Goal: Transaction & Acquisition: Purchase product/service

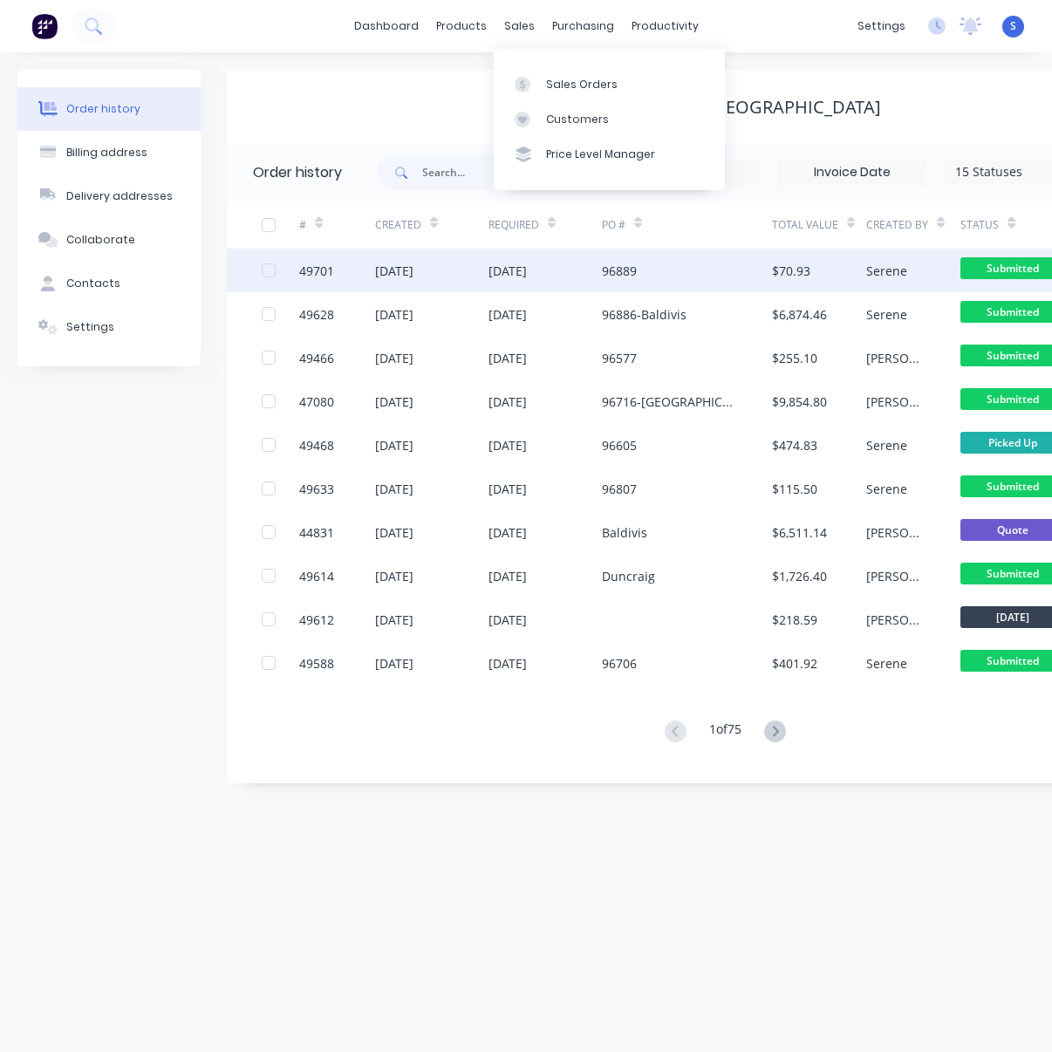
scroll to position [0, 146]
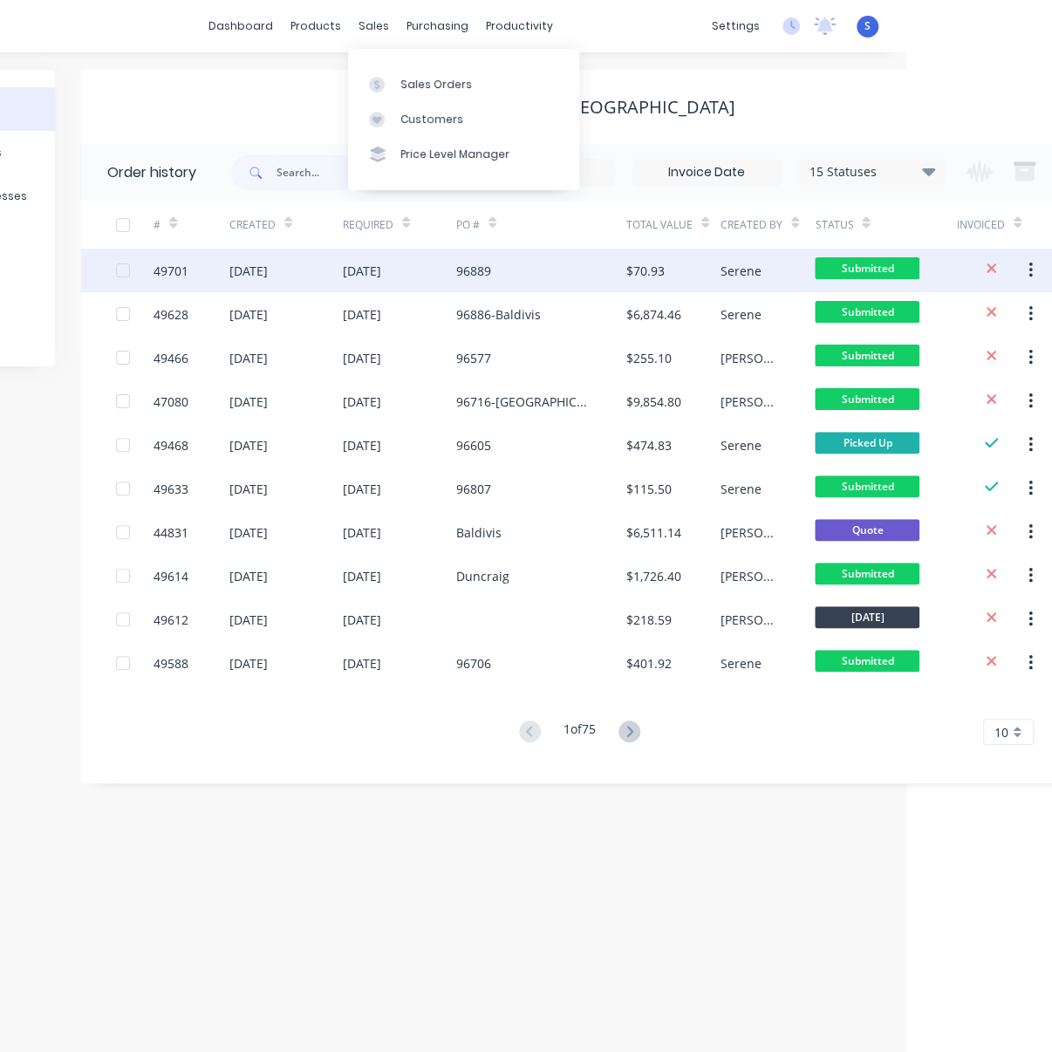
click at [432, 275] on div "[DATE]" at bounding box center [399, 271] width 113 height 44
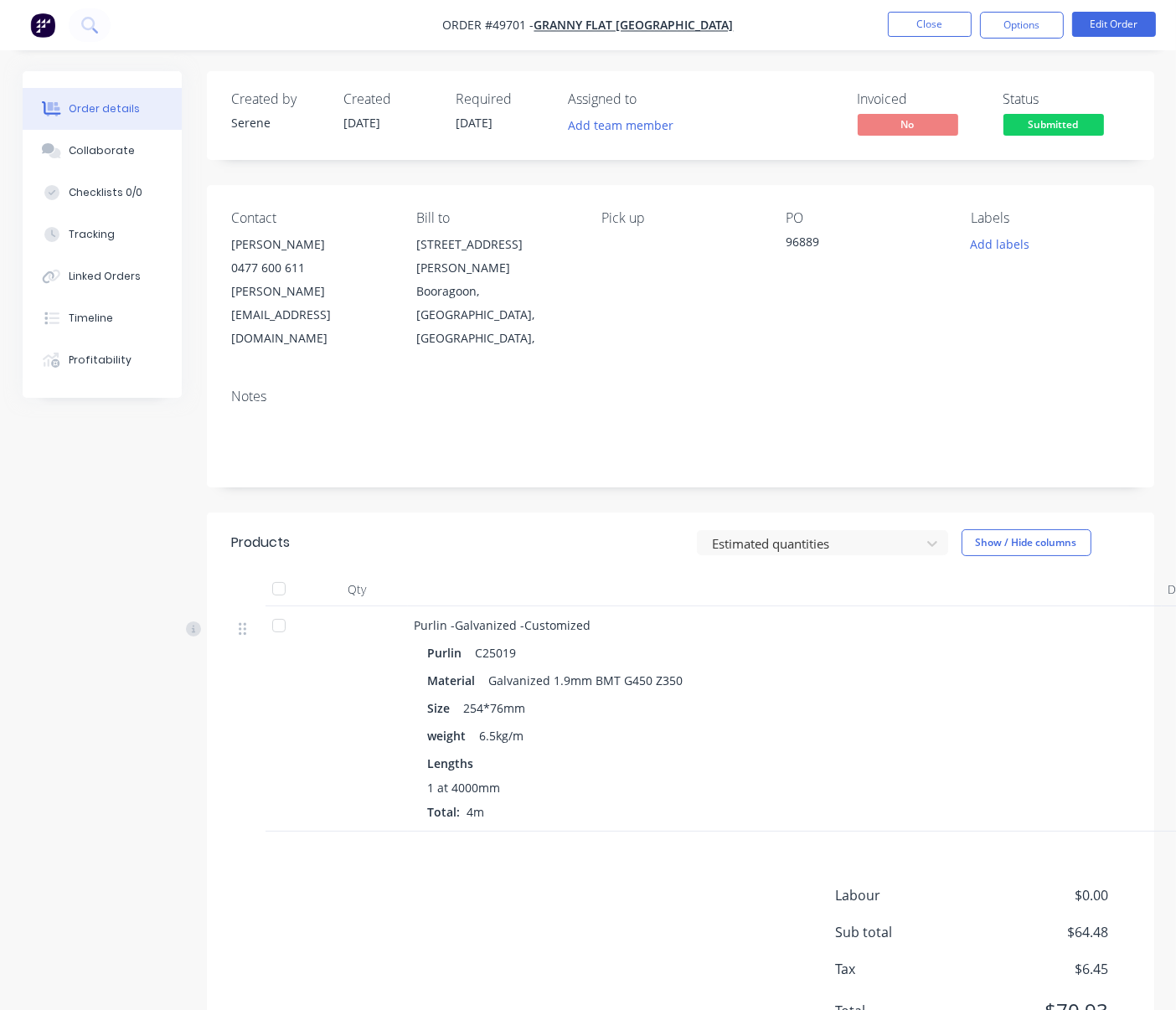
drag, startPoint x: 572, startPoint y: 517, endPoint x: 643, endPoint y: 448, distance: 99.0
click at [572, 529] on div "Estimated quantities Show / Hide columns" at bounding box center [775, 542] width 706 height 27
click at [1009, 30] on button "Options" at bounding box center [1021, 25] width 84 height 27
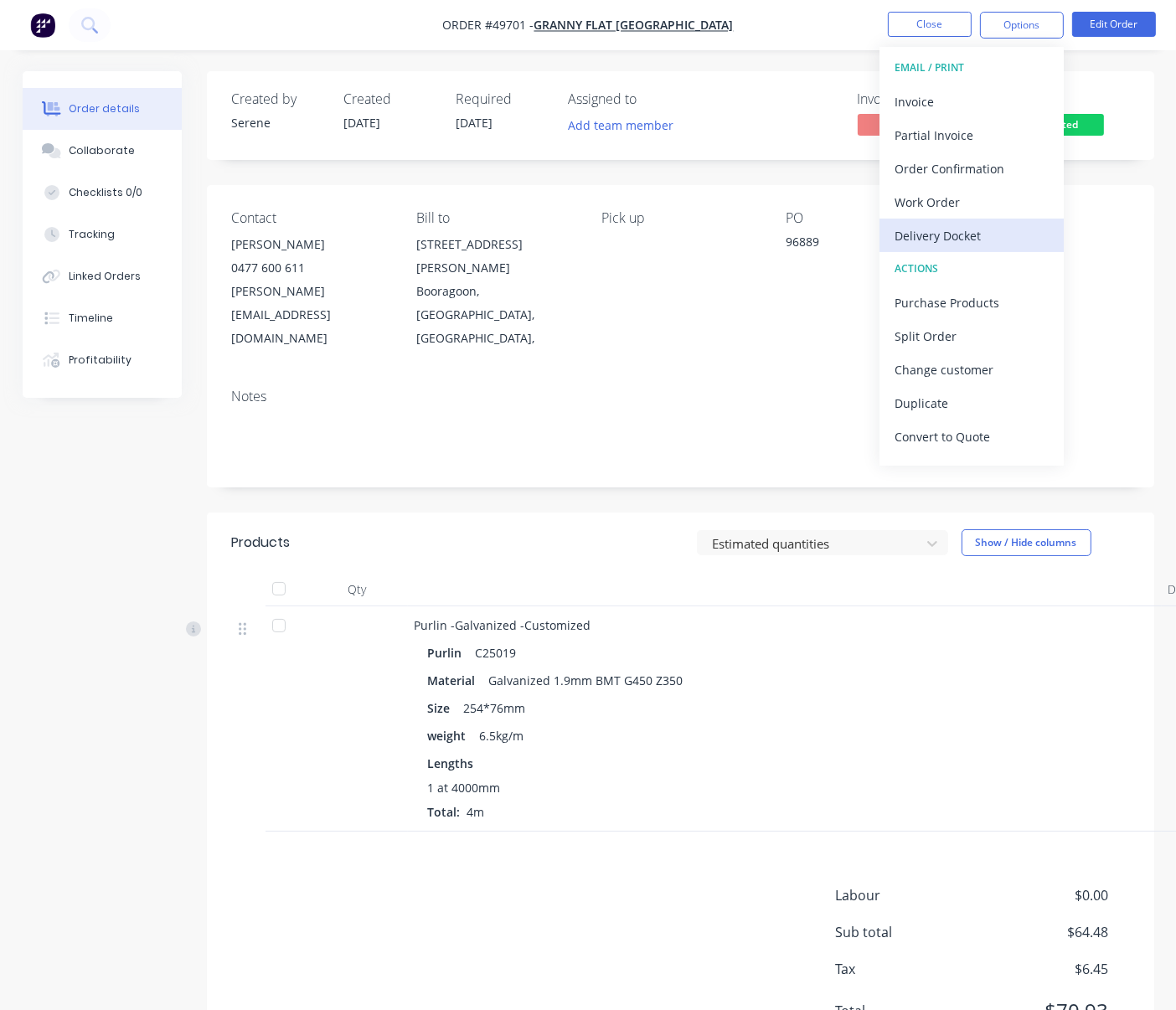
click at [980, 227] on div "Delivery Docket" at bounding box center [972, 235] width 155 height 24
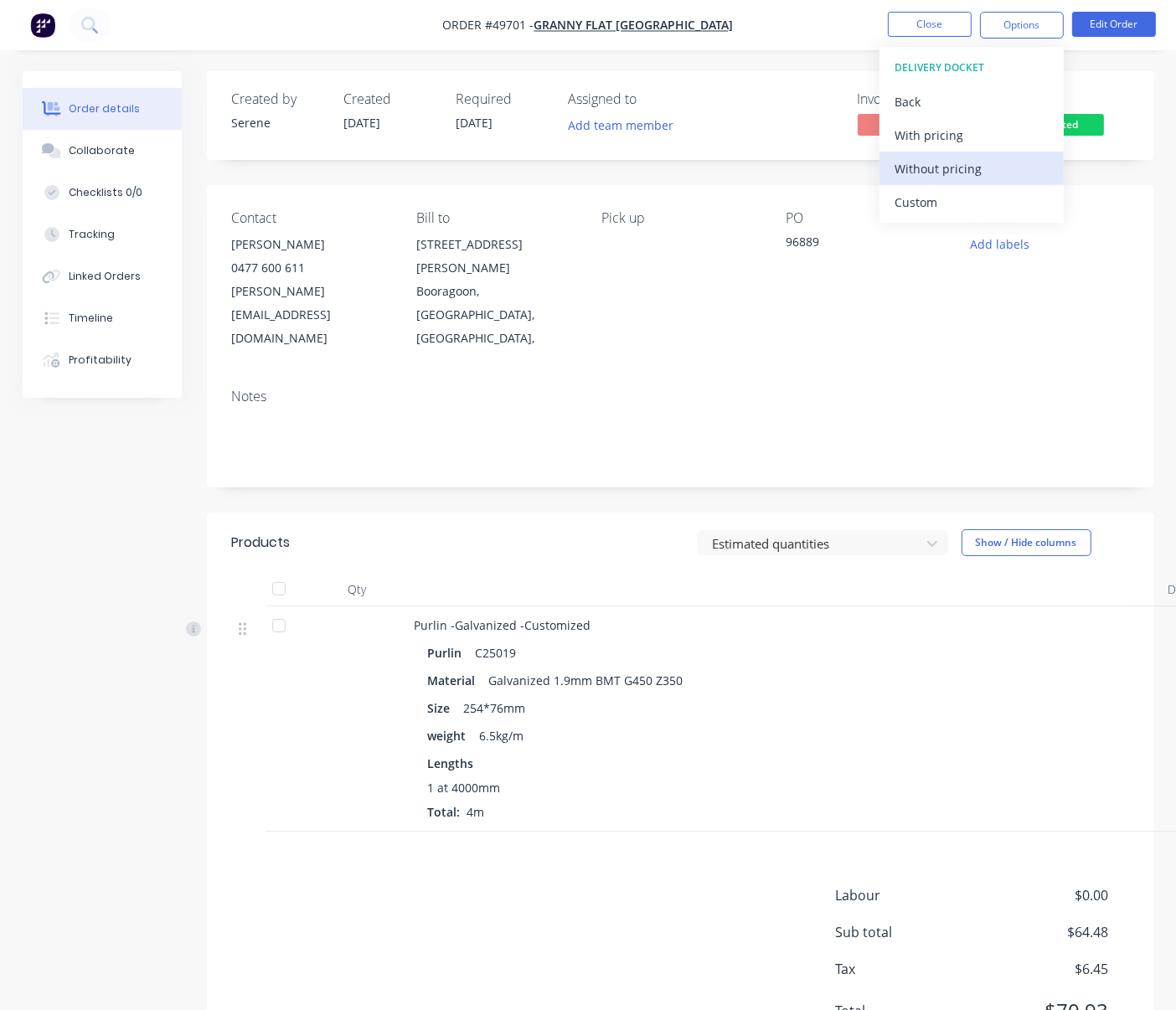
click at [969, 160] on div "Without pricing" at bounding box center [972, 168] width 155 height 24
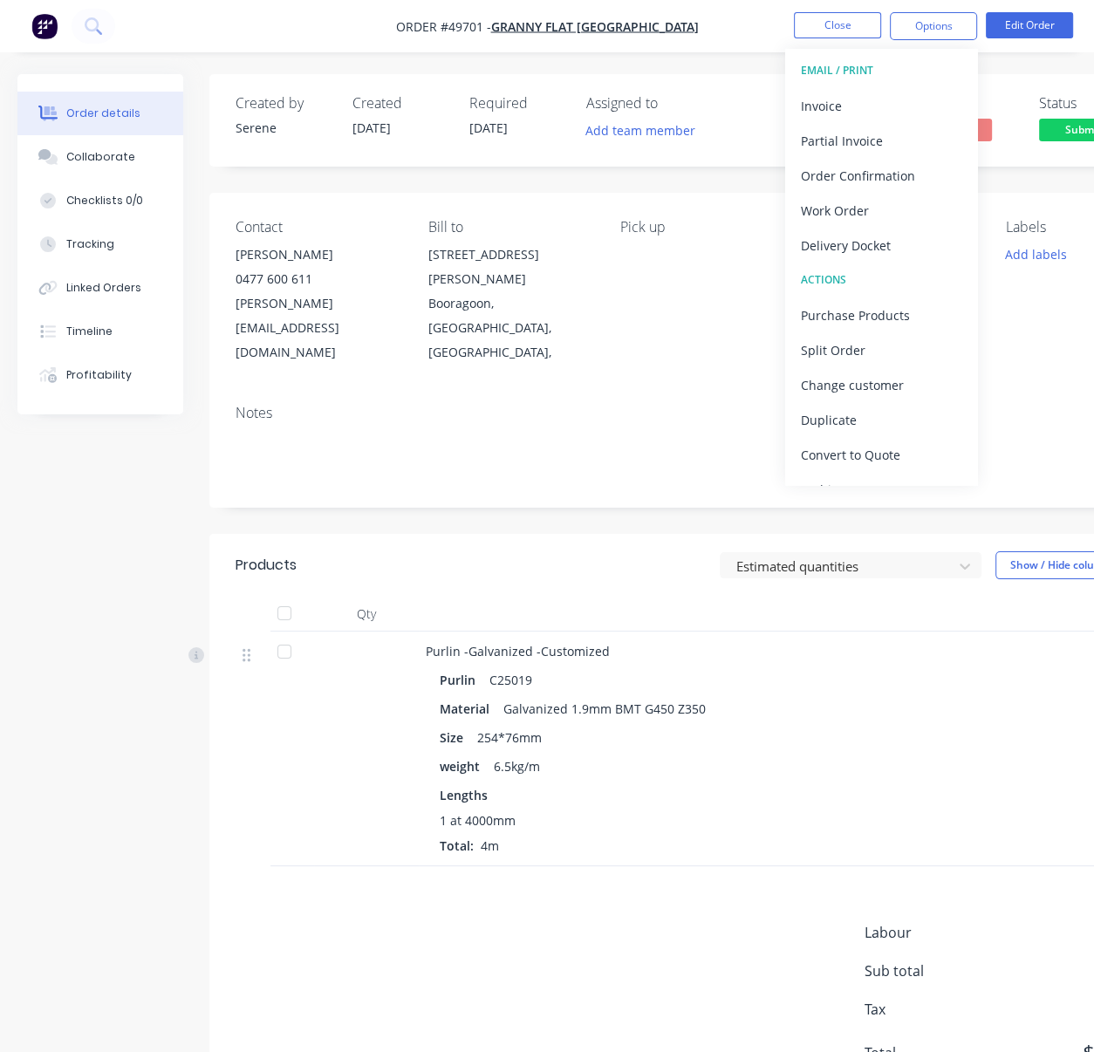
click at [514, 551] on div "Estimated quantities Show / Hide columns" at bounding box center [801, 565] width 735 height 28
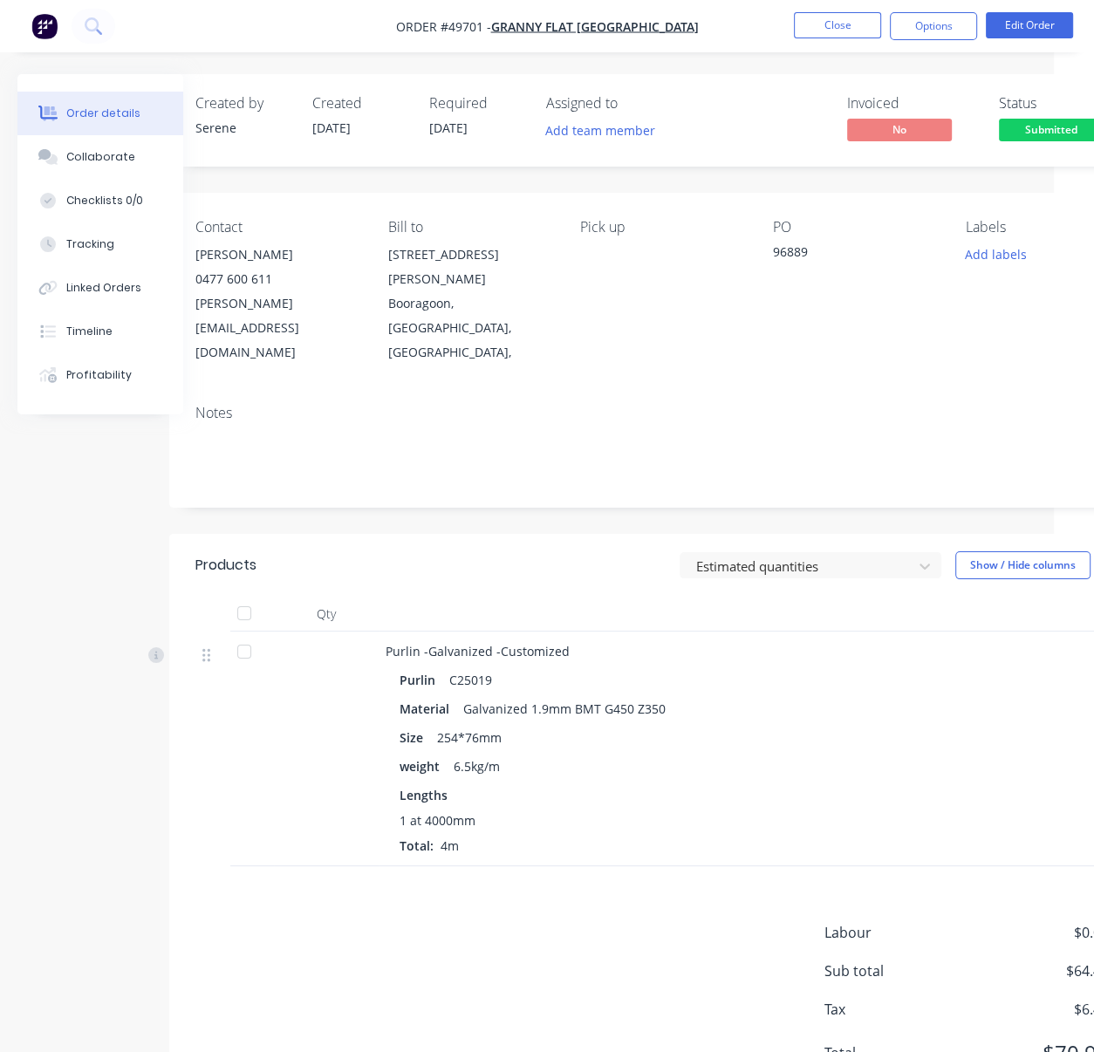
drag, startPoint x: 480, startPoint y: 536, endPoint x: 701, endPoint y: 501, distance: 224.4
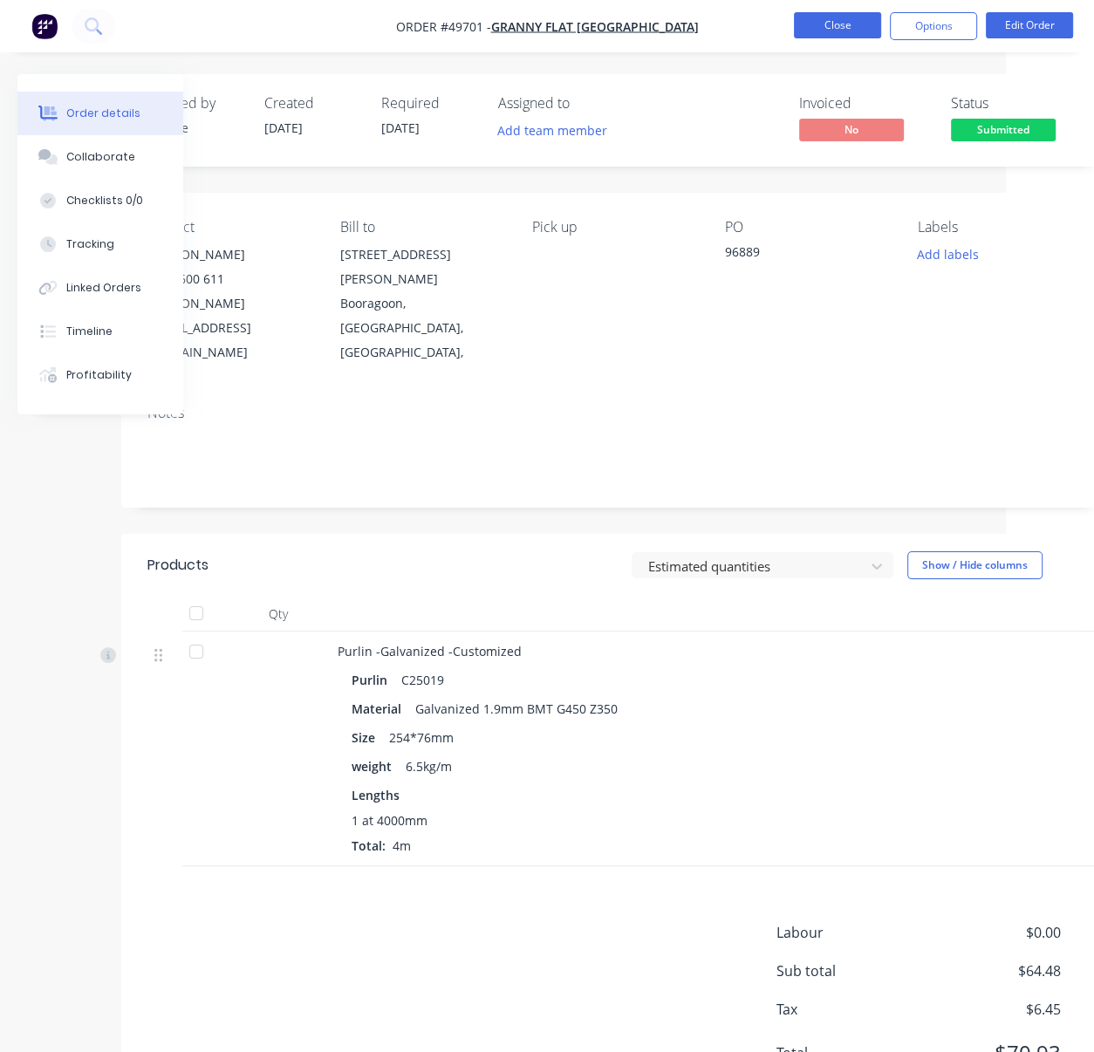
click at [823, 38] on button "Close" at bounding box center [837, 25] width 87 height 26
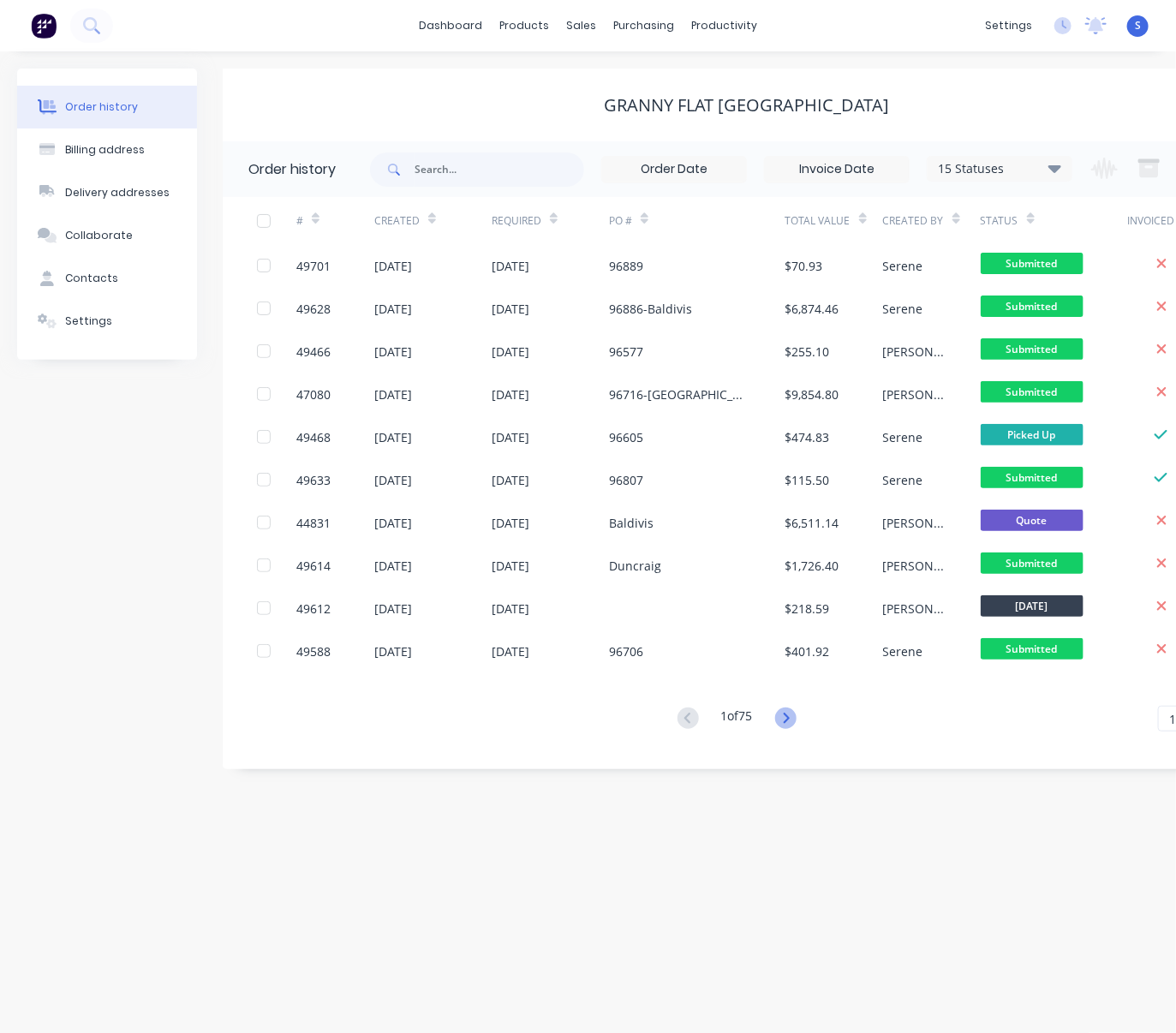
click at [791, 724] on icon at bounding box center [785, 719] width 22 height 22
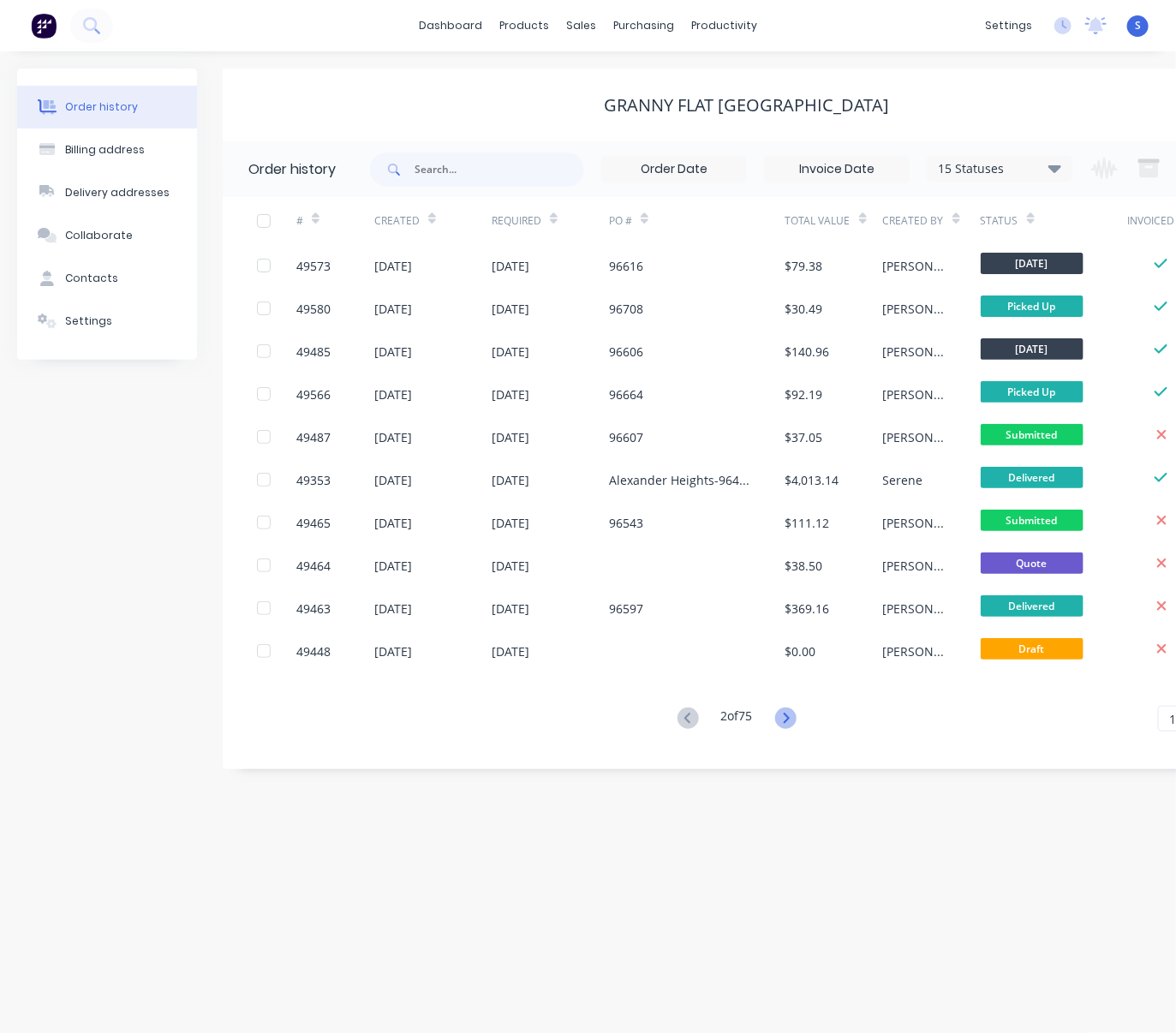
click at [793, 723] on icon at bounding box center [785, 719] width 22 height 22
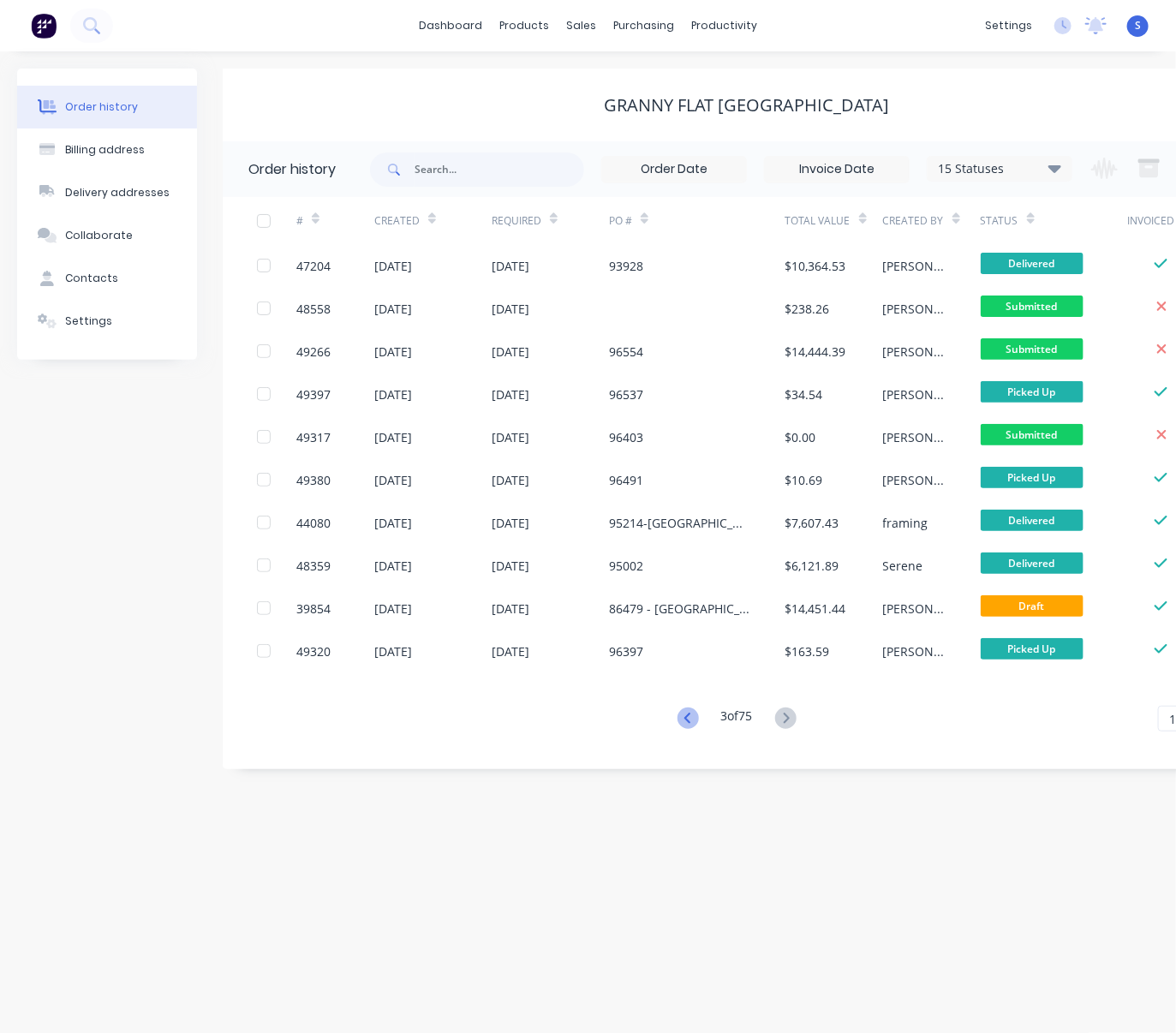
click at [682, 726] on icon at bounding box center [688, 719] width 22 height 22
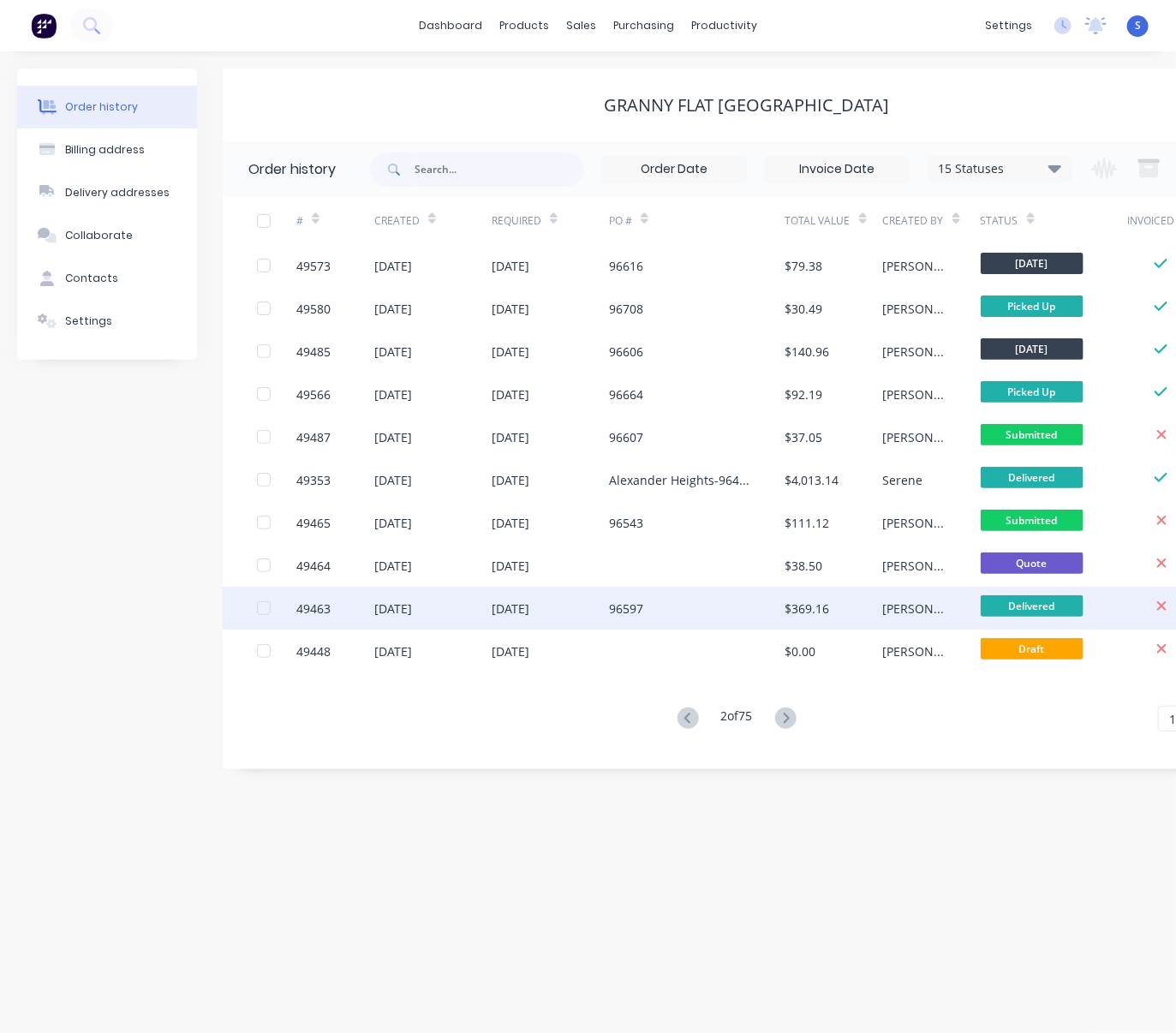
click at [656, 606] on div "96597" at bounding box center [697, 609] width 177 height 43
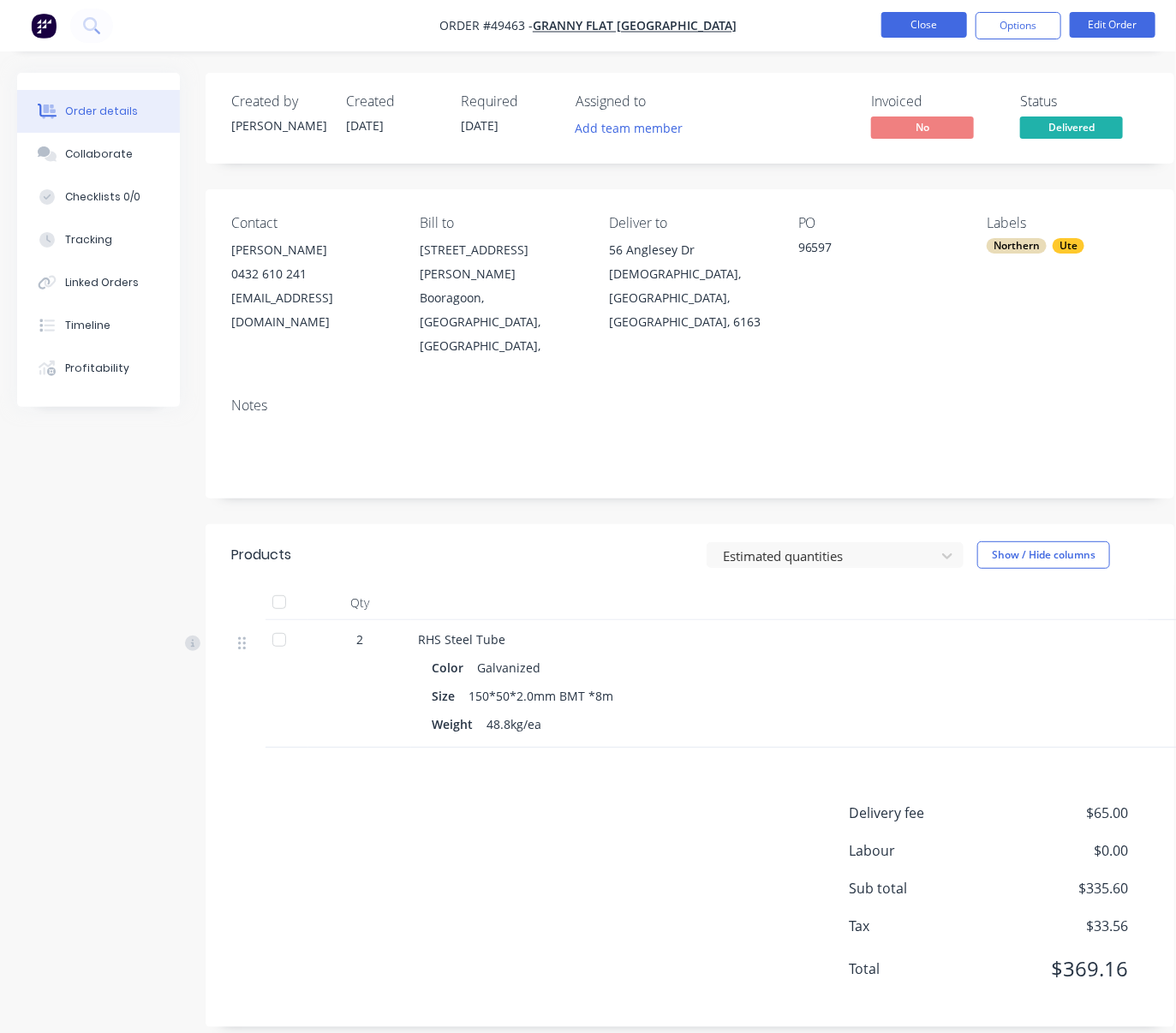
click at [928, 22] on button "Close" at bounding box center [924, 25] width 85 height 26
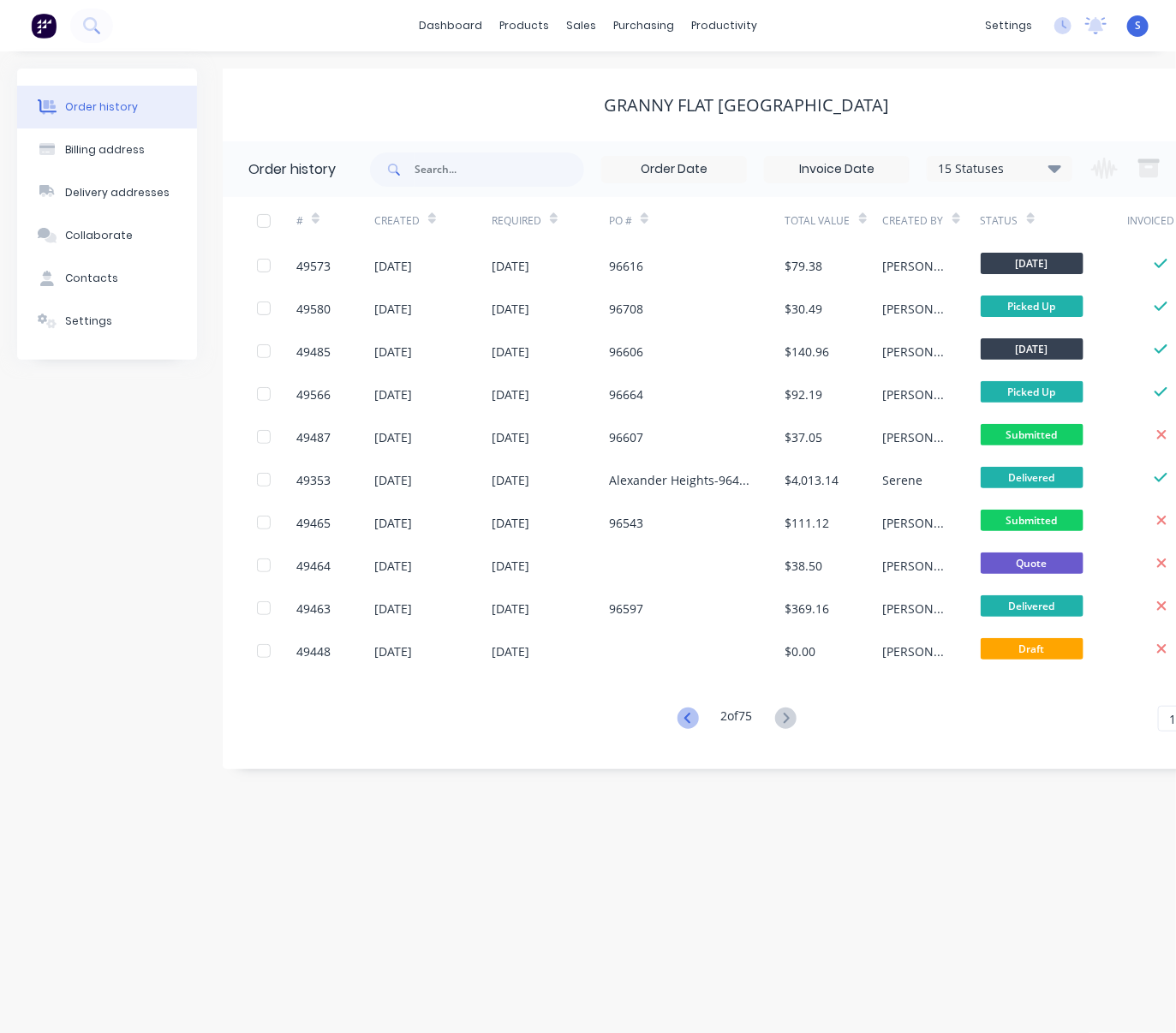
click at [686, 719] on icon at bounding box center [688, 719] width 22 height 22
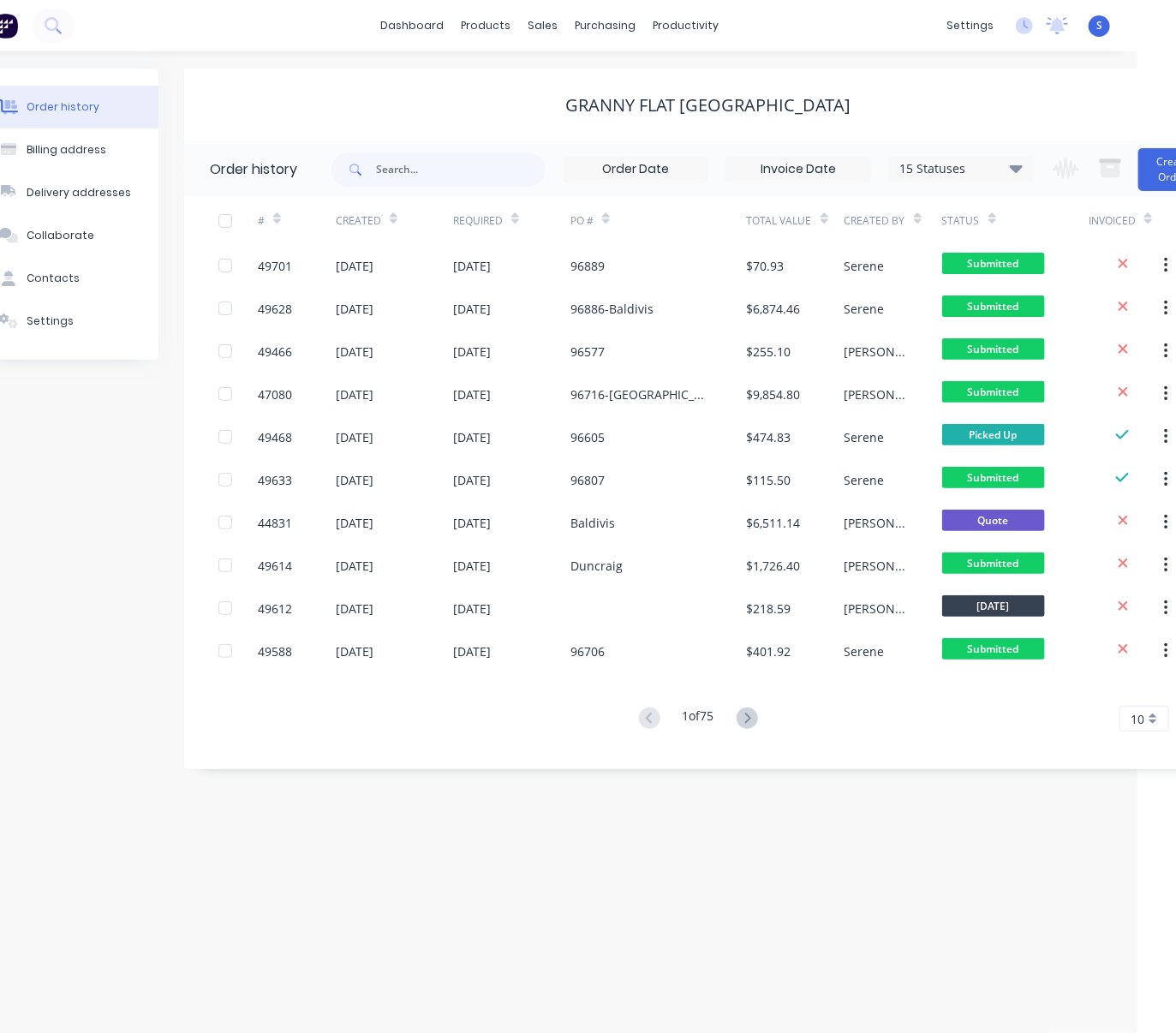
drag, startPoint x: 645, startPoint y: 836, endPoint x: 720, endPoint y: 837, distance: 75.0
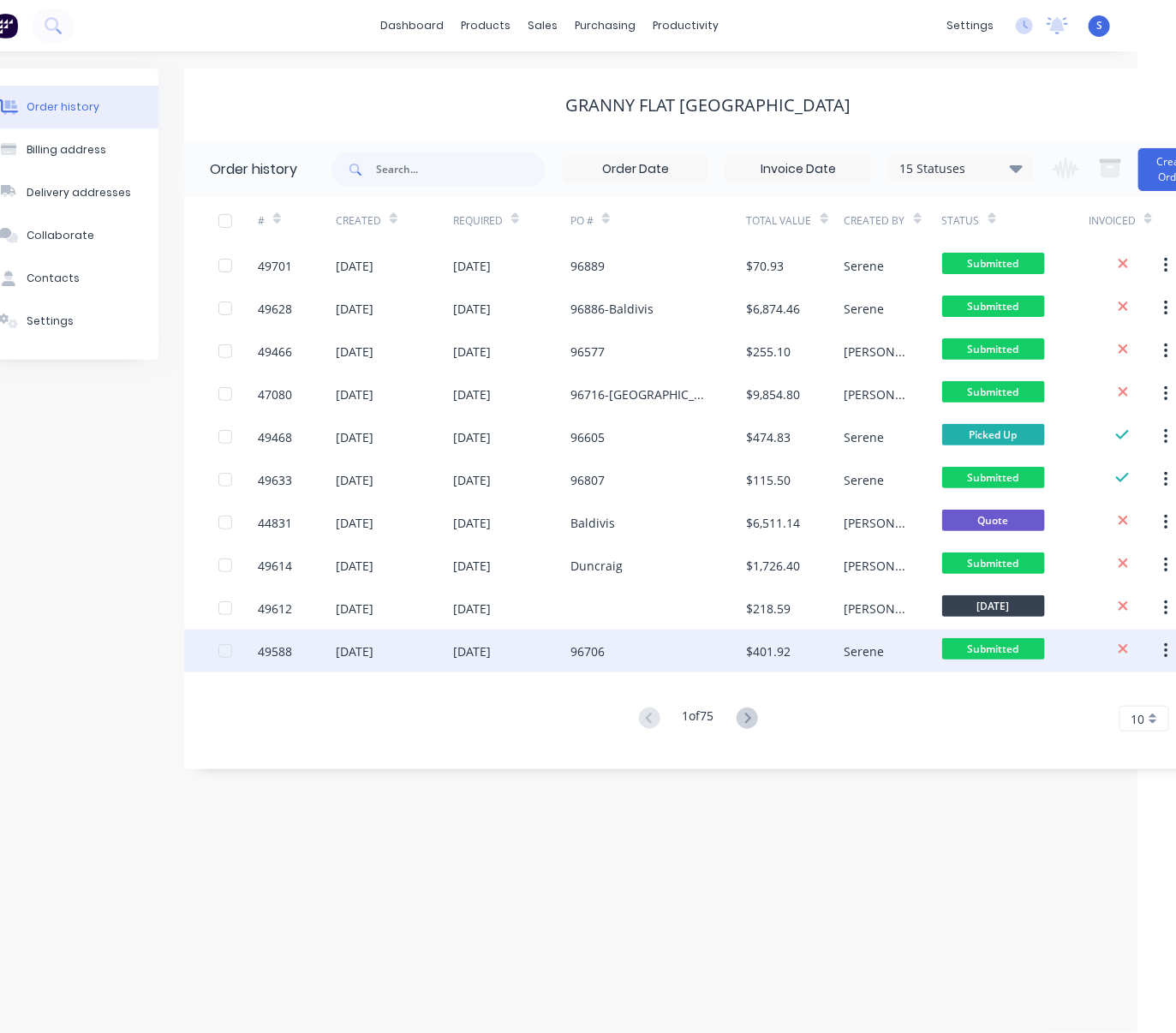
scroll to position [0, 42]
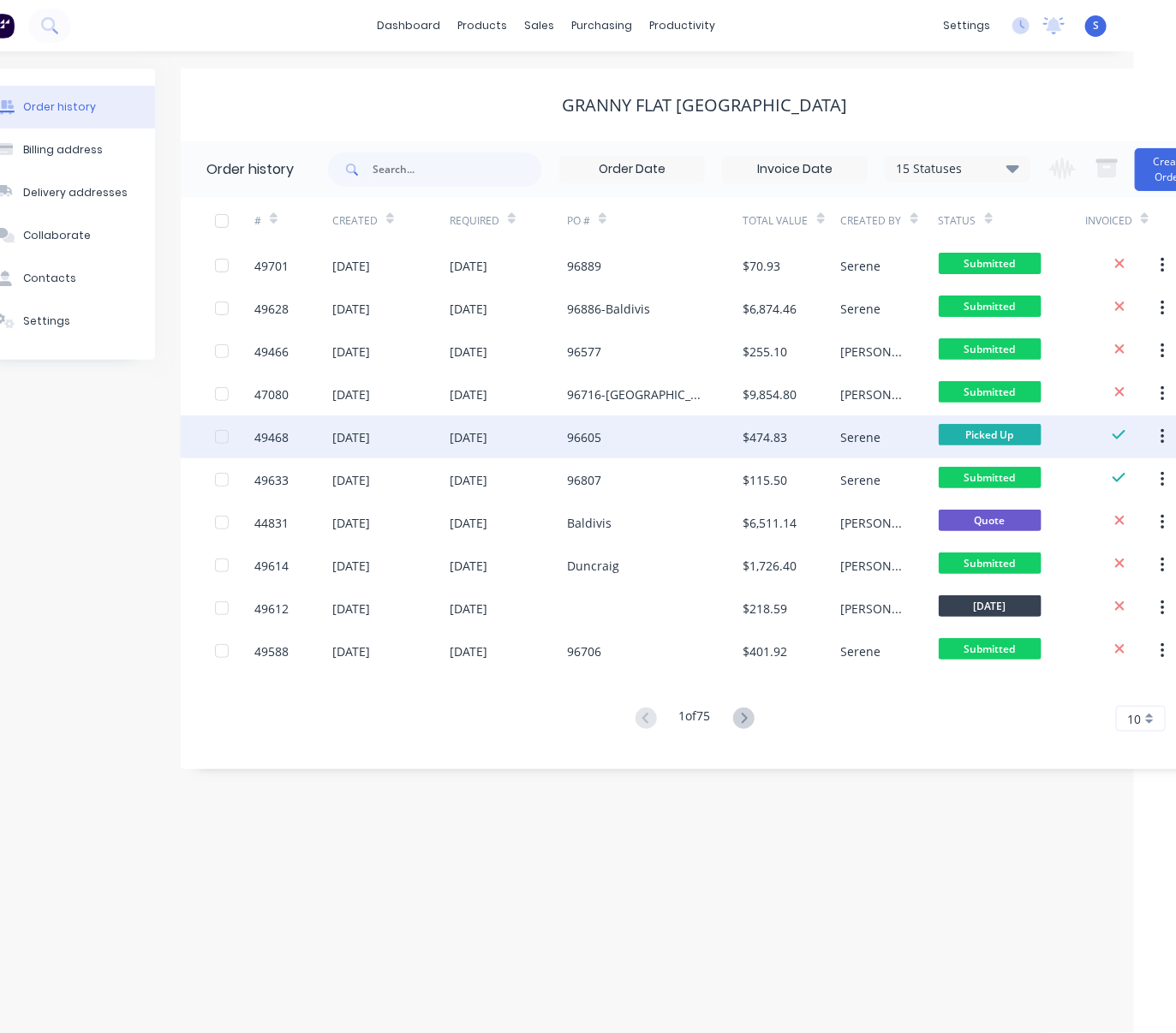
click at [577, 432] on div "96605" at bounding box center [583, 437] width 34 height 18
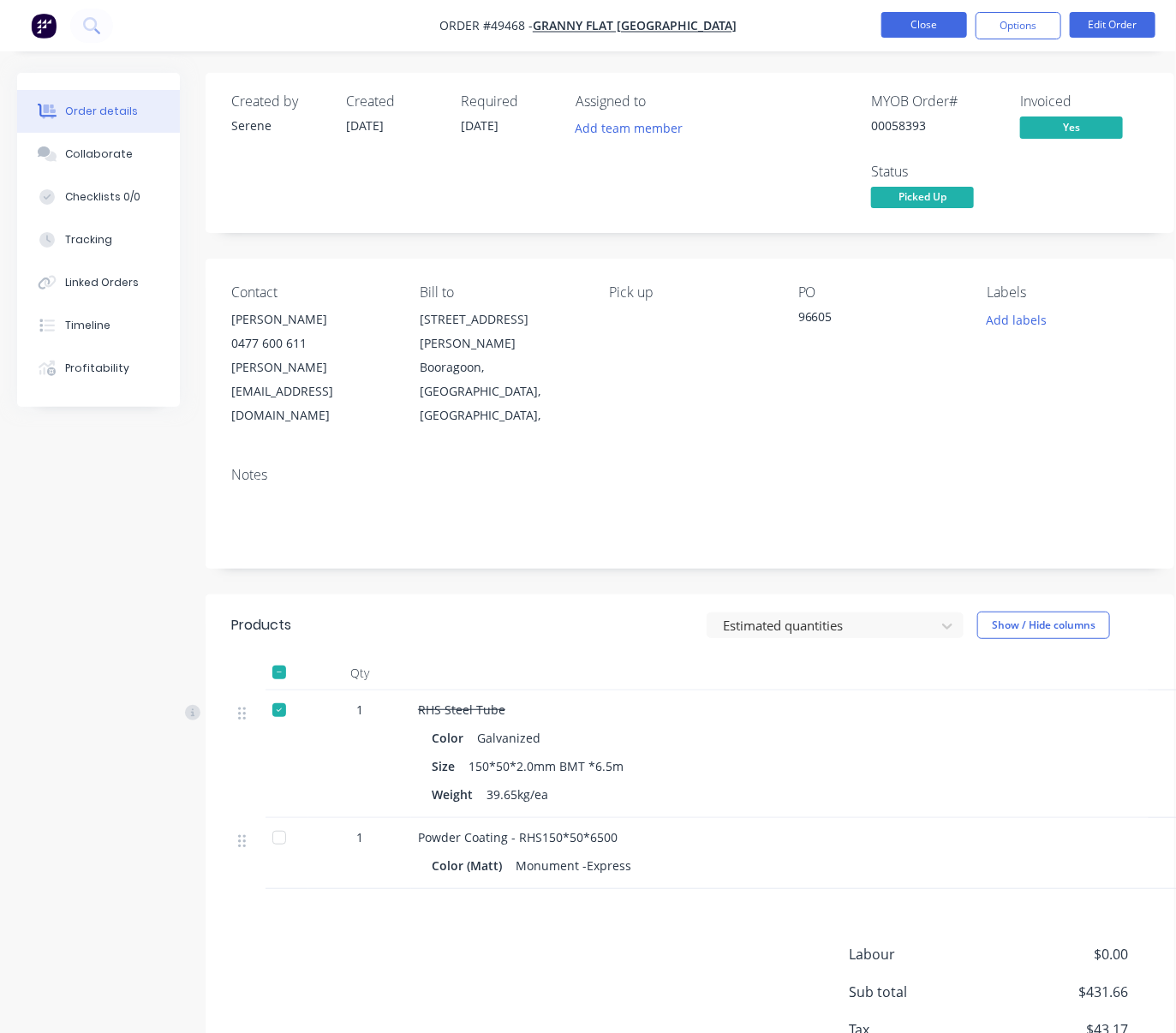
click at [939, 27] on button "Close" at bounding box center [924, 25] width 85 height 26
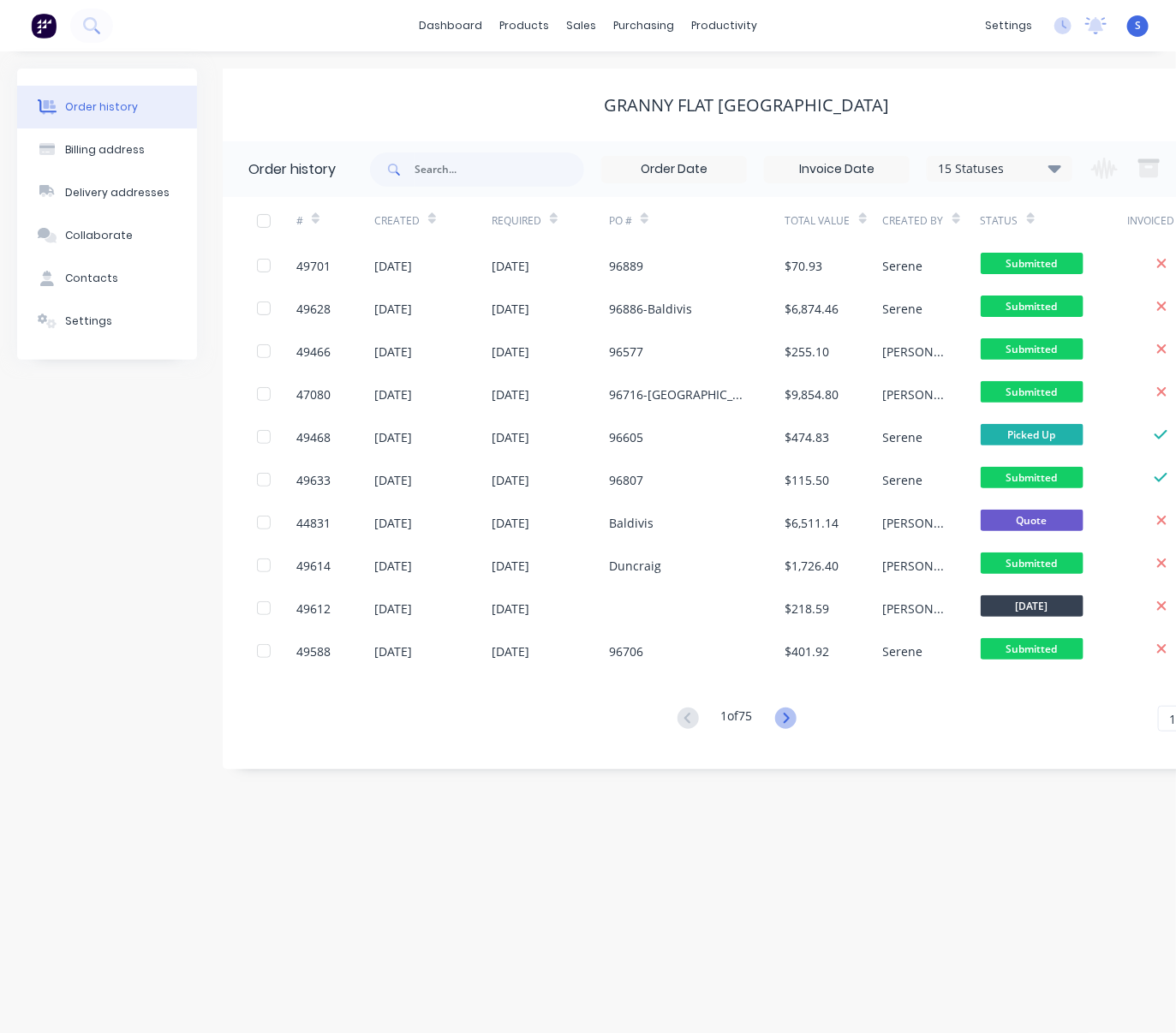
click at [788, 720] on icon at bounding box center [785, 718] width 6 height 10
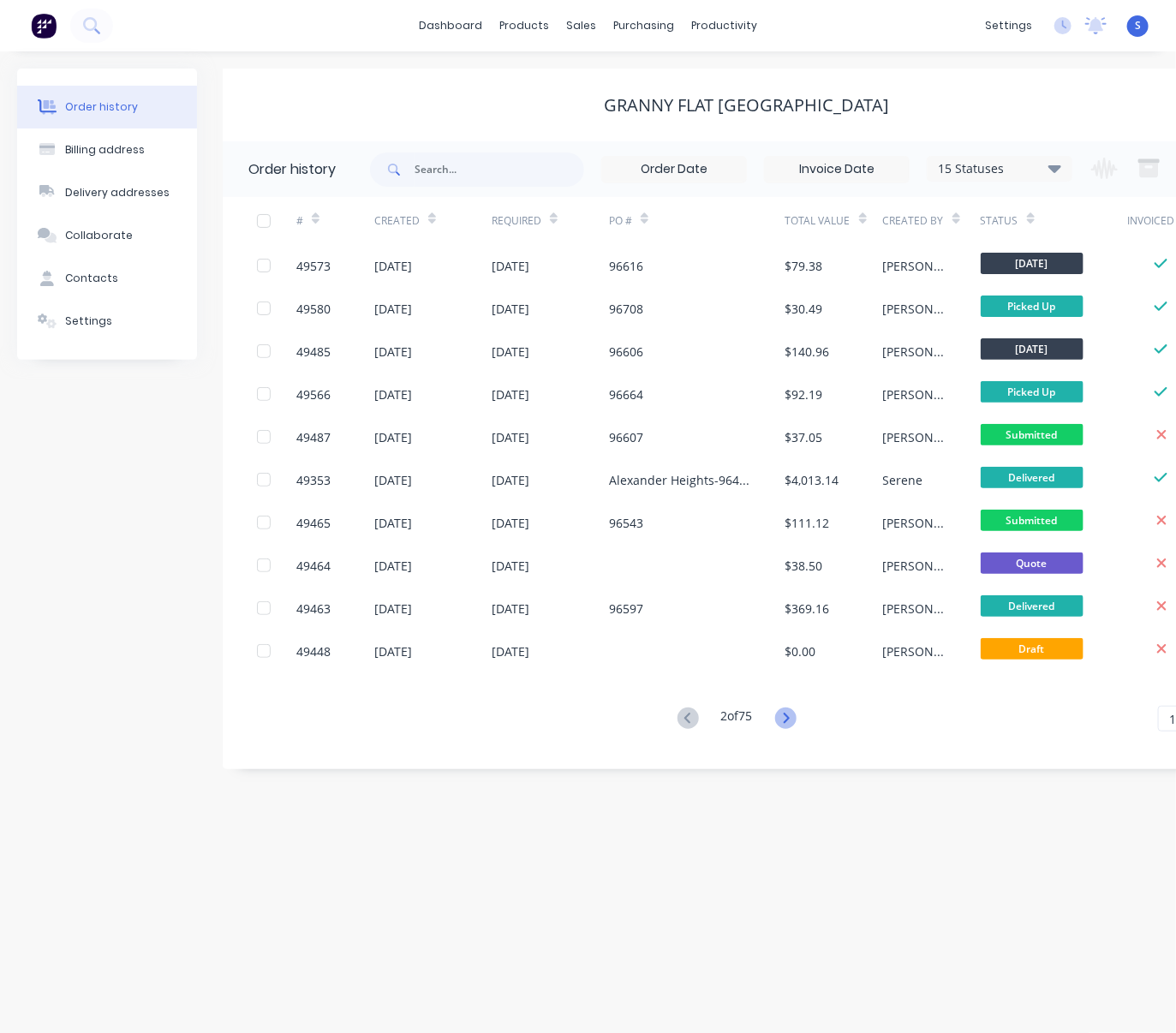
click at [795, 724] on icon at bounding box center [785, 719] width 22 height 22
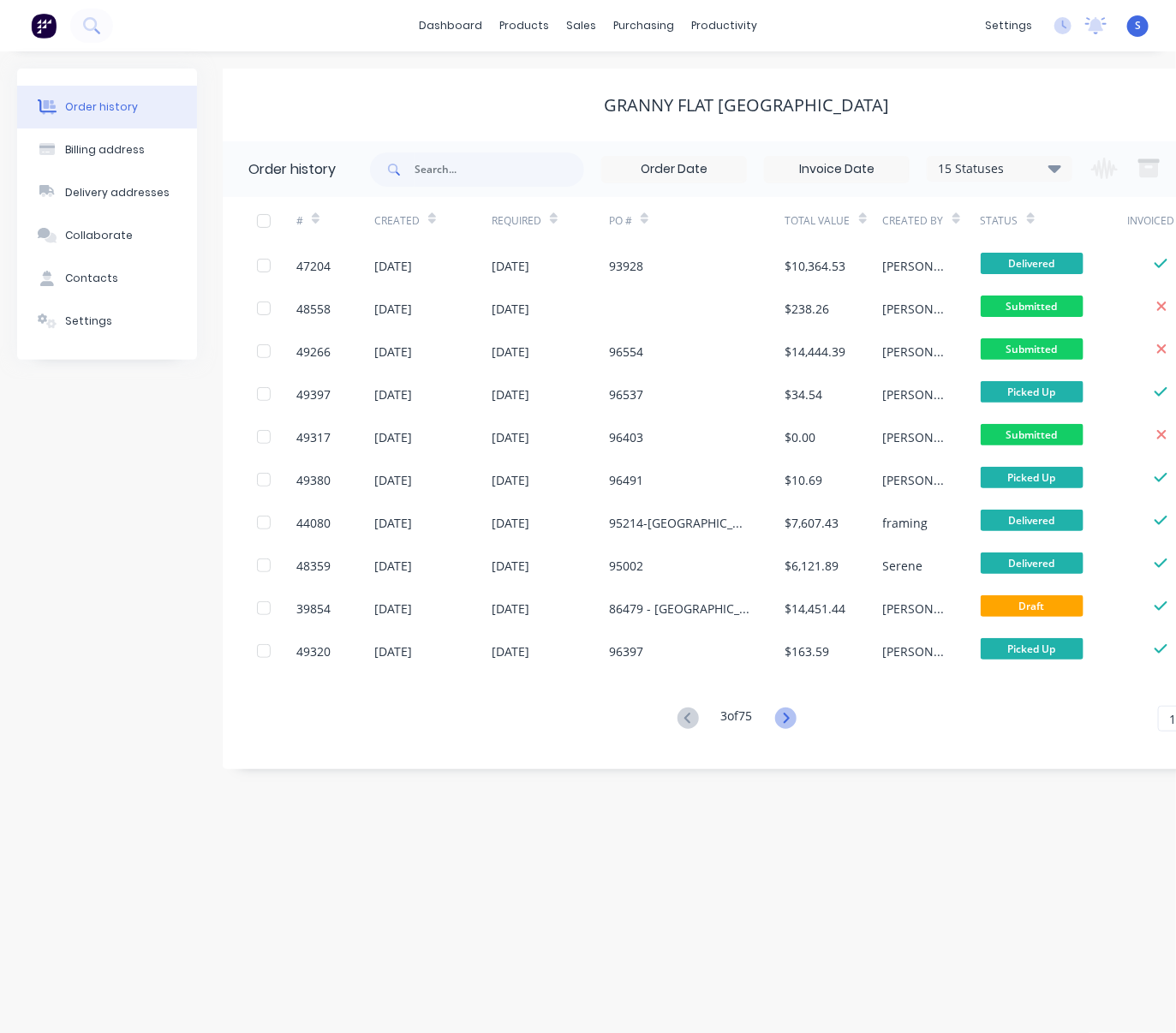
click at [791, 722] on icon at bounding box center [785, 719] width 22 height 22
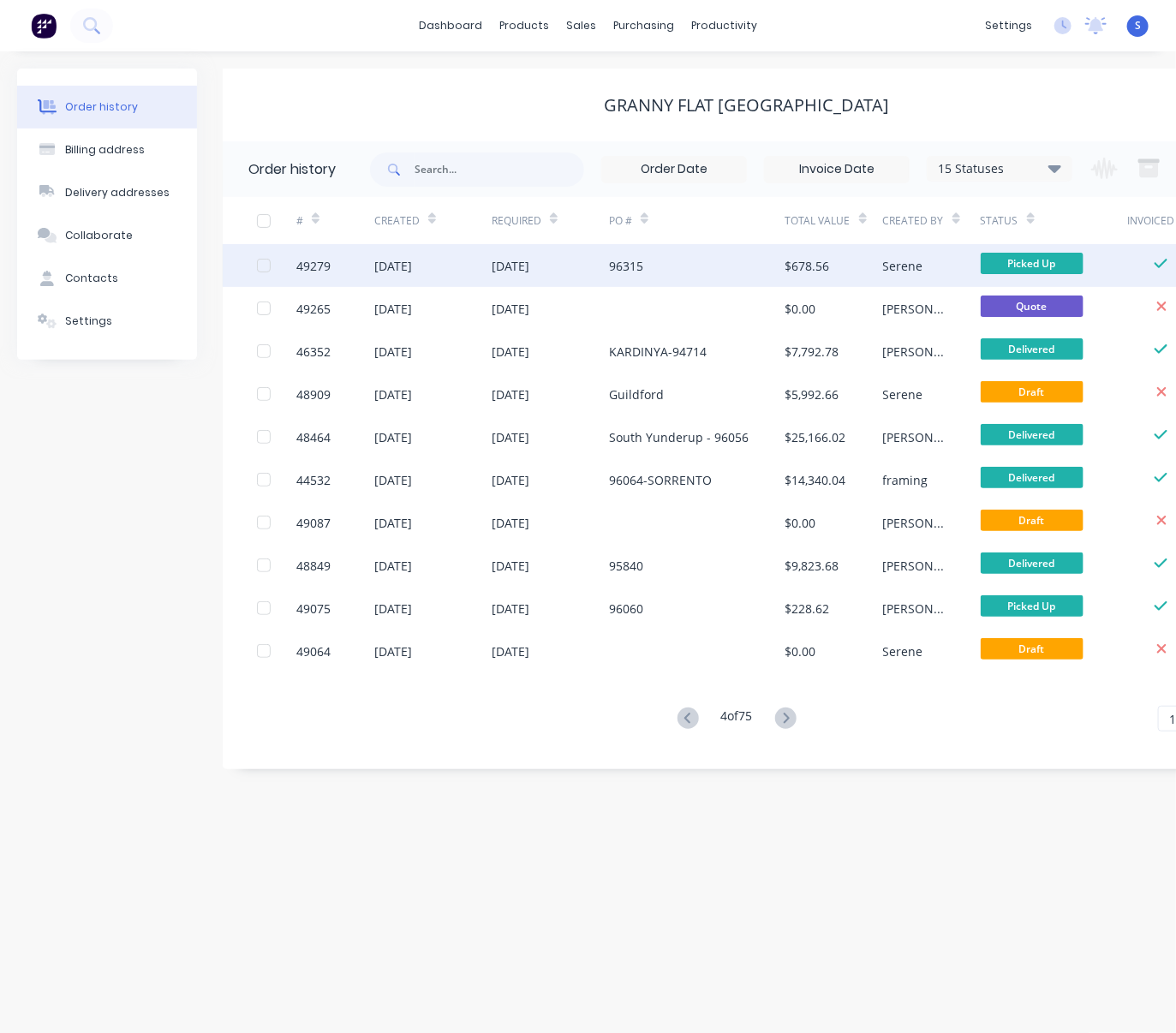
click at [680, 270] on div "96315" at bounding box center [697, 266] width 177 height 43
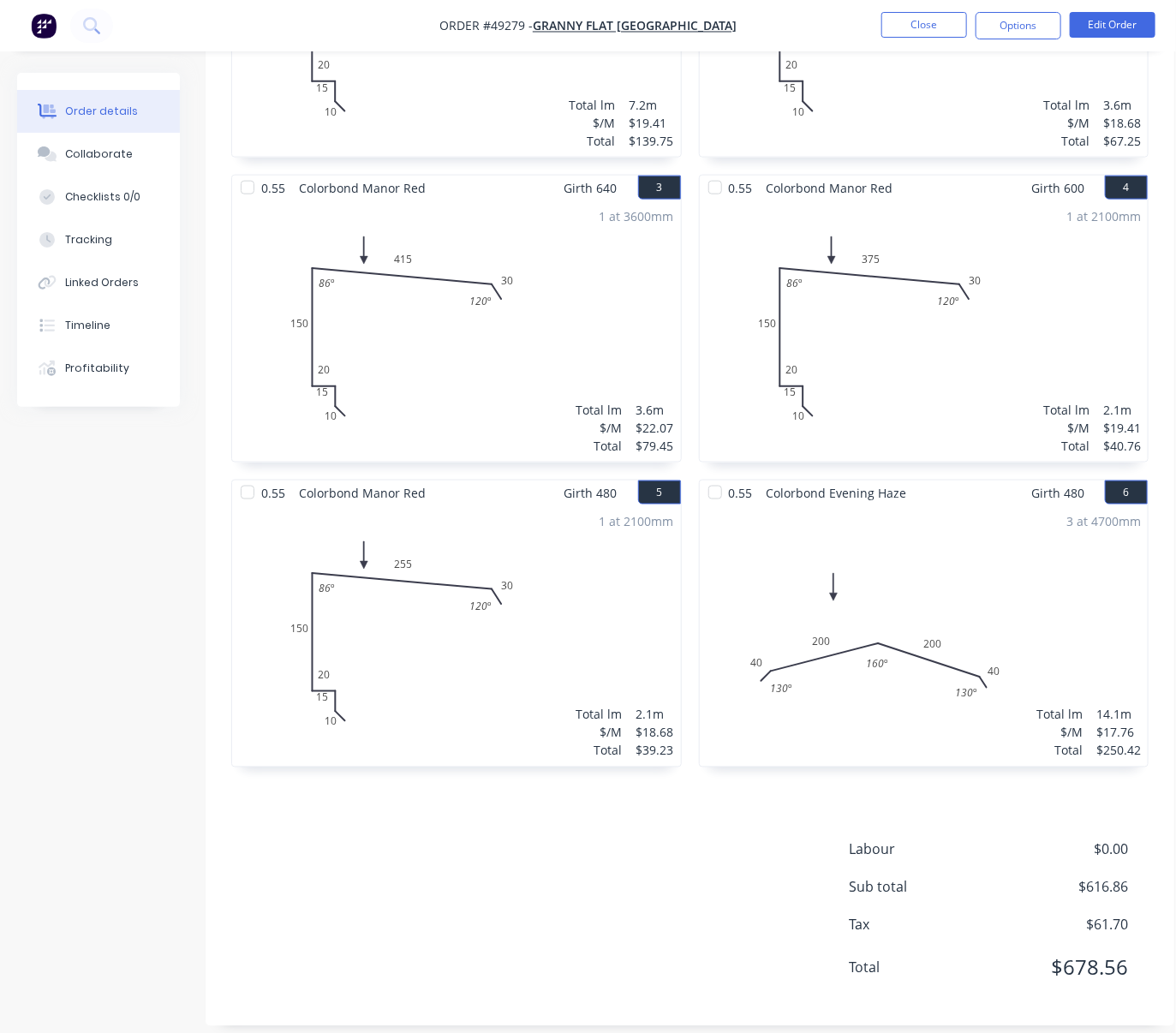
scroll to position [798, 0]
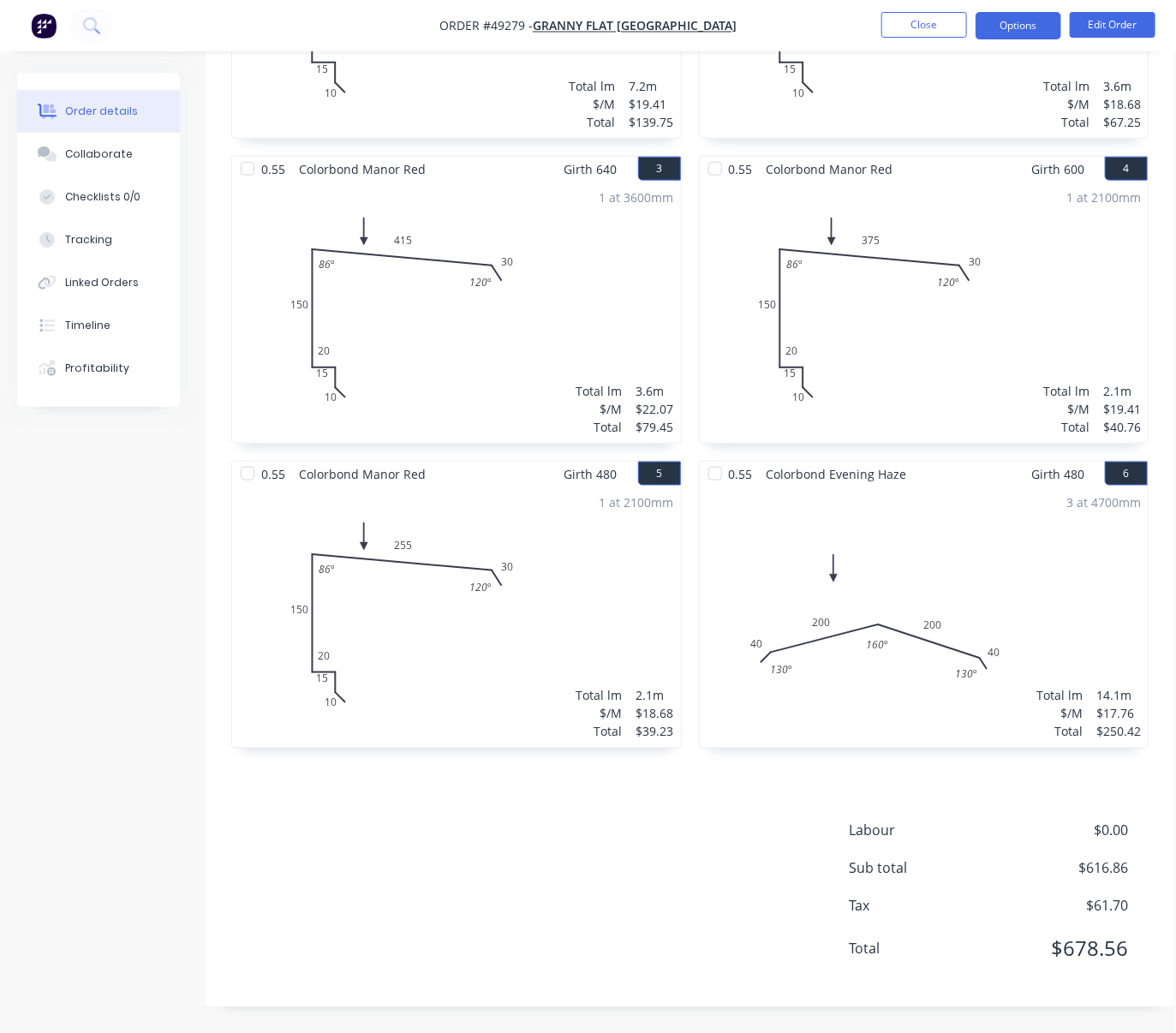
click at [994, 17] on button "Options" at bounding box center [1018, 26] width 85 height 27
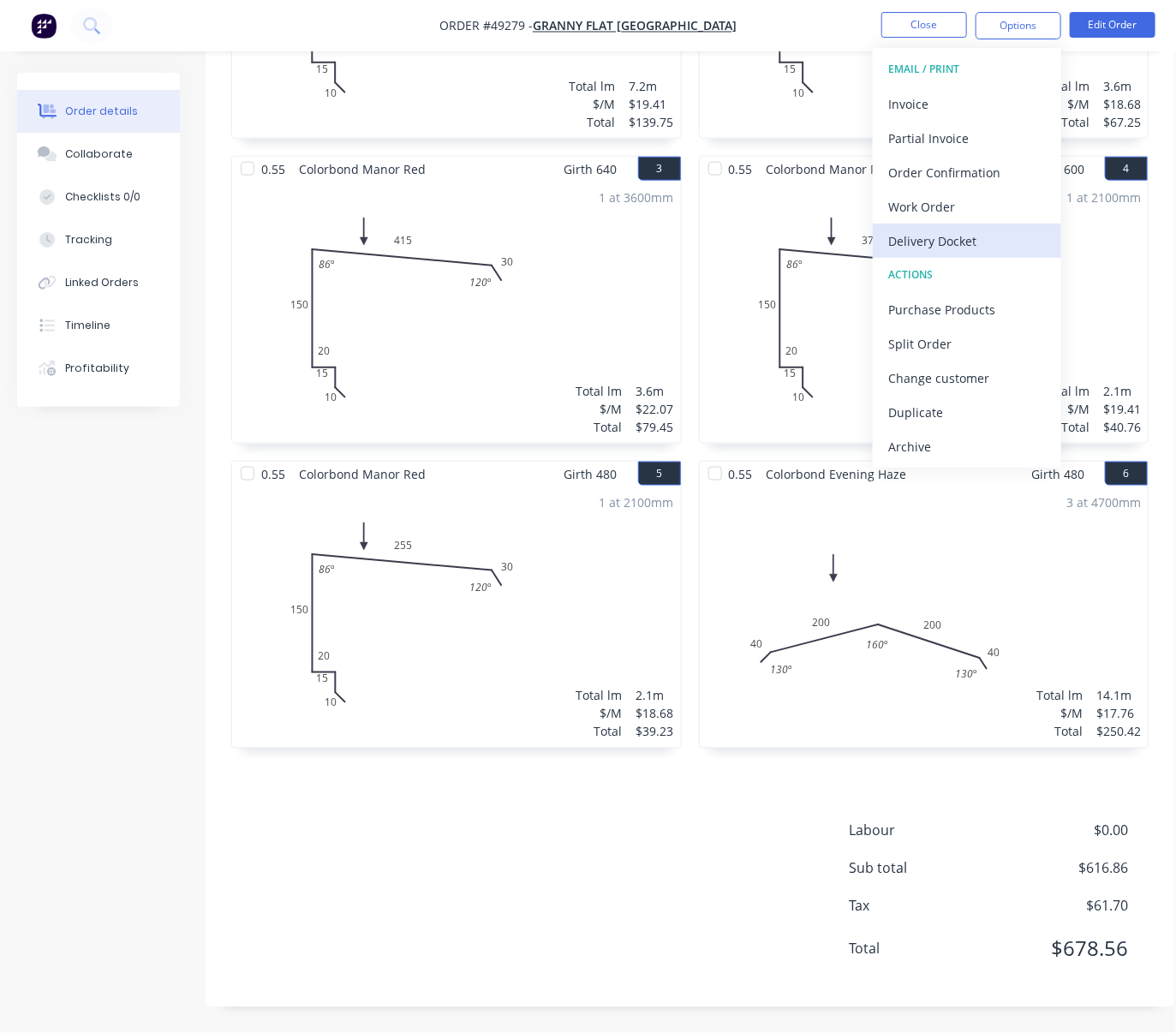
click at [962, 238] on div "Delivery Docket" at bounding box center [967, 241] width 158 height 25
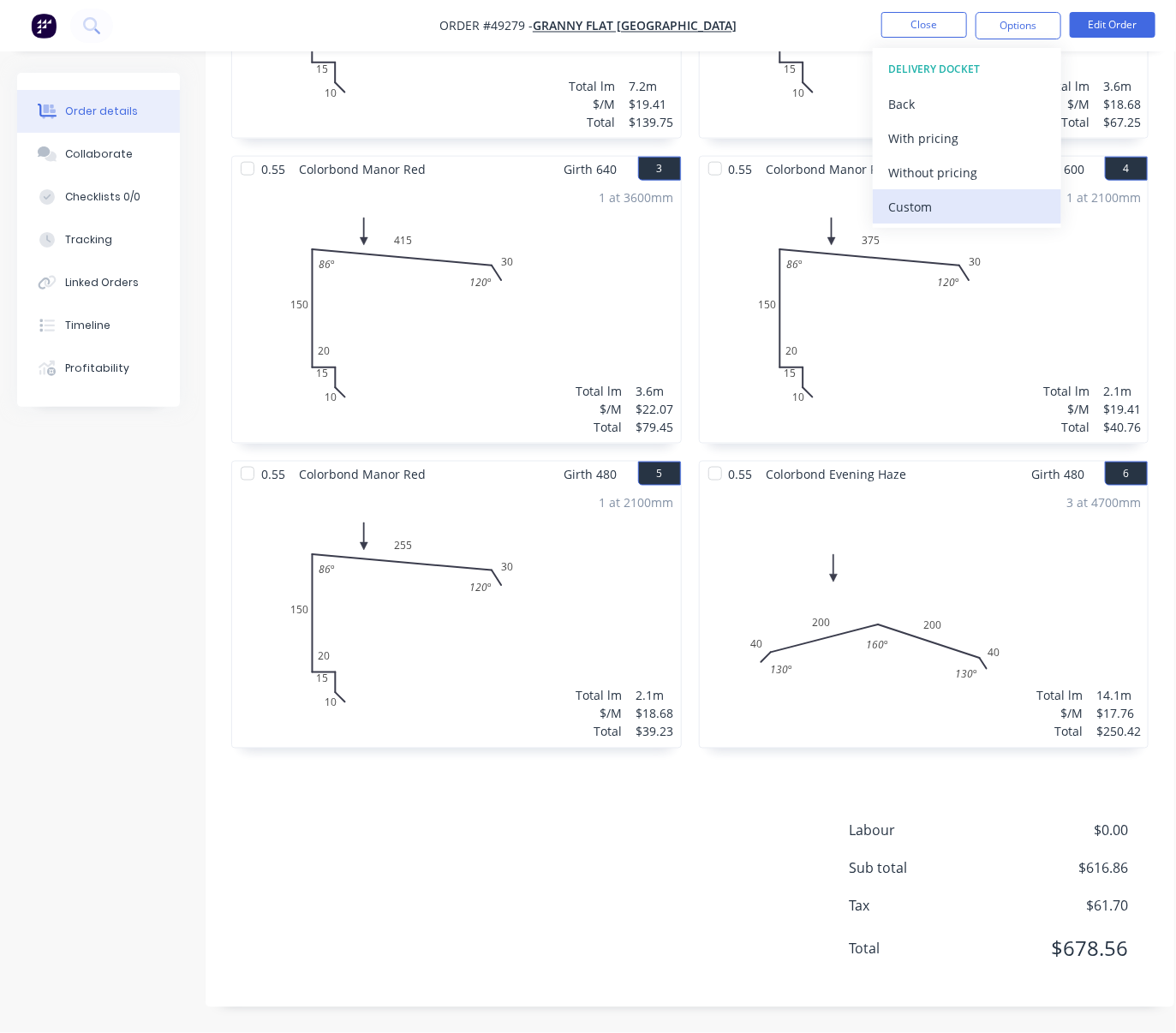
click at [945, 204] on div "Custom" at bounding box center [967, 206] width 158 height 25
click at [945, 171] on div "Without pricing" at bounding box center [967, 172] width 158 height 25
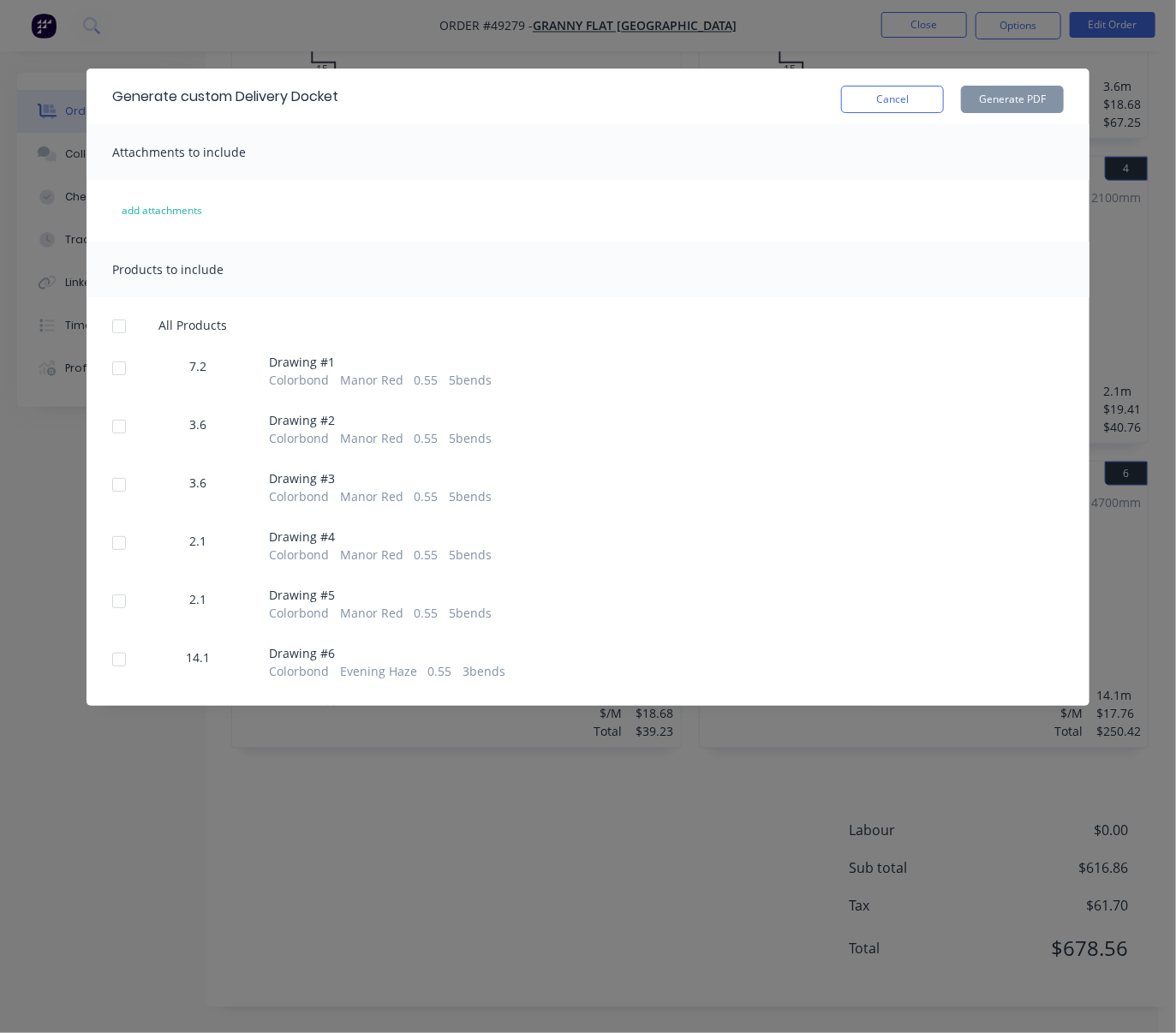
click at [112, 677] on div at bounding box center [119, 659] width 34 height 34
click at [1012, 97] on button "Generate PDF" at bounding box center [1012, 99] width 103 height 27
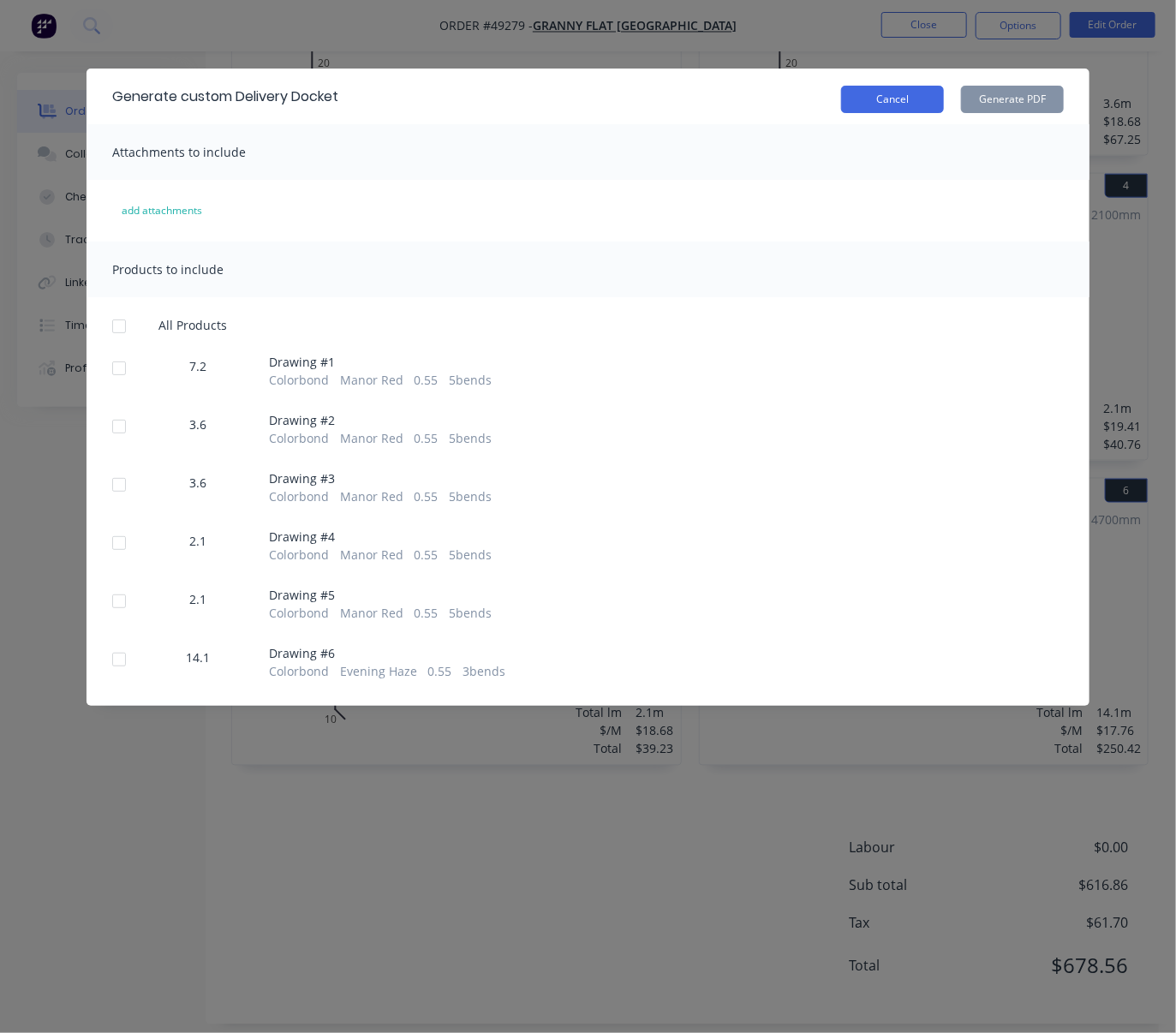
click at [902, 93] on button "Cancel" at bounding box center [892, 99] width 103 height 27
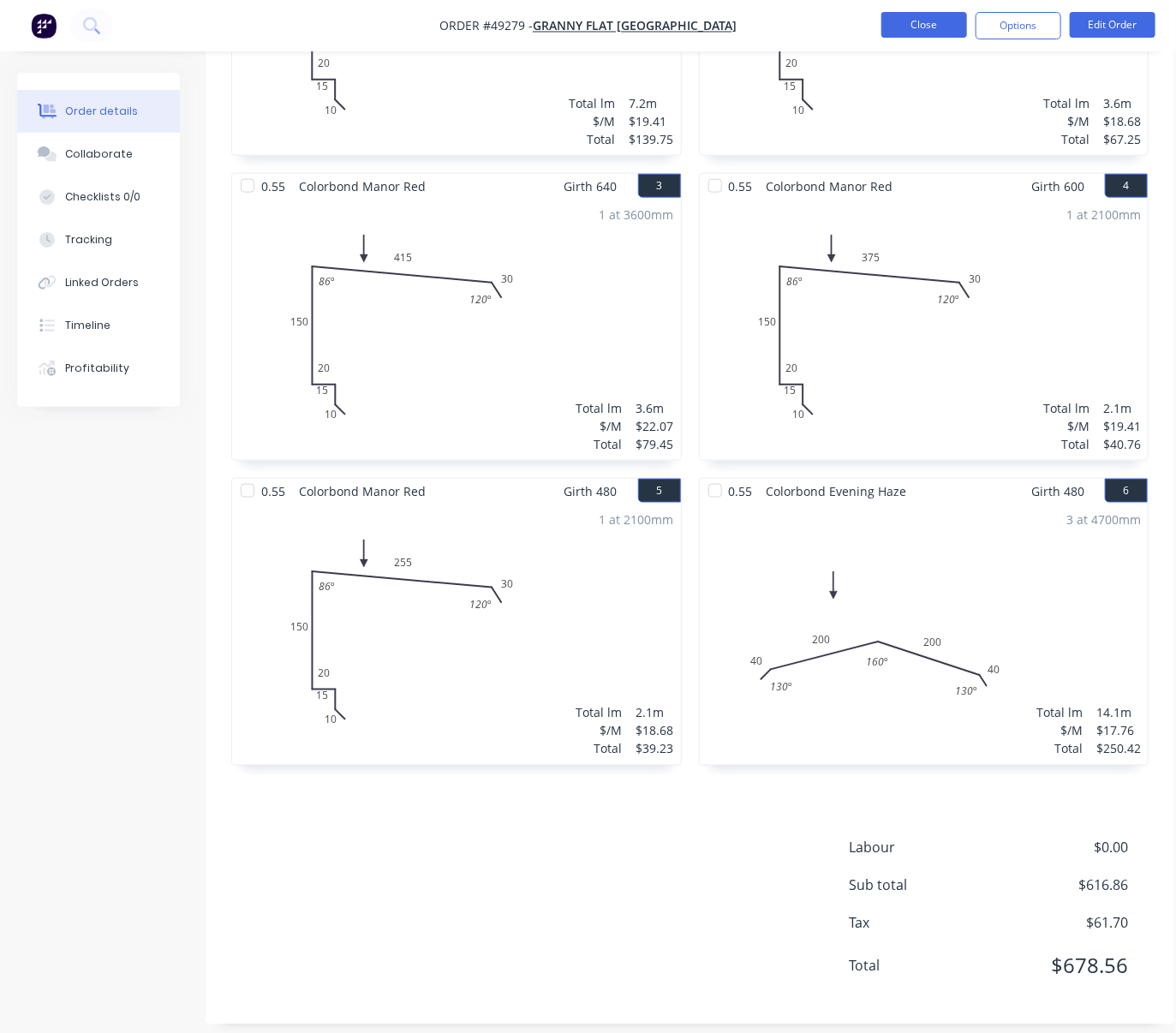
click at [918, 15] on button "Close" at bounding box center [924, 25] width 85 height 26
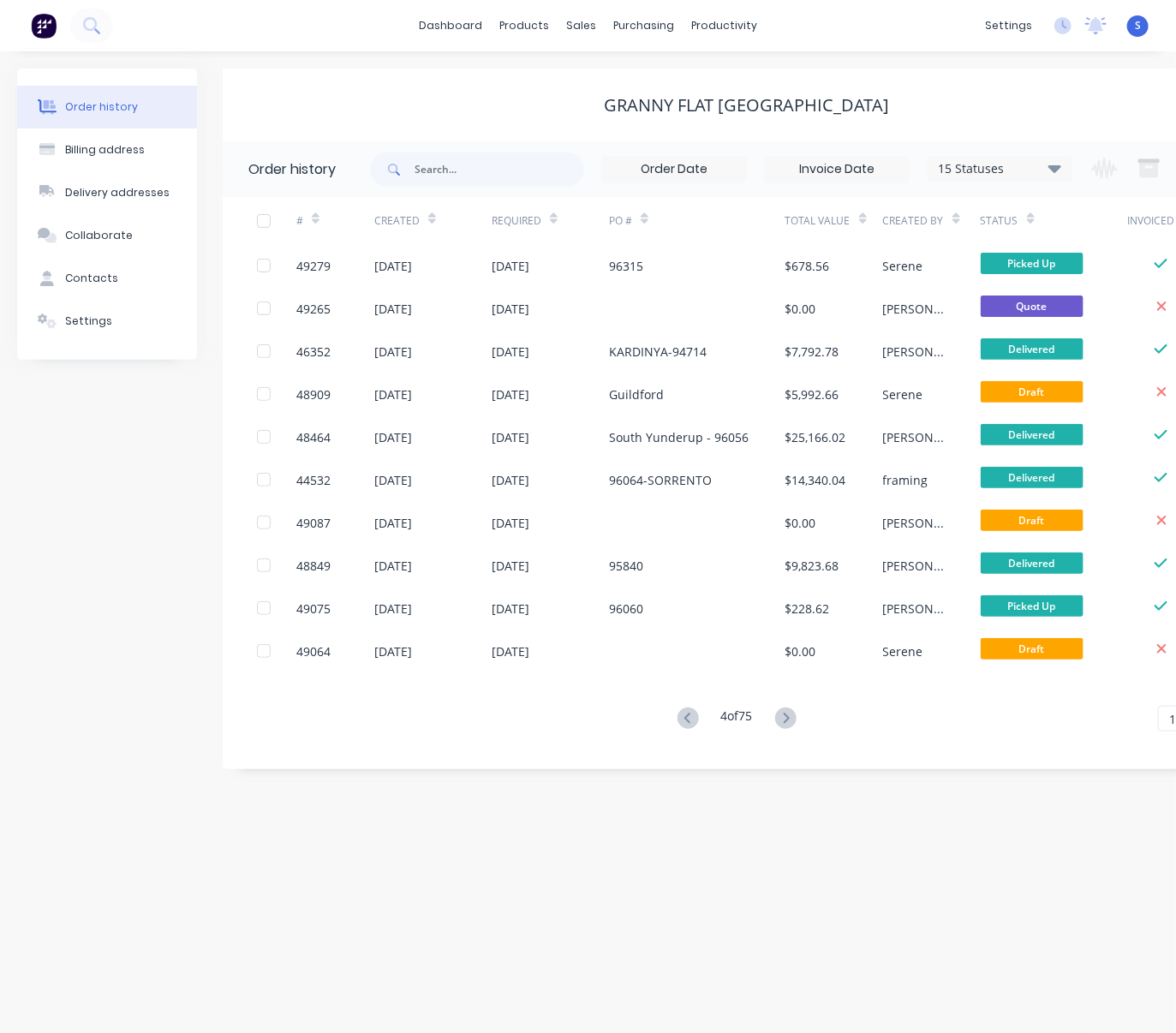
click at [727, 977] on div "Order history Billing address Delivery addresses Collaborate Contacts Settings …" at bounding box center [588, 542] width 1176 height 982
click at [654, 112] on link "Customers" at bounding box center [669, 117] width 227 height 34
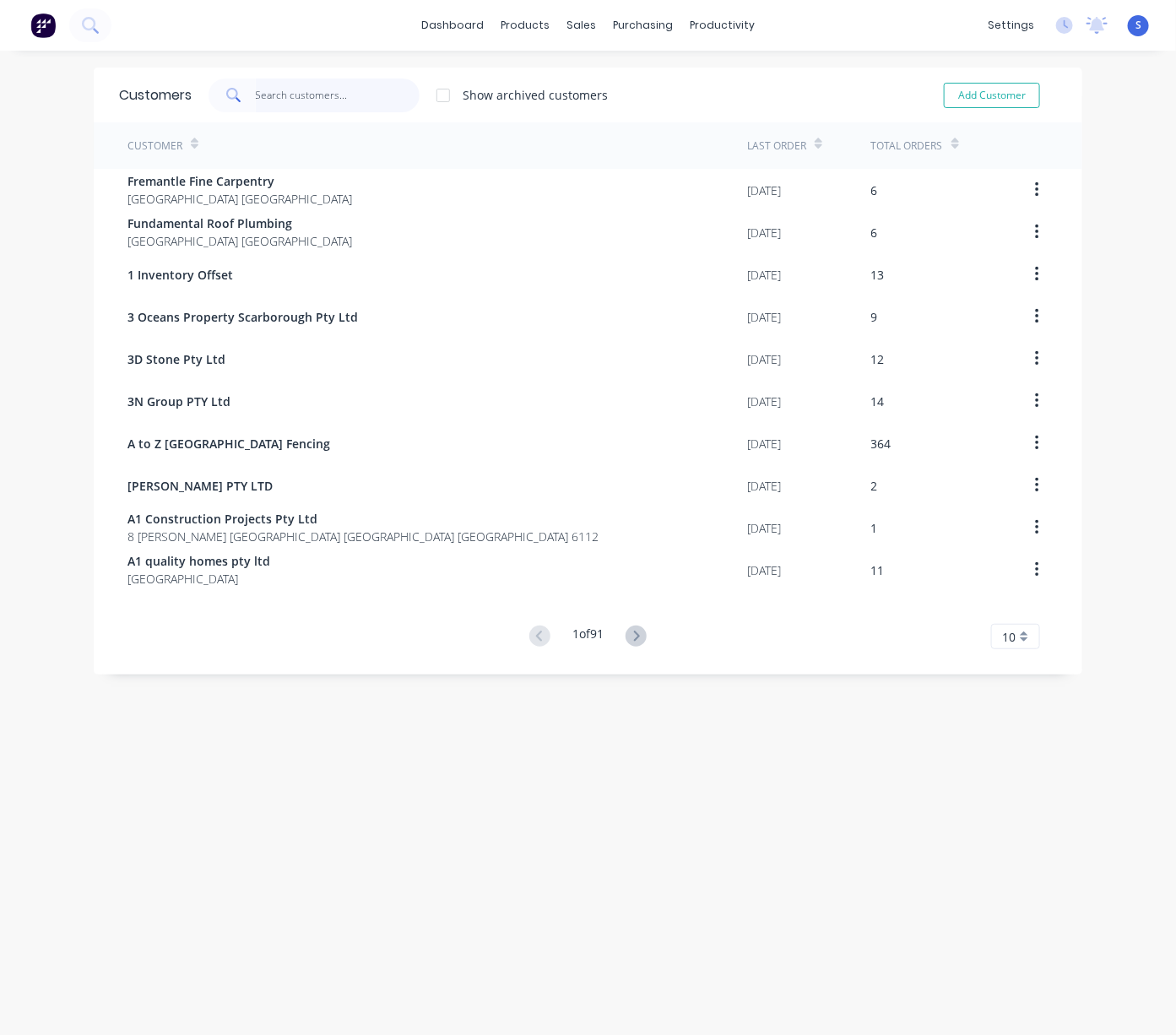
click at [363, 101] on input "text" at bounding box center [338, 95] width 165 height 34
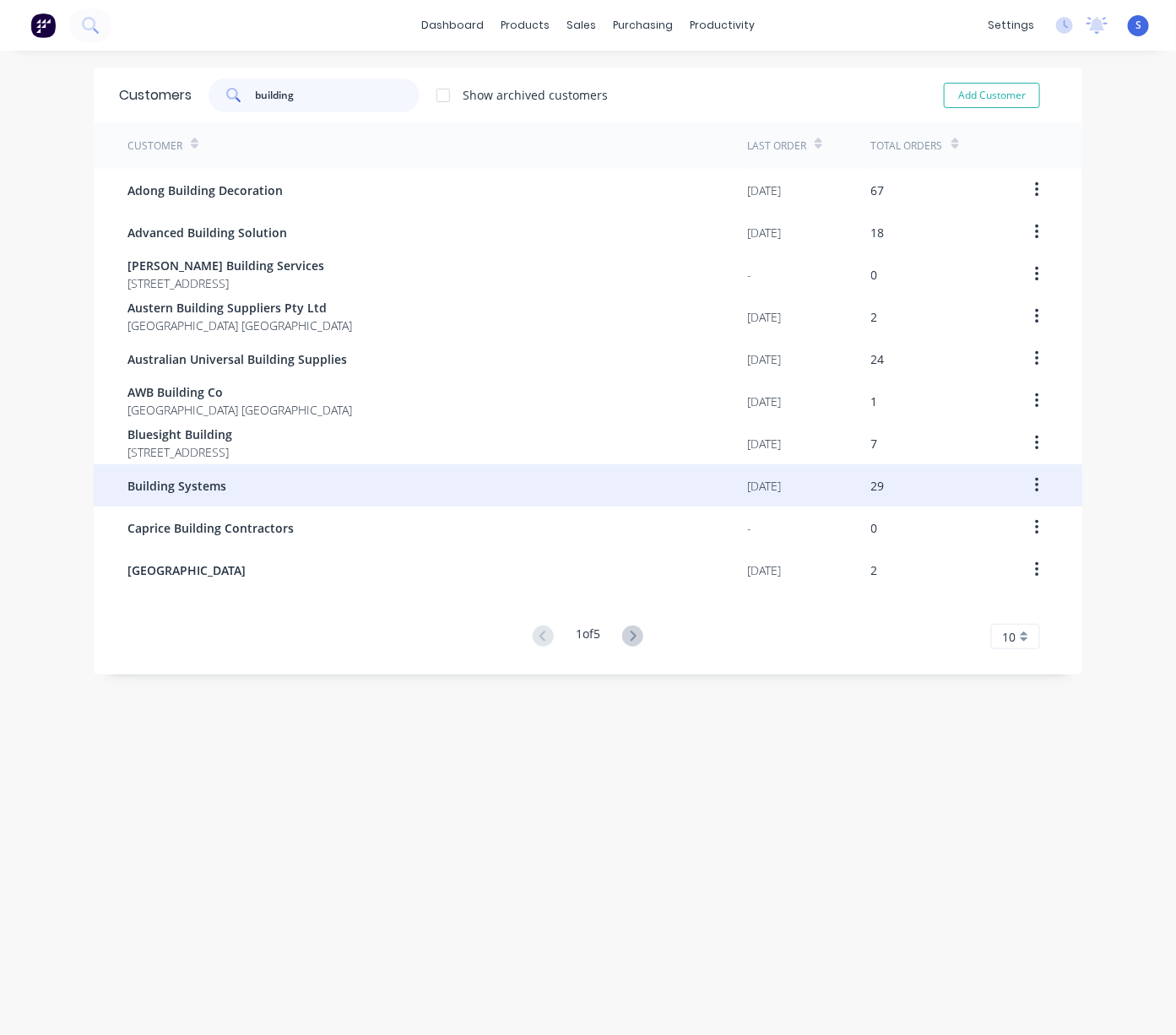
type input "building"
click at [272, 486] on div "Building Systems" at bounding box center [437, 486] width 619 height 43
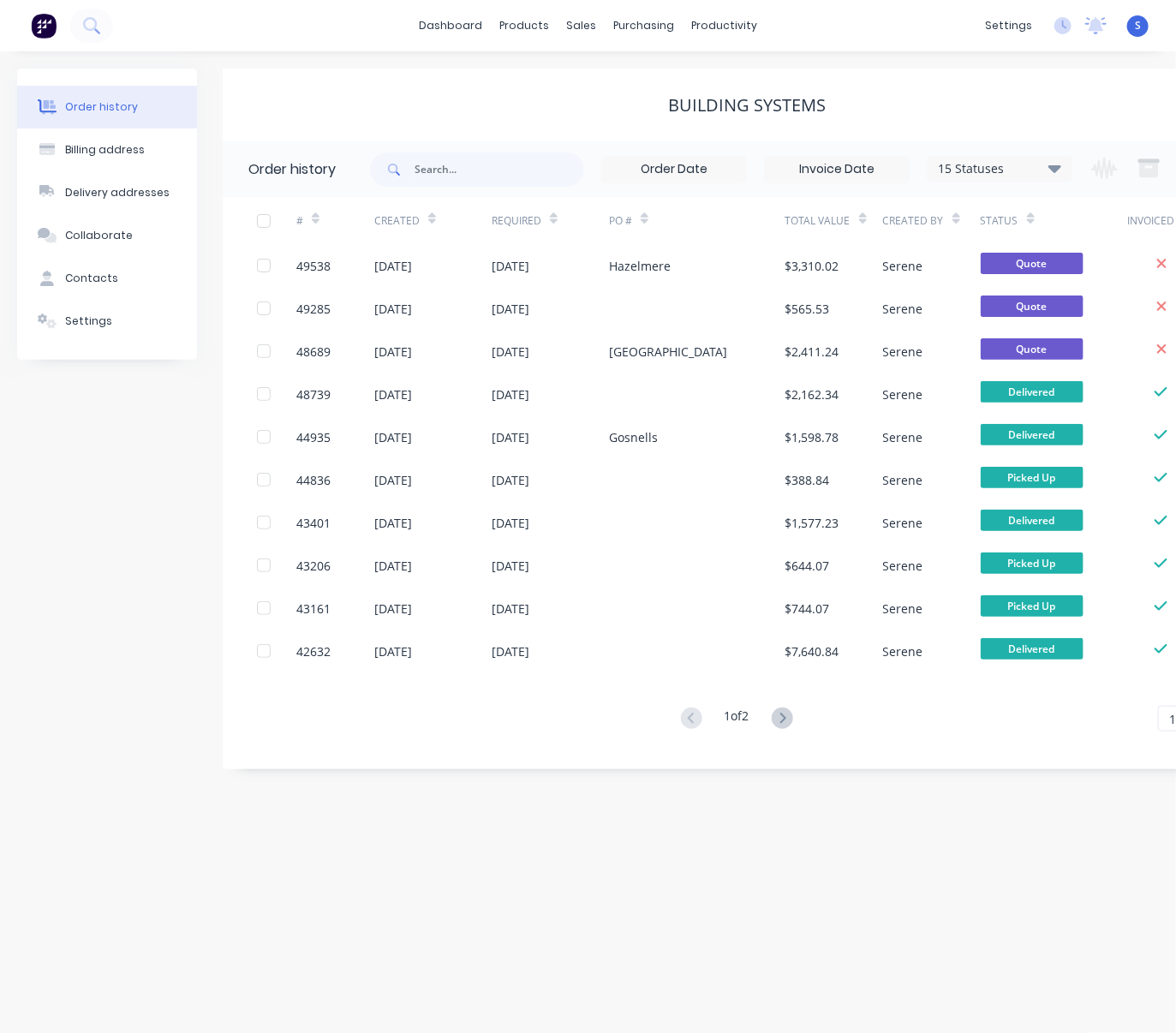
click at [513, 95] on div "Building Systems" at bounding box center [747, 105] width 1048 height 21
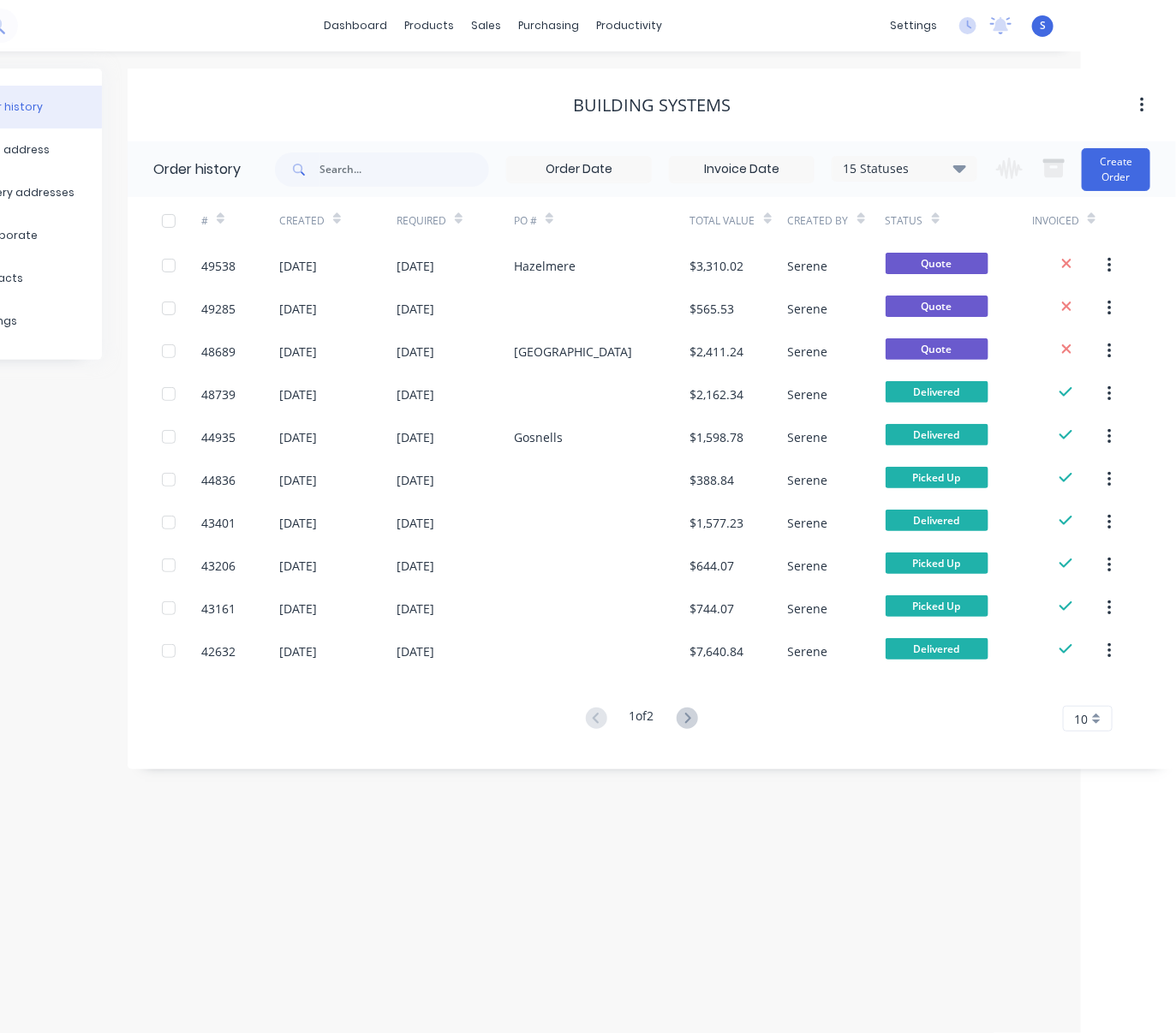
drag, startPoint x: 669, startPoint y: 118, endPoint x: 848, endPoint y: 111, distance: 179.1
click at [1032, 184] on button "Create Order" at bounding box center [1116, 170] width 69 height 43
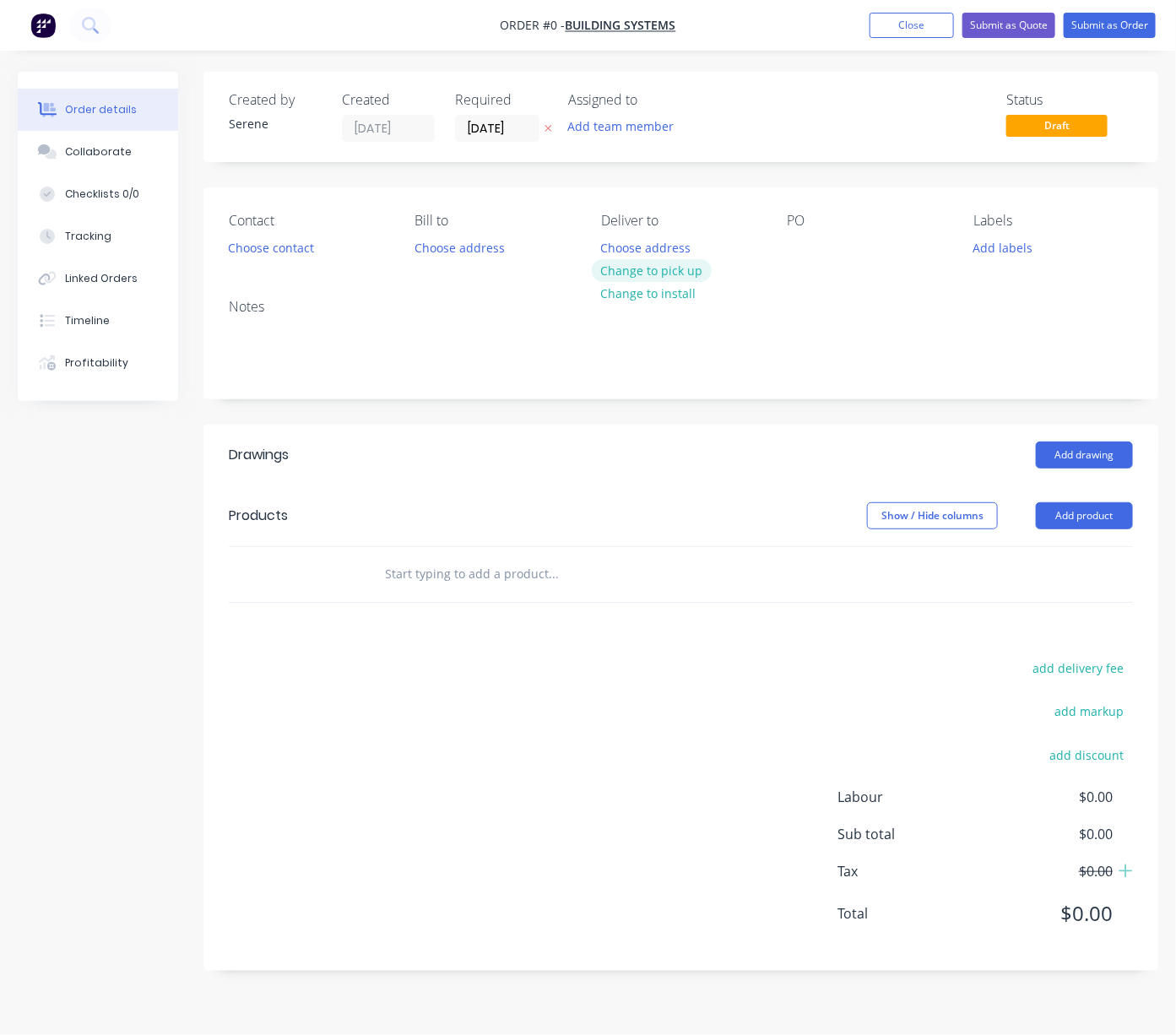
click at [655, 282] on button "Change to pick up" at bounding box center [651, 271] width 120 height 23
click at [1017, 469] on button "Add drawing" at bounding box center [1084, 455] width 97 height 27
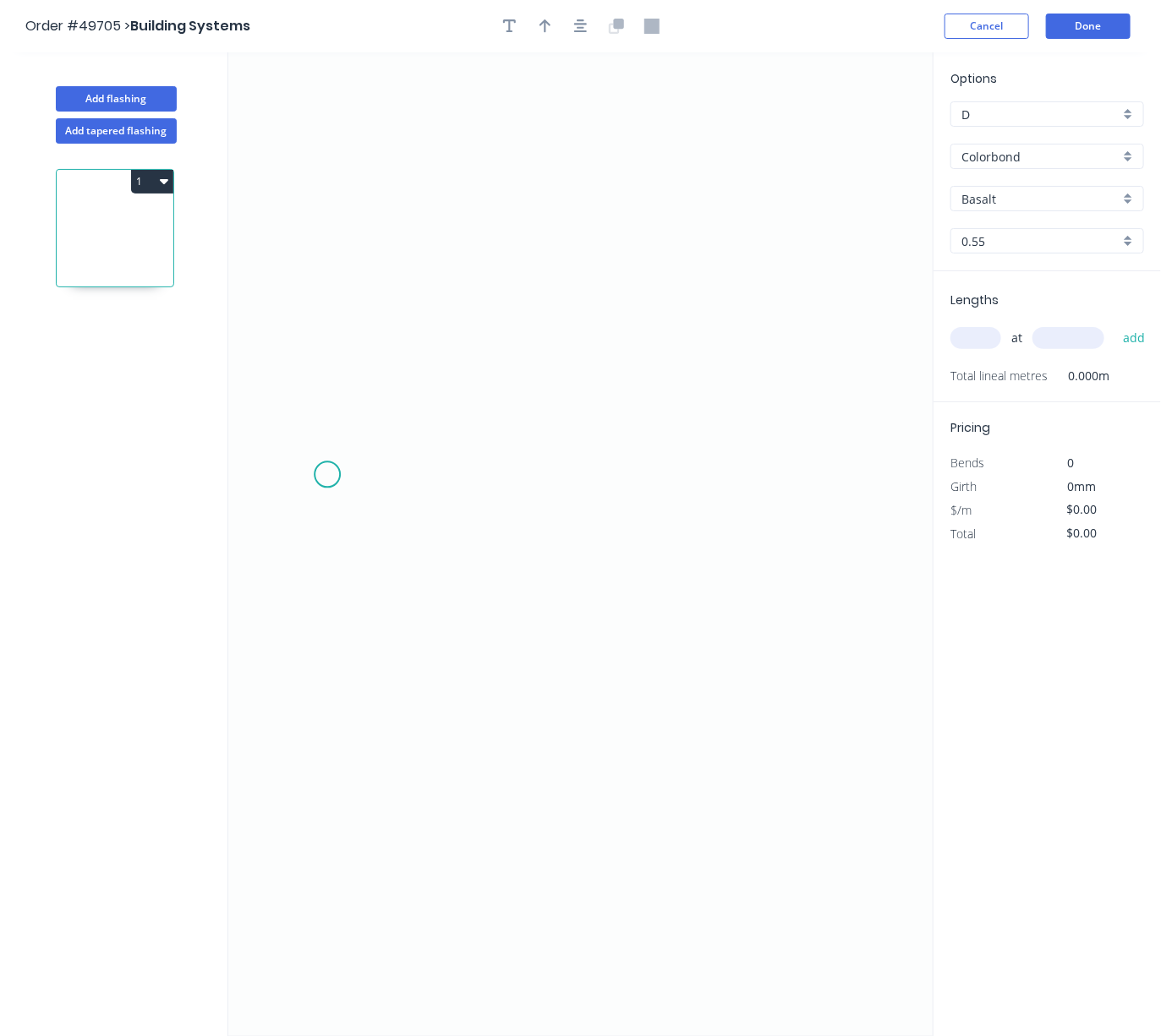
click at [317, 482] on icon "0" at bounding box center [580, 544] width 705 height 984
click at [330, 460] on icon at bounding box center [324, 470] width 14 height 19
click at [590, 344] on icon "0 ?" at bounding box center [580, 544] width 705 height 984
click at [892, 479] on icon "0 ? ? ? º" at bounding box center [580, 544] width 705 height 984
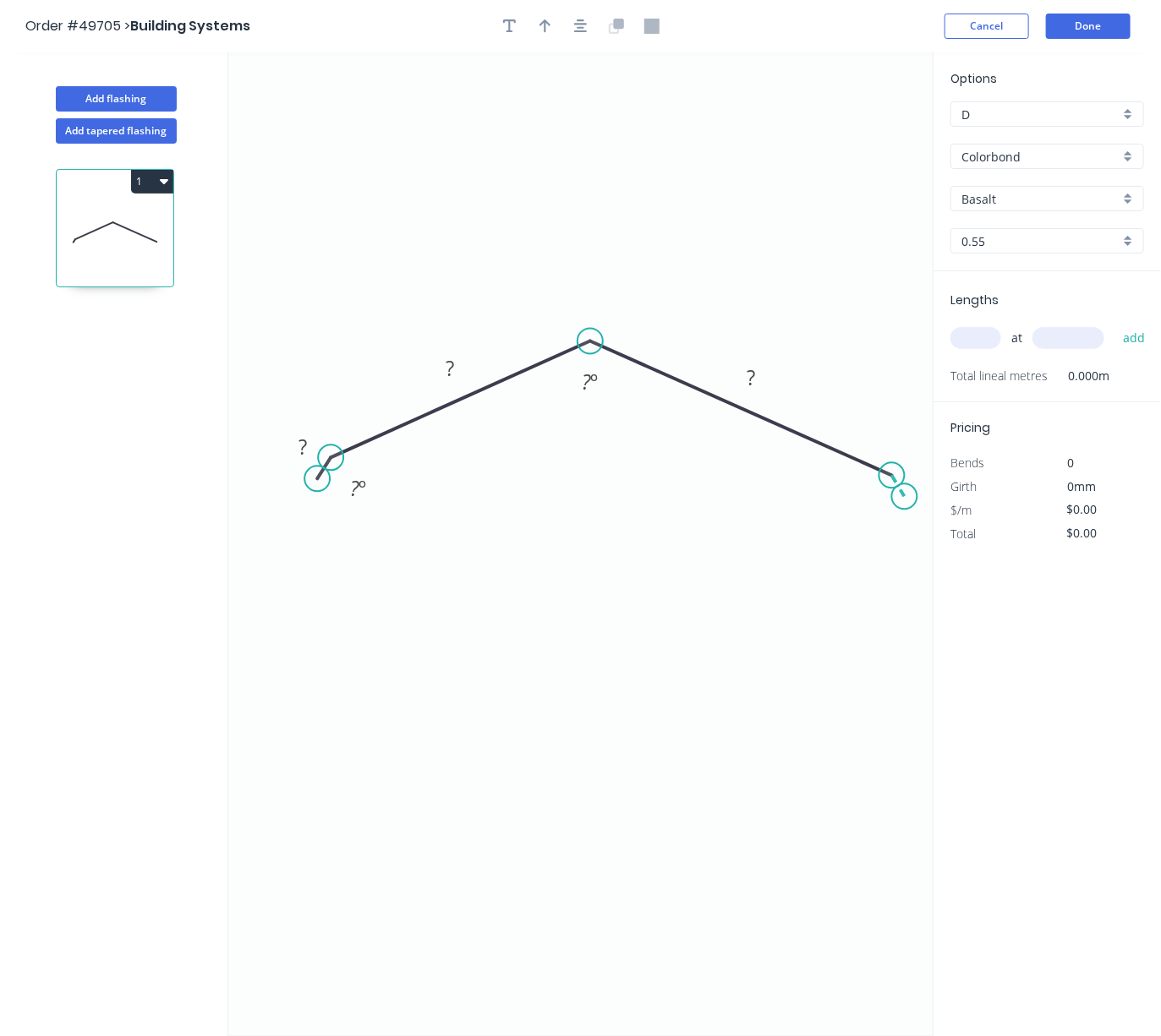
click at [904, 500] on icon "0 ? ? ? ? º ? º" at bounding box center [580, 544] width 705 height 984
click at [924, 473] on tspan "?" at bounding box center [920, 465] width 9 height 28
click at [747, 374] on tspan "?" at bounding box center [751, 377] width 9 height 28
click at [798, 383] on icon "0 ? ? ? 10 ? º ? º ? º" at bounding box center [580, 544] width 705 height 984
click at [763, 378] on rect at bounding box center [751, 379] width 34 height 23
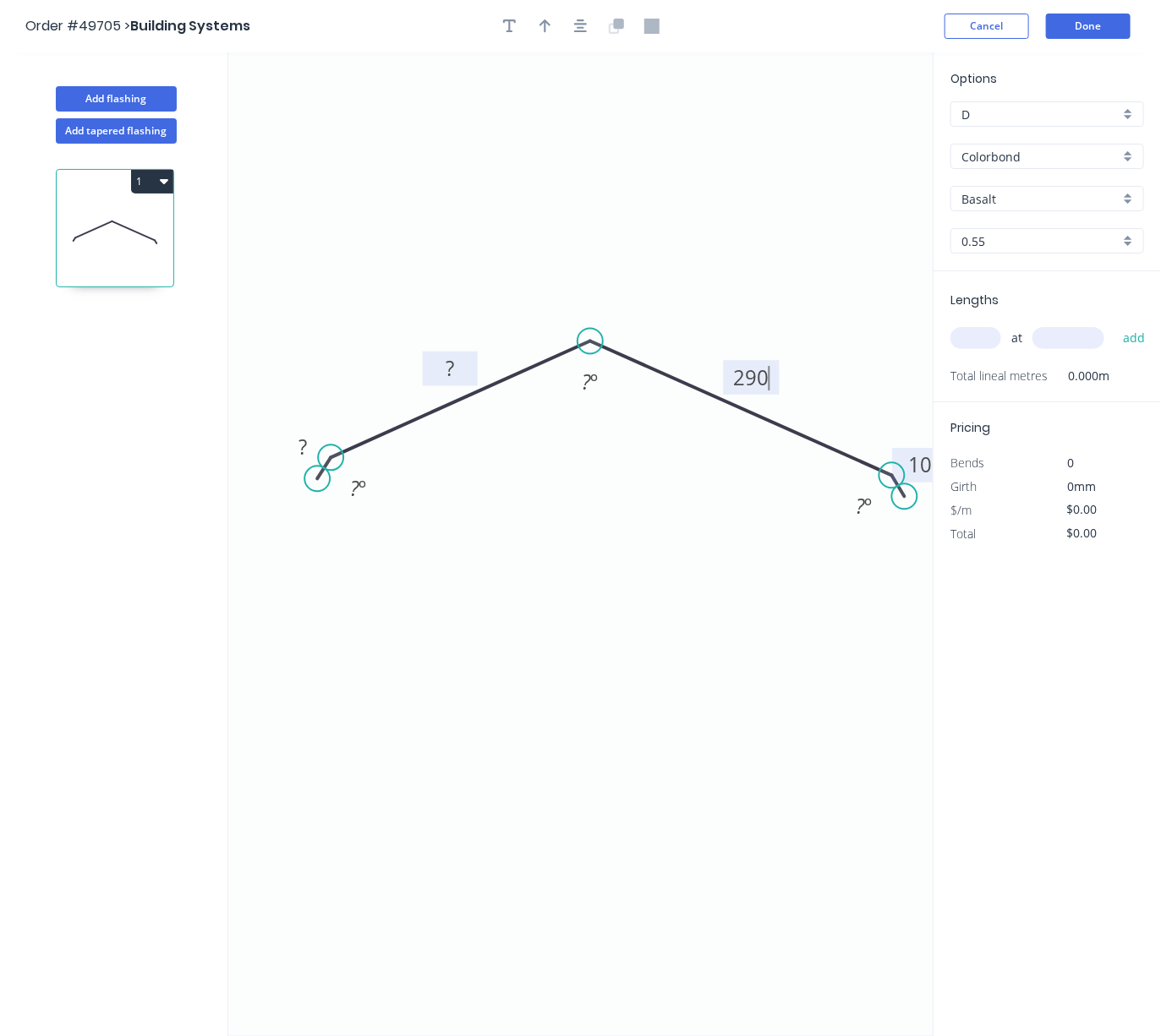
click at [452, 363] on tspan "?" at bounding box center [450, 367] width 9 height 28
click at [300, 450] on tspan "?" at bounding box center [302, 447] width 9 height 28
drag, startPoint x: 500, startPoint y: 262, endPoint x: 549, endPoint y: 96, distance: 173.1
click at [507, 255] on icon "0 10 290 290 10 ? º ? º ? º" at bounding box center [580, 544] width 705 height 984
type input "$20.80"
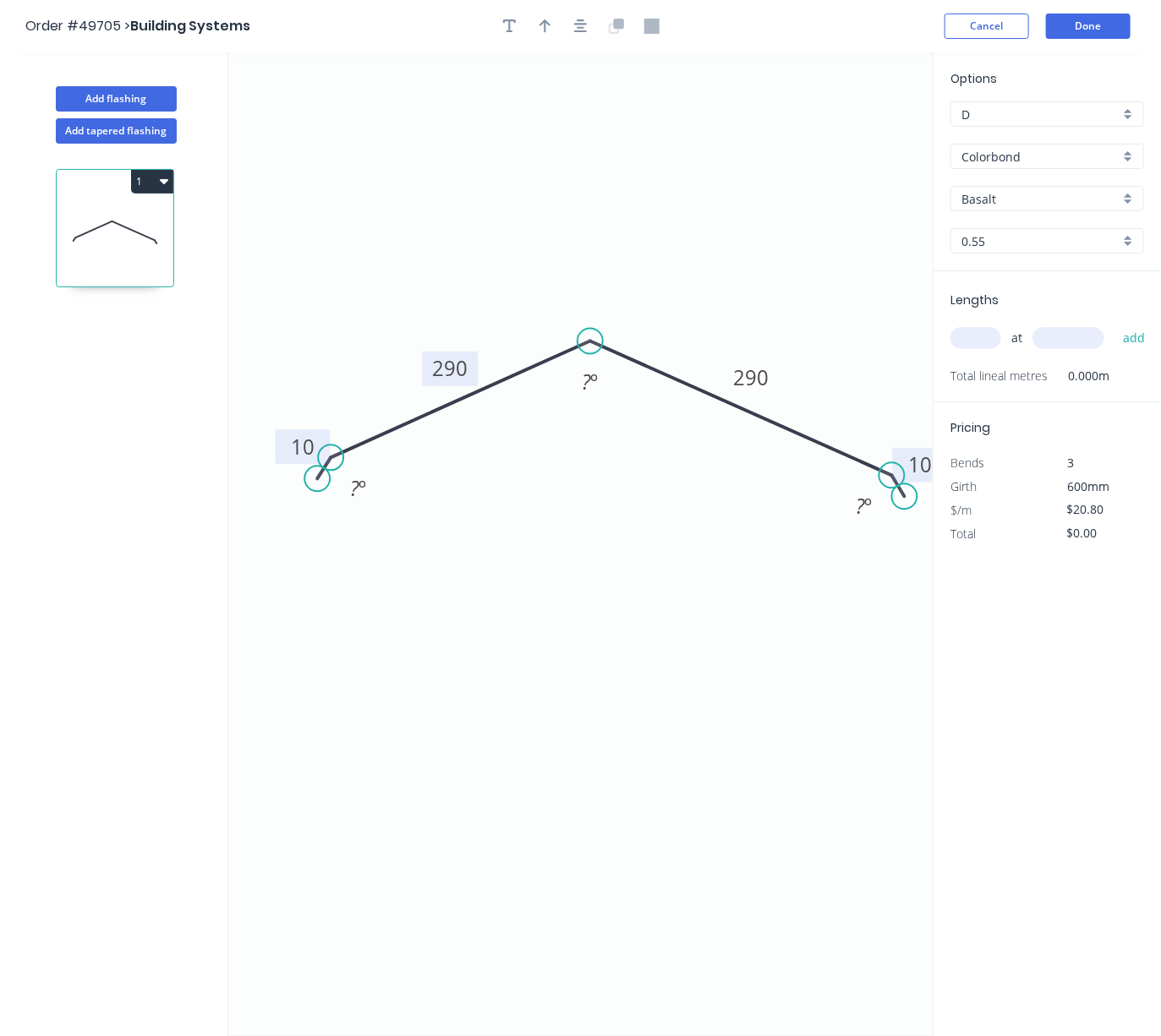
click at [533, 35] on div at bounding box center [580, 26] width 177 height 25
click at [552, 36] on div at bounding box center [580, 26] width 177 height 25
drag, startPoint x: 544, startPoint y: 33, endPoint x: 553, endPoint y: 37, distance: 9.8
click at [544, 32] on icon "button" at bounding box center [546, 26] width 12 height 14
click at [841, 141] on icon "0 10 290 290 10 ? º ? º ? º" at bounding box center [580, 544] width 705 height 984
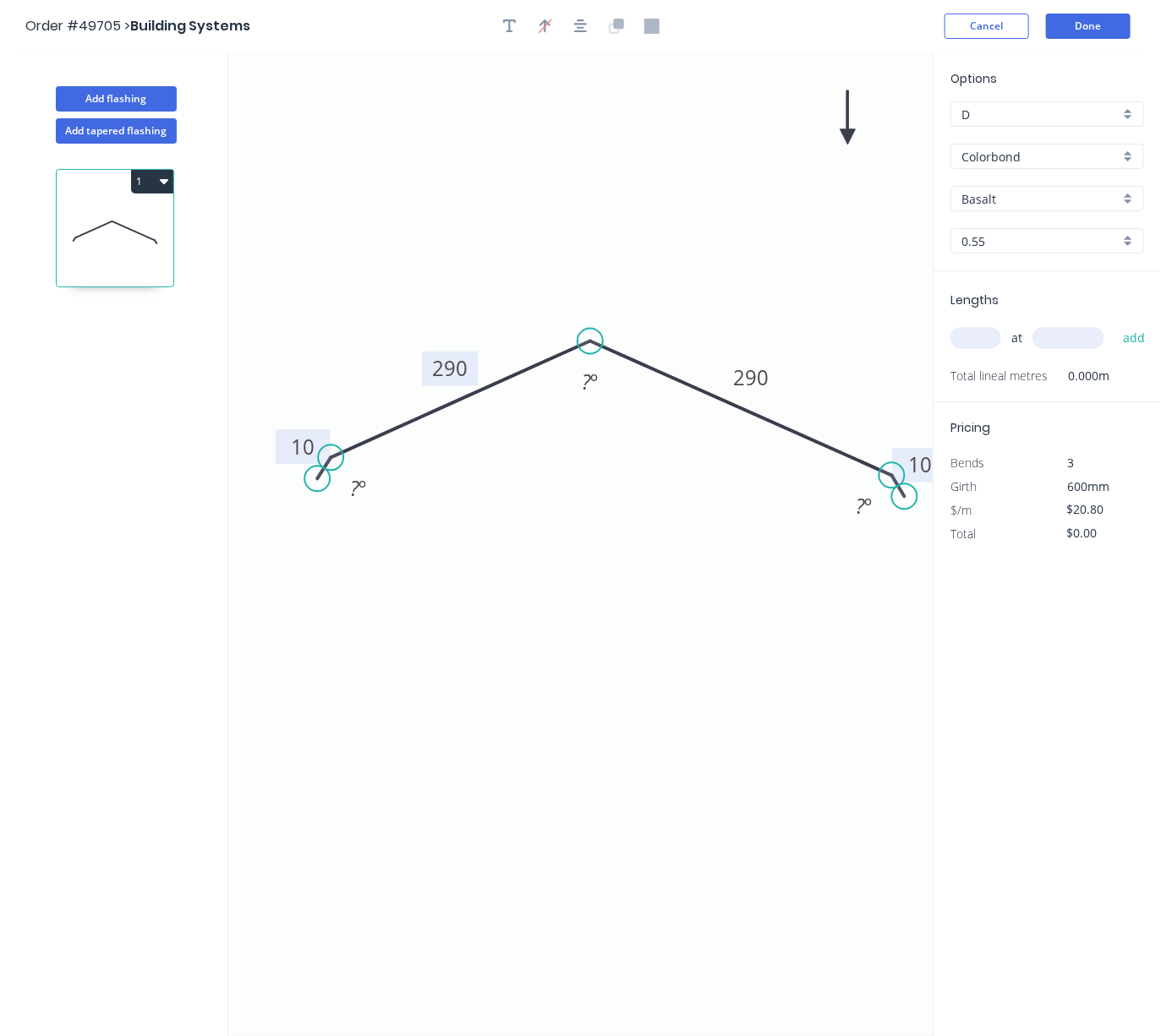
click at [851, 141] on icon "0 10 290 290 10 ? º ? º ? º" at bounding box center [580, 544] width 705 height 984
click at [850, 139] on icon at bounding box center [848, 117] width 16 height 54
click at [850, 139] on icon at bounding box center [862, 123] width 49 height 49
click at [850, 139] on icon at bounding box center [867, 137] width 54 height 16
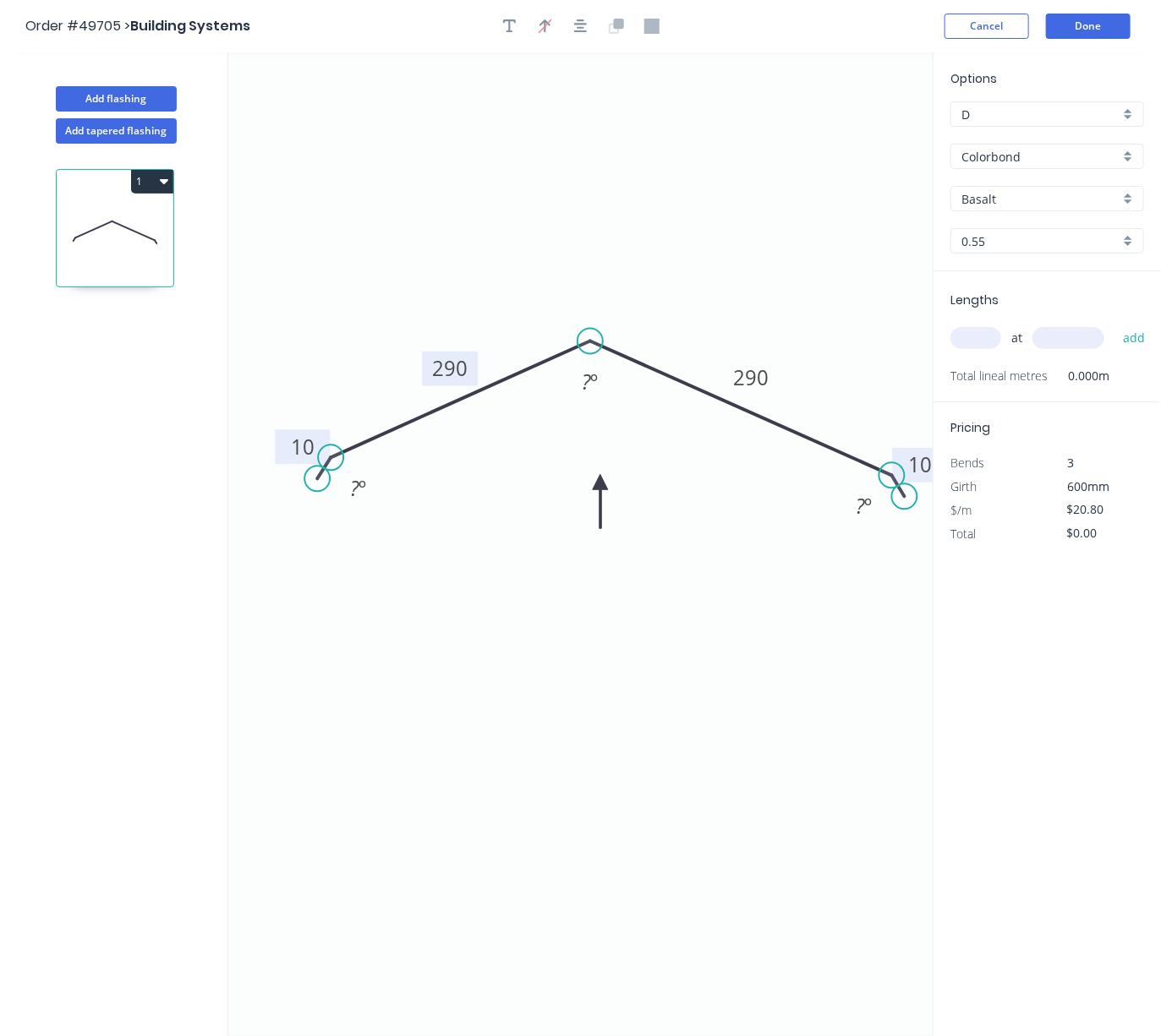
drag, startPoint x: 846, startPoint y: 139, endPoint x: 589, endPoint y: 457, distance: 408.9
click at [592, 475] on icon at bounding box center [600, 502] width 16 height 54
click at [592, 381] on tspan "º" at bounding box center [595, 382] width 8 height 28
click at [676, 672] on icon "0 10 290 290 10 ? º 158 º ? º" at bounding box center [580, 544] width 705 height 984
click at [981, 353] on div "at add" at bounding box center [1048, 338] width 197 height 29
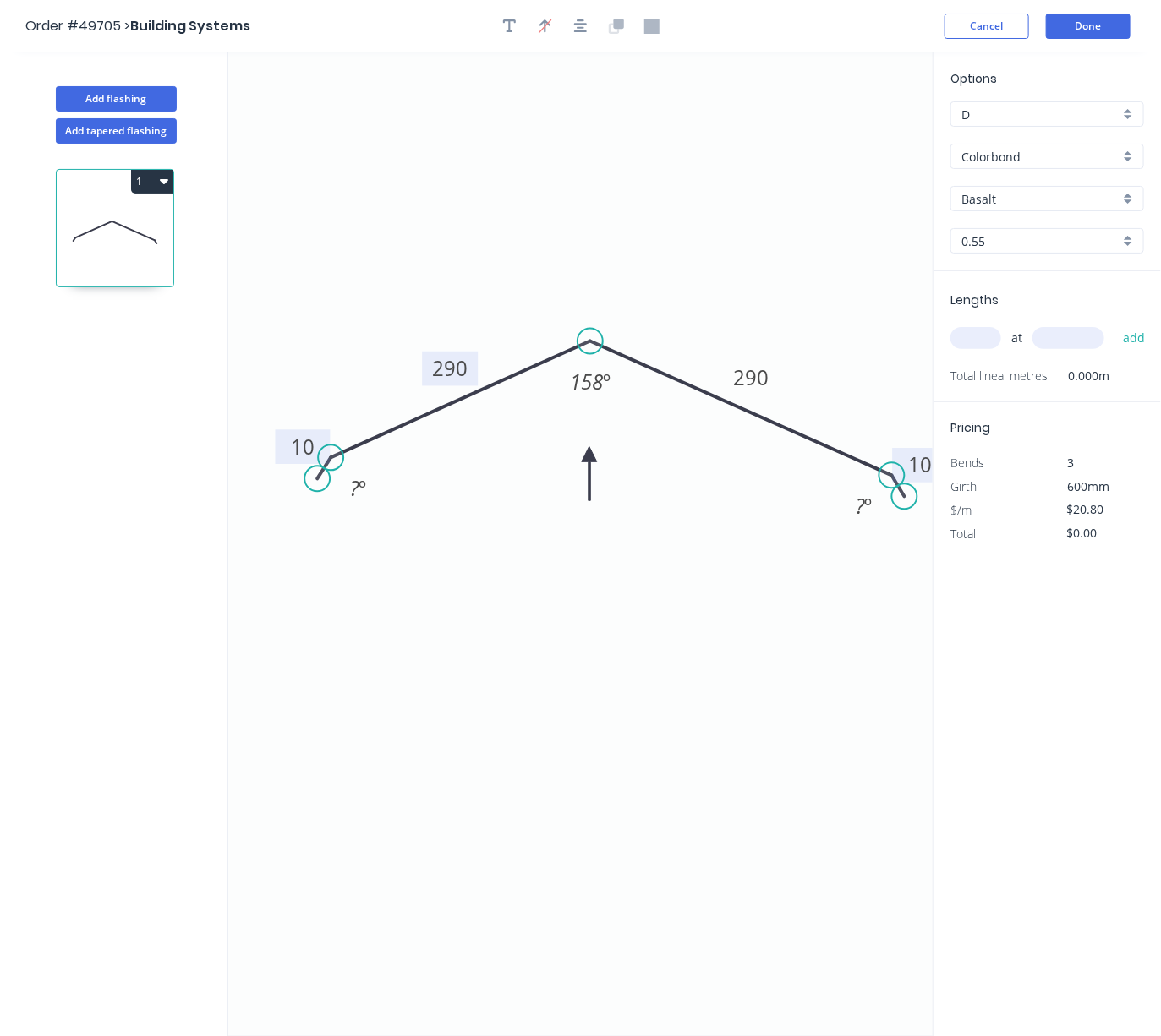
click at [978, 349] on input "text" at bounding box center [975, 338] width 50 height 22
type input "6"
type input "5000"
click at [1019, 324] on button "add" at bounding box center [1134, 338] width 40 height 29
type input "$624.00"
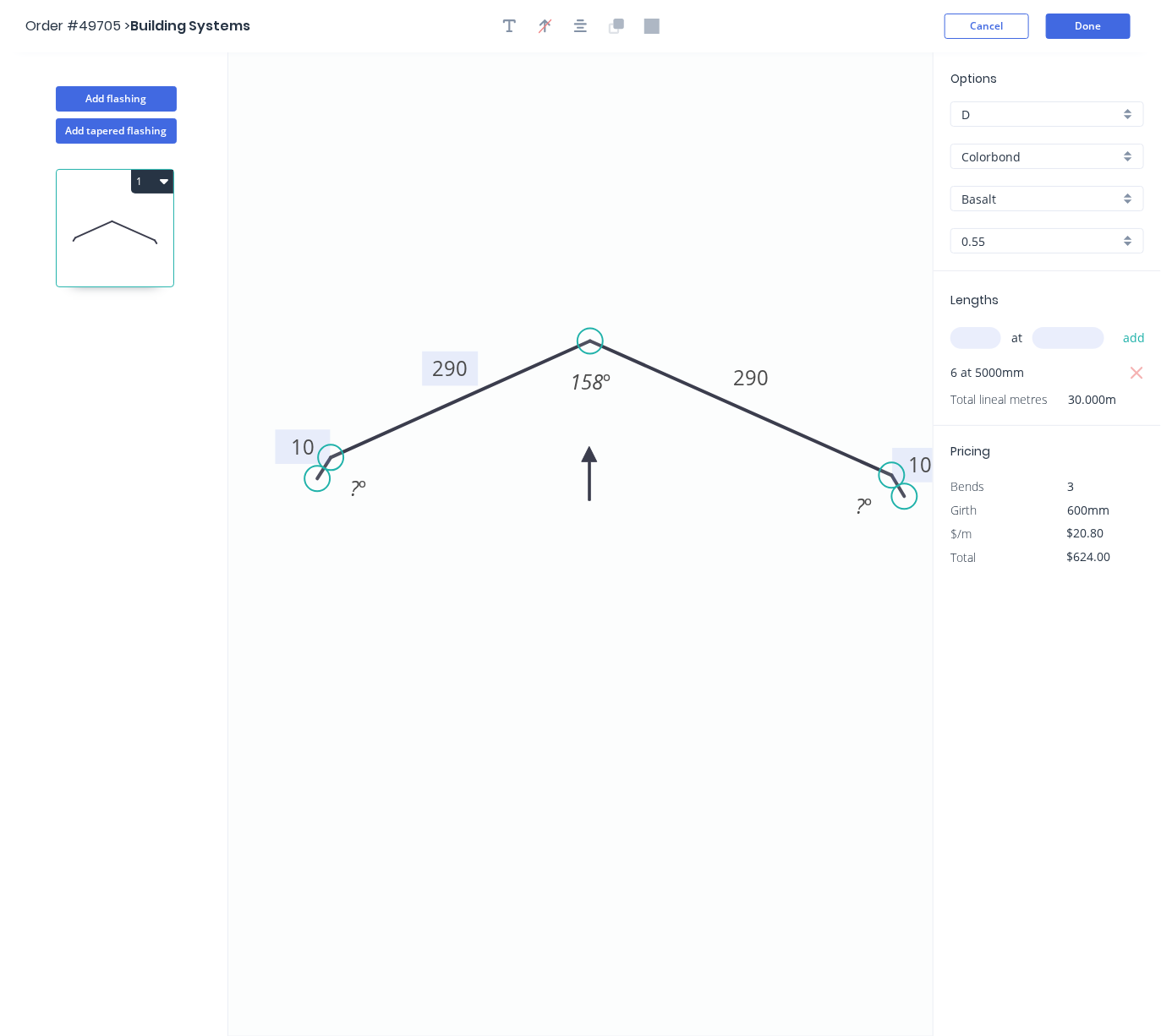
click at [1019, 166] on input "Colorbond" at bounding box center [1040, 157] width 158 height 17
click at [1013, 217] on div "Zincalume" at bounding box center [1047, 219] width 192 height 30
type input "Zincalume"
type input "Zinc"
type input "$17.20"
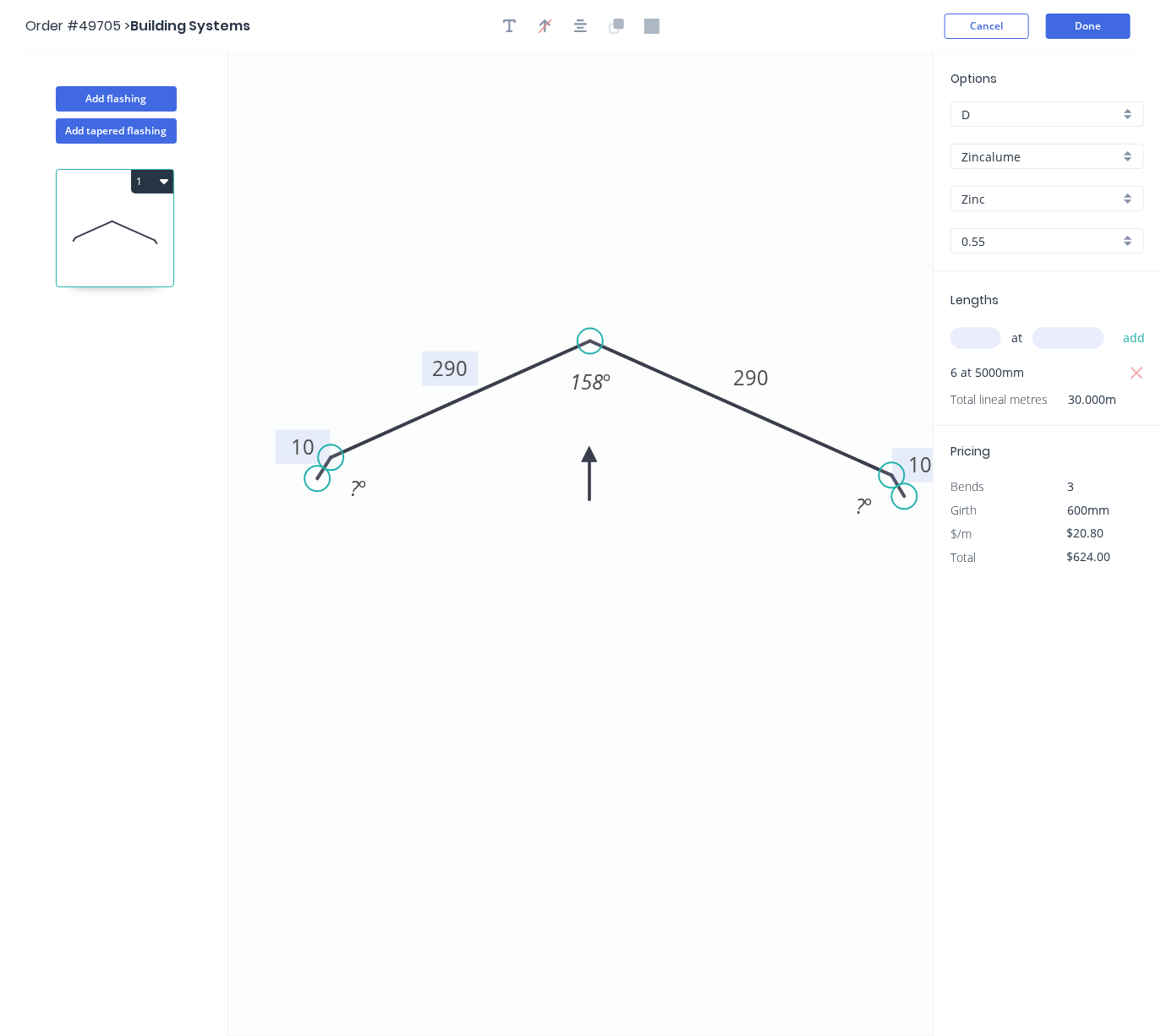
type input "$516.00"
click at [1019, 705] on div "Options D D Zincalume Zincalume Zinc Zinc 0.55 0.55 Lengths at add 6 at 5000mm …" at bounding box center [1047, 545] width 229 height 986
click at [129, 107] on button "Add flashing" at bounding box center [116, 99] width 121 height 25
type input "$0.00"
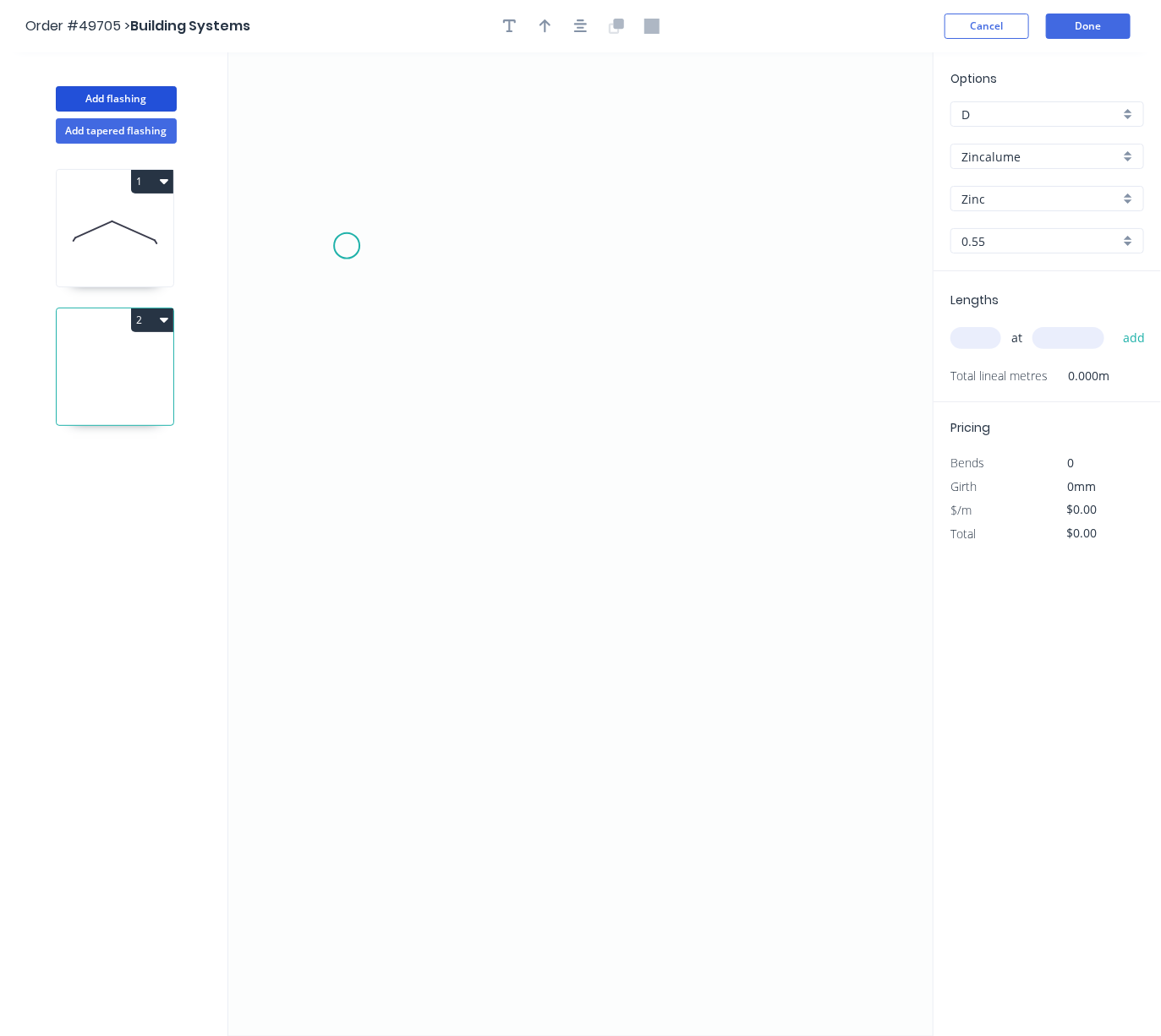
click at [347, 248] on icon "0" at bounding box center [580, 544] width 705 height 984
click at [372, 230] on icon "0" at bounding box center [580, 544] width 705 height 984
click at [751, 233] on icon "0 ?" at bounding box center [580, 544] width 705 height 984
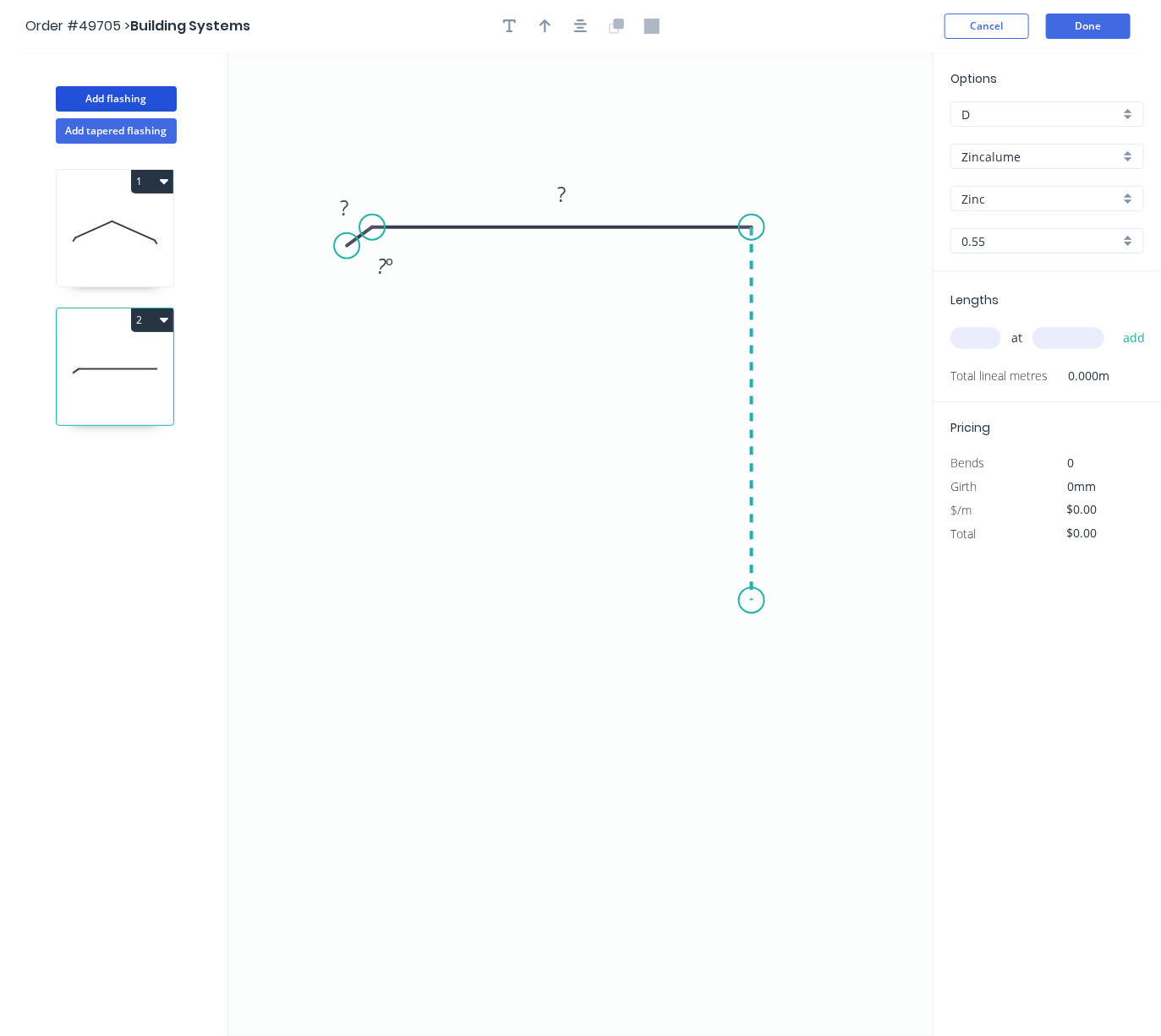
click at [755, 604] on icon "0 ? ? ? º" at bounding box center [580, 544] width 705 height 984
click at [732, 630] on icon "0 ? ? ? ? º" at bounding box center [580, 544] width 705 height 984
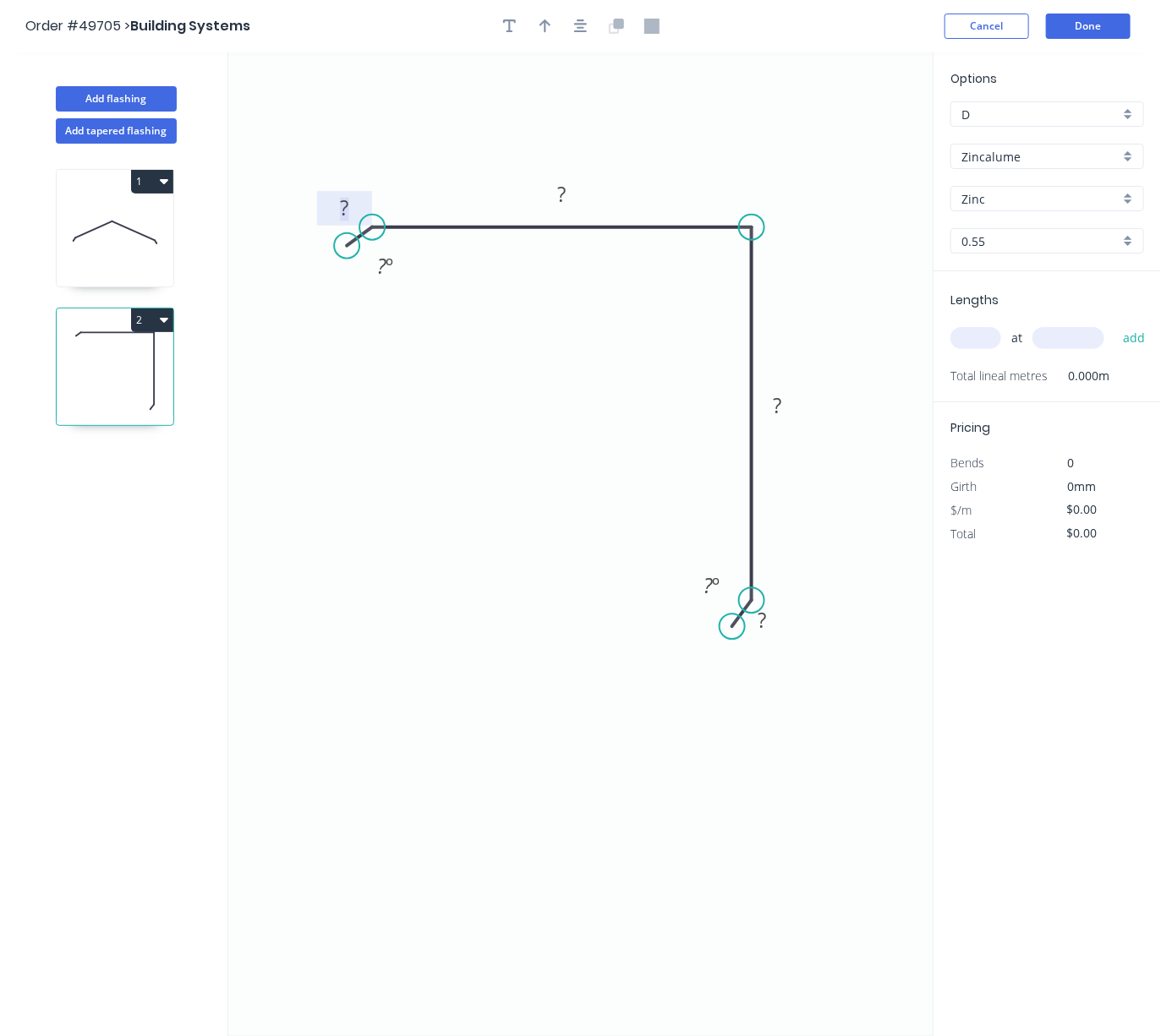
click at [353, 210] on rect at bounding box center [344, 209] width 34 height 23
click at [562, 191] on tspan "?" at bounding box center [562, 194] width 9 height 28
click at [783, 405] on rect at bounding box center [776, 407] width 34 height 23
click at [769, 624] on rect at bounding box center [762, 622] width 34 height 23
click at [763, 737] on icon "0 10 75 75 10 ? º ? º" at bounding box center [580, 544] width 705 height 984
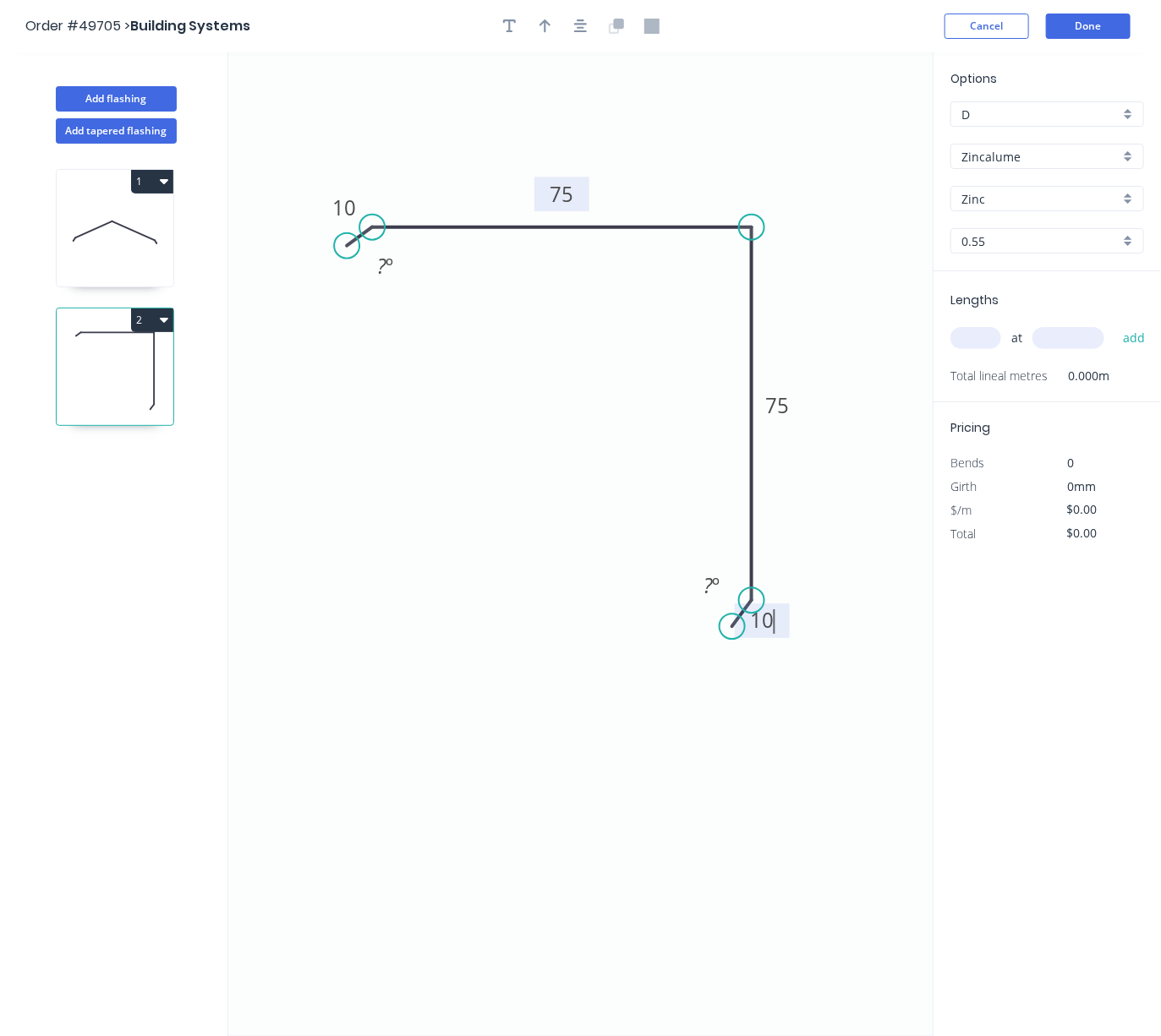
type input "$7.52"
click at [542, 39] on div "Order #49705 > Building Systems Cancel Done" at bounding box center [580, 26] width 1110 height 25
click at [531, 22] on div at bounding box center [580, 26] width 177 height 25
click at [545, 32] on icon "button" at bounding box center [546, 26] width 12 height 14
drag, startPoint x: 850, startPoint y: 134, endPoint x: 657, endPoint y: 191, distance: 201.2
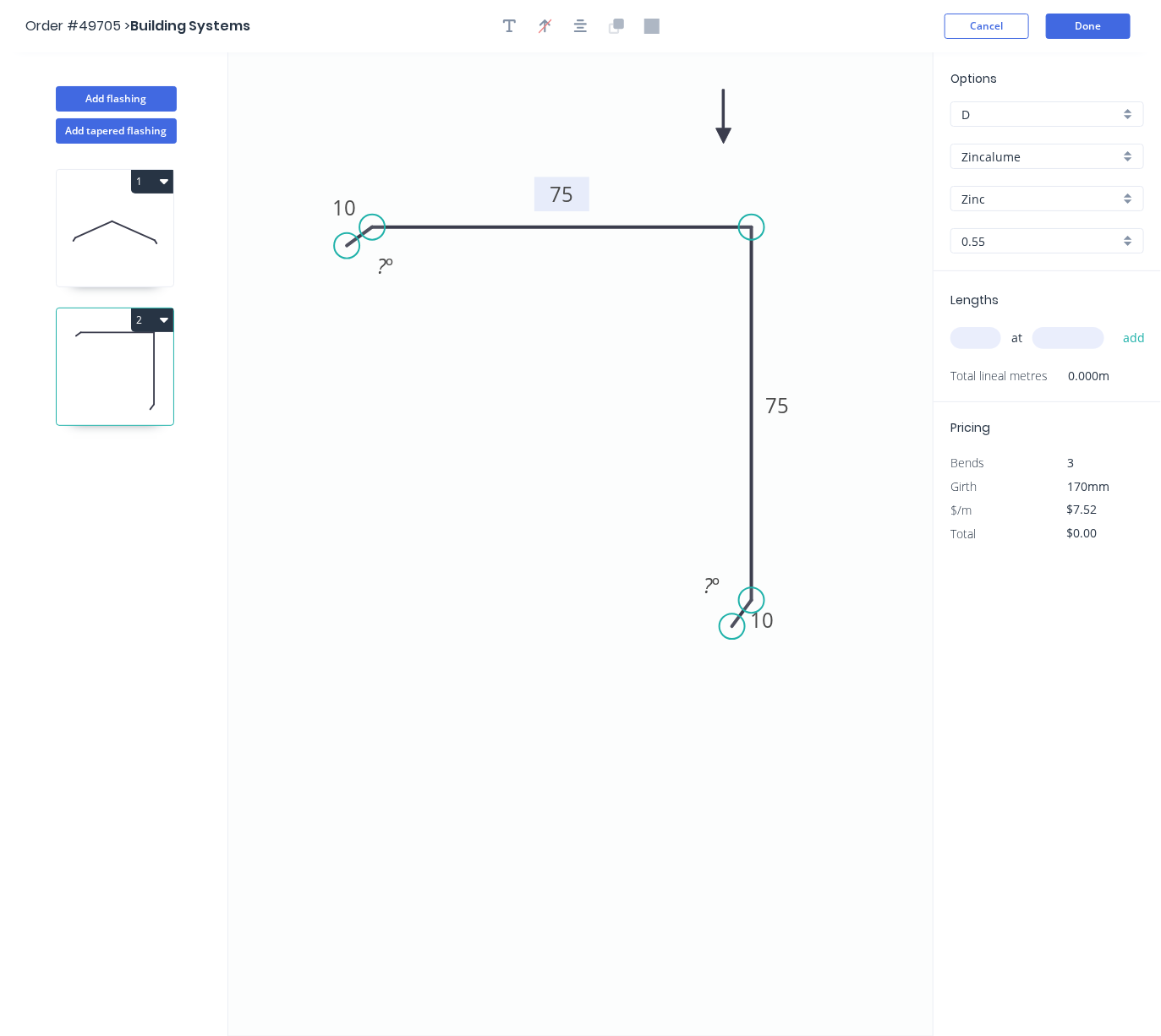
click at [716, 143] on icon at bounding box center [724, 116] width 16 height 54
click at [998, 157] on input "Zincalume" at bounding box center [1040, 157] width 158 height 17
click at [1006, 203] on div "Colorbond" at bounding box center [1047, 190] width 192 height 30
type input "Colorbond"
type input "Basalt"
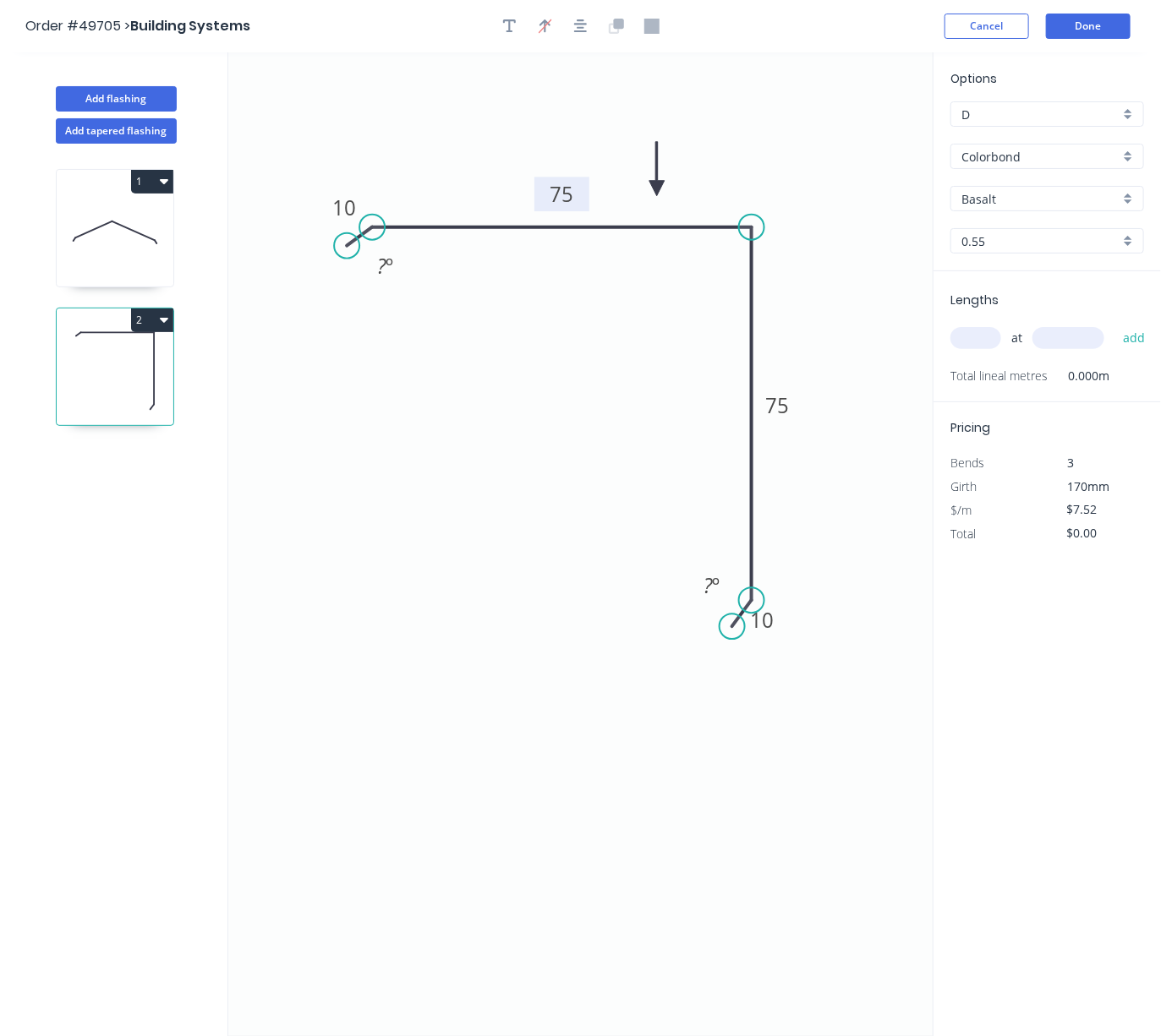
type input "$9.11"
click at [1003, 204] on input "Basalt" at bounding box center [1040, 199] width 158 height 17
click at [1019, 246] on div "Surfmist" at bounding box center [1047, 232] width 192 height 30
type input "Surfmist"
click at [984, 349] on input "text" at bounding box center [975, 338] width 50 height 22
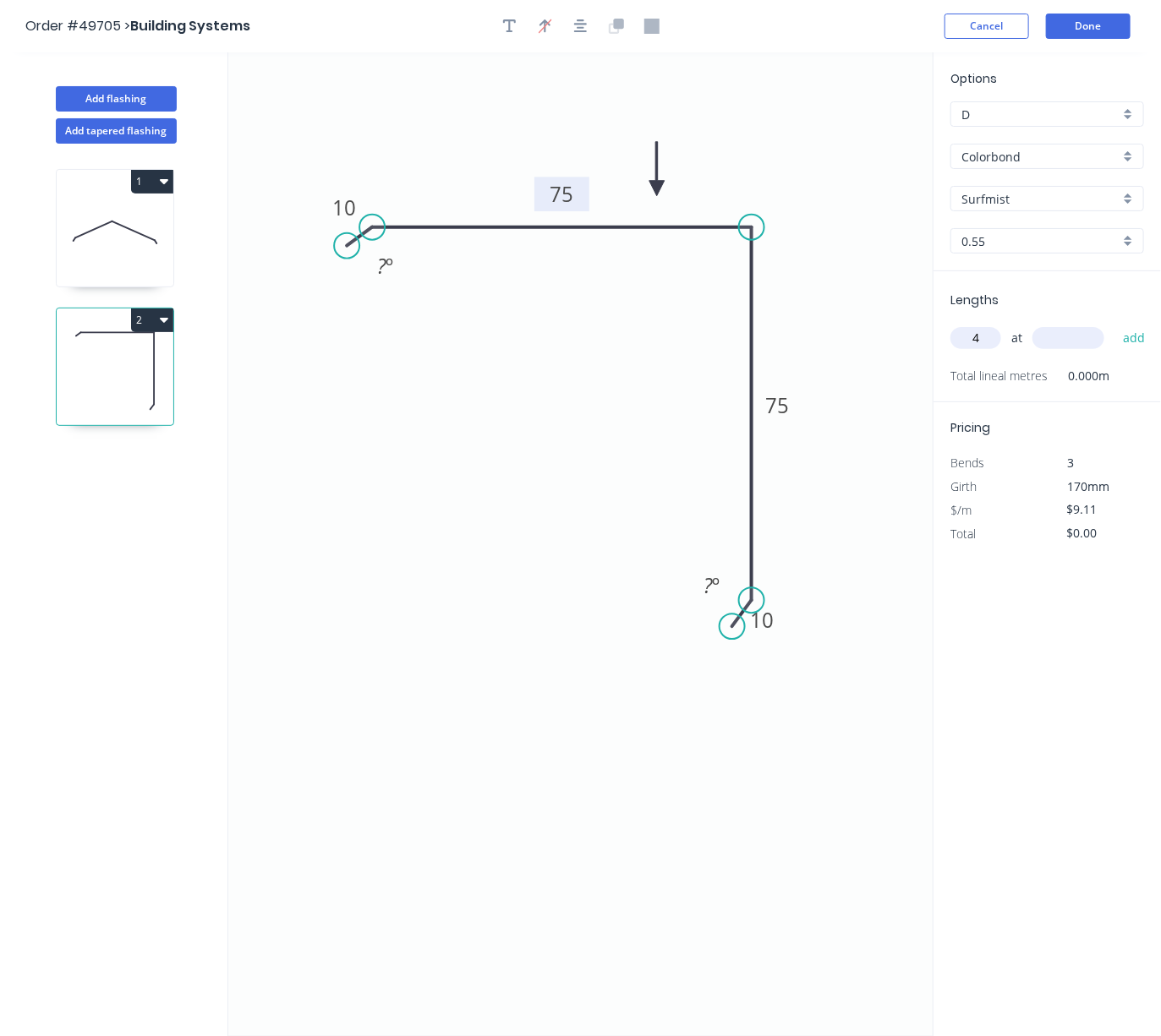
type input "4"
type input "2400"
click at [1019, 324] on button "add" at bounding box center [1134, 338] width 40 height 29
type input "$87.46"
click at [123, 246] on icon at bounding box center [114, 233] width 116 height 109
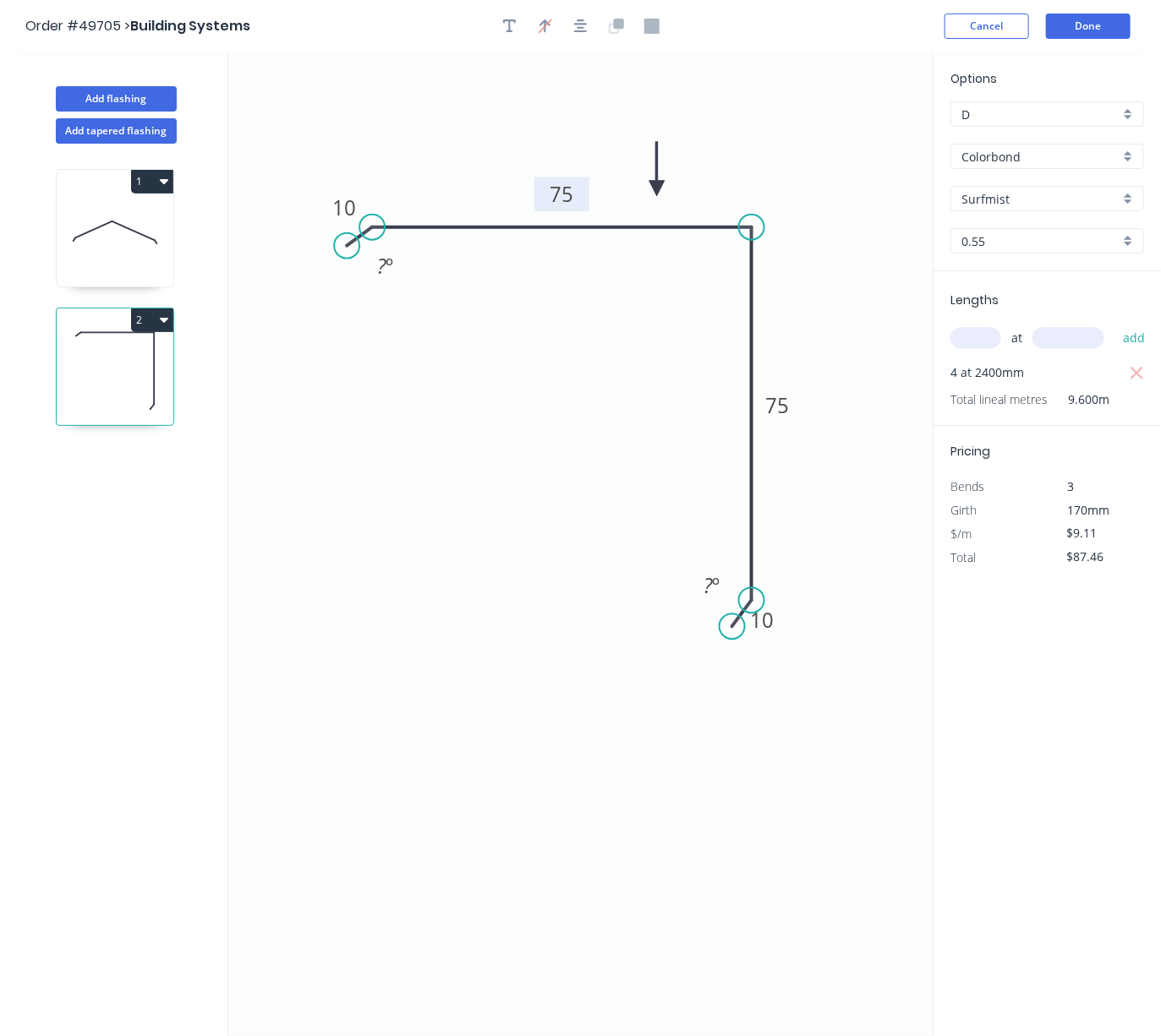
type input "Zincalume"
type input "Zinc"
type input "$17.20"
type input "$516.00"
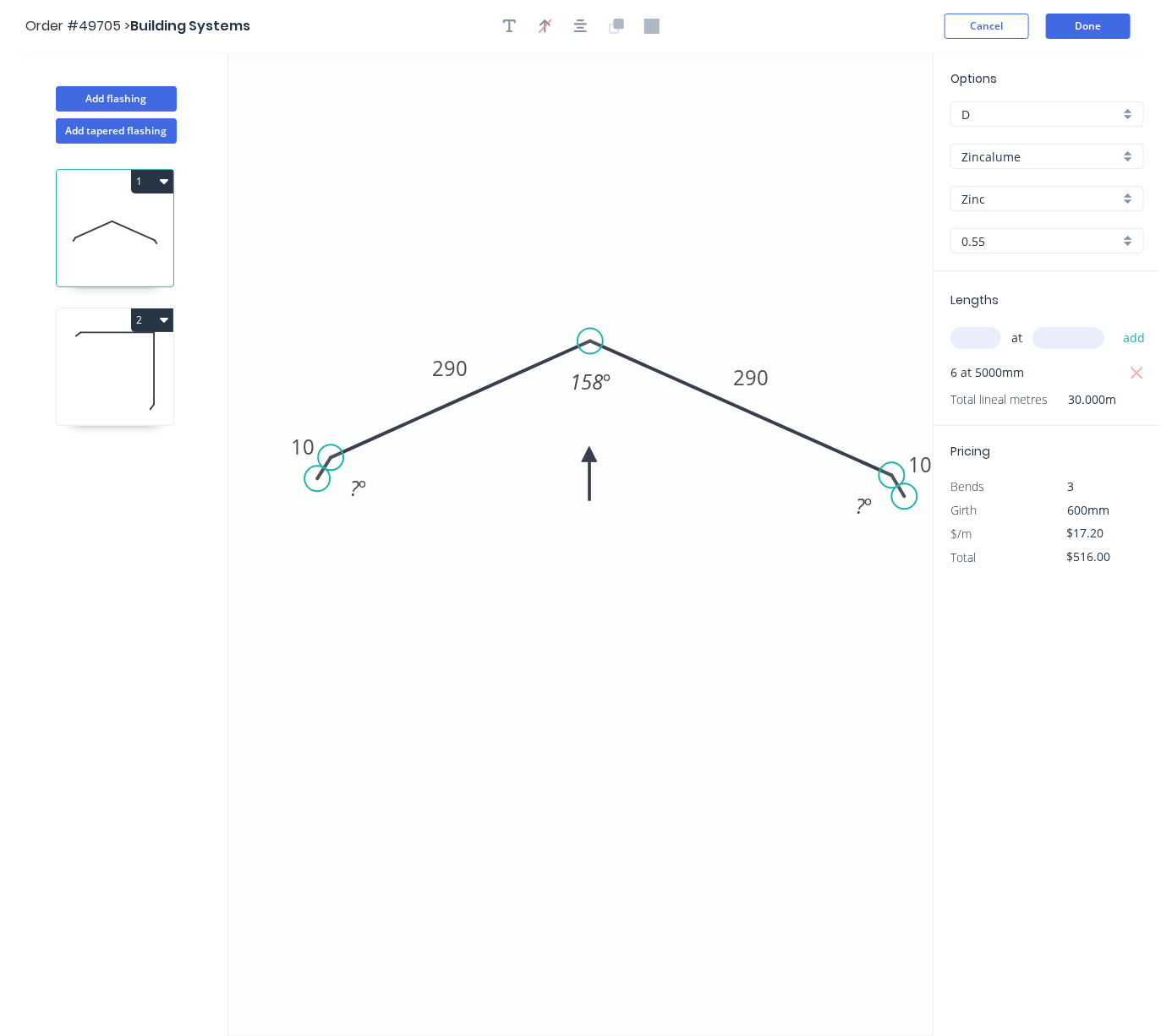
click at [863, 194] on icon "0 10 290 290 10 ? º 158 º ? º" at bounding box center [580, 544] width 705 height 984
click at [1019, 23] on button "Done" at bounding box center [1087, 26] width 84 height 25
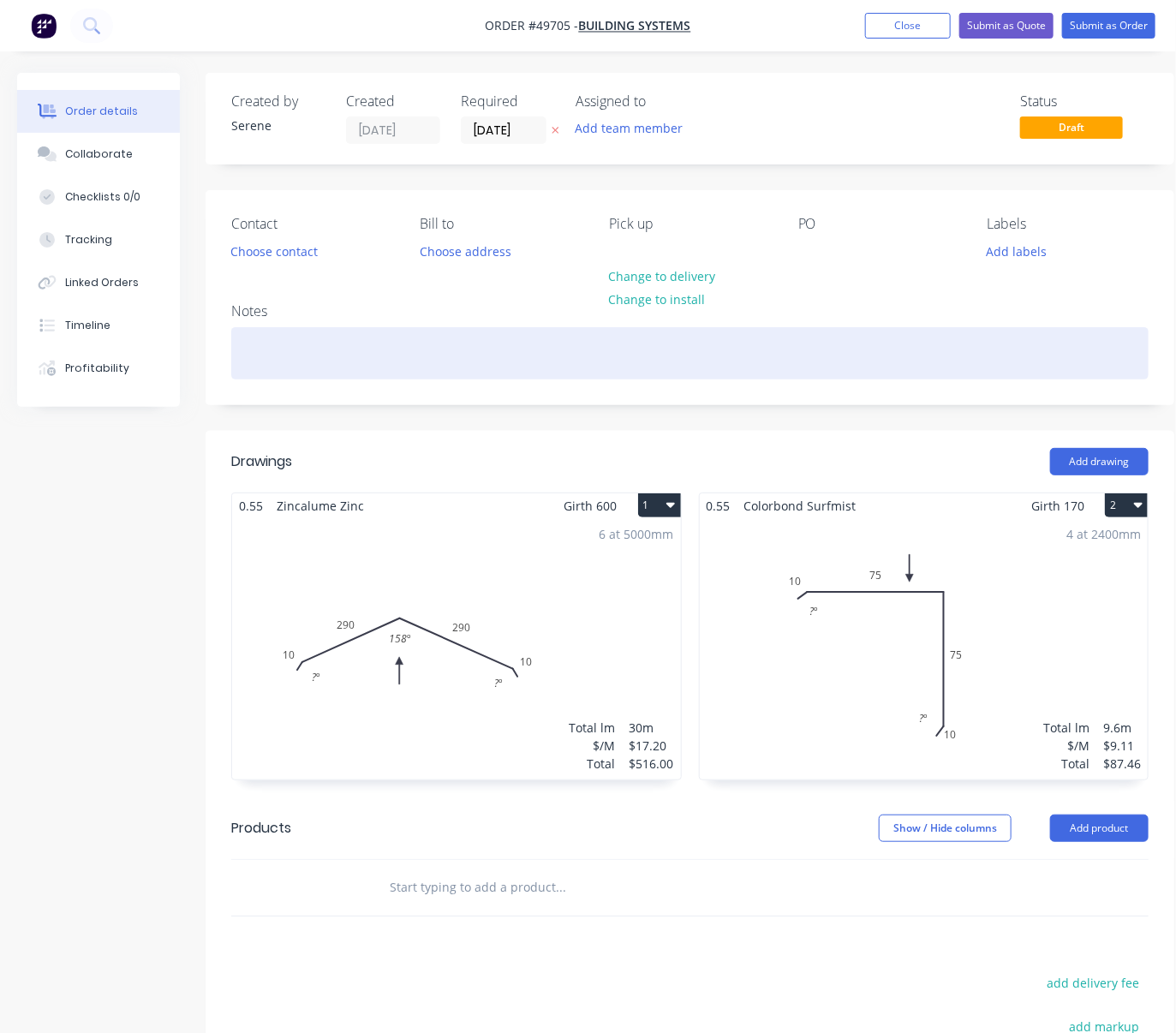
scroll to position [0, 15]
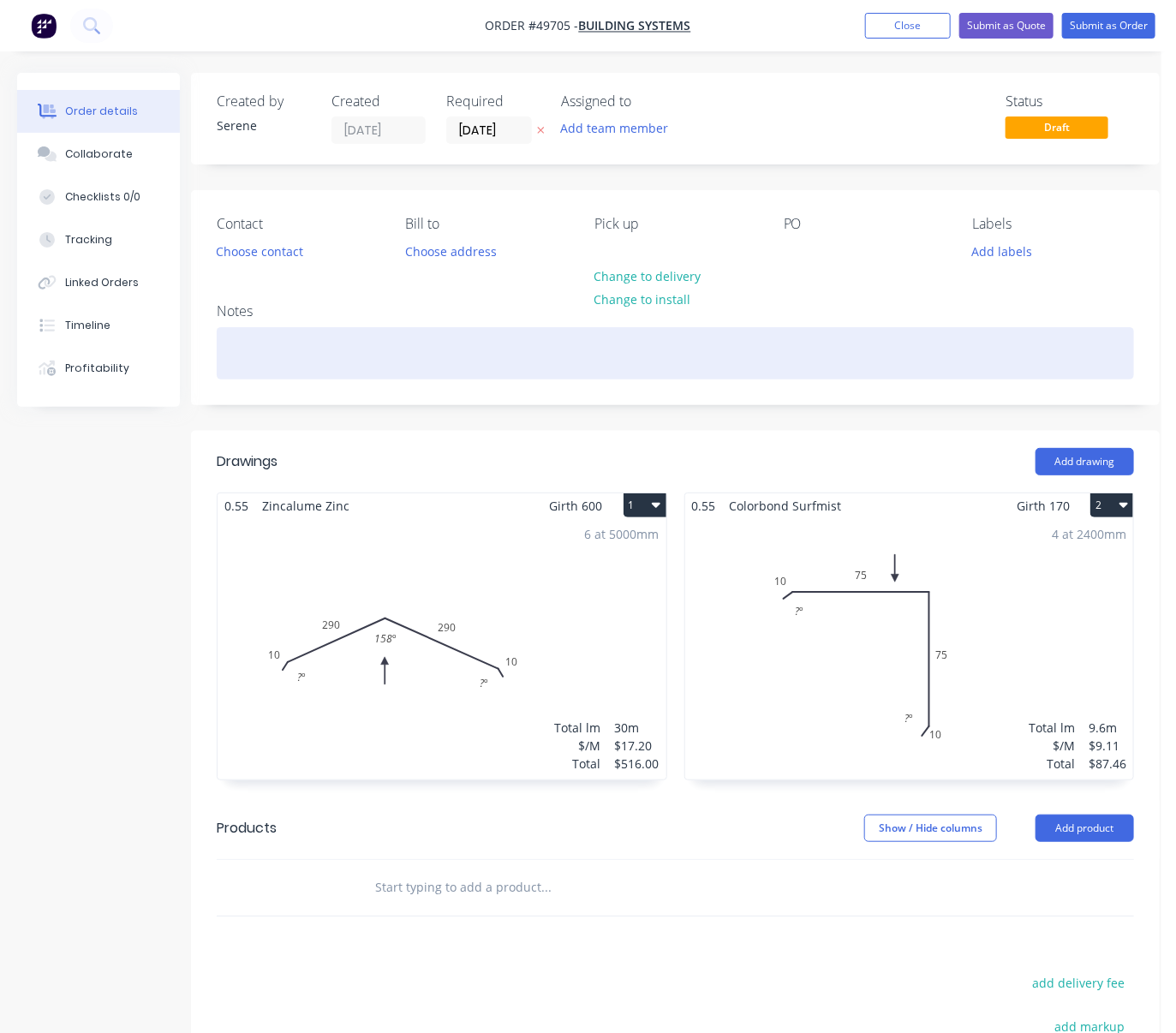
drag, startPoint x: 727, startPoint y: 453, endPoint x: 415, endPoint y: 353, distance: 327.6
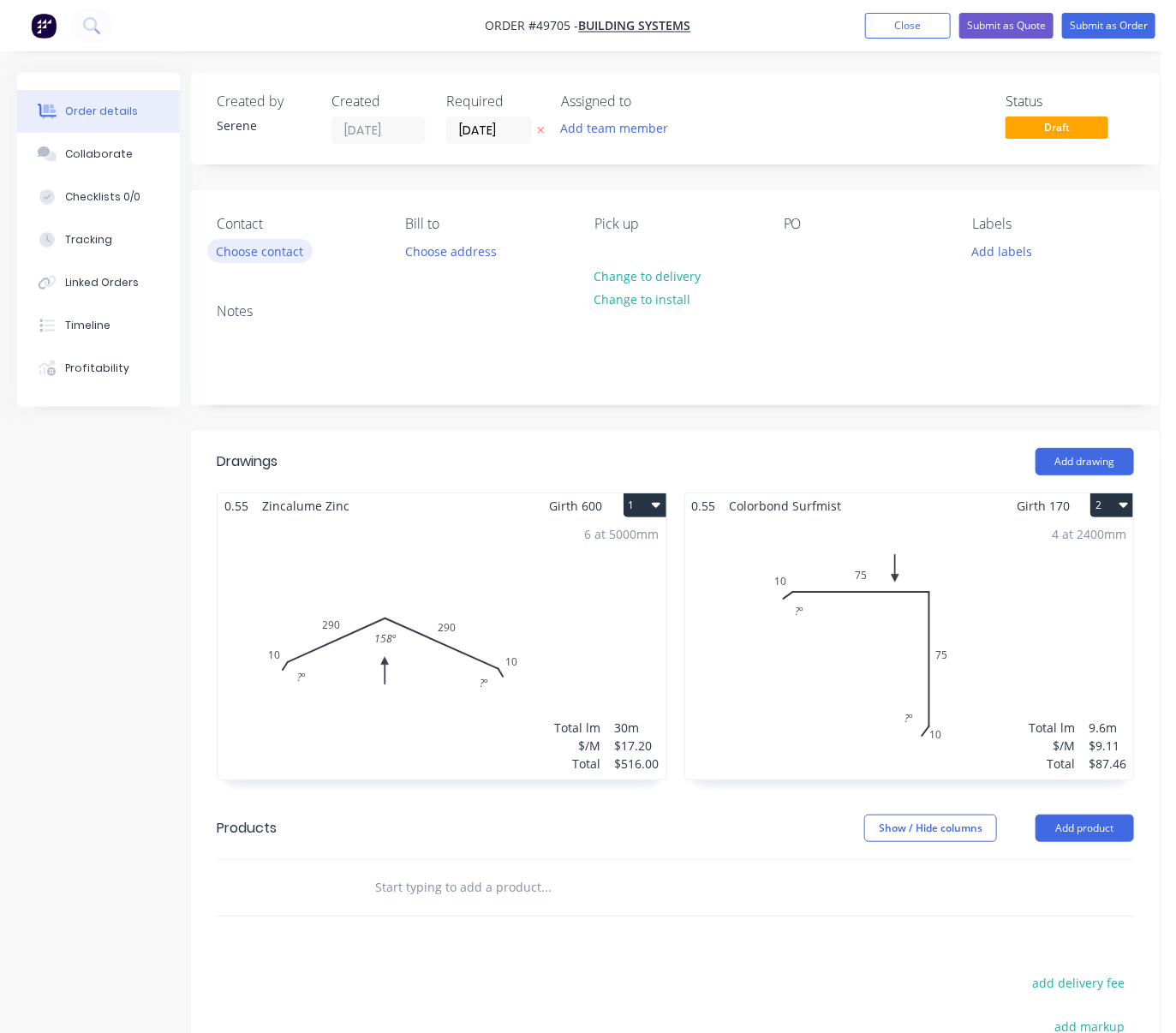
click at [268, 259] on button "Choose contact" at bounding box center [259, 250] width 105 height 24
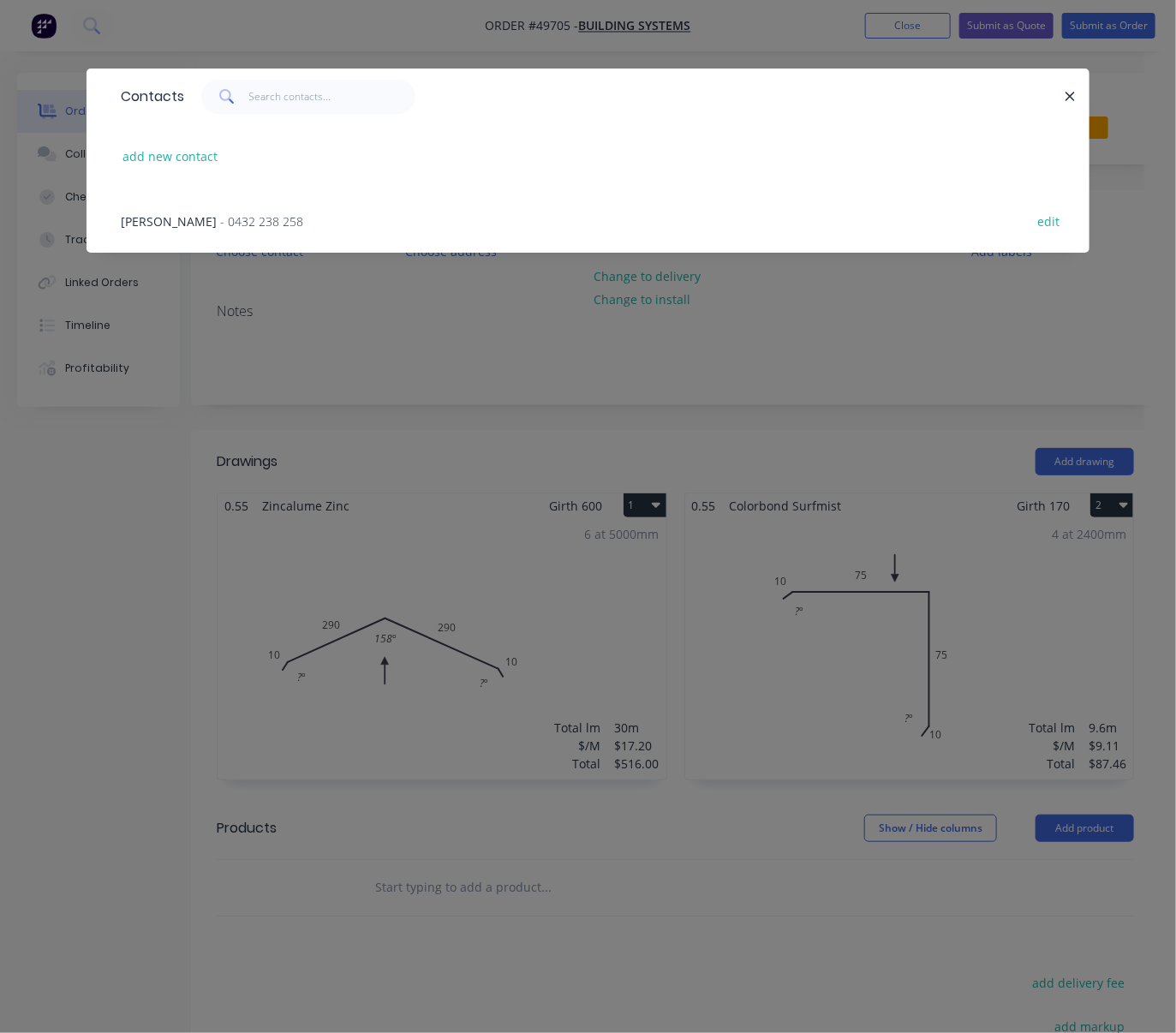
click at [199, 218] on div "Gao - 0432 238 258 edit" at bounding box center [587, 220] width 951 height 64
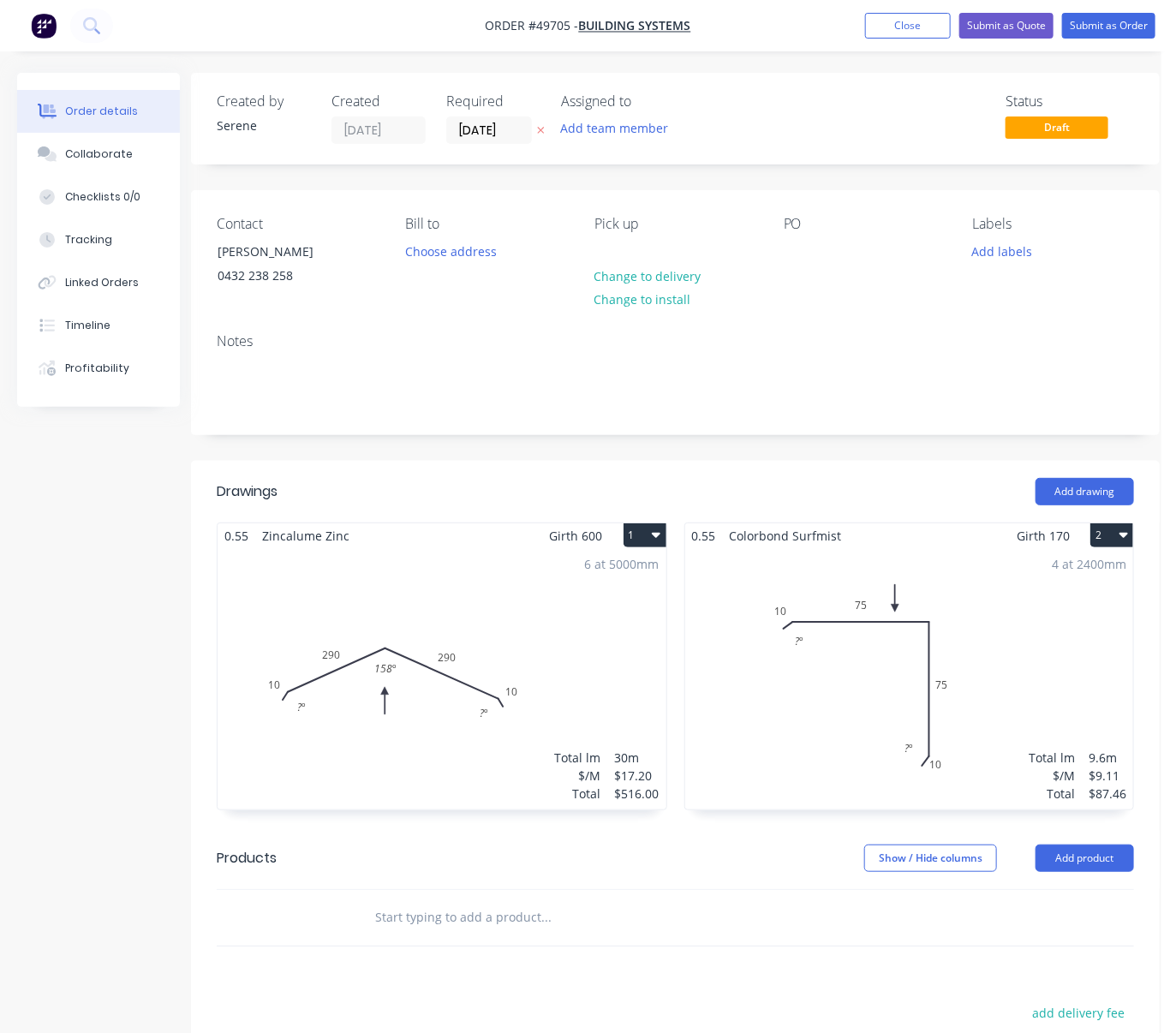
drag, startPoint x: 601, startPoint y: 503, endPoint x: 705, endPoint y: 501, distance: 104.0
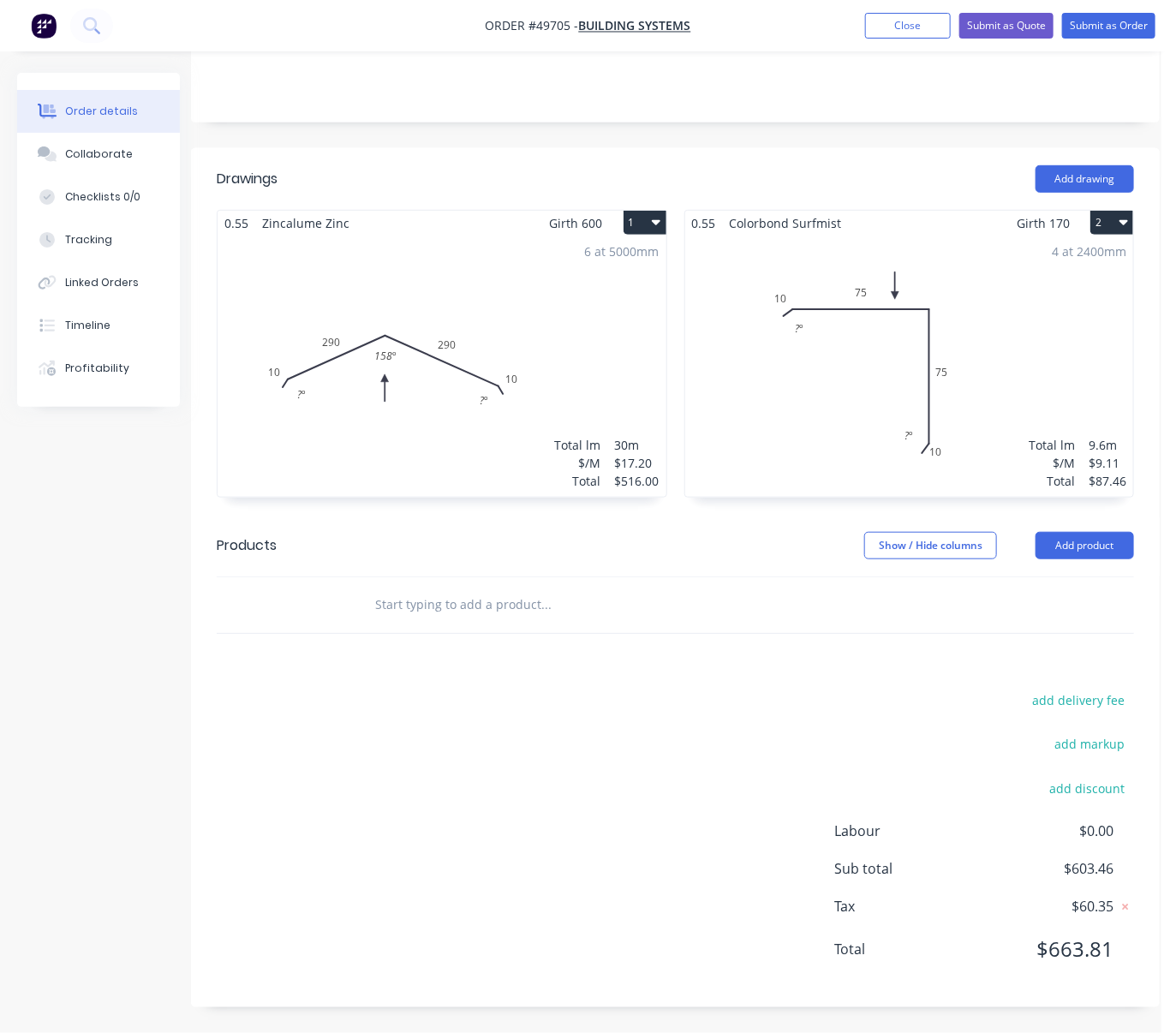
click at [719, 532] on div "Show / Hide columns Add product" at bounding box center [773, 546] width 722 height 27
click at [947, 327] on div "4 at 2400mm Total lm $/M Total 9.6m $9.11 $87.46" at bounding box center [909, 366] width 449 height 261
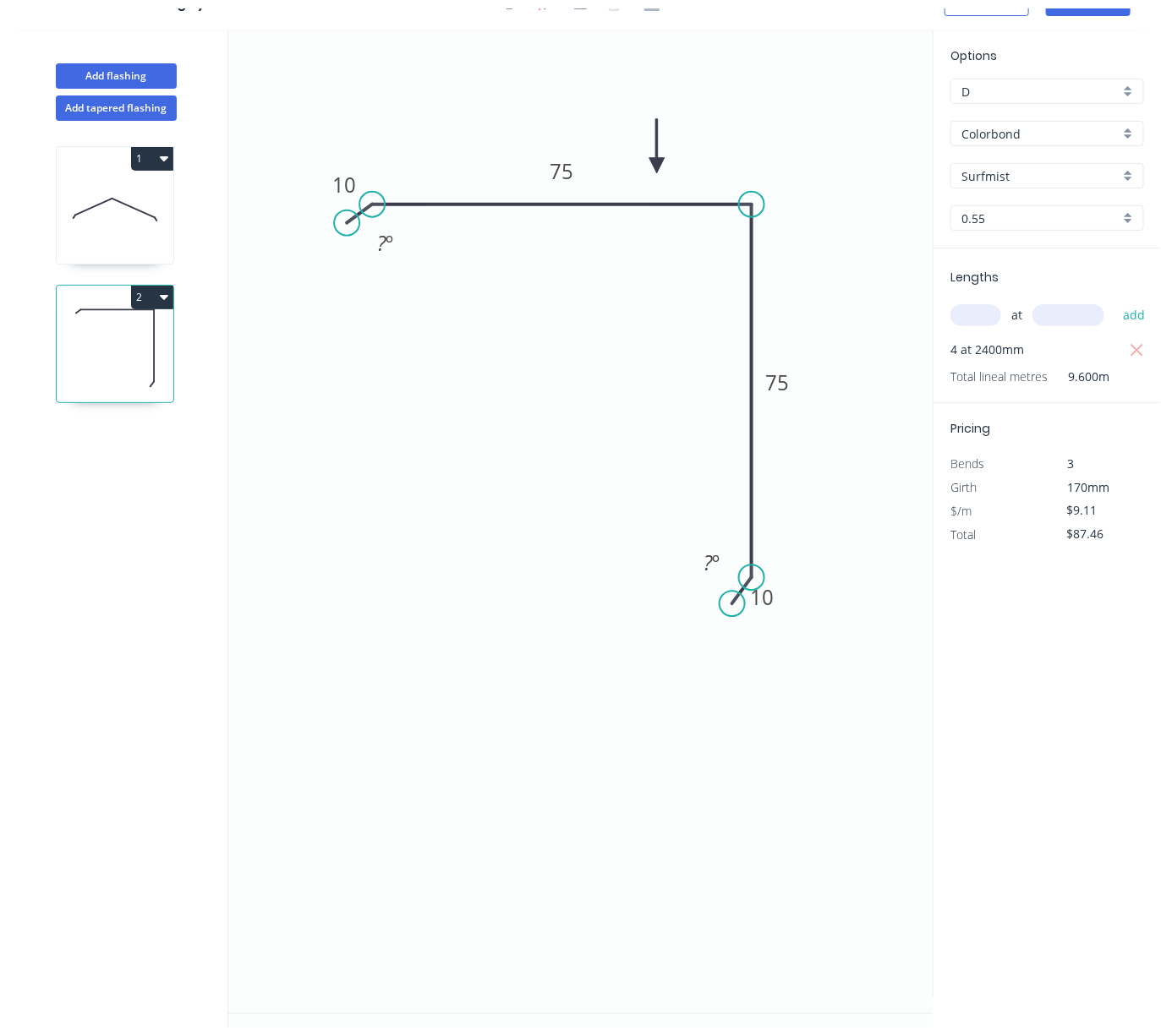
scroll to position [50, 0]
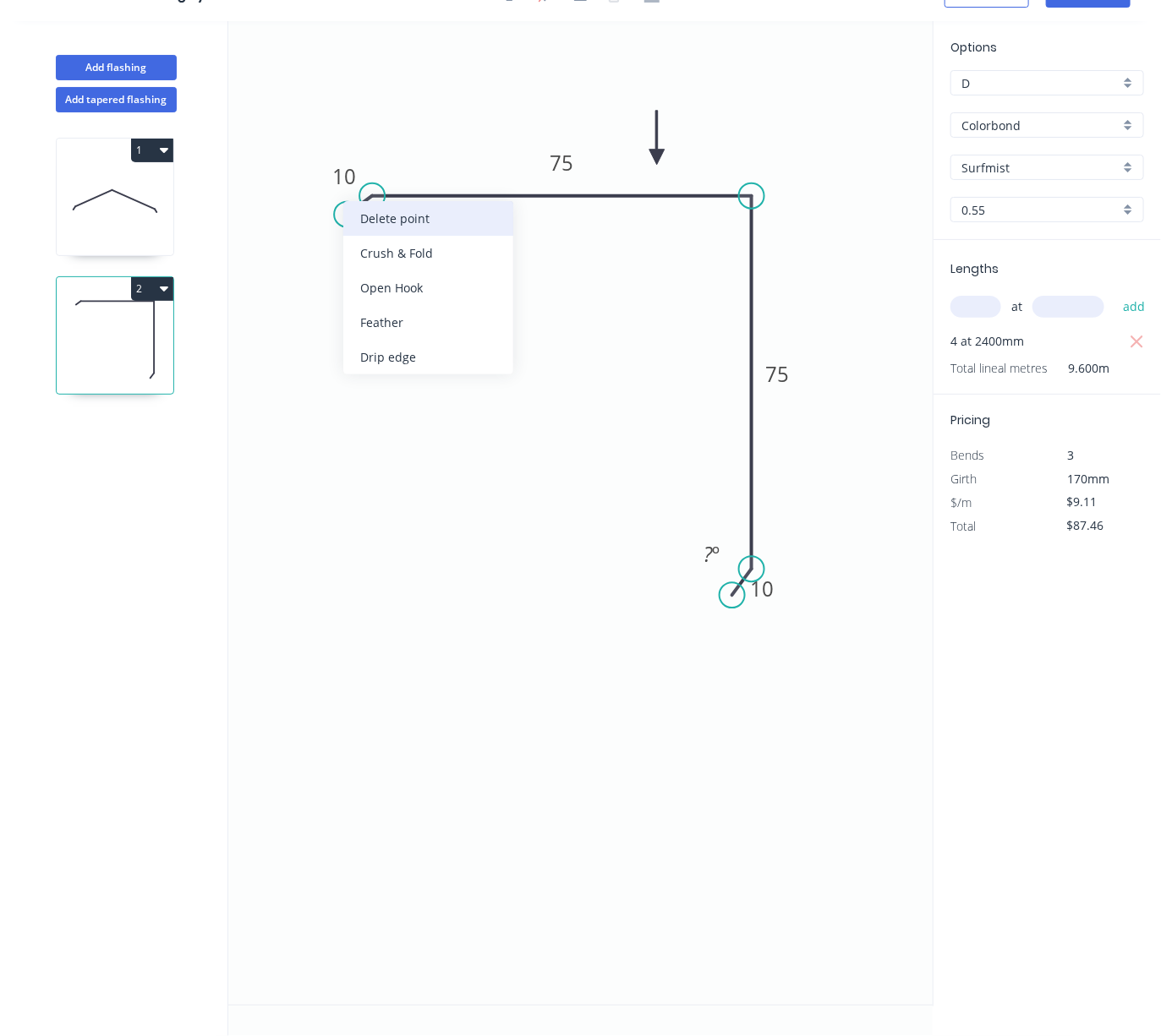
click at [401, 226] on div "Delete point" at bounding box center [427, 219] width 170 height 35
type input "$0.00"
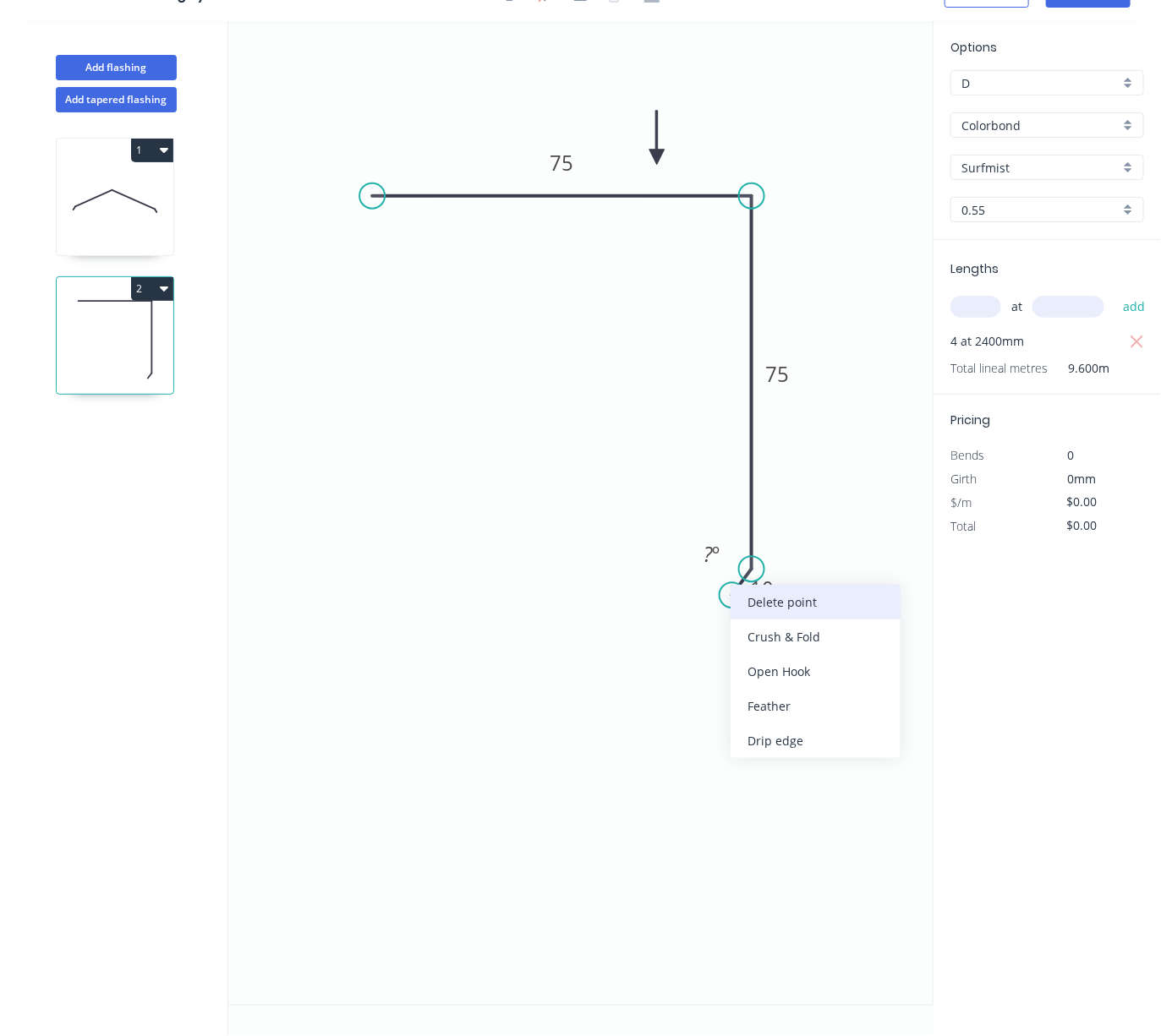
click at [789, 606] on div "Delete point" at bounding box center [815, 603] width 170 height 35
click at [790, 736] on icon "0 75 75" at bounding box center [580, 513] width 705 height 984
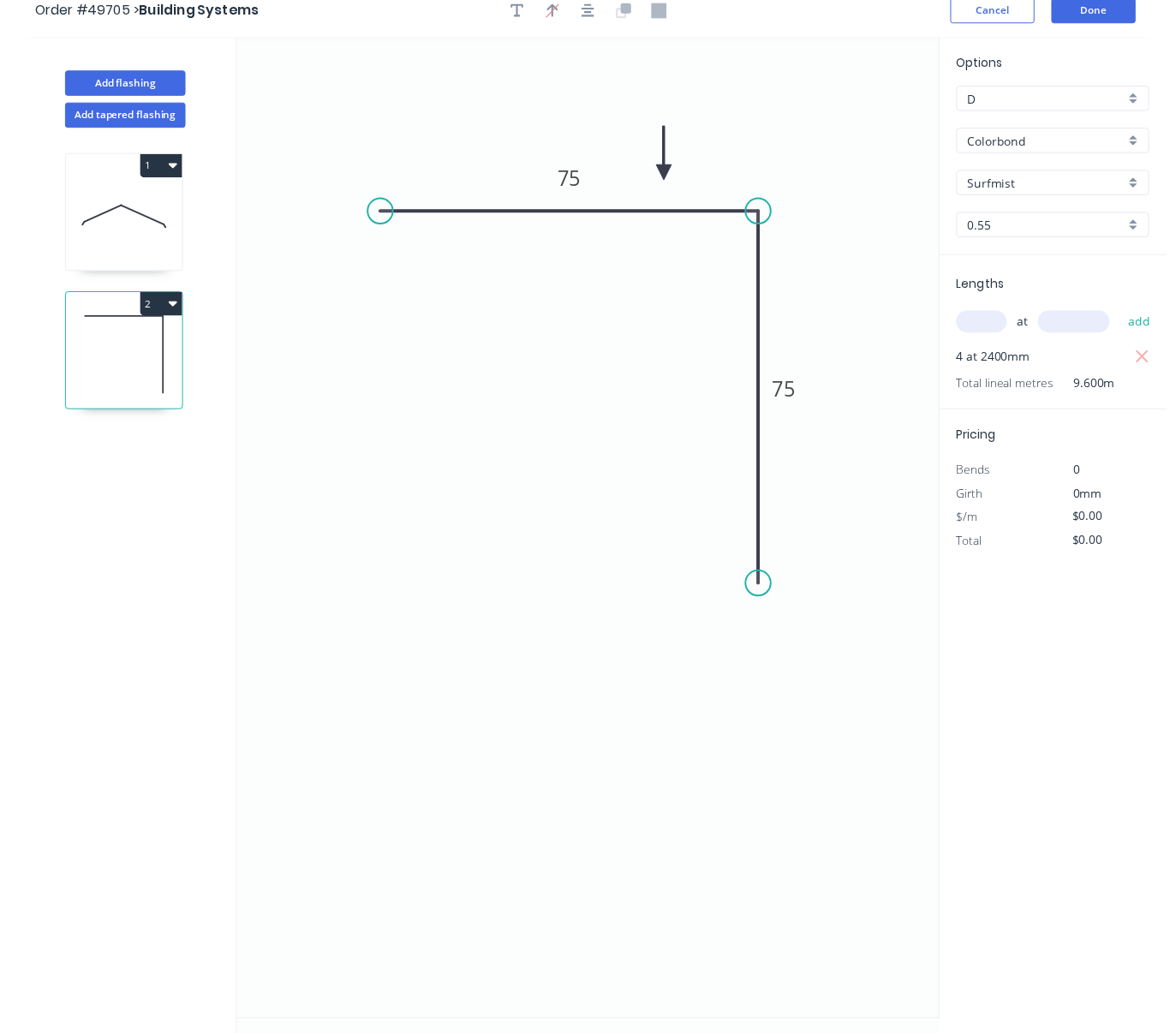
scroll to position [0, 0]
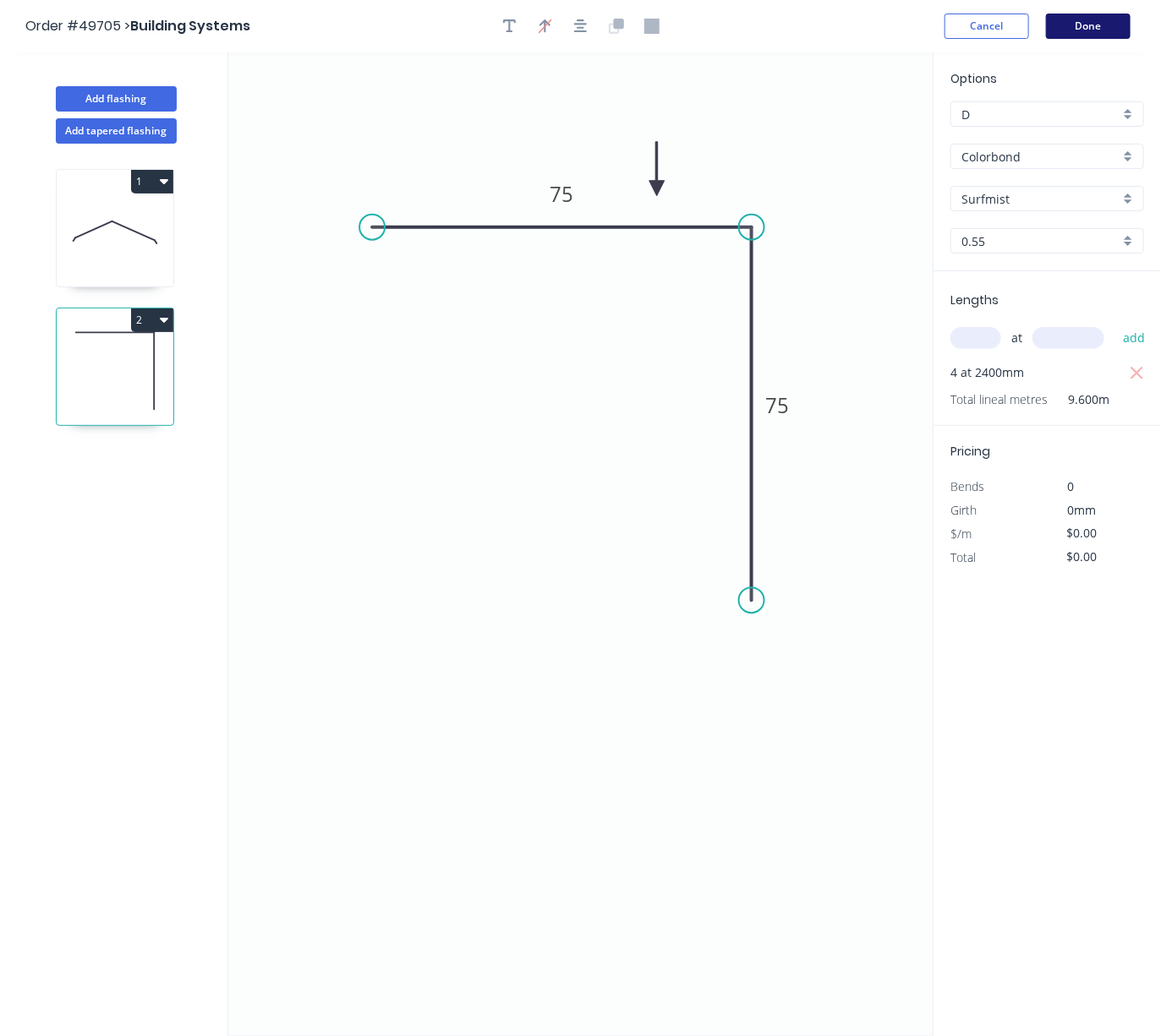
click at [1019, 33] on button "Done" at bounding box center [1087, 26] width 84 height 25
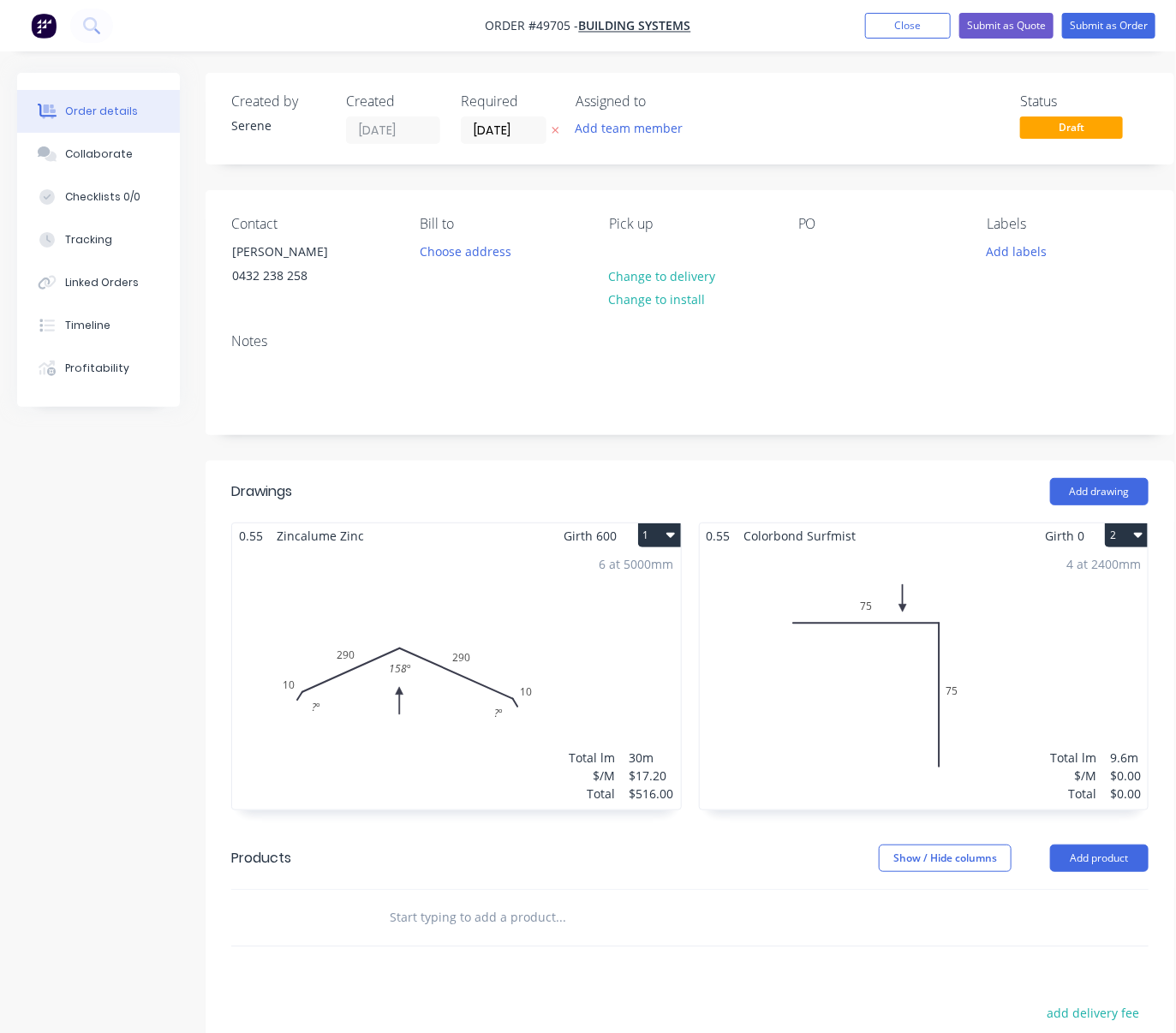
scroll to position [0, 15]
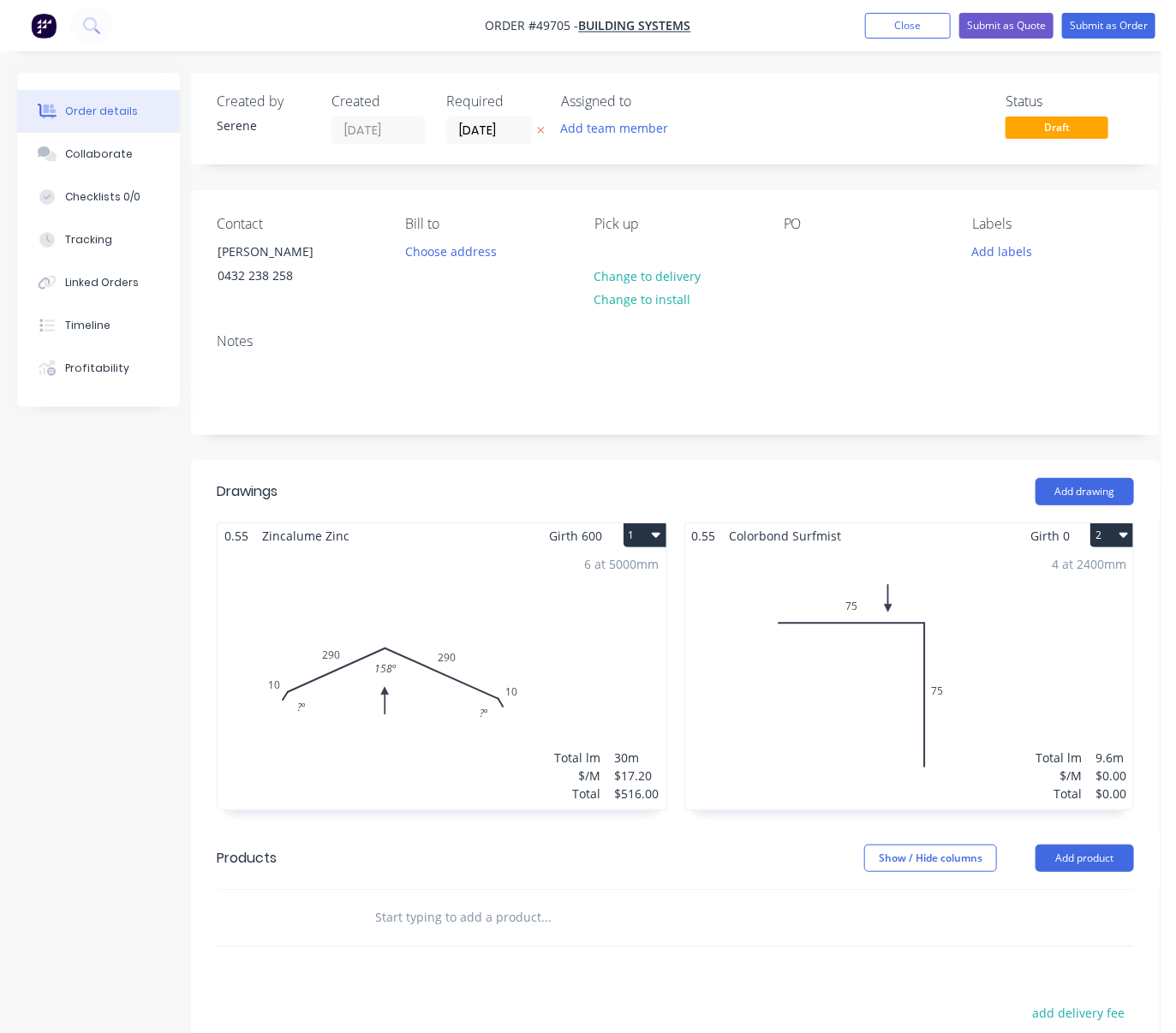
drag, startPoint x: 692, startPoint y: 482, endPoint x: 896, endPoint y: 482, distance: 204.0
click at [493, 133] on input "[DATE]" at bounding box center [488, 131] width 83 height 26
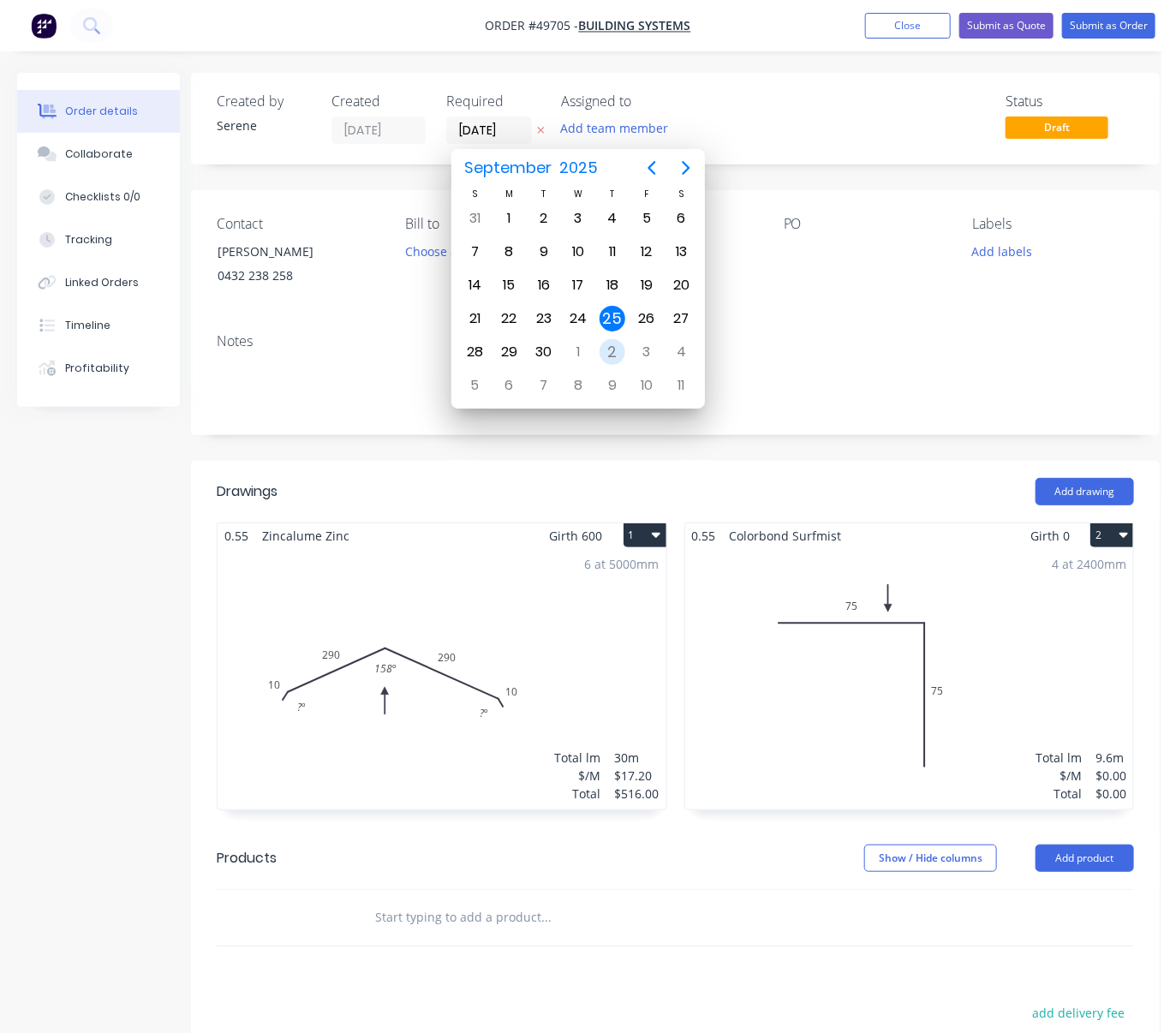
click at [609, 351] on div "2" at bounding box center [613, 352] width 26 height 26
type input "[DATE]"
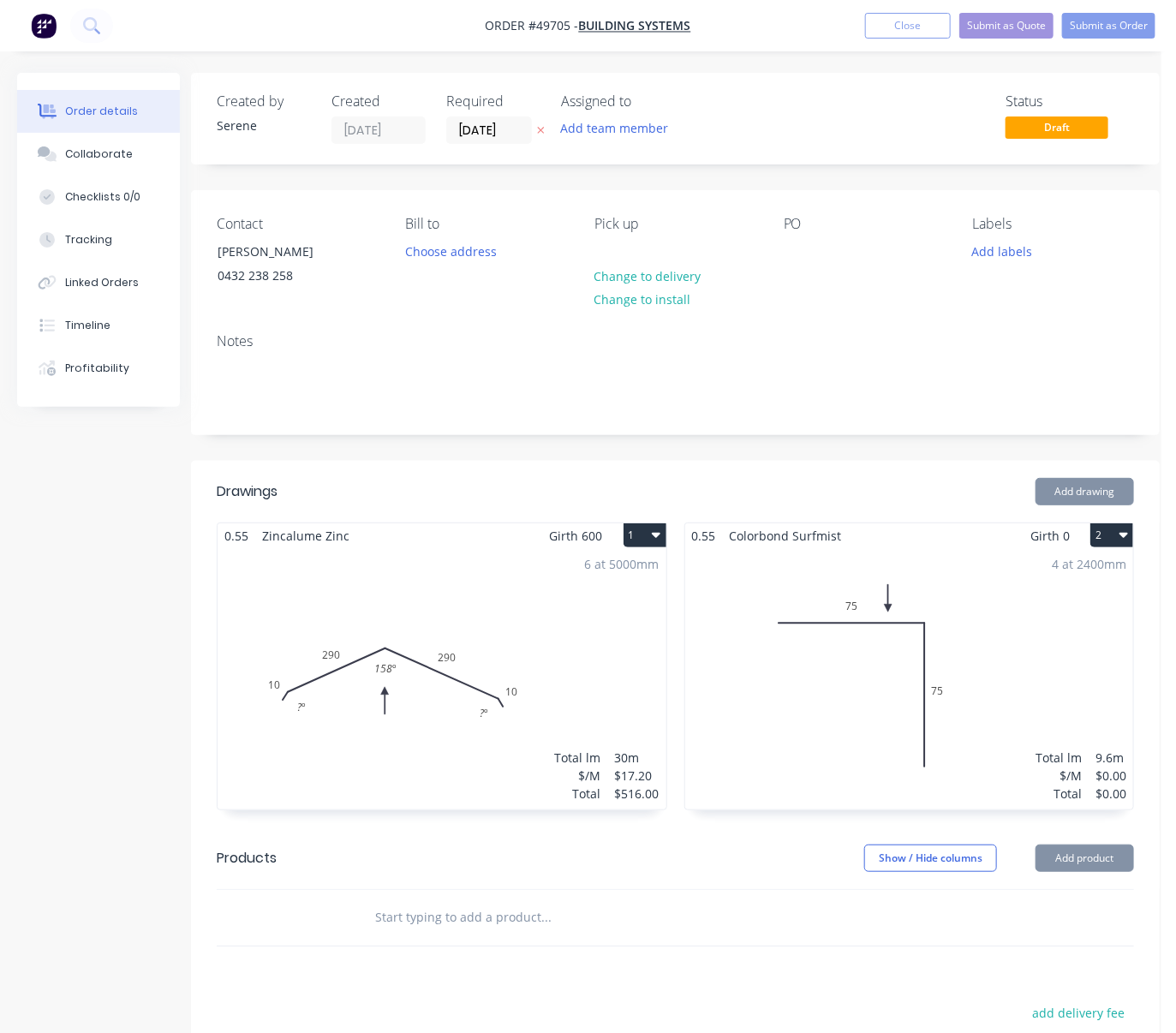
scroll to position [0, 0]
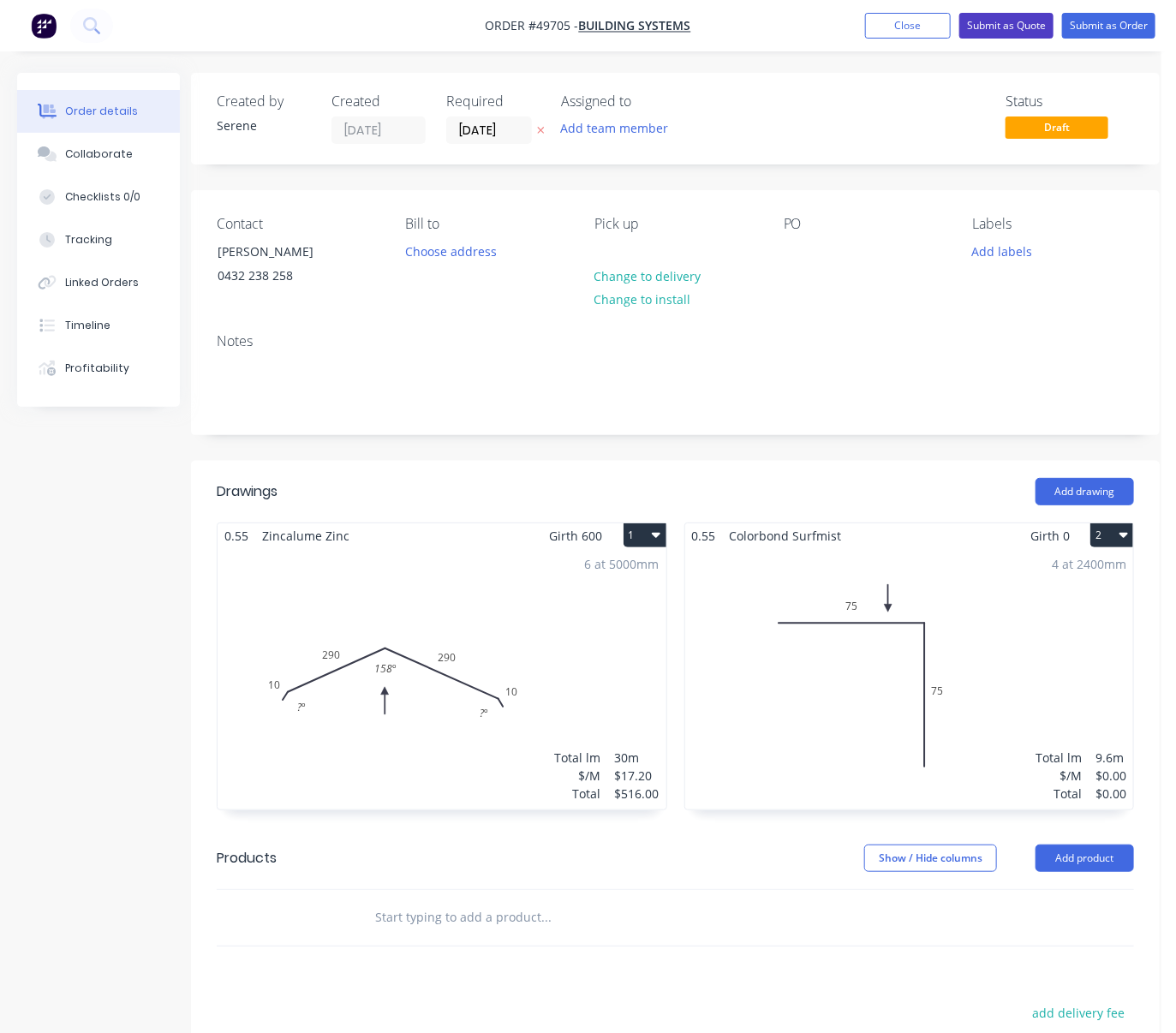
click at [1000, 28] on button "Submit as Quote" at bounding box center [1006, 26] width 94 height 26
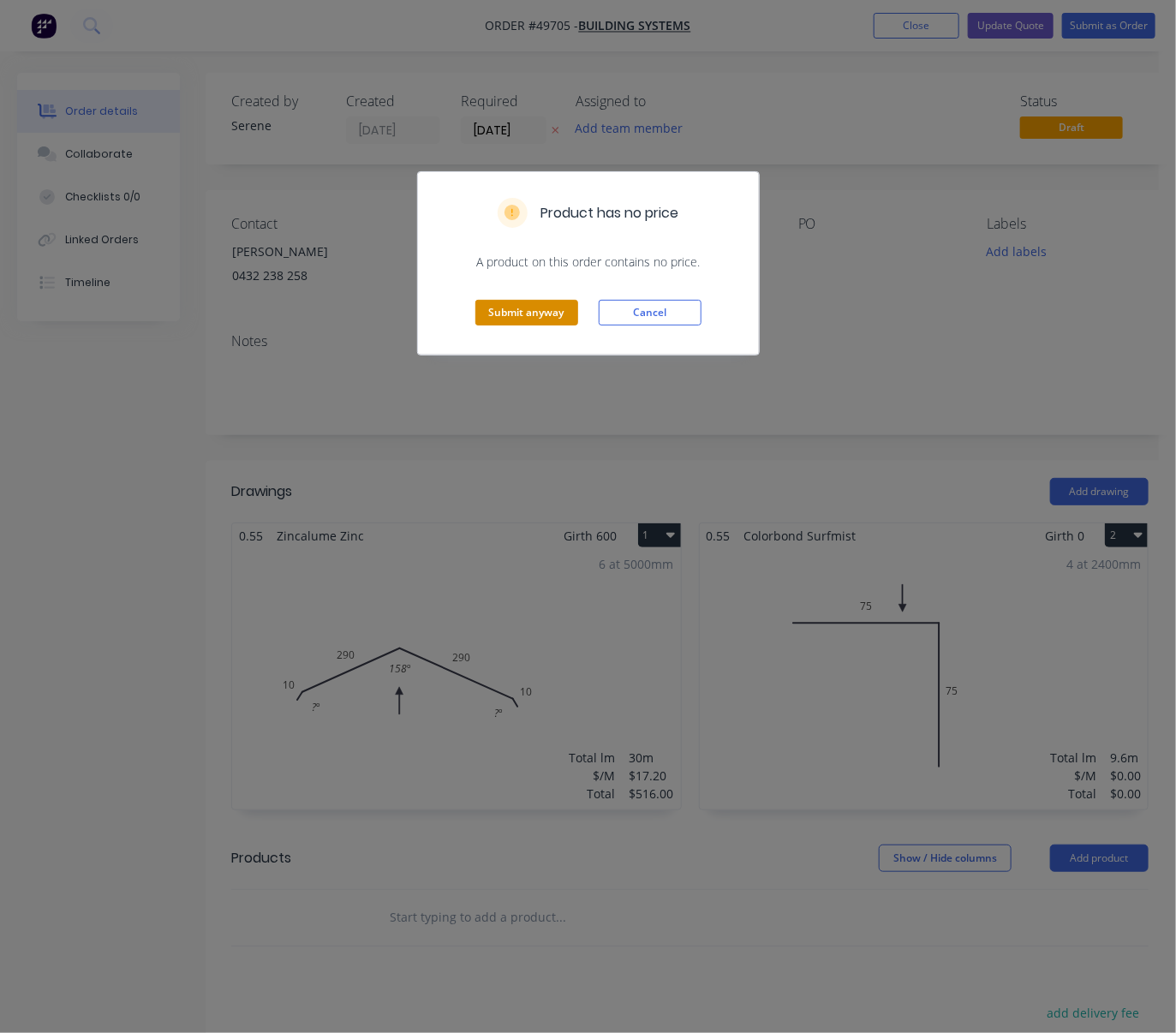
click at [527, 325] on button "Submit anyway" at bounding box center [526, 312] width 103 height 26
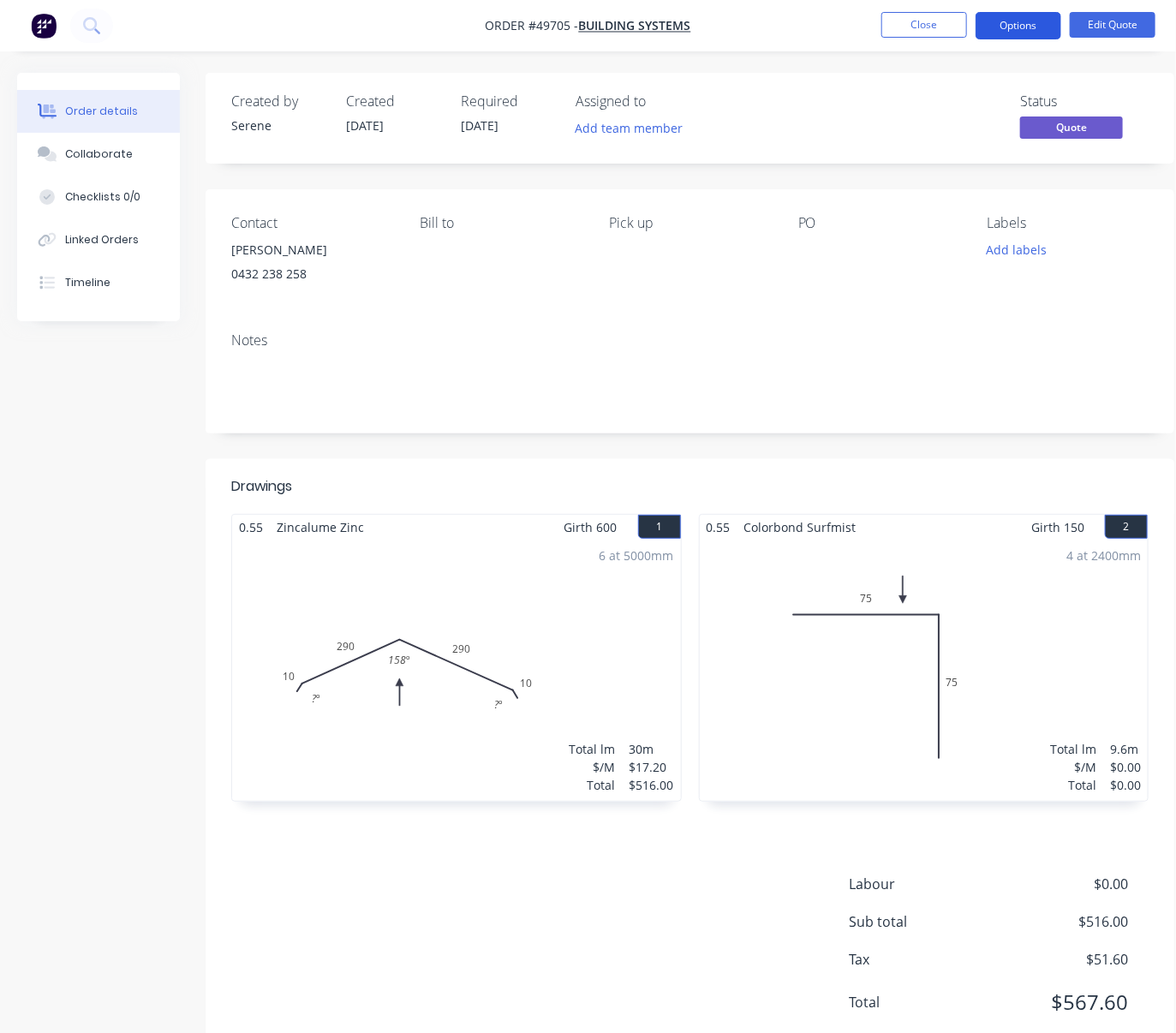
drag, startPoint x: 1009, startPoint y: 20, endPoint x: 994, endPoint y: 37, distance: 22.7
click at [1009, 20] on button "Options" at bounding box center [1018, 26] width 85 height 27
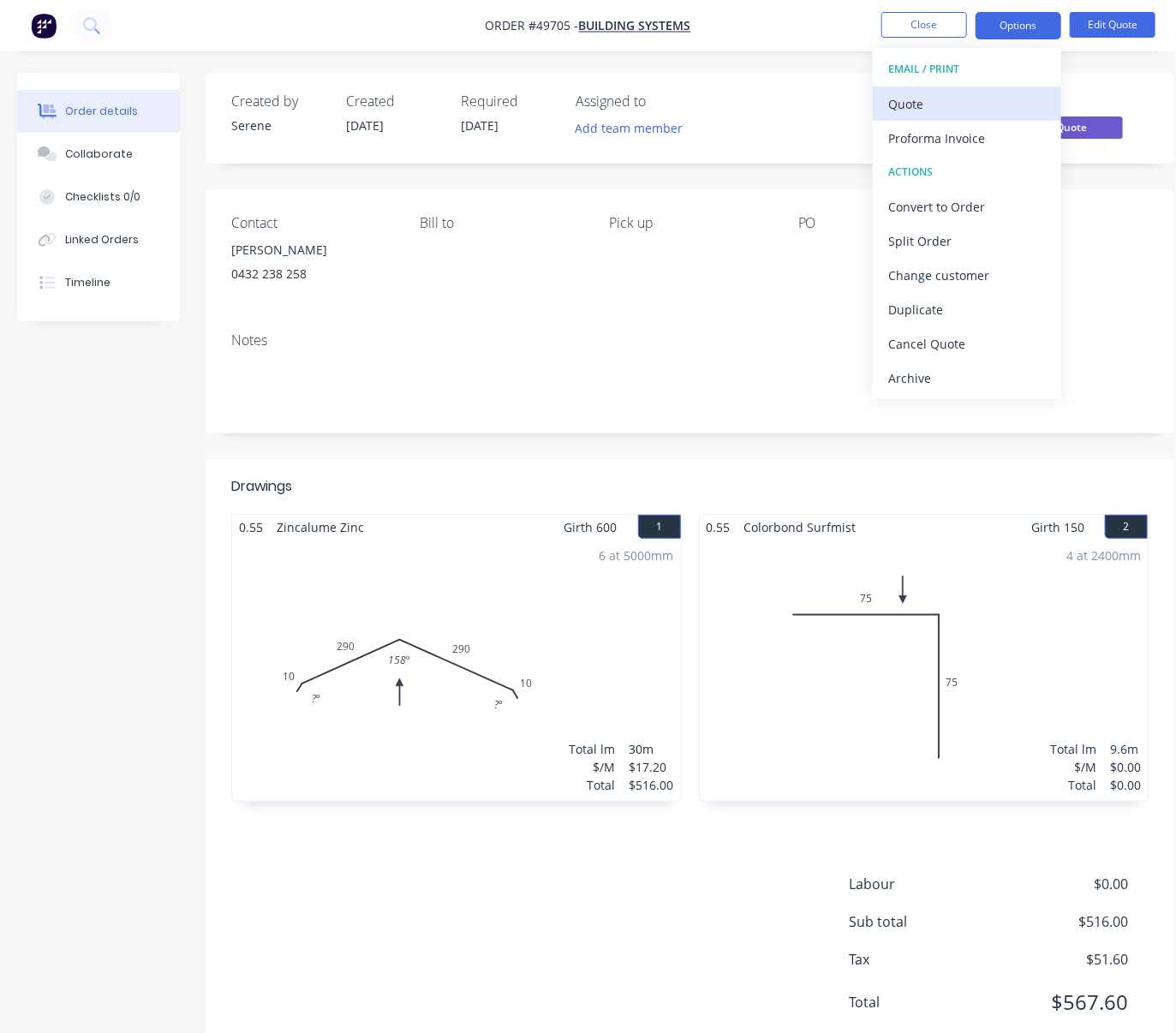
click at [942, 104] on div "Quote" at bounding box center [967, 103] width 158 height 25
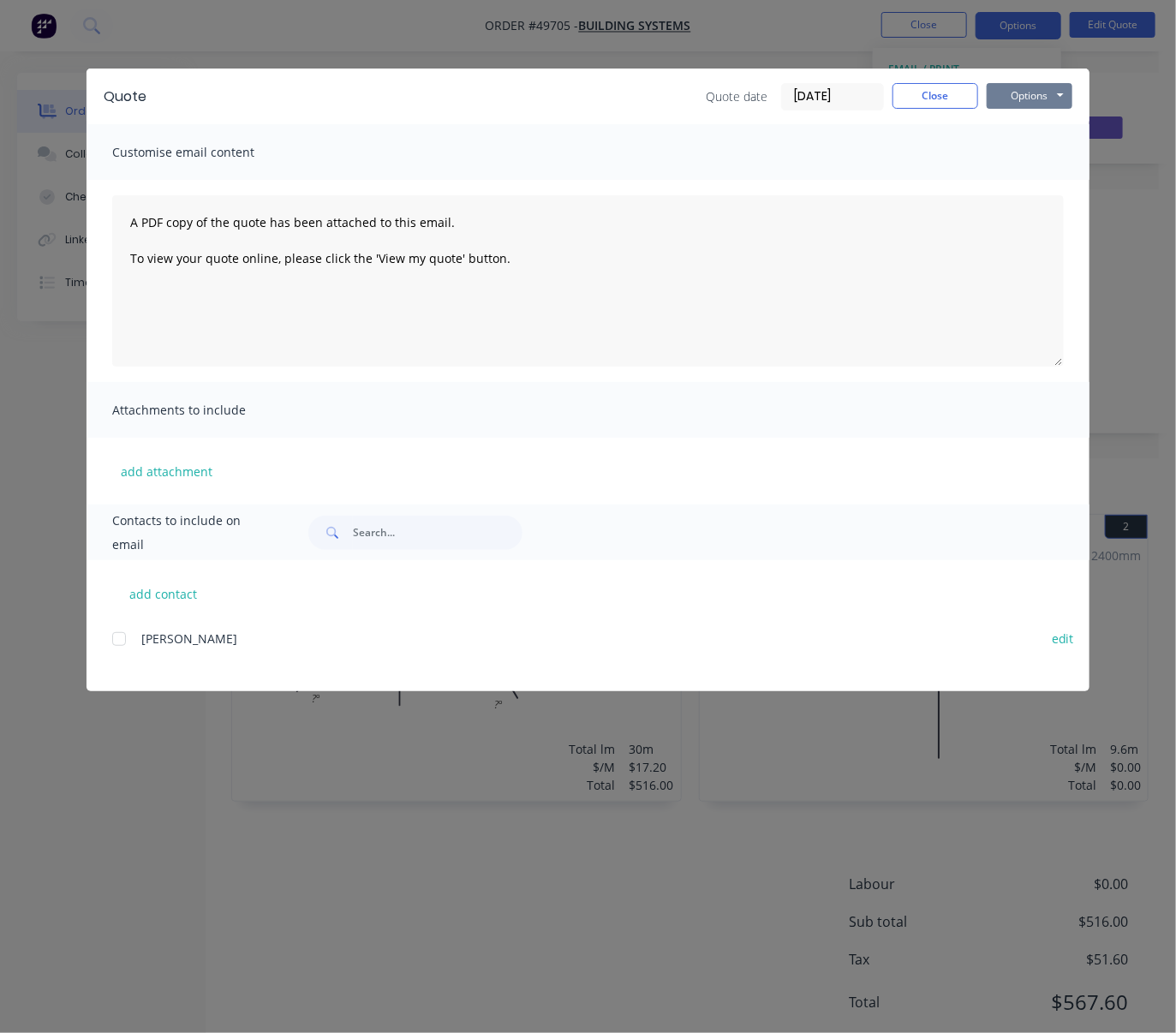
click at [1023, 103] on button "Options" at bounding box center [1029, 96] width 85 height 26
click at [1032, 157] on button "Print" at bounding box center [1042, 154] width 110 height 28
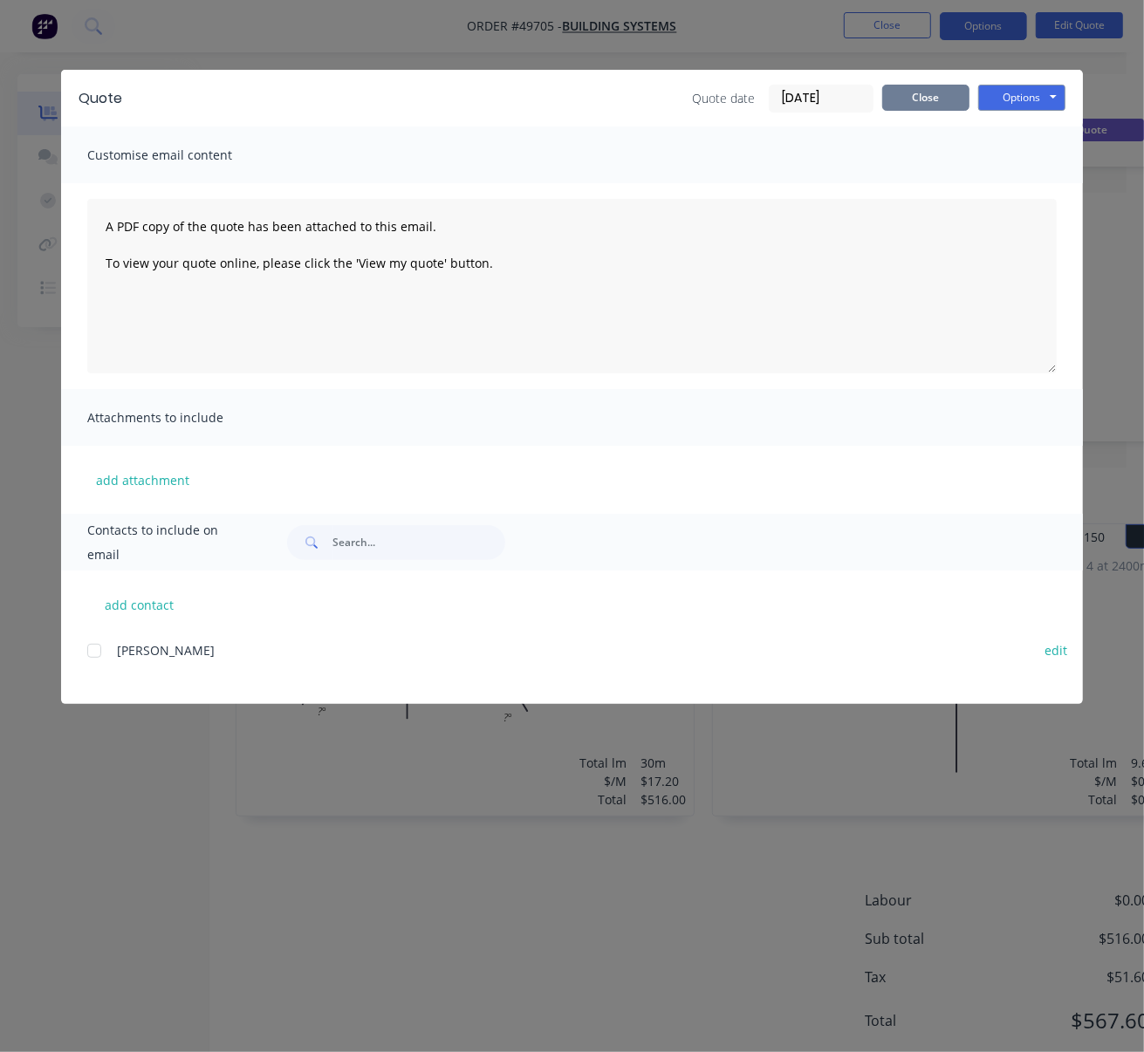
click at [909, 108] on button "Close" at bounding box center [925, 98] width 87 height 26
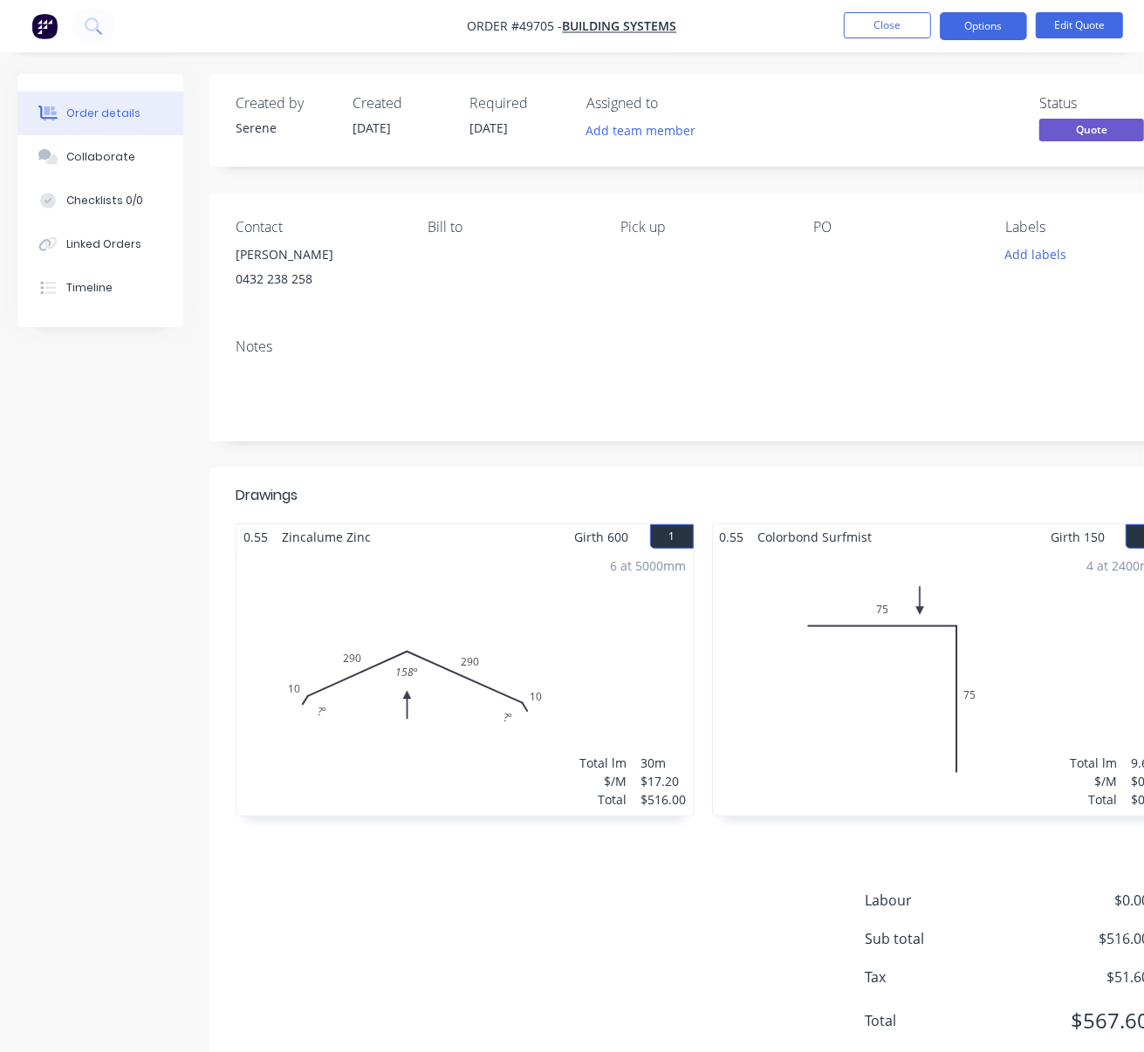
click at [889, 41] on nav "Order #49705 - Building Systems Close Options Edit Quote" at bounding box center [572, 26] width 1144 height 52
click at [885, 36] on button "Close" at bounding box center [887, 25] width 87 height 26
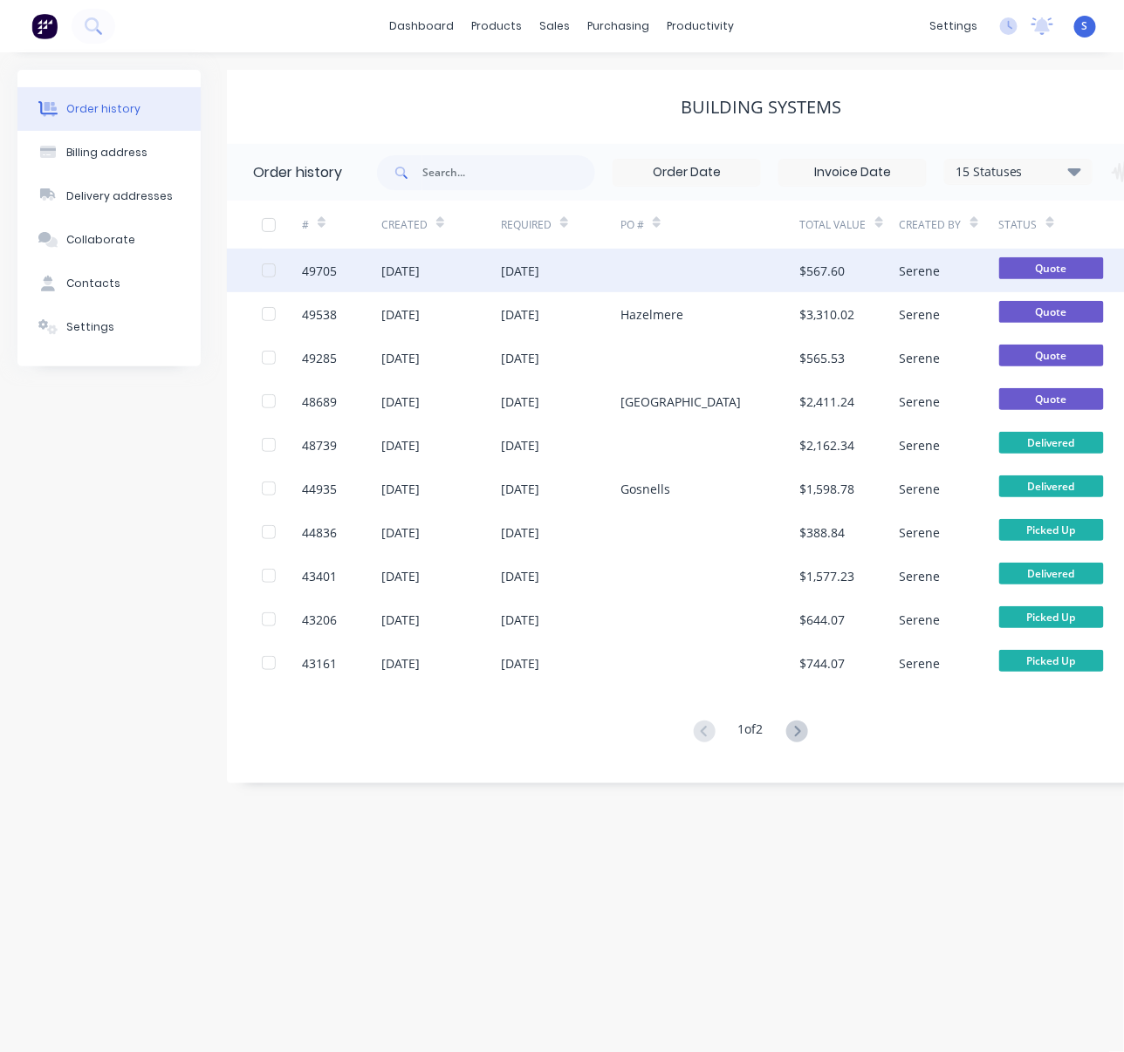
click at [483, 279] on div "[DATE]" at bounding box center [441, 271] width 120 height 44
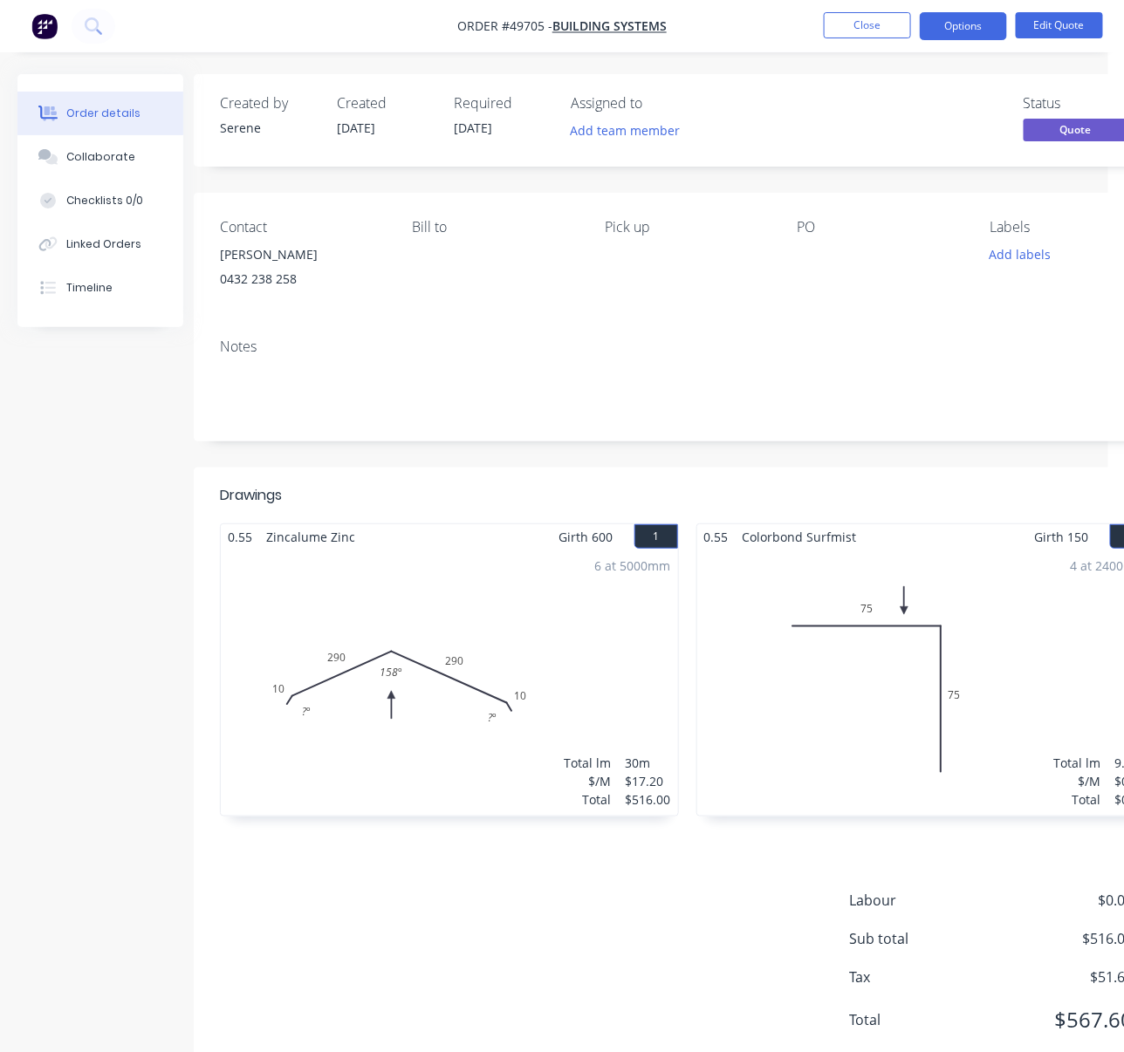
drag, startPoint x: 548, startPoint y: 500, endPoint x: 682, endPoint y: 514, distance: 135.1
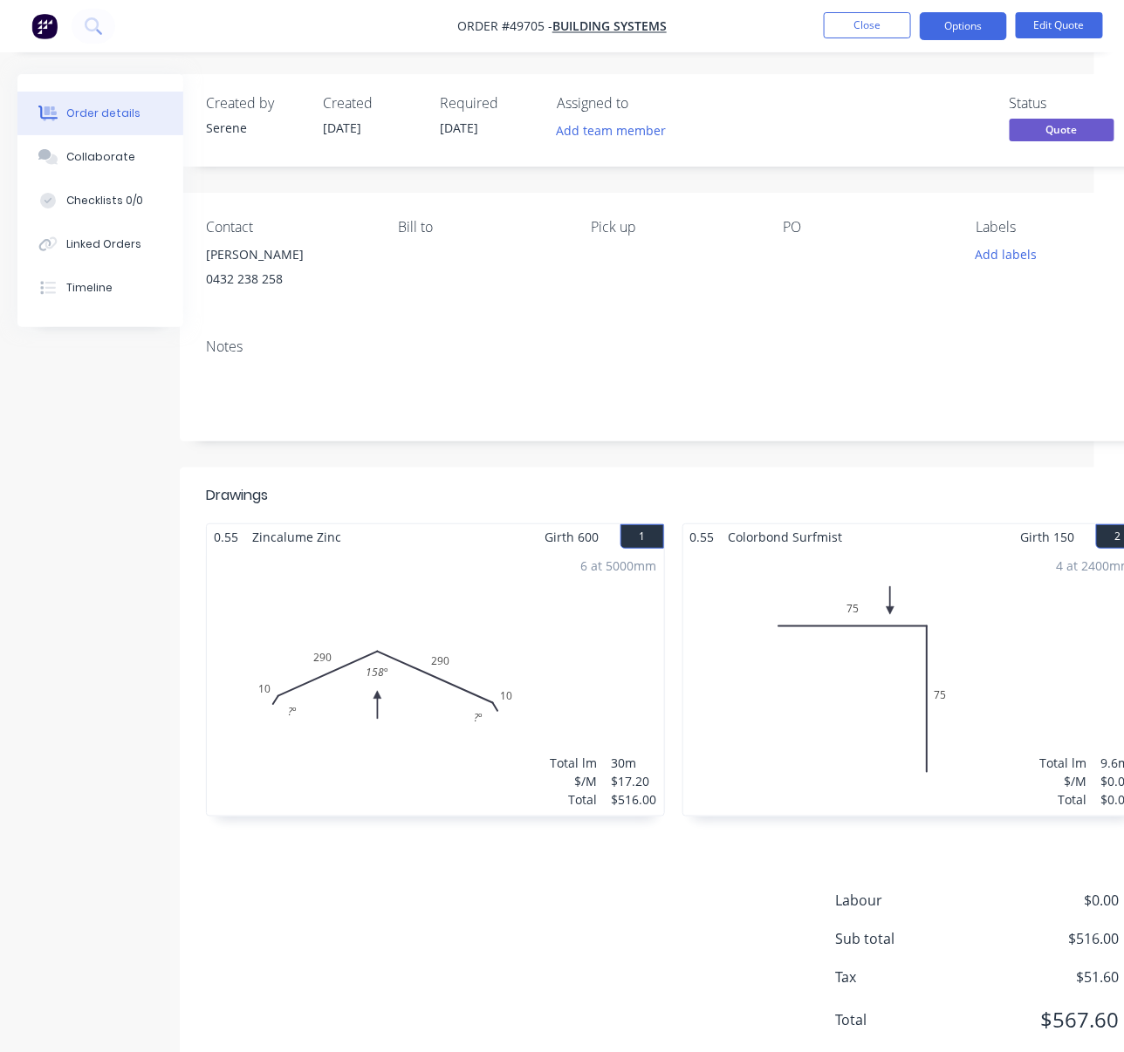
click at [589, 488] on div "Created by Serene Created [DATE] Required [DATE] Assigned to Add team member St…" at bounding box center [673, 577] width 987 height 1006
click at [864, 22] on button "Close" at bounding box center [866, 25] width 87 height 26
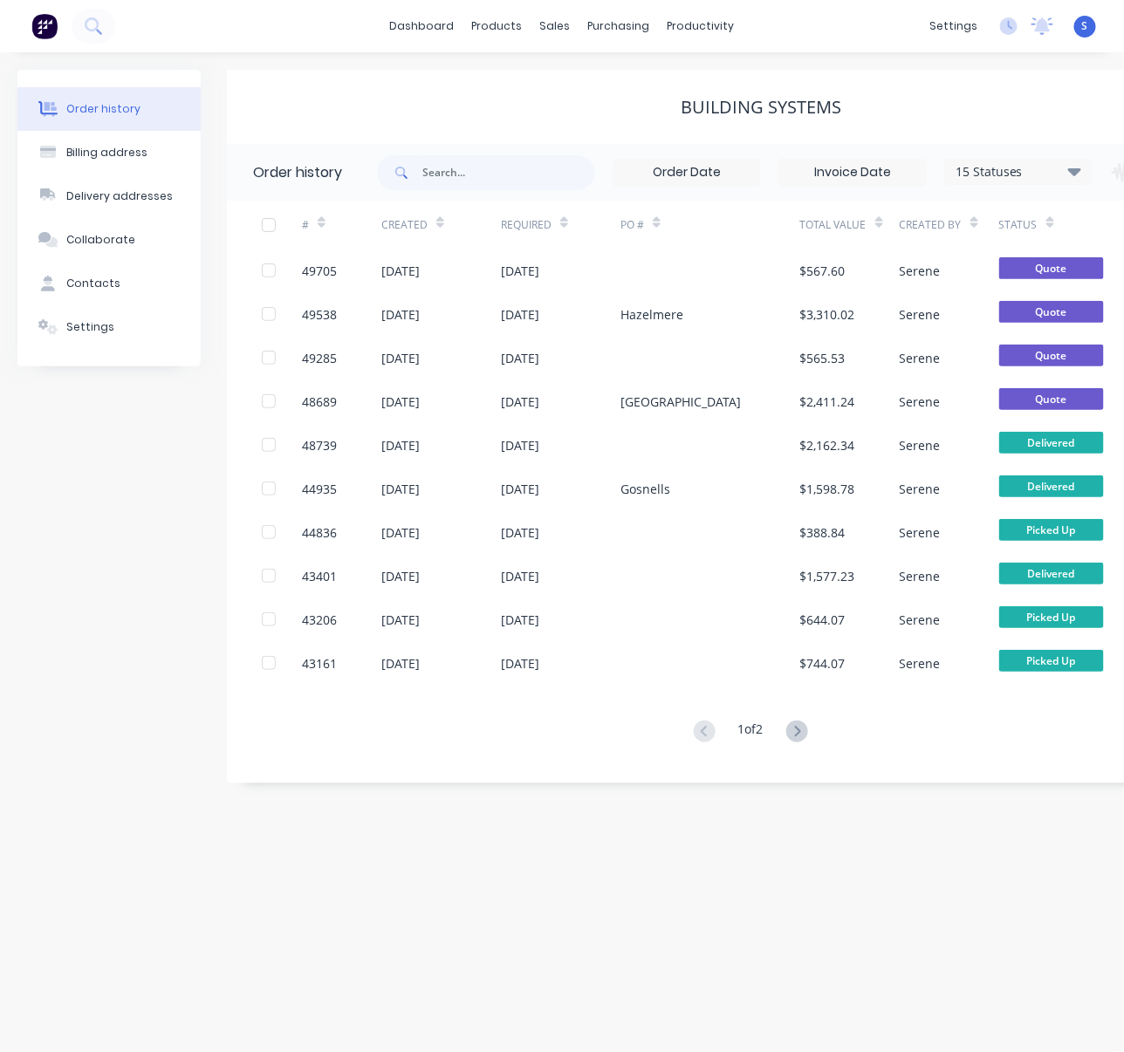
scroll to position [0, 44]
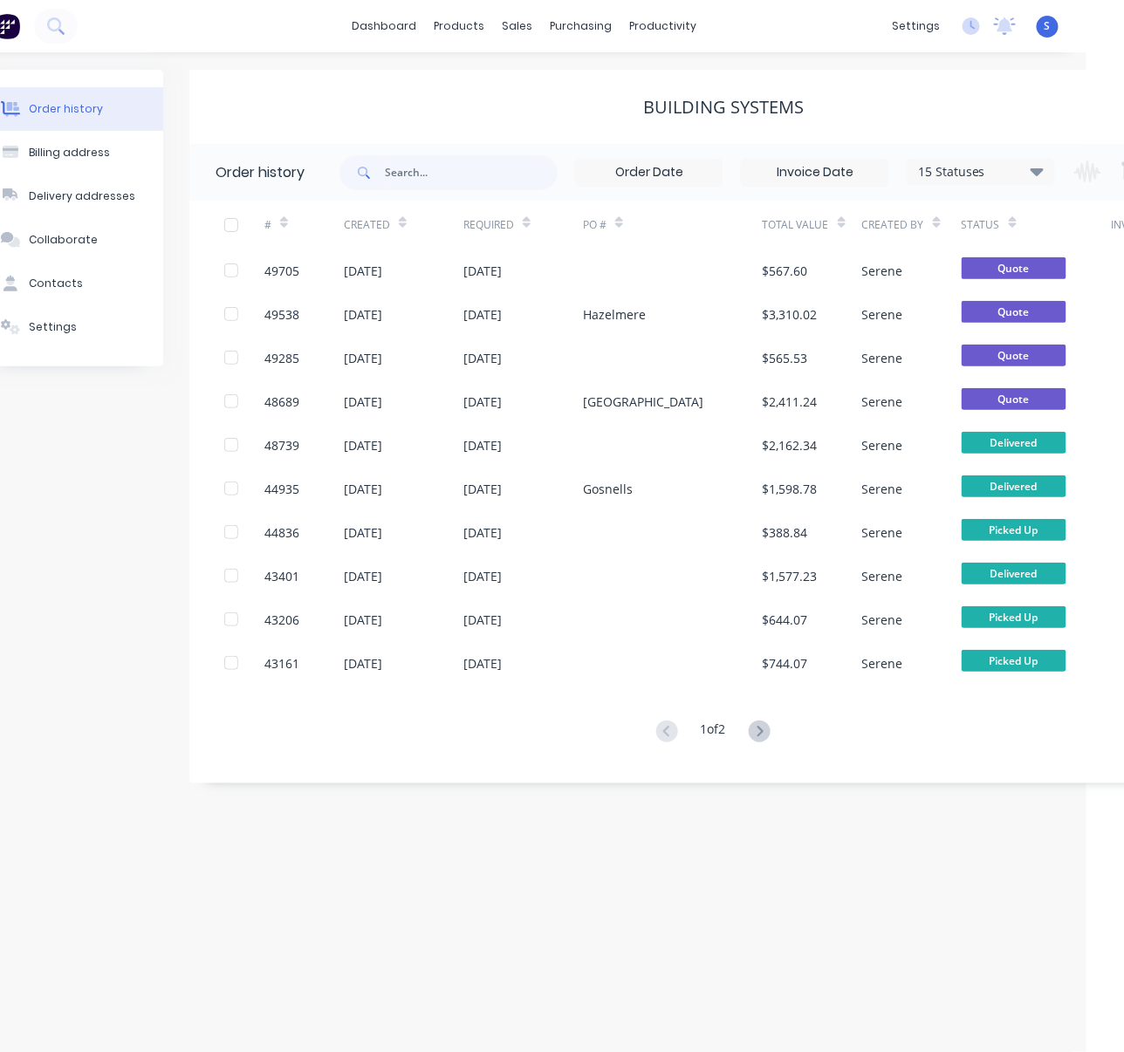
drag, startPoint x: 347, startPoint y: 108, endPoint x: 473, endPoint y: 99, distance: 125.9
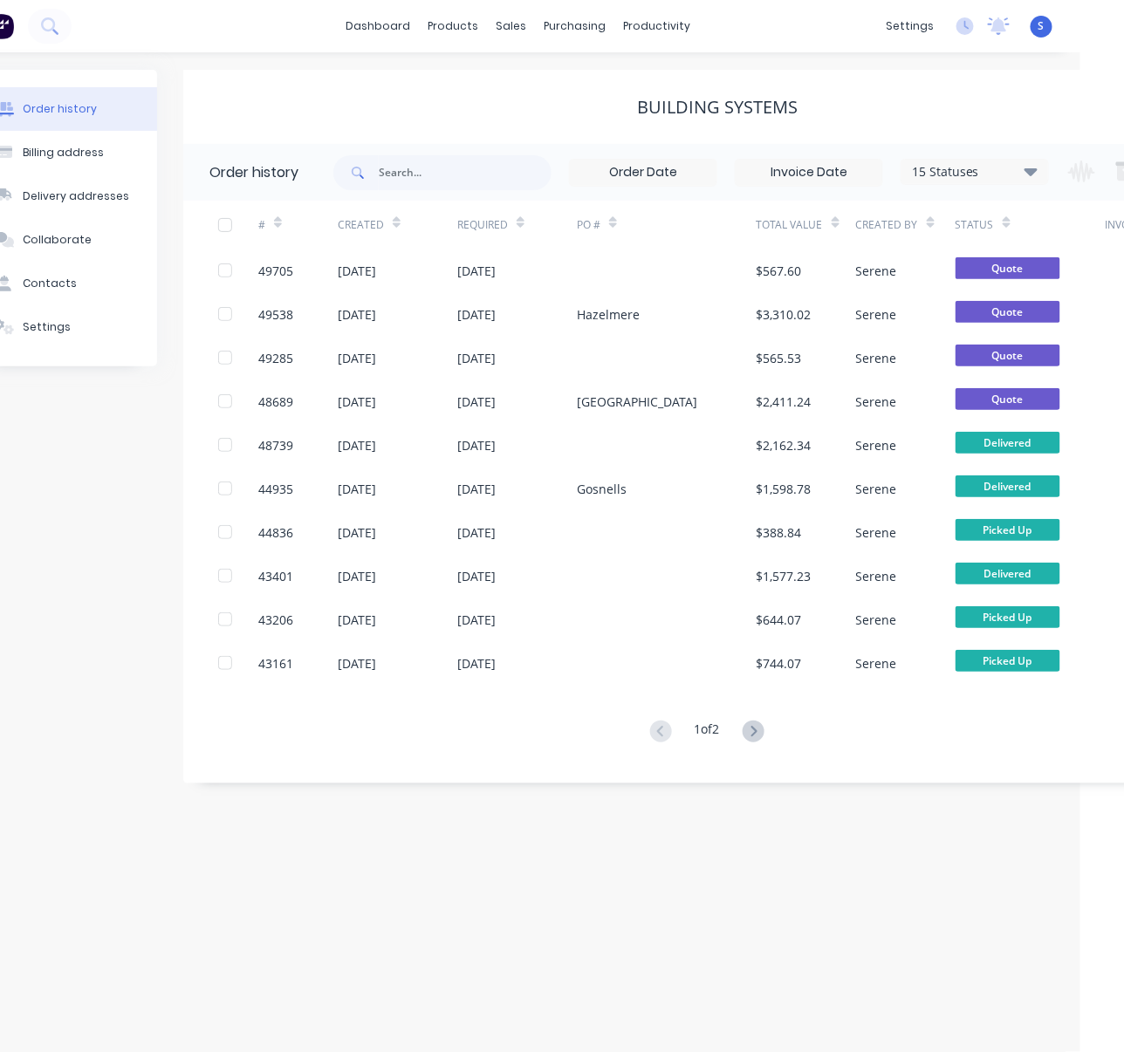
scroll to position [0, 68]
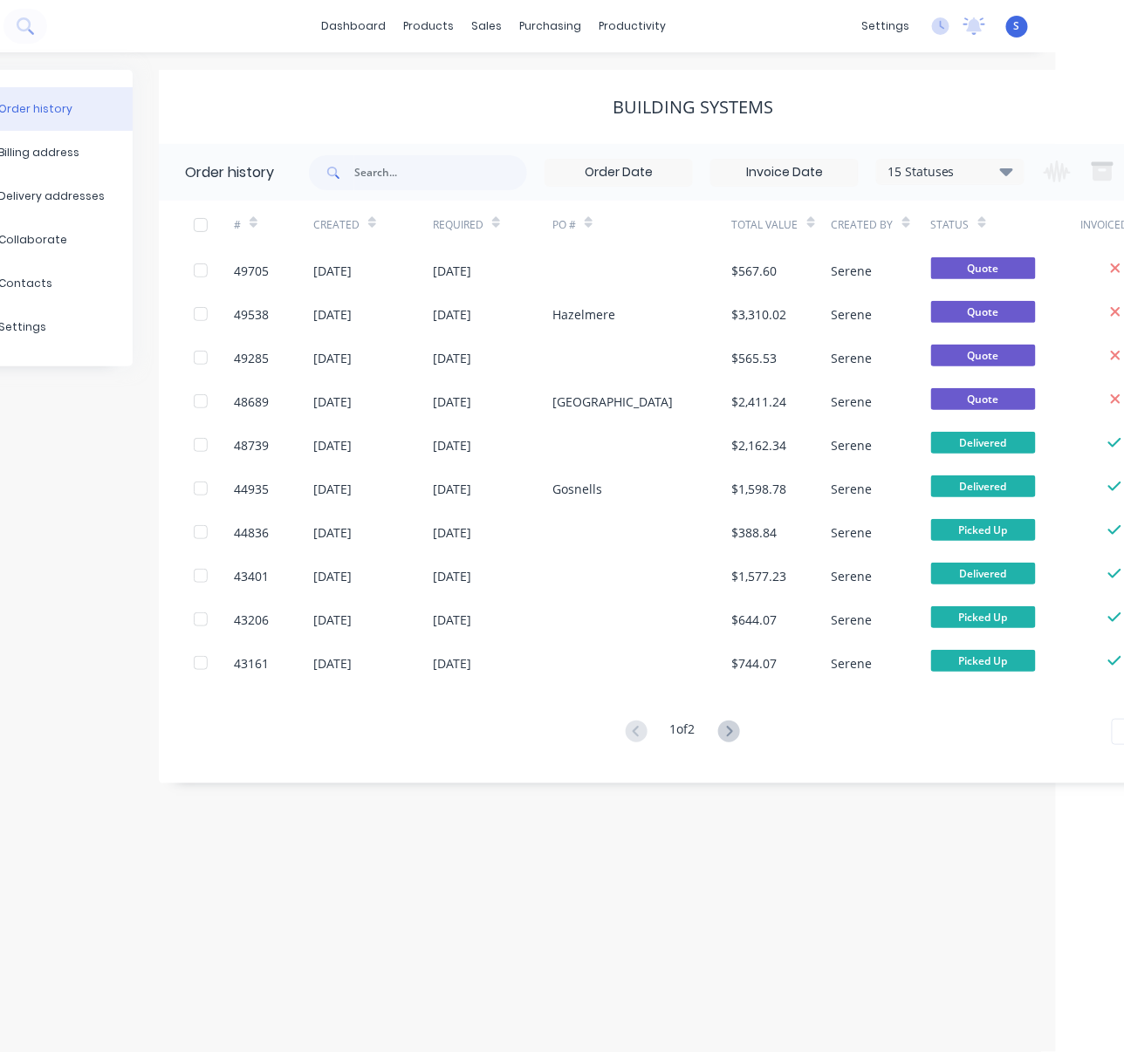
drag, startPoint x: 524, startPoint y: 140, endPoint x: 605, endPoint y: 195, distance: 97.8
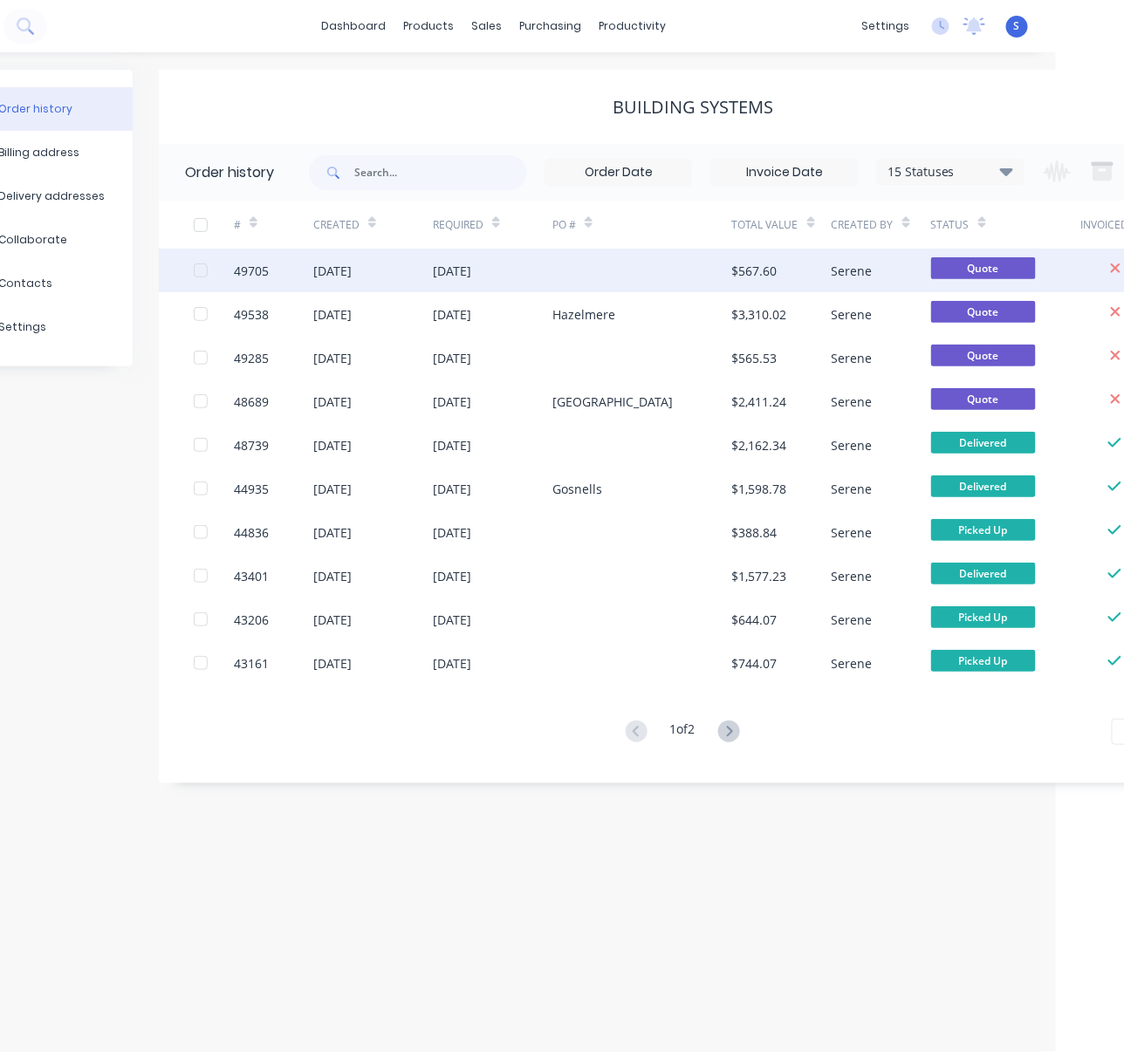
click at [569, 279] on div at bounding box center [642, 271] width 180 height 44
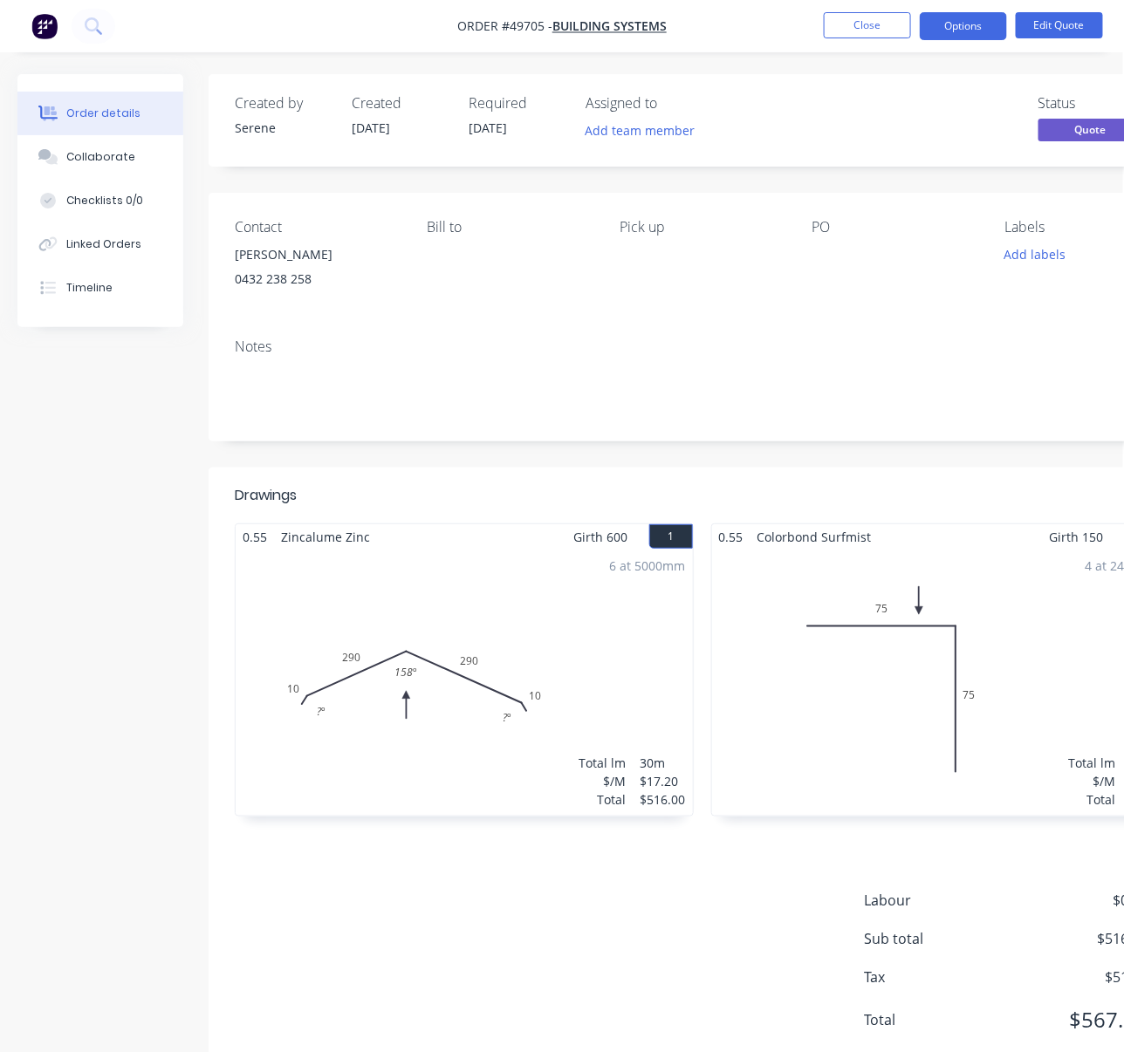
drag, startPoint x: 546, startPoint y: 243, endPoint x: 905, endPoint y: 180, distance: 364.1
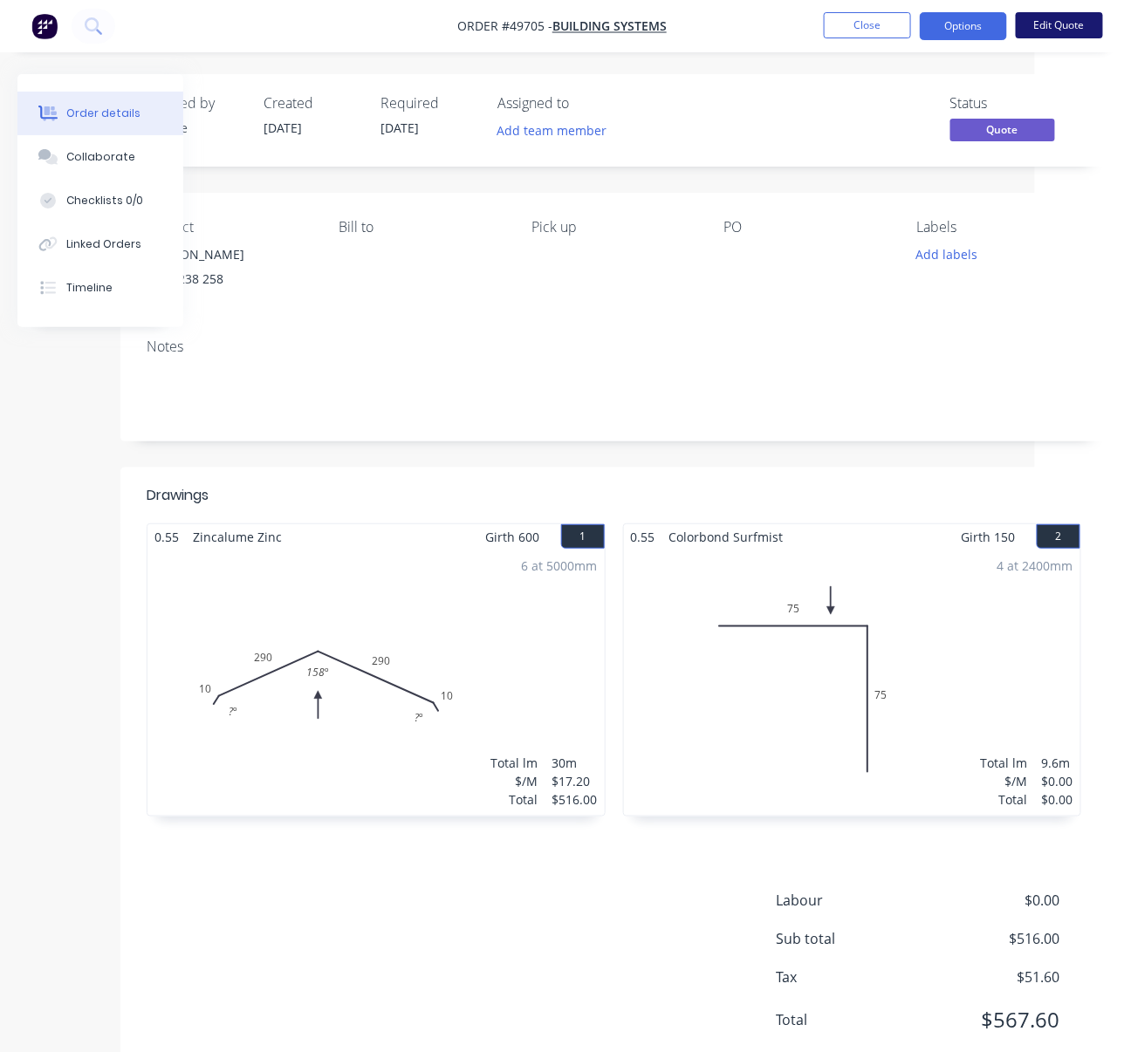
click at [1051, 24] on button "Edit Quote" at bounding box center [1058, 25] width 87 height 26
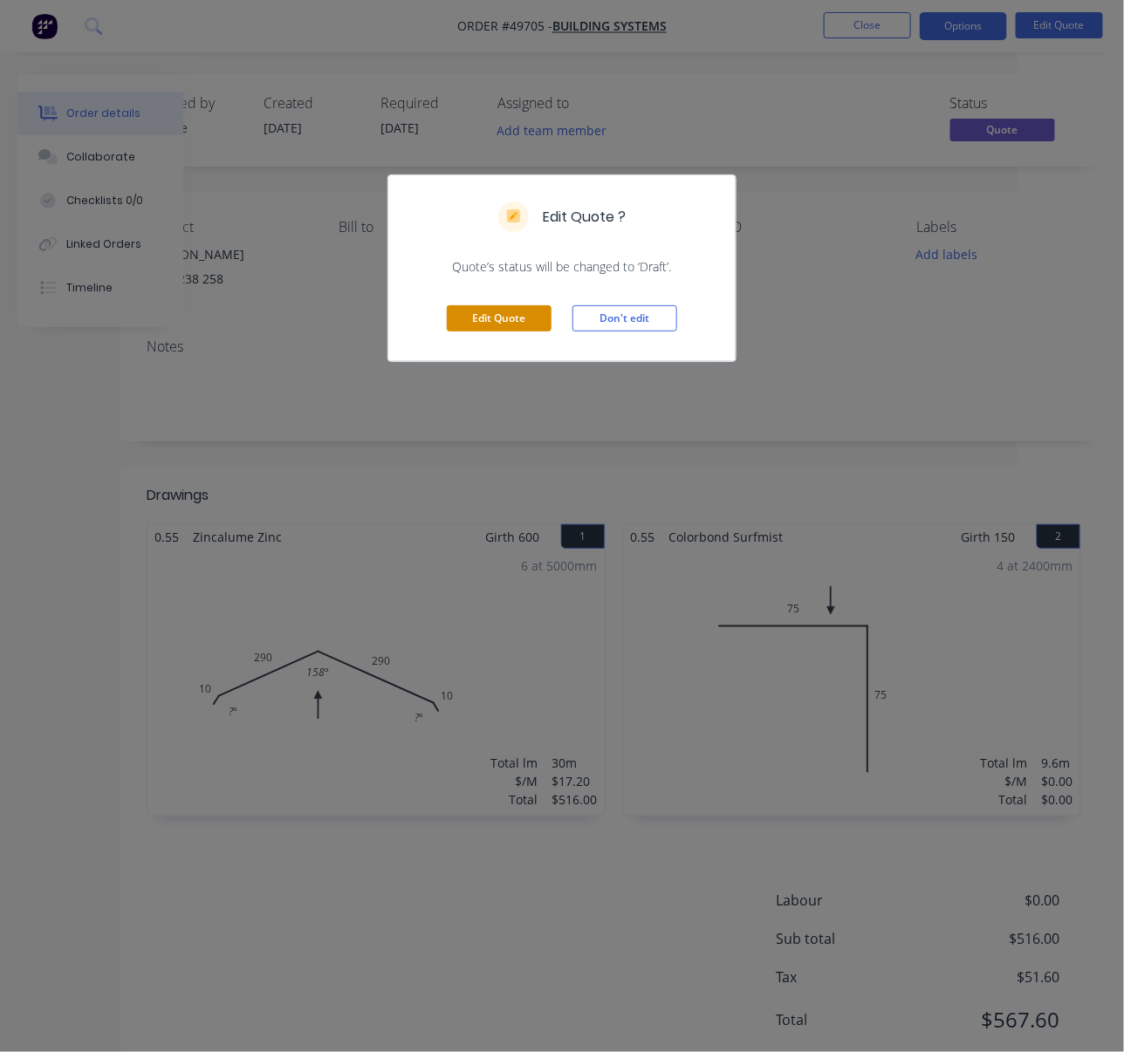
click at [497, 328] on button "Edit Quote" at bounding box center [499, 318] width 105 height 26
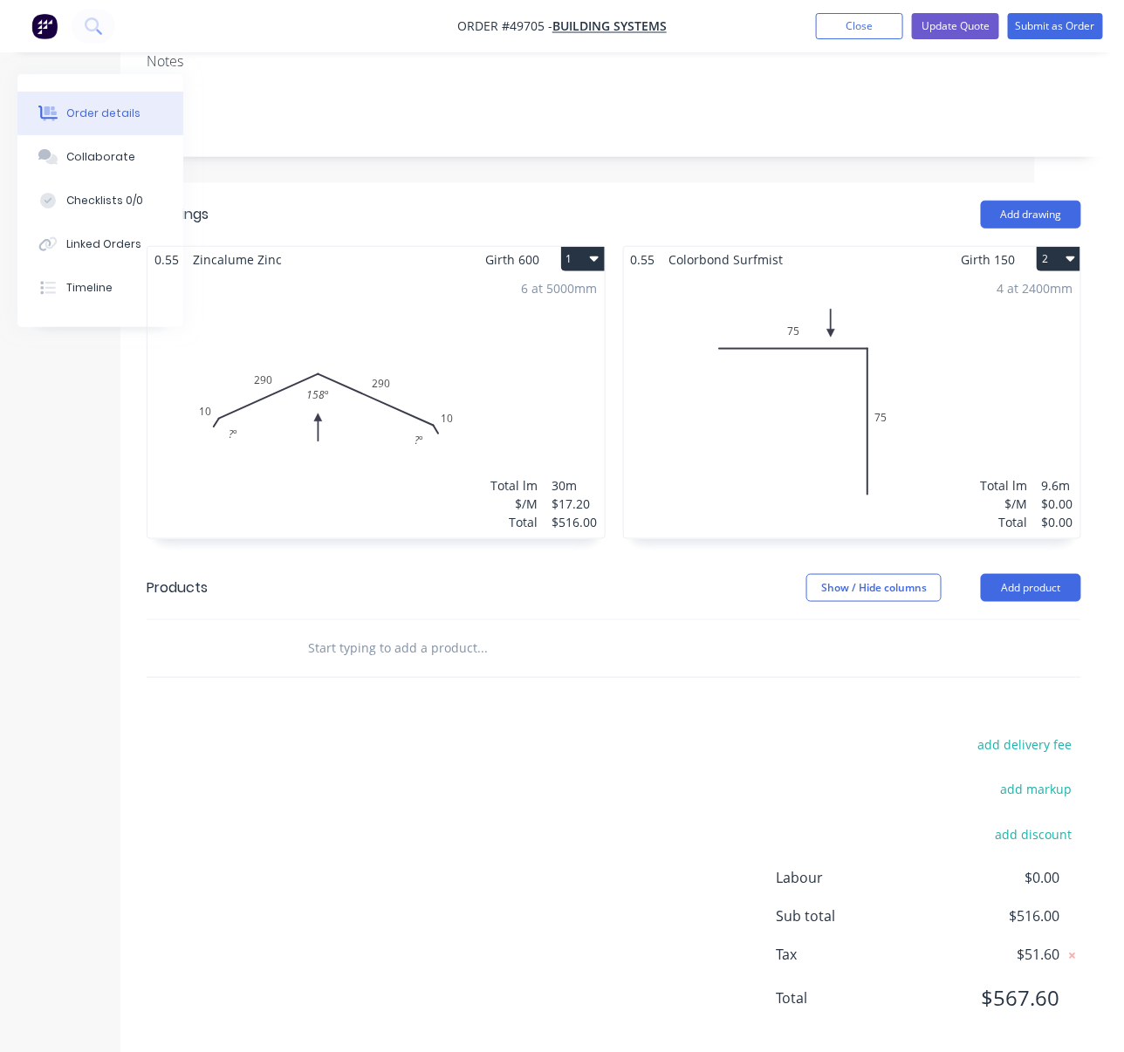
scroll to position [362, 89]
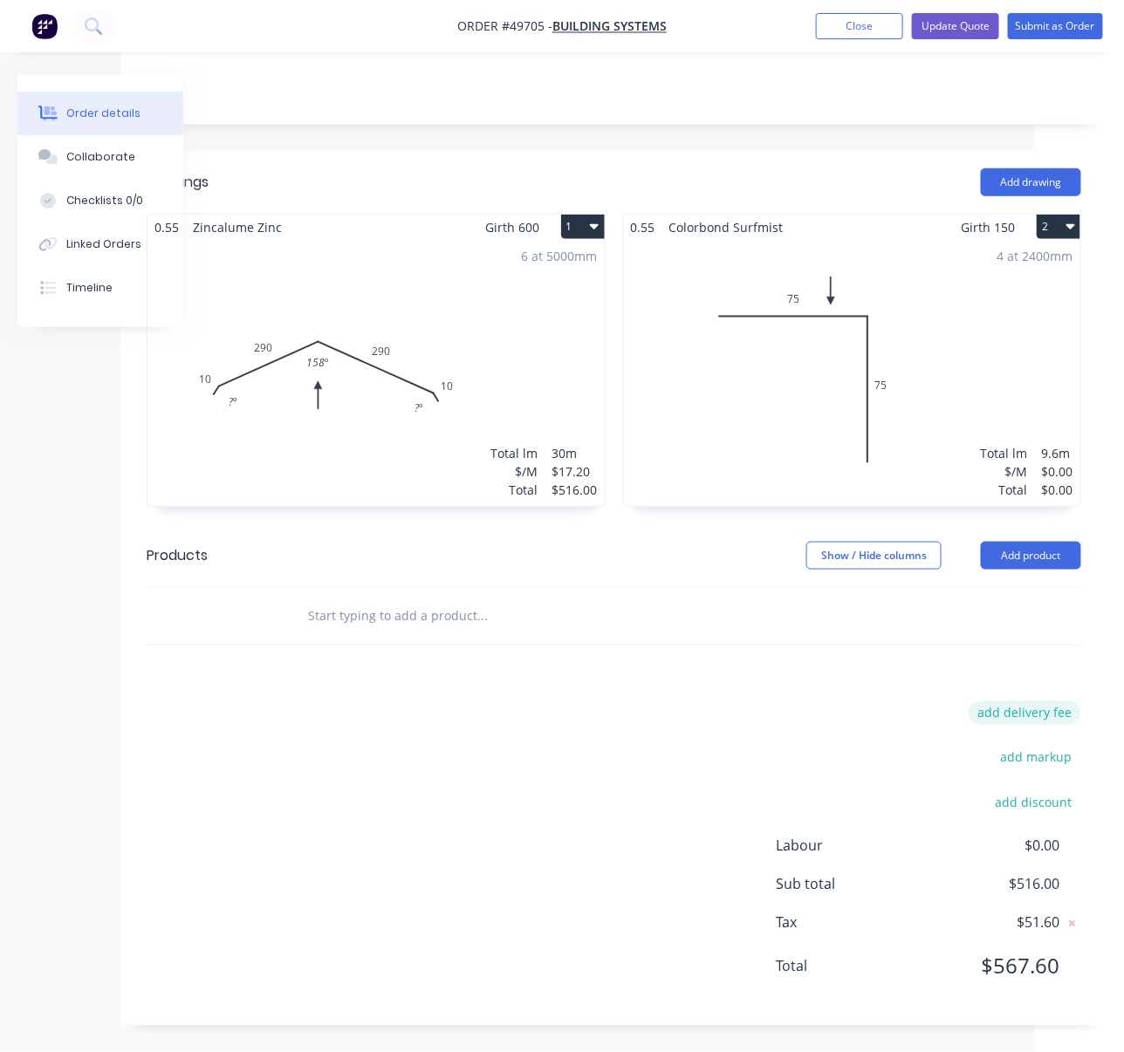
click at [1024, 701] on button "add delivery fee" at bounding box center [1024, 713] width 113 height 24
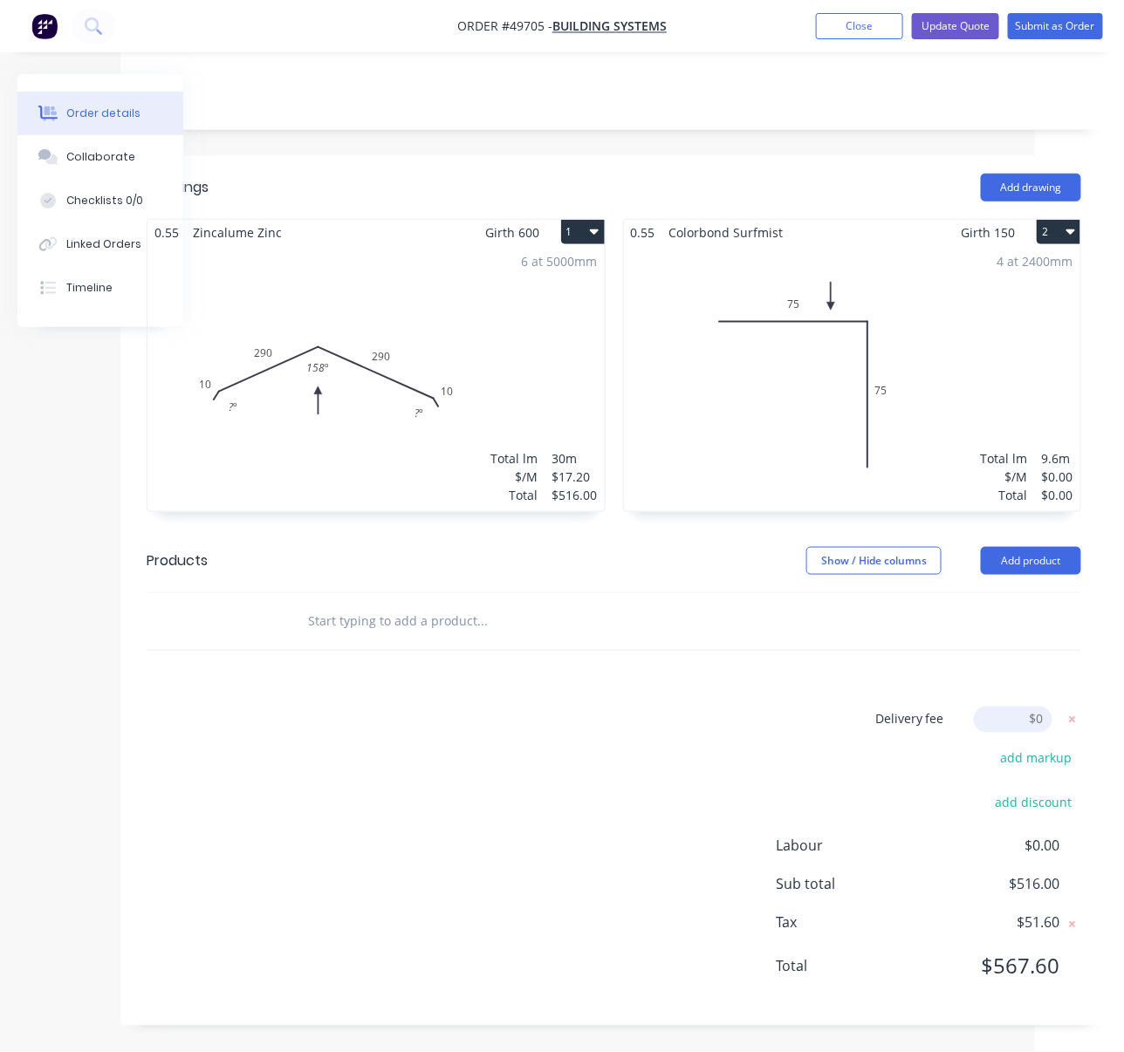
scroll to position [357, 89]
type input "80"
click input "submit" at bounding box center [0, 0] width 0 height 0
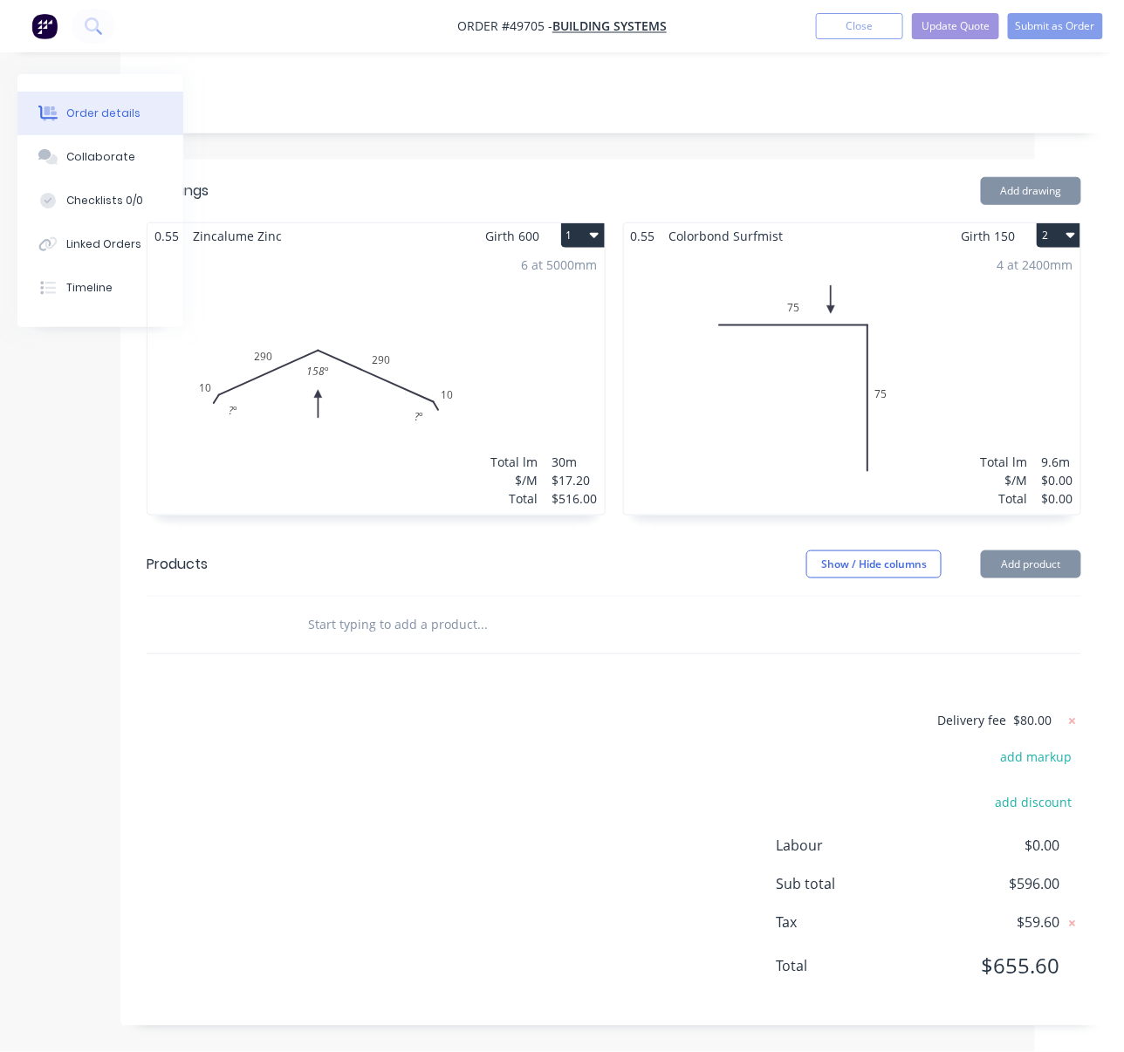
scroll to position [353, 89]
click at [693, 722] on div "Delivery fee $80.00 add markup add discount Labour $0.00 Sub total $596.00 Tax …" at bounding box center [614, 855] width 934 height 290
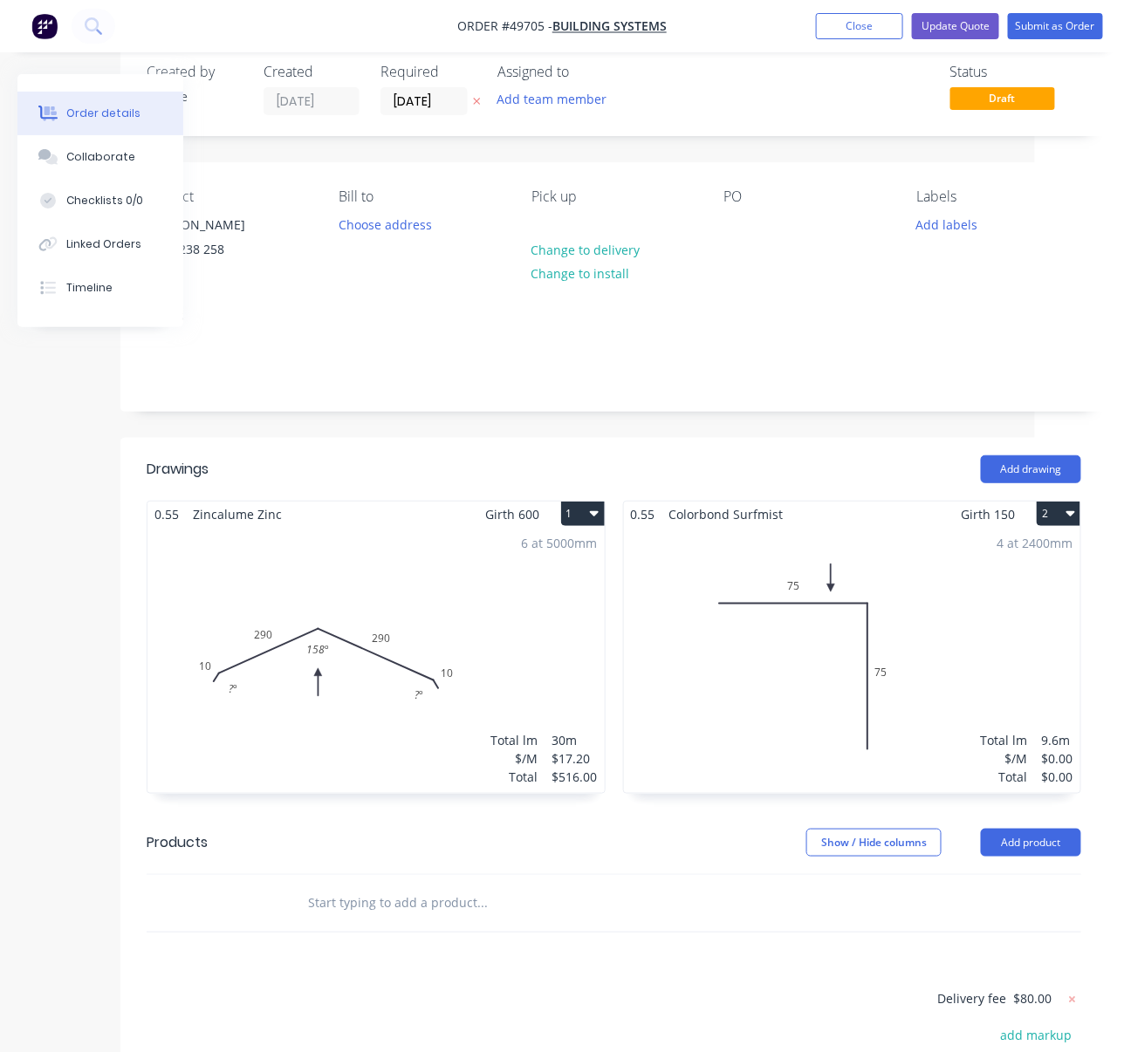
scroll to position [0, 89]
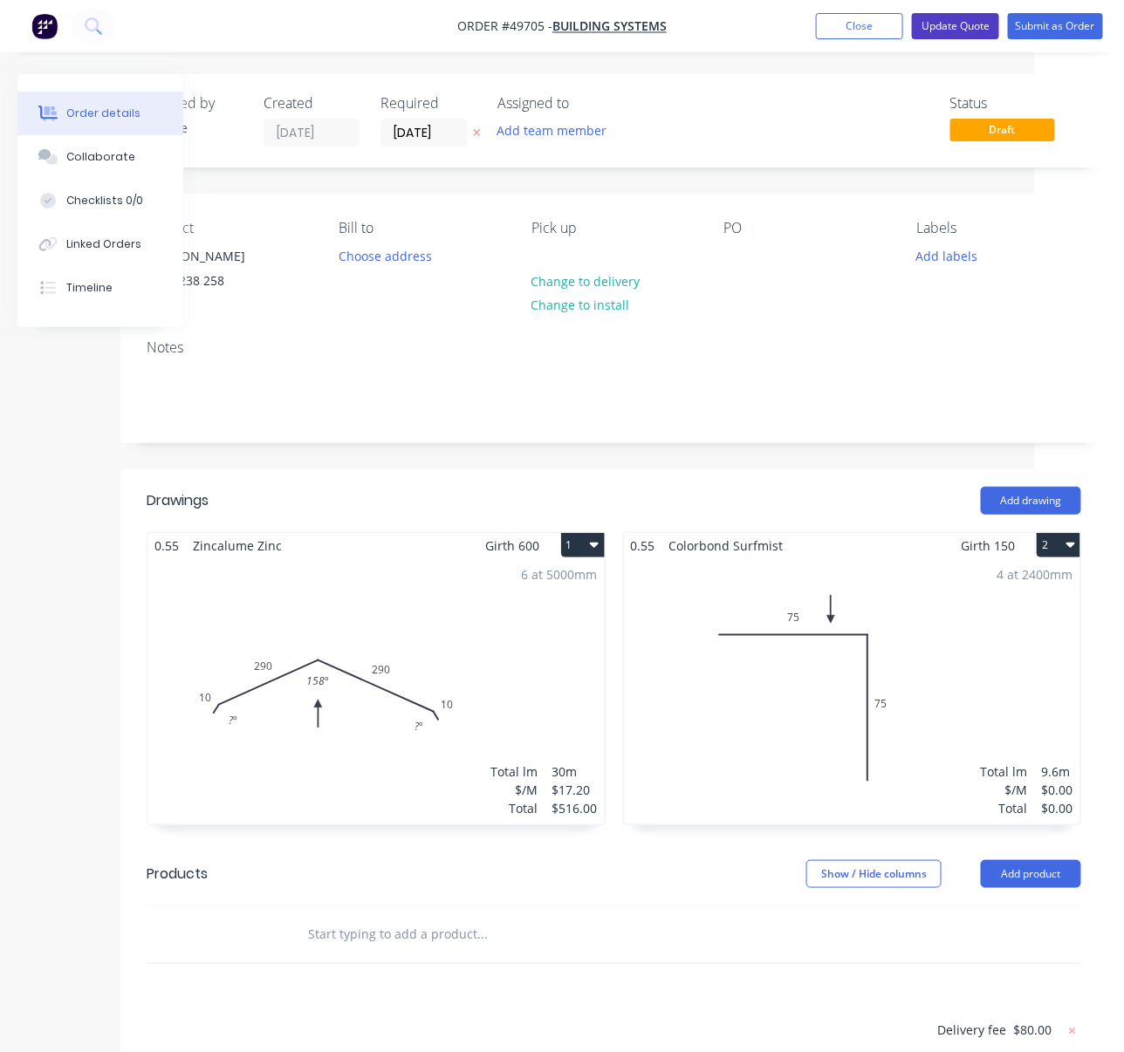
click at [932, 25] on button "Update Quote" at bounding box center [955, 26] width 87 height 26
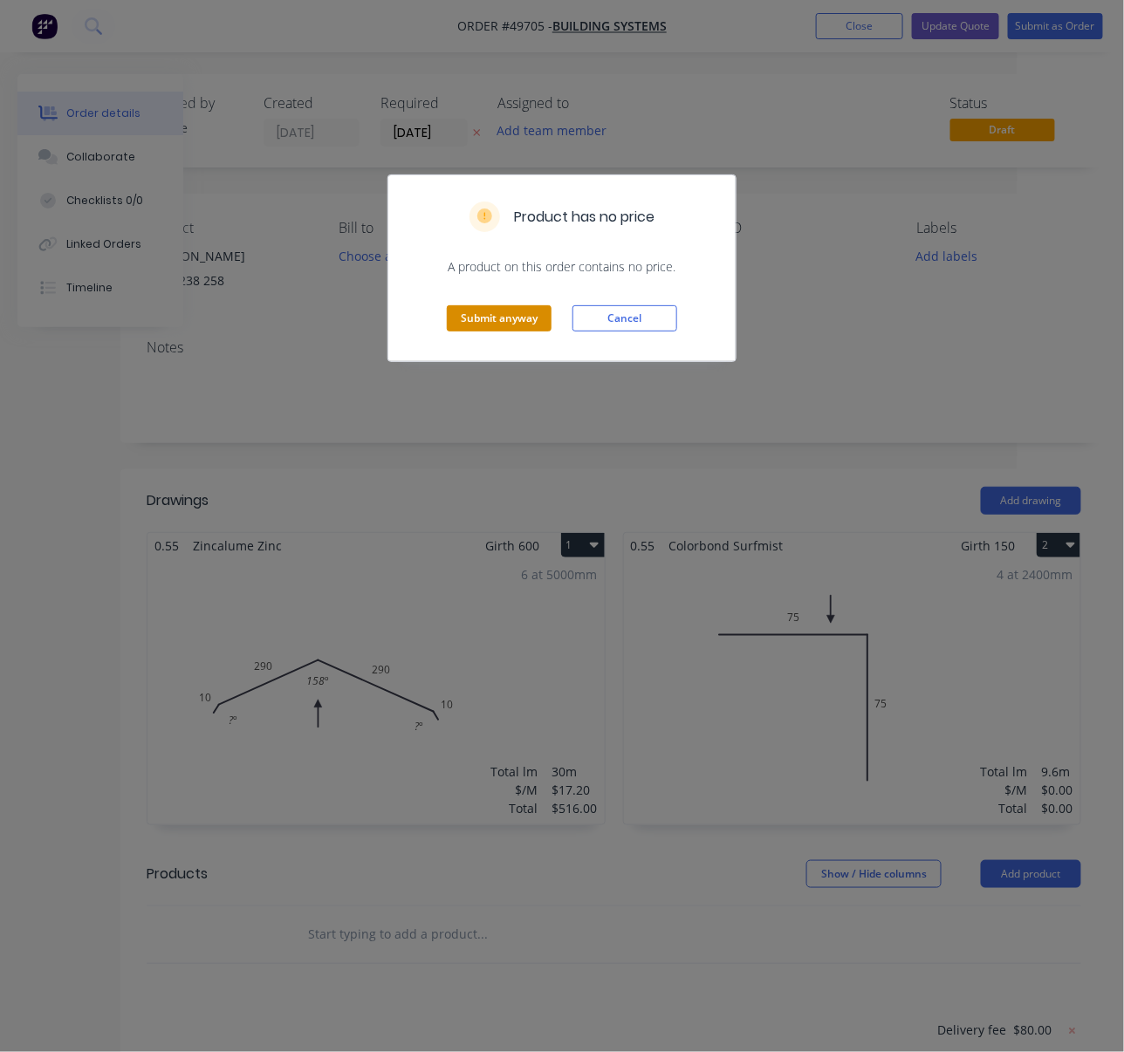
click at [509, 331] on button "Submit anyway" at bounding box center [499, 318] width 105 height 26
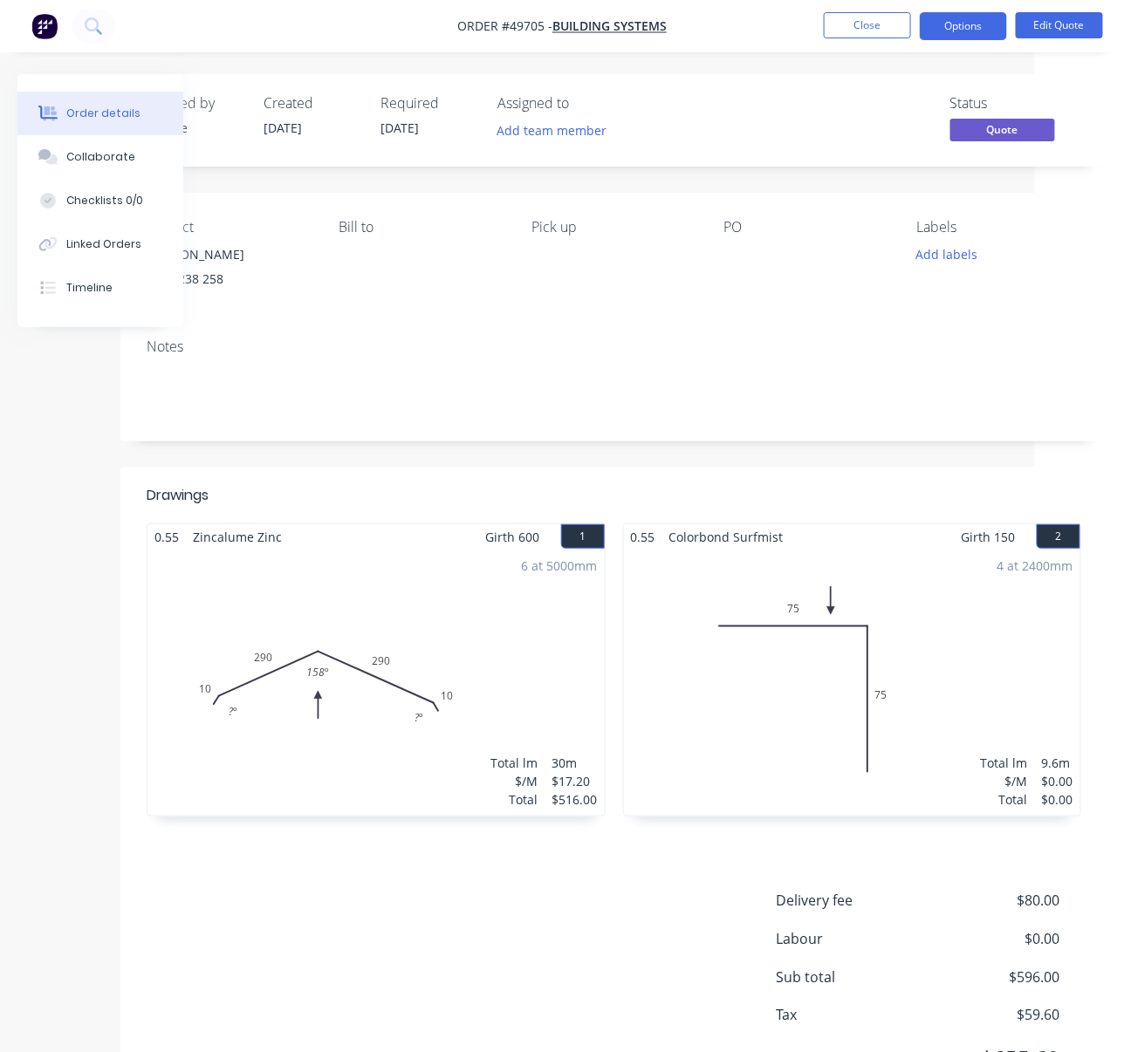
drag, startPoint x: 430, startPoint y: 497, endPoint x: 715, endPoint y: 490, distance: 285.3
click at [866, 24] on button "Close" at bounding box center [866, 25] width 87 height 26
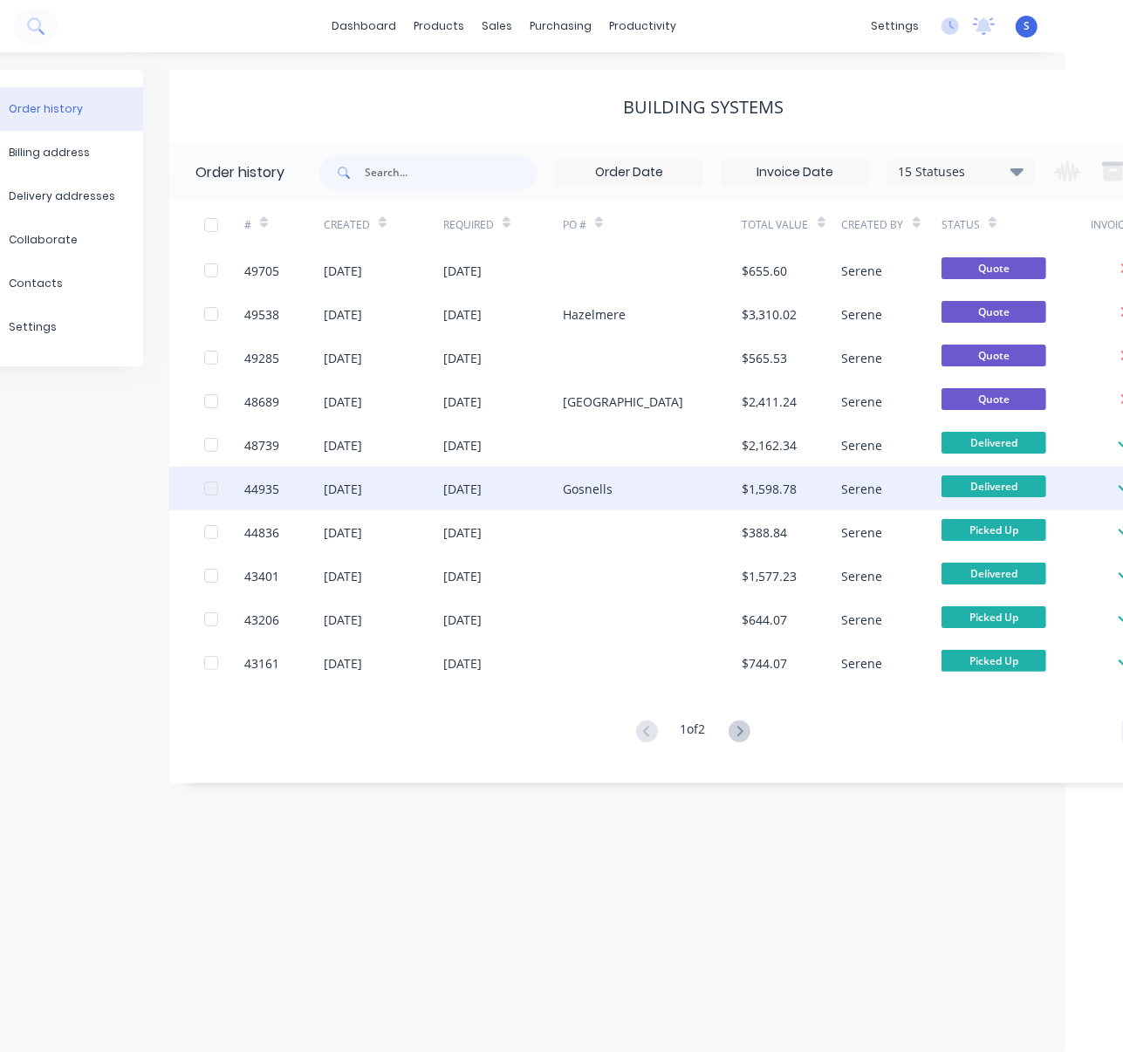
scroll to position [0, 176]
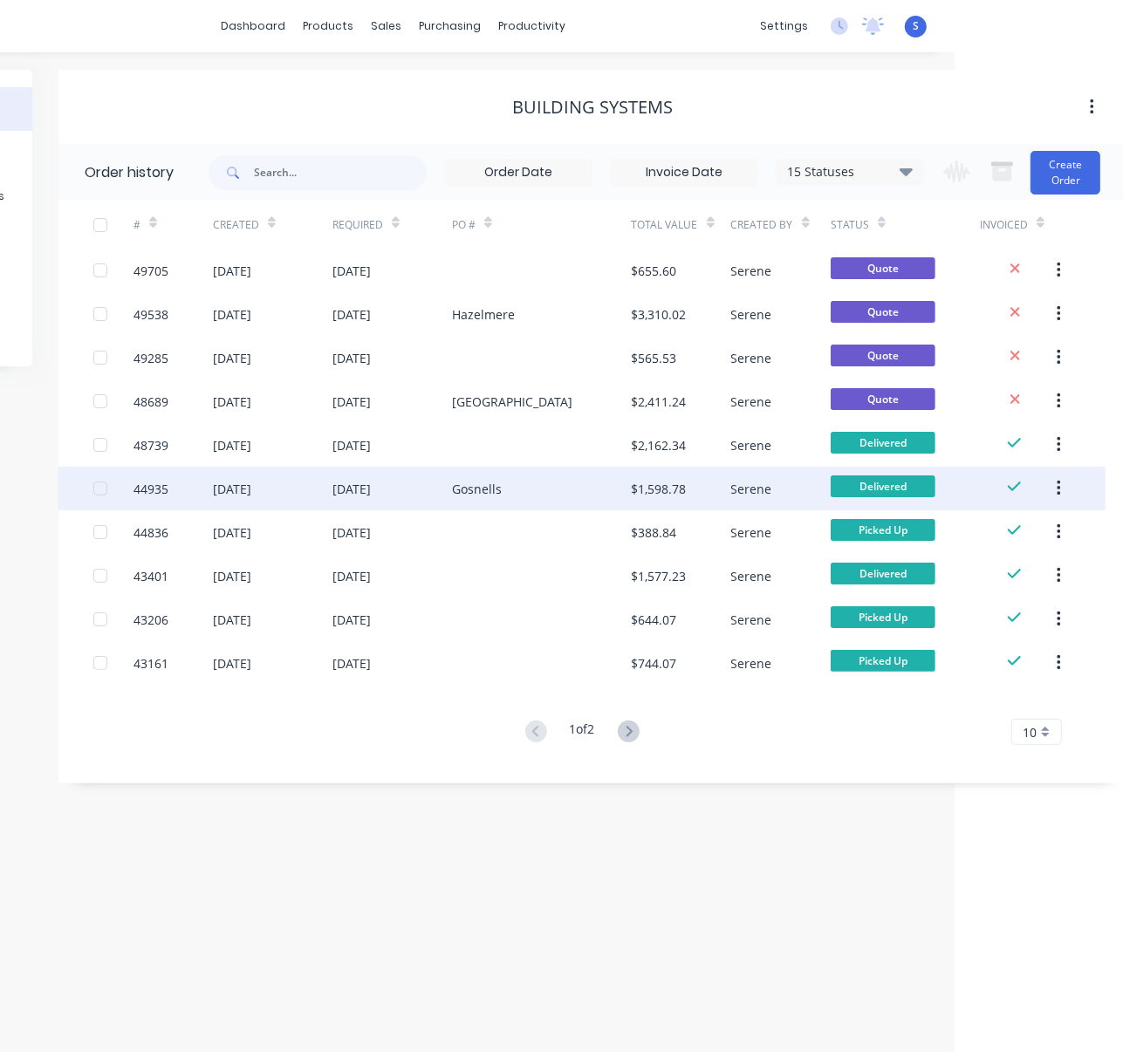
drag, startPoint x: 149, startPoint y: 495, endPoint x: 386, endPoint y: 488, distance: 237.4
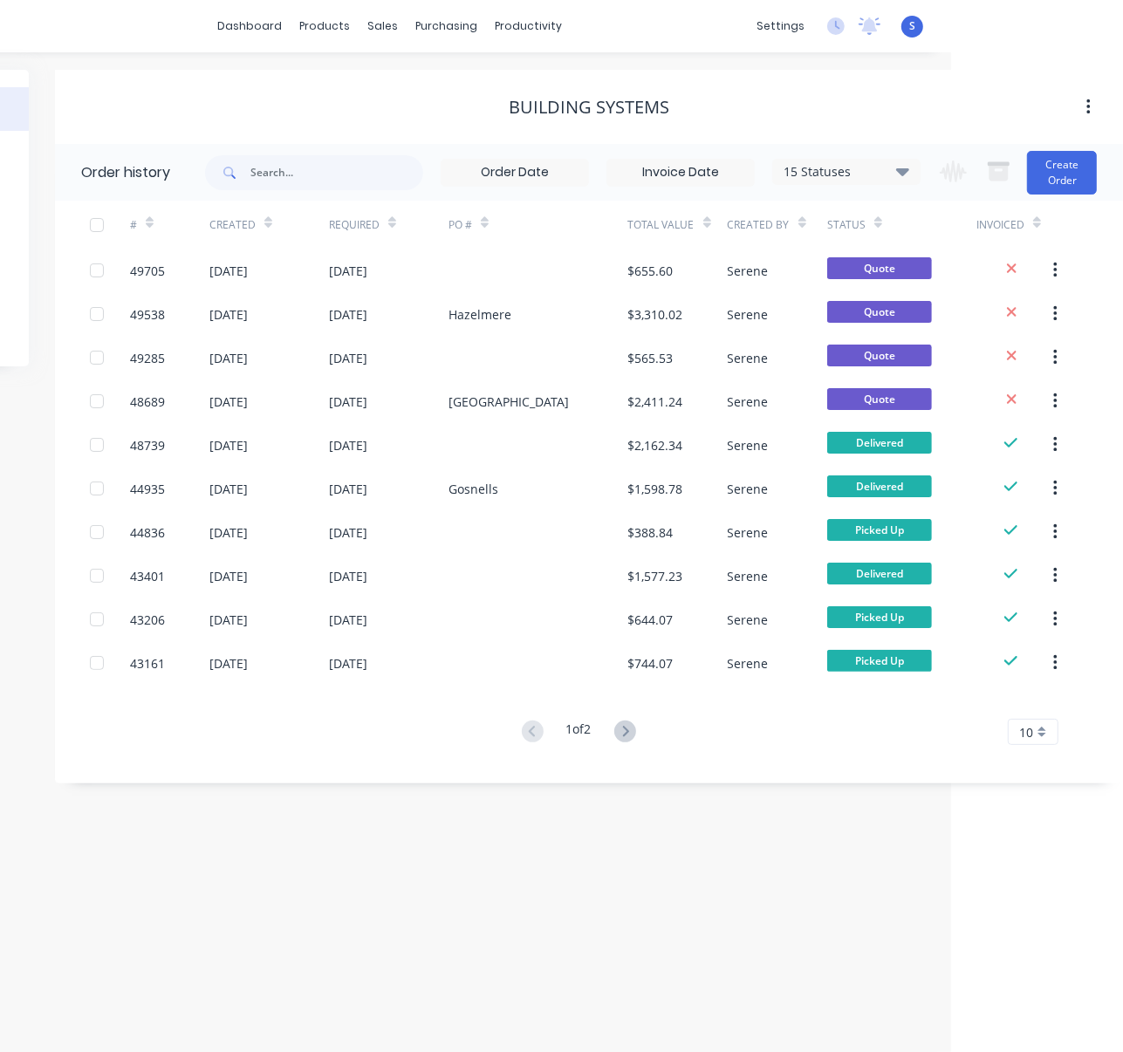
drag, startPoint x: 738, startPoint y: 892, endPoint x: 811, endPoint y: 881, distance: 74.0
click at [763, 869] on div "Order history Billing address Delivery addresses Collaborate Contacts Settings …" at bounding box center [389, 552] width 1123 height 1000
click at [624, 944] on div "Order history Billing address Delivery addresses Collaborate Contacts Settings …" at bounding box center [389, 552] width 1123 height 1000
click at [641, 869] on div "Order history Billing address Delivery addresses Collaborate Contacts Settings …" at bounding box center [389, 552] width 1123 height 1000
click at [311, 57] on div "Order history Billing address Delivery addresses Collaborate Contacts Settings …" at bounding box center [389, 552] width 1123 height 1000
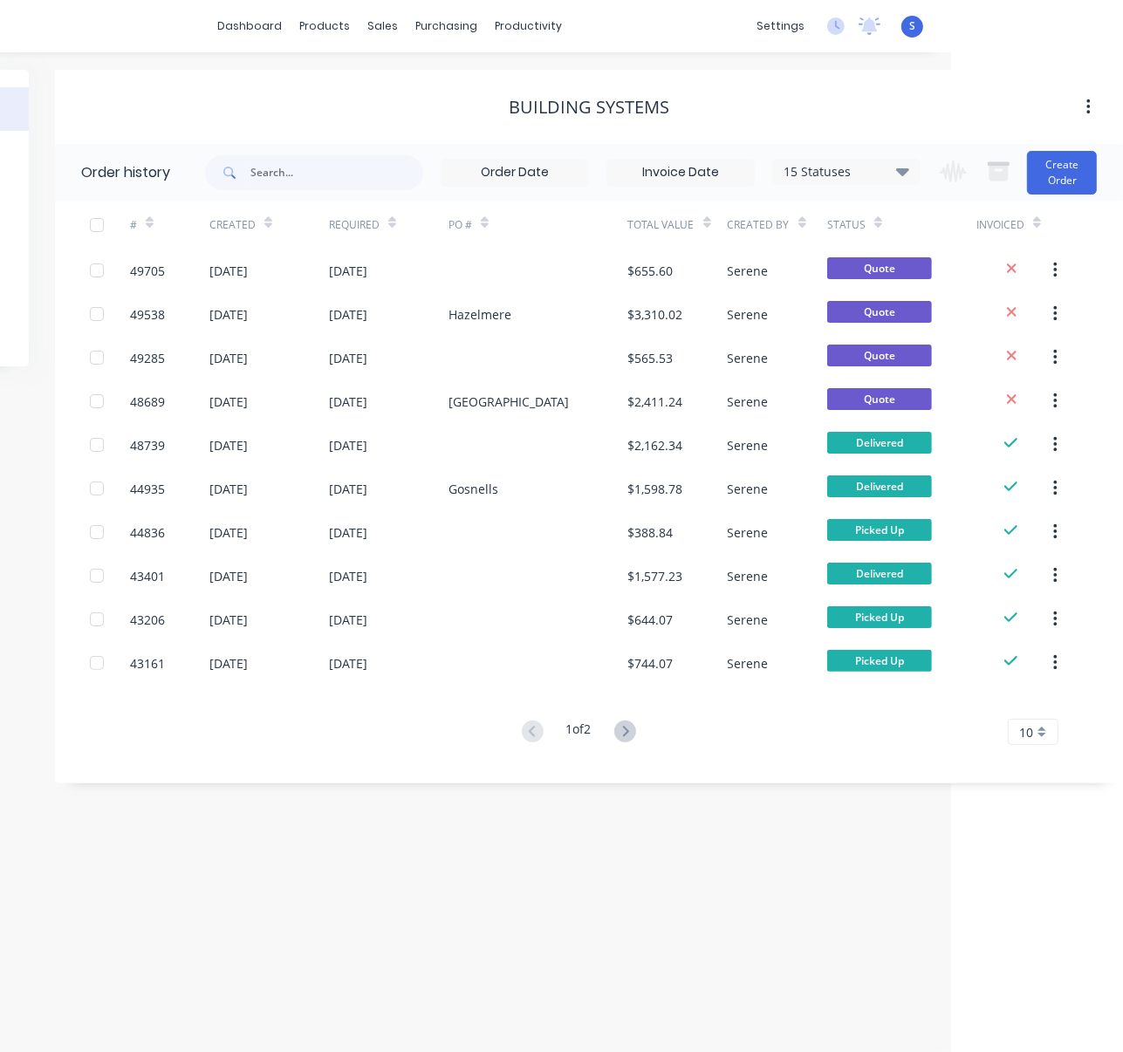
drag, startPoint x: 295, startPoint y: 83, endPoint x: 395, endPoint y: 86, distance: 100.4
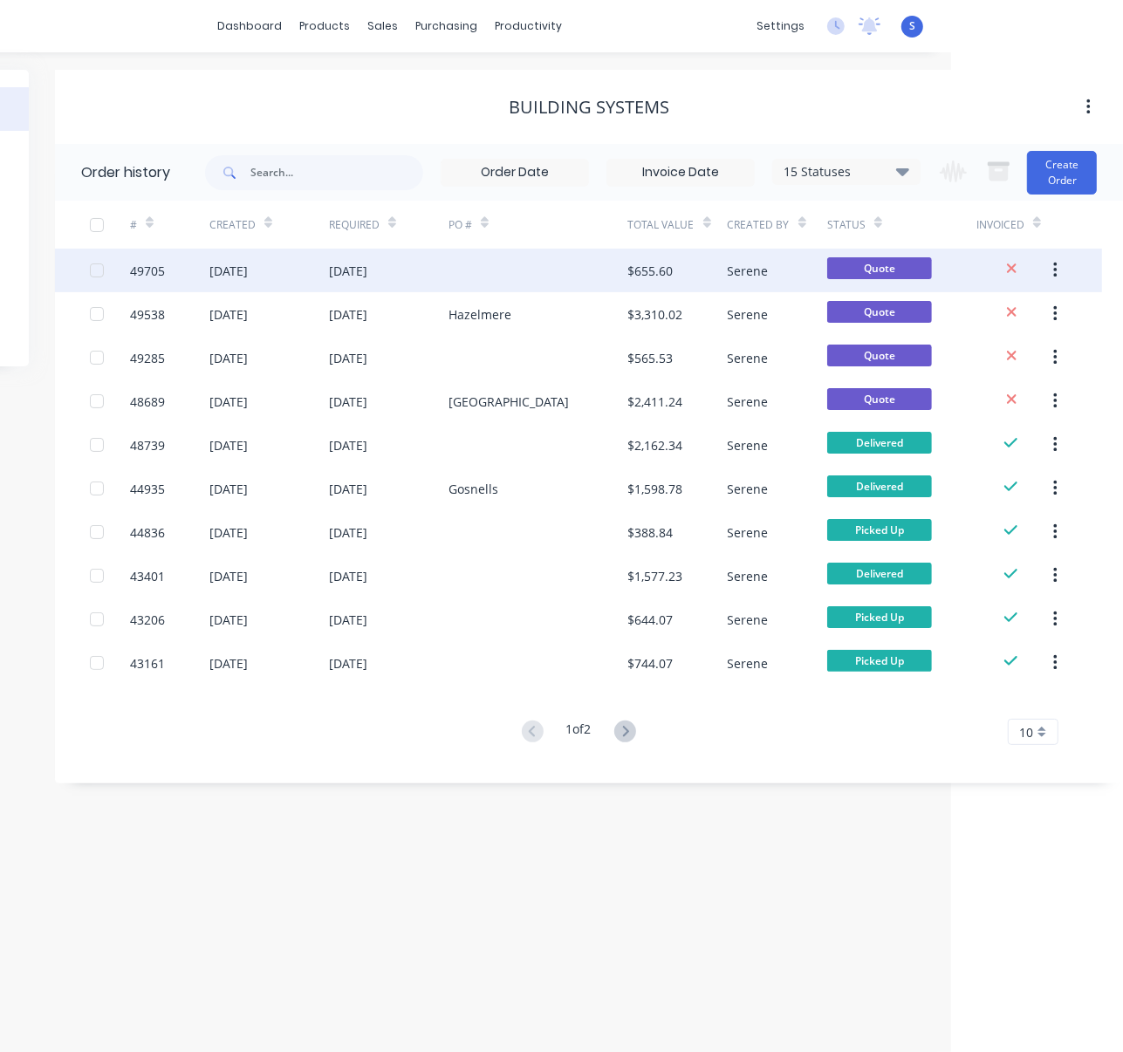
click at [413, 268] on div "[DATE]" at bounding box center [389, 271] width 120 height 44
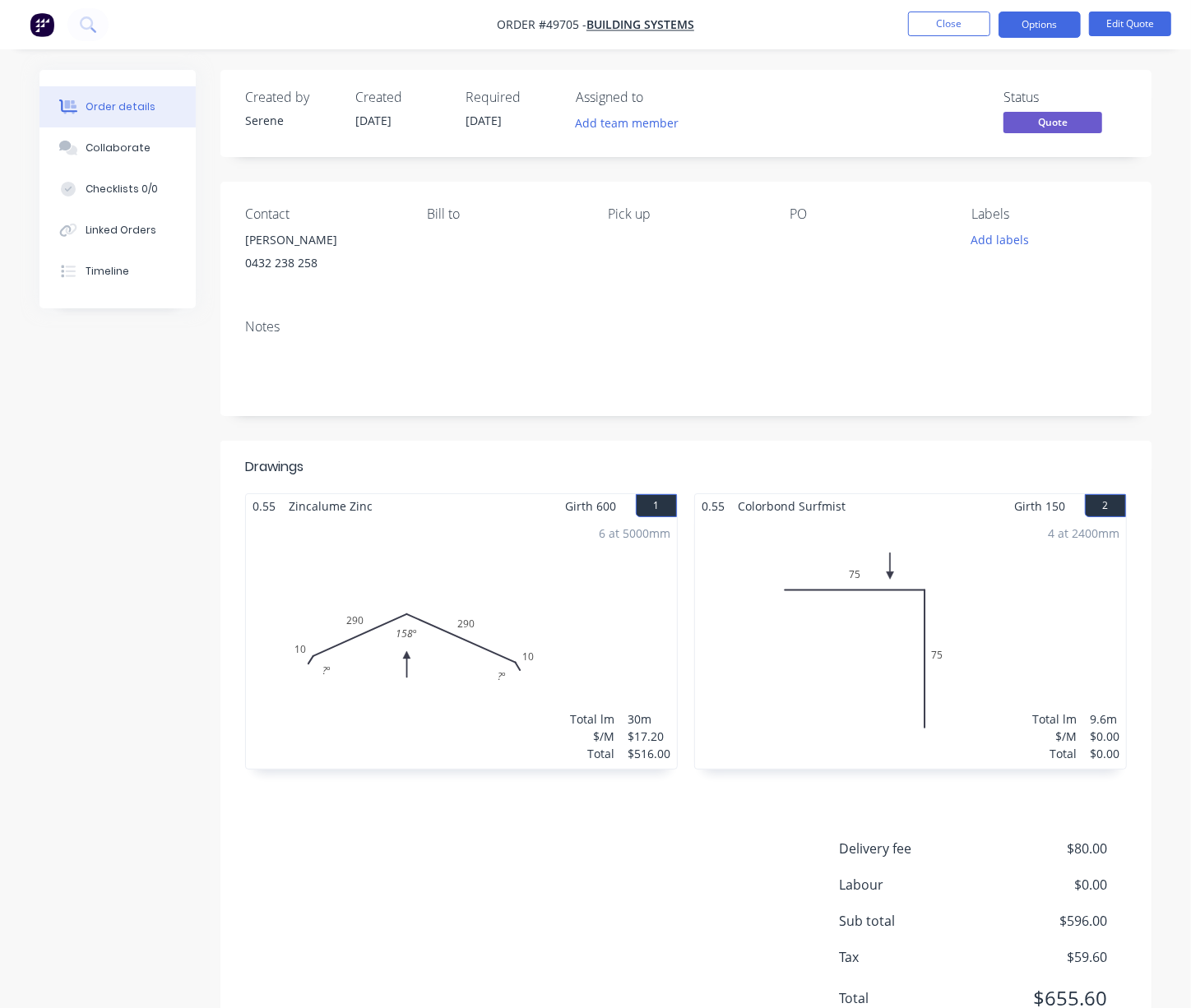
drag, startPoint x: 710, startPoint y: 452, endPoint x: 893, endPoint y: 463, distance: 183.3
click at [991, 20] on button "Edit Quote" at bounding box center [1130, 24] width 82 height 25
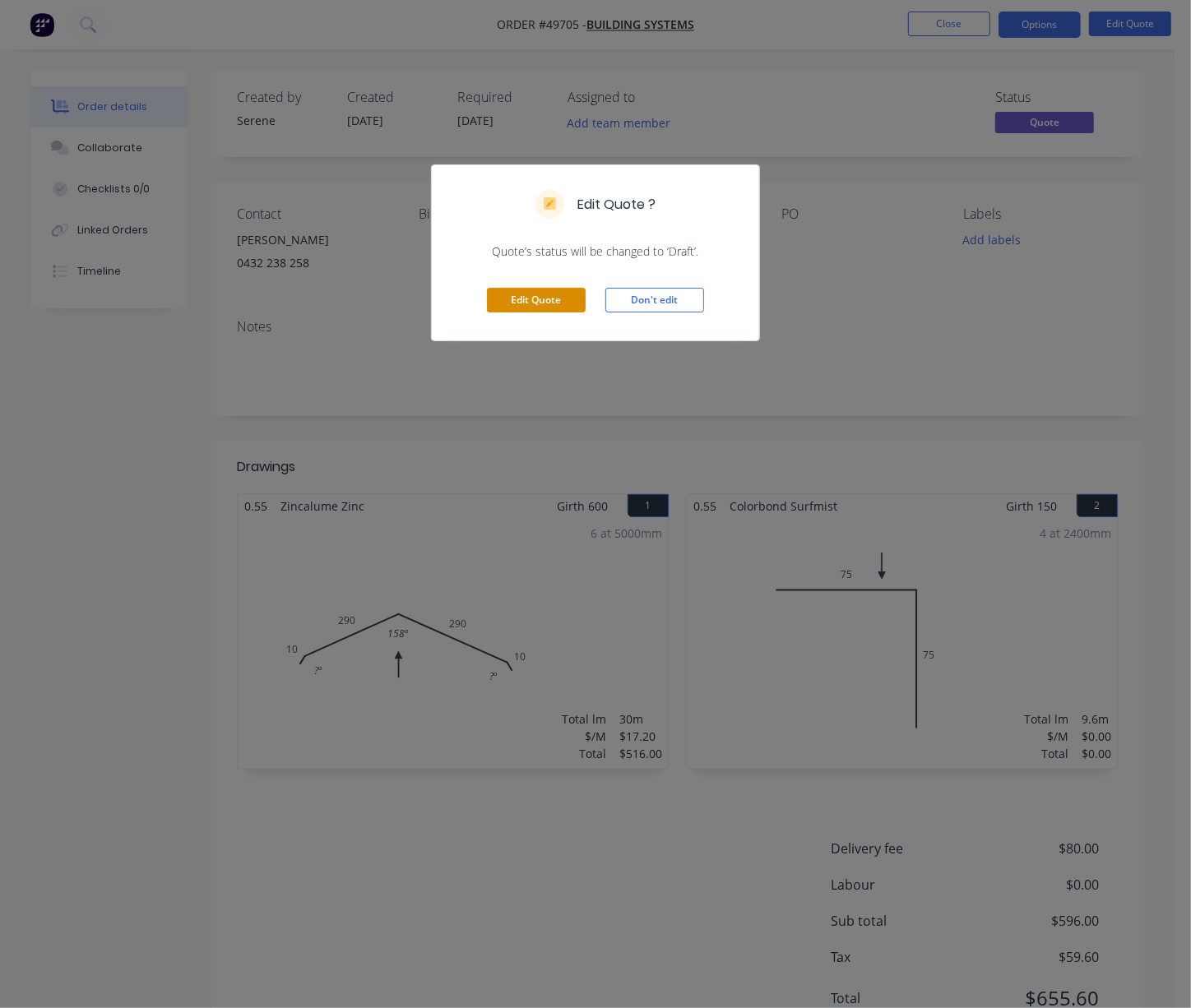
click at [516, 312] on button "Edit Quote" at bounding box center [536, 300] width 99 height 25
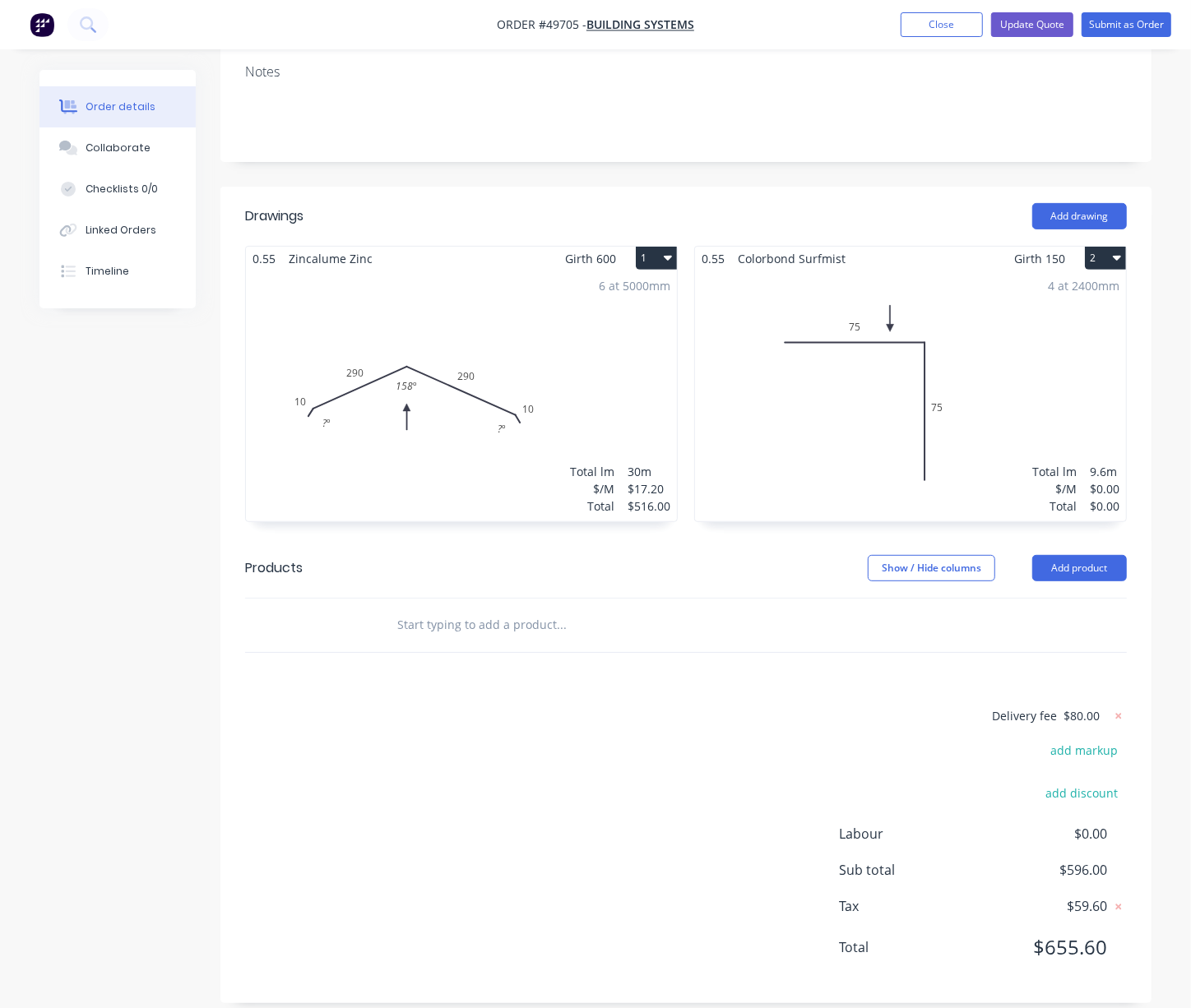
click at [914, 408] on div "4 at 2400mm Total lm $/M Total 9.6m $0.00 $0.00" at bounding box center [910, 396] width 431 height 251
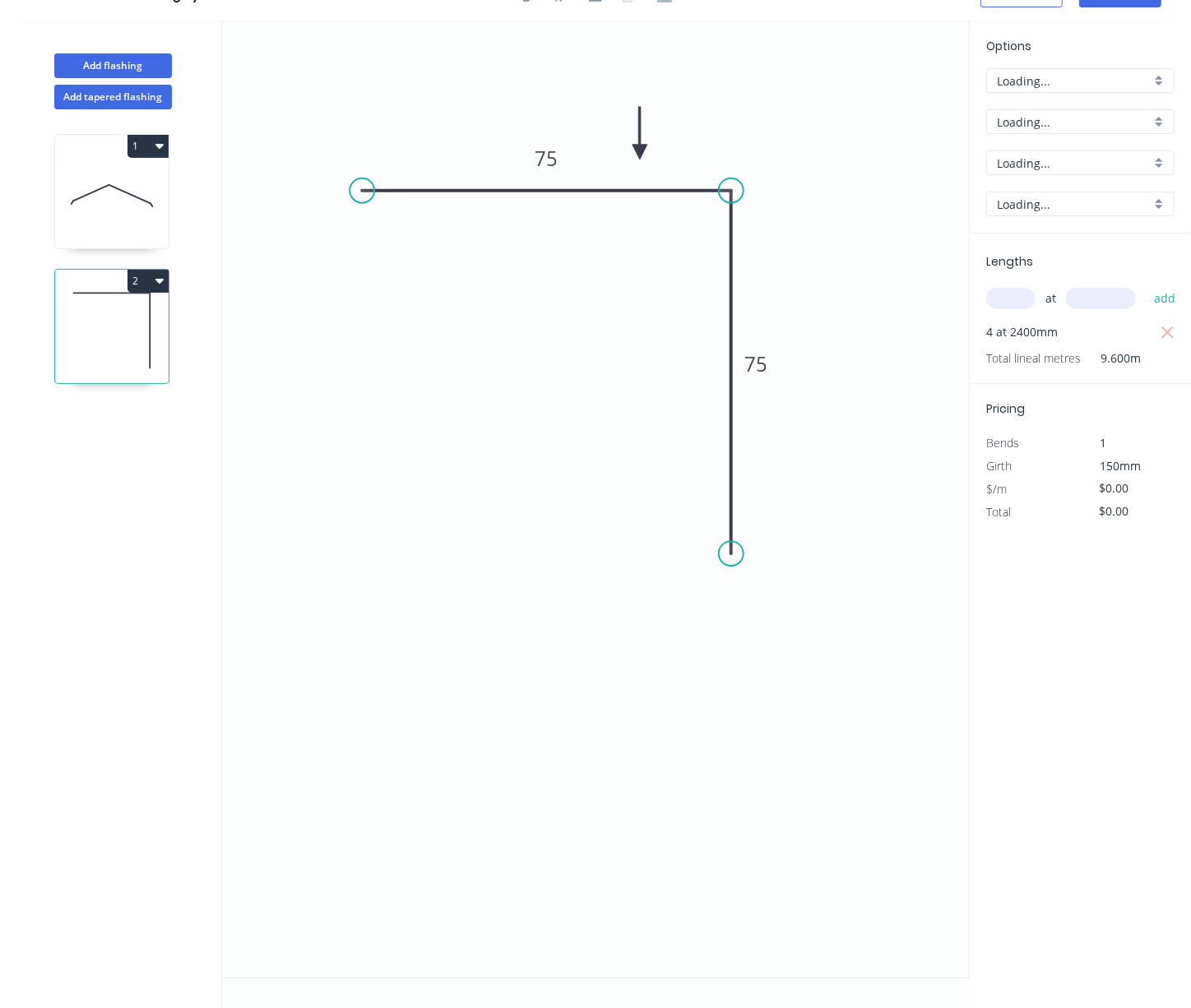
scroll to position [49, 0]
type input "$7.35"
type input "$70.56"
click at [991, 670] on div "Options D D Colorbond Colorbond Surfmist Surfmist 0.55 0.55 Lengths at add 4 at…" at bounding box center [1081, 500] width 223 height 959
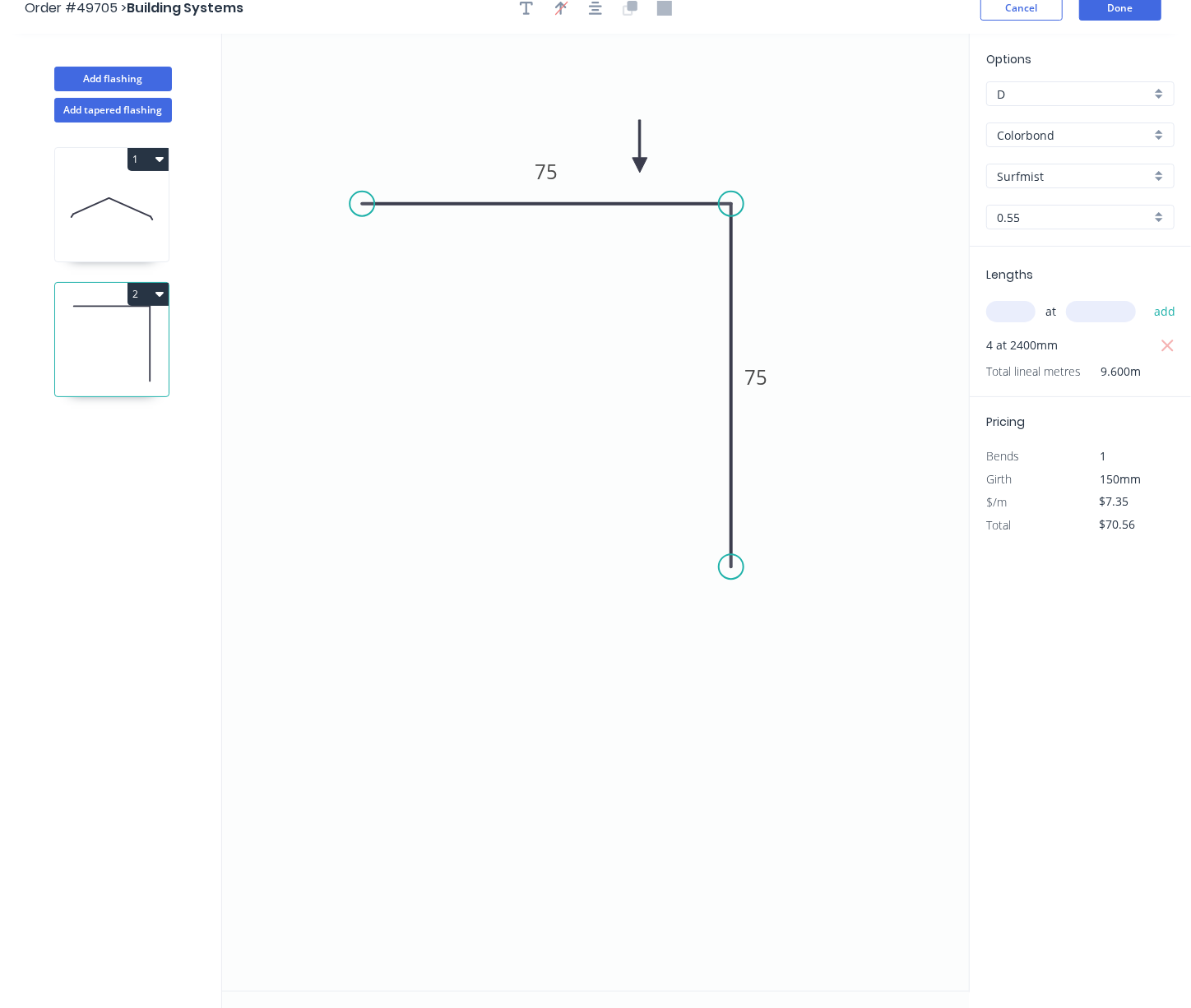
scroll to position [0, 0]
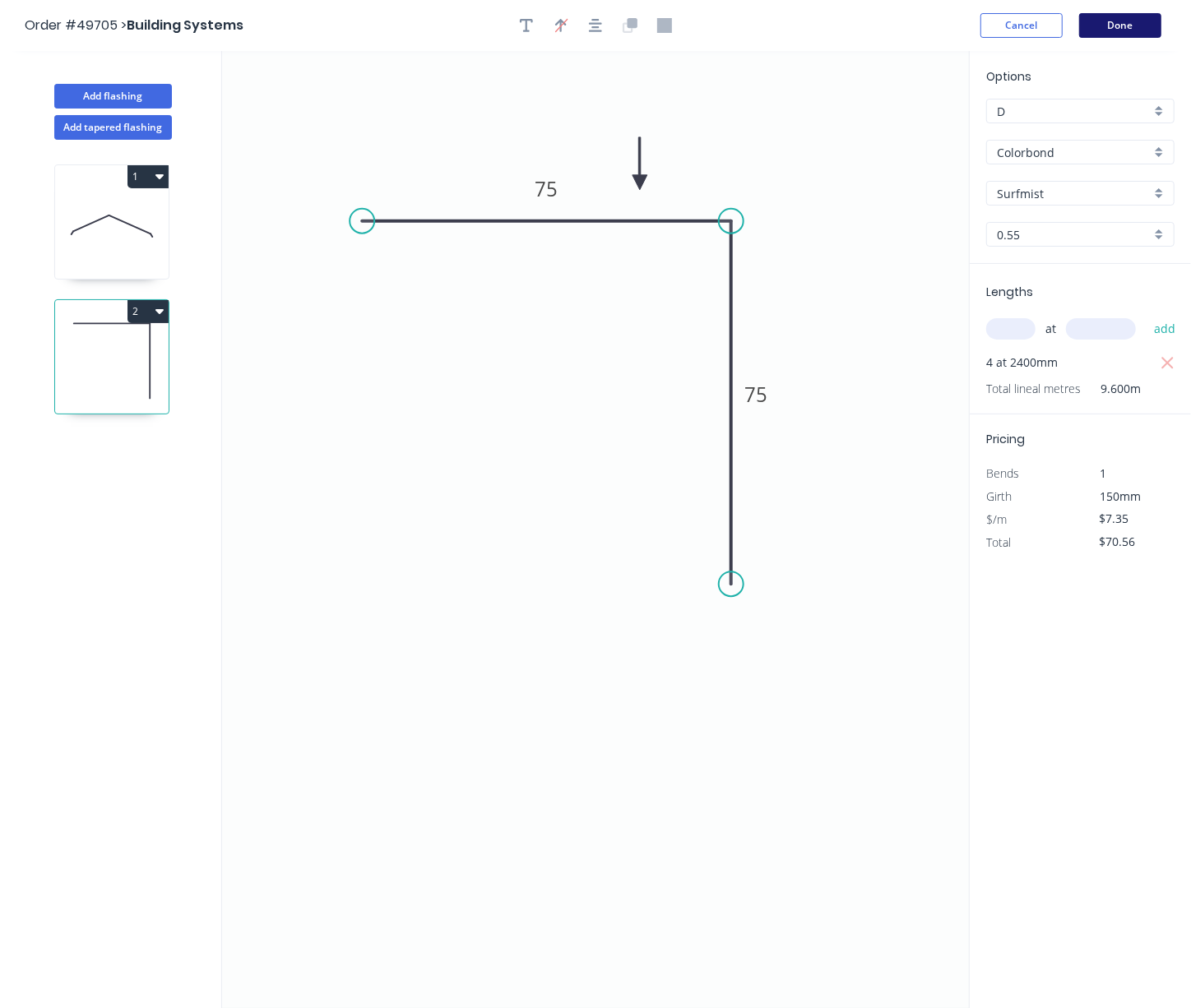
click at [991, 28] on button "Done" at bounding box center [1119, 25] width 82 height 25
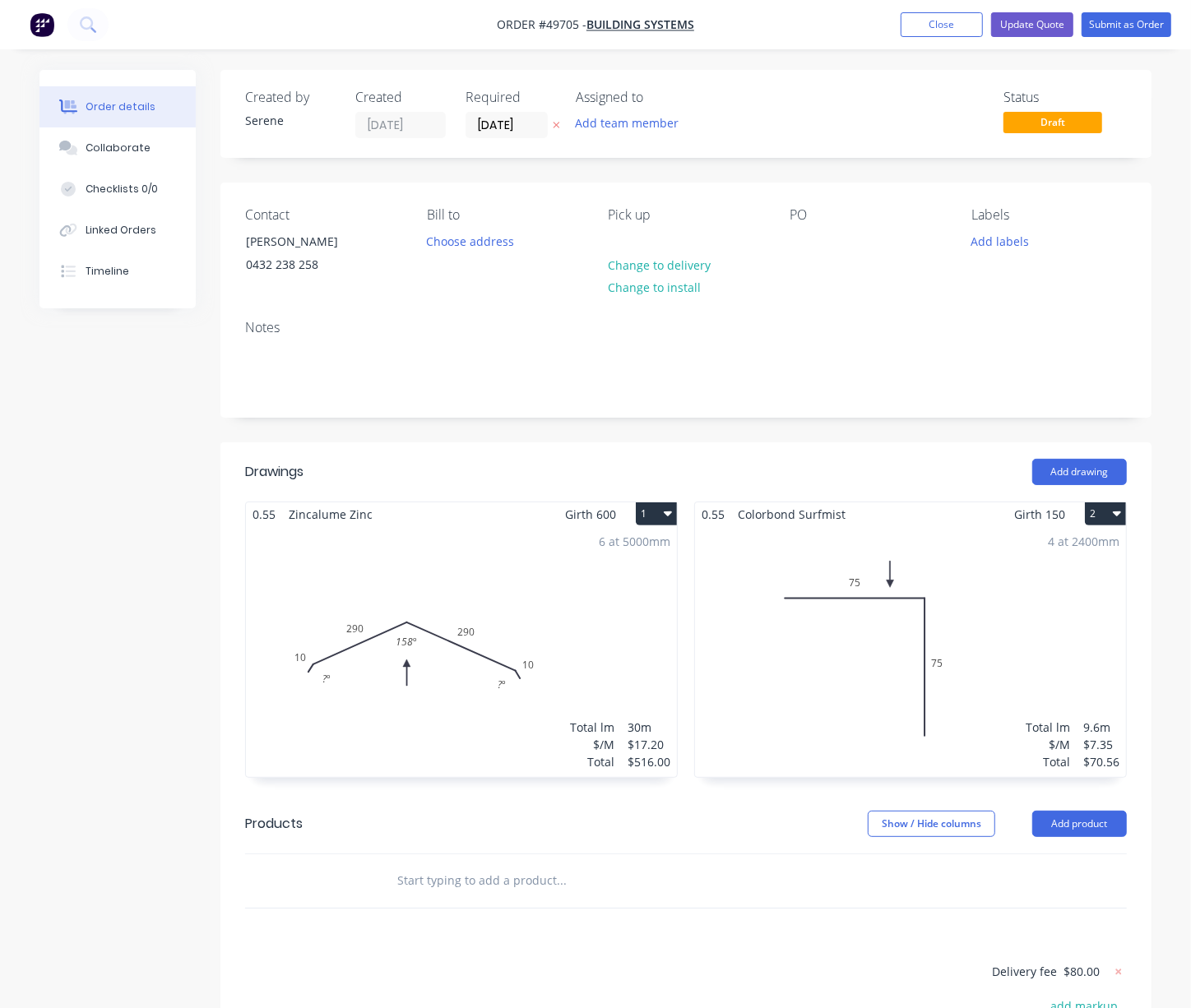
click at [991, 679] on div "Order details Collaborate Checklists 0/0 Linked Orders Timeline Order details C…" at bounding box center [595, 642] width 1191 height 1284
click at [991, 19] on button "Update Quote" at bounding box center [1032, 25] width 82 height 25
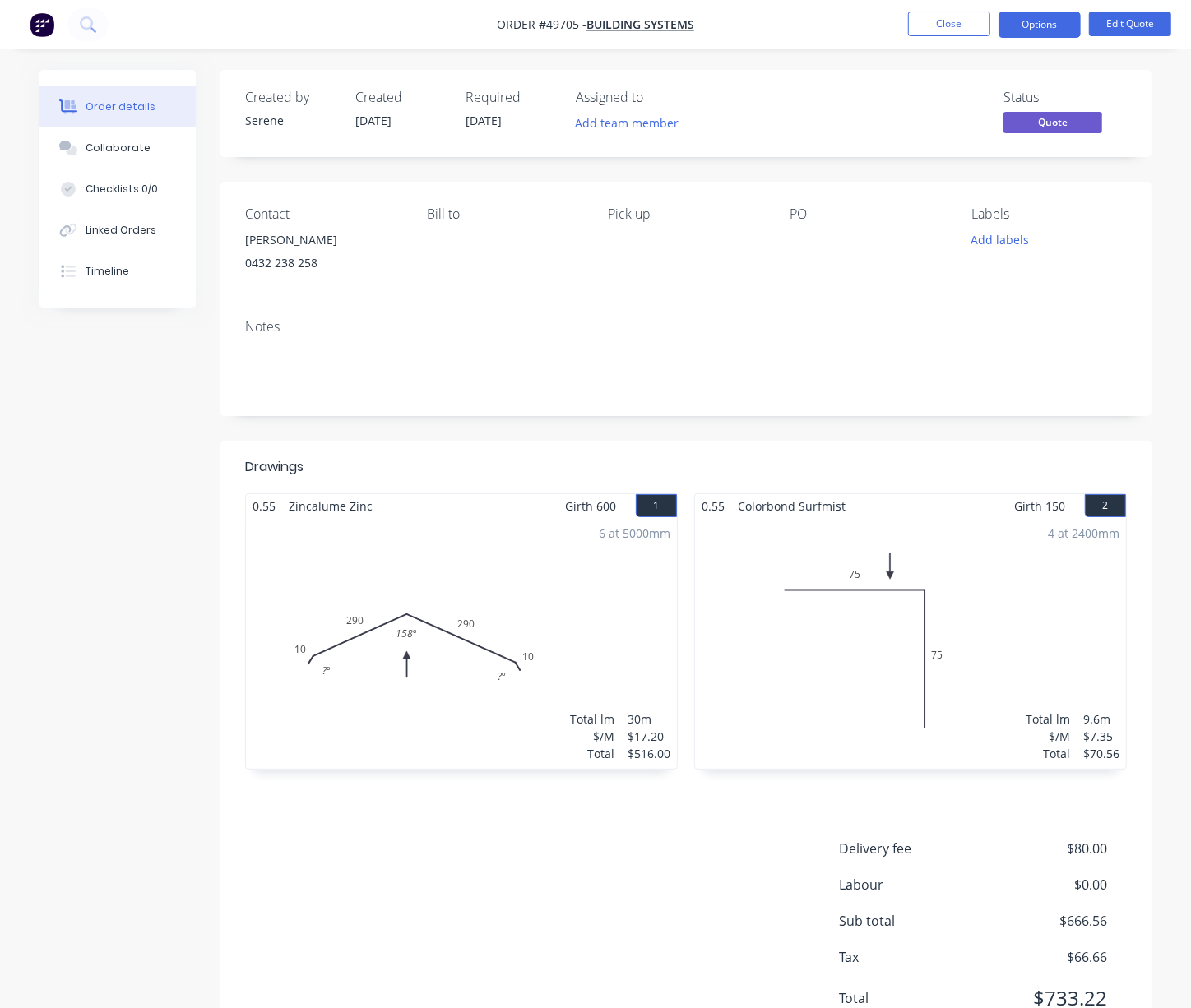
drag, startPoint x: 122, startPoint y: 453, endPoint x: 258, endPoint y: 464, distance: 136.4
drag, startPoint x: 303, startPoint y: 455, endPoint x: 399, endPoint y: 457, distance: 96.0
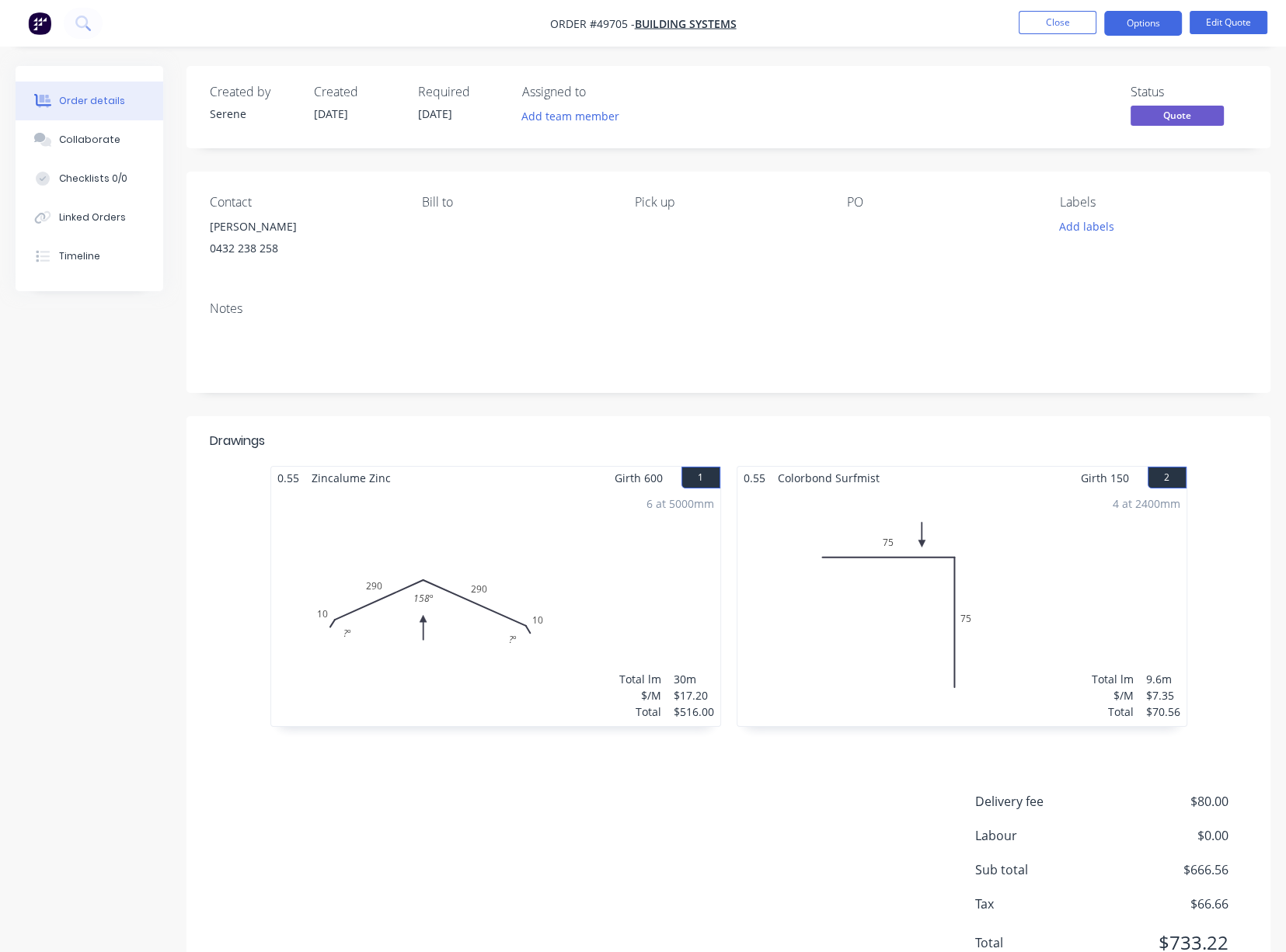
drag, startPoint x: 390, startPoint y: 428, endPoint x: 403, endPoint y: 427, distance: 13.0
click at [403, 427] on div "Created by Serene Created [DATE] Required [DATE] Assigned to Add team member St…" at bounding box center [728, 531] width 1084 height 930
drag, startPoint x: 417, startPoint y: 427, endPoint x: 469, endPoint y: 429, distance: 52.0
click at [465, 429] on div "Created by Serene Created [DATE] Required [DATE] Assigned to Add team member St…" at bounding box center [728, 531] width 1084 height 930
click at [936, 25] on button "Options" at bounding box center [1143, 23] width 77 height 25
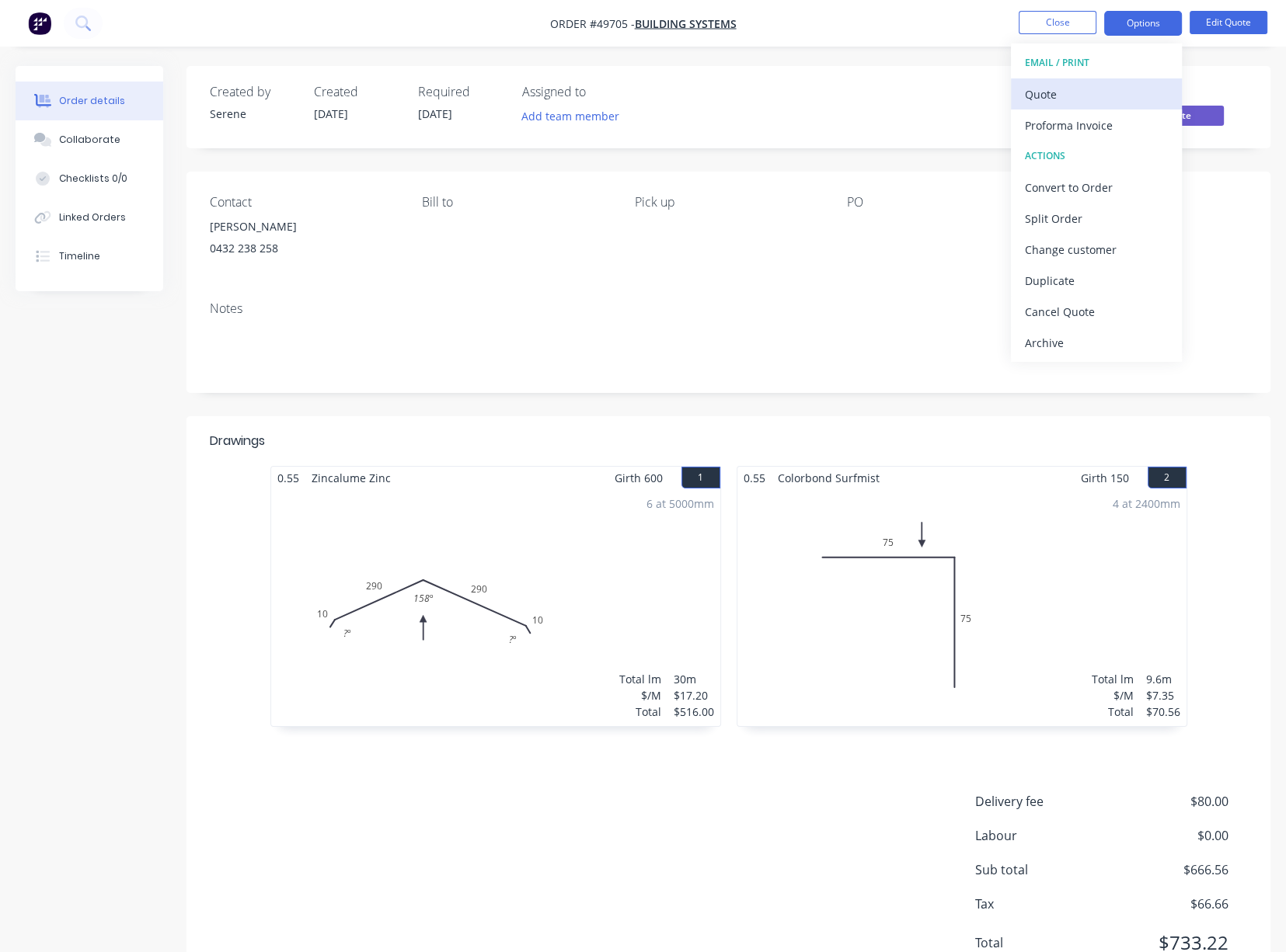
click at [936, 78] on button "Quote" at bounding box center [1096, 94] width 171 height 31
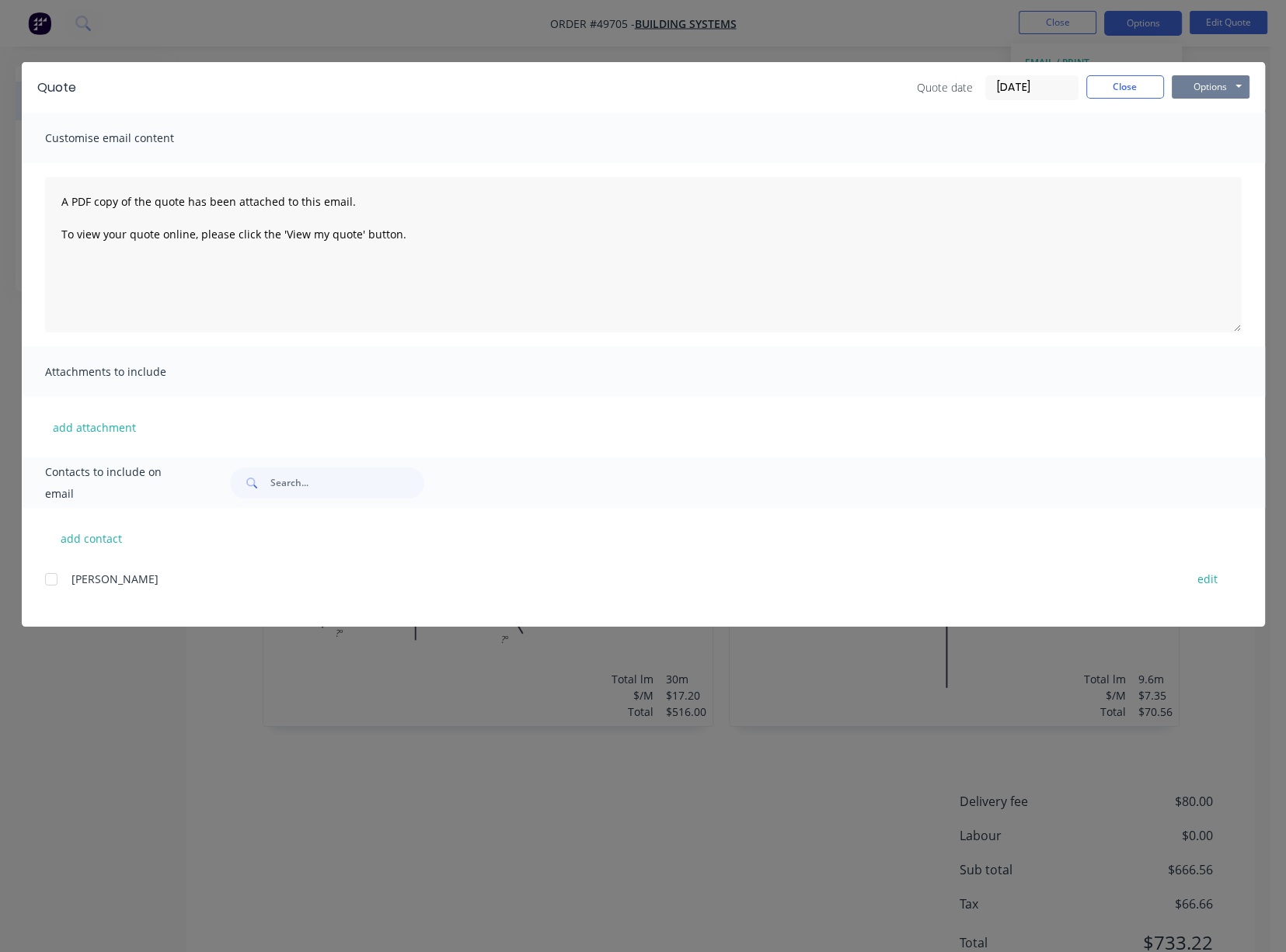
click at [936, 91] on button "Options" at bounding box center [1209, 87] width 77 height 23
click at [936, 142] on button "Print" at bounding box center [1221, 140] width 100 height 26
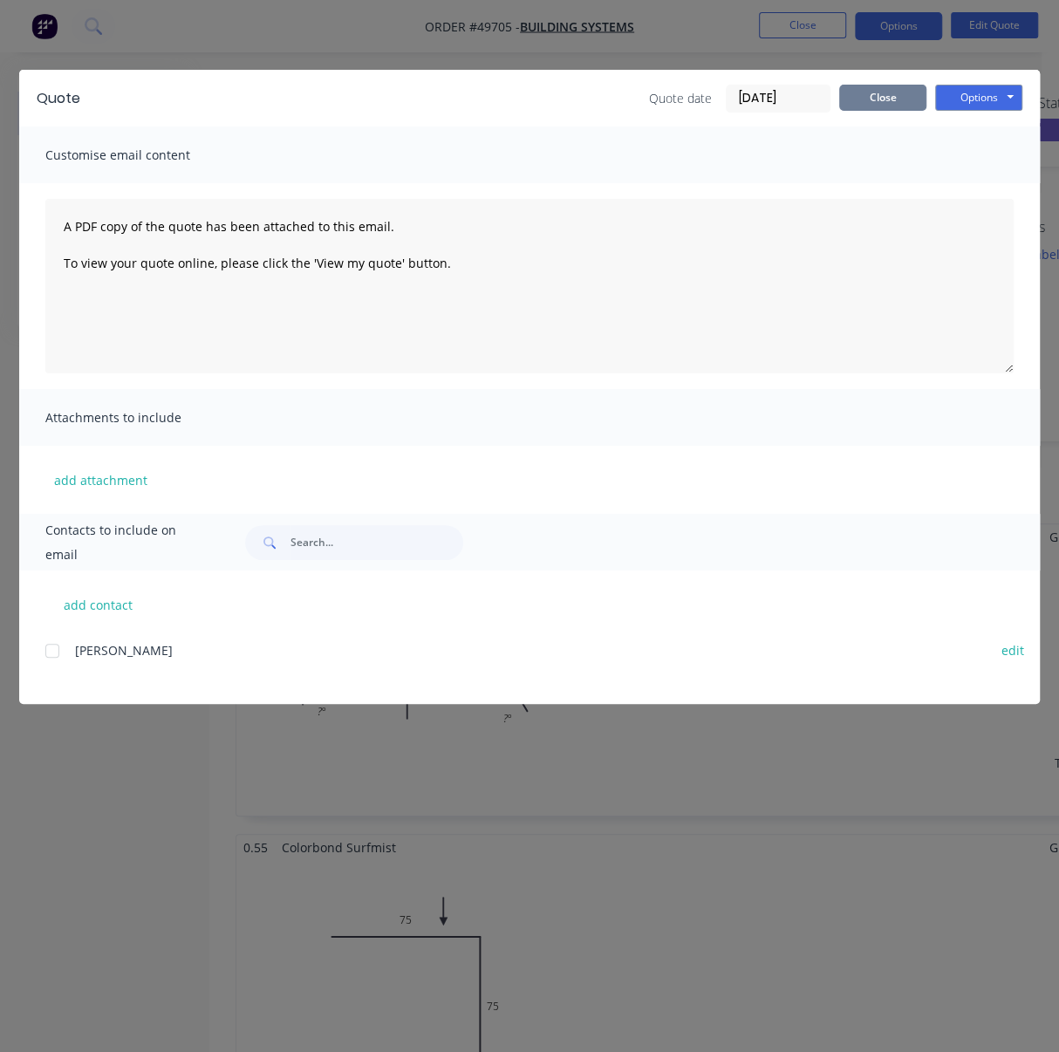
click at [890, 103] on button "Close" at bounding box center [882, 98] width 87 height 26
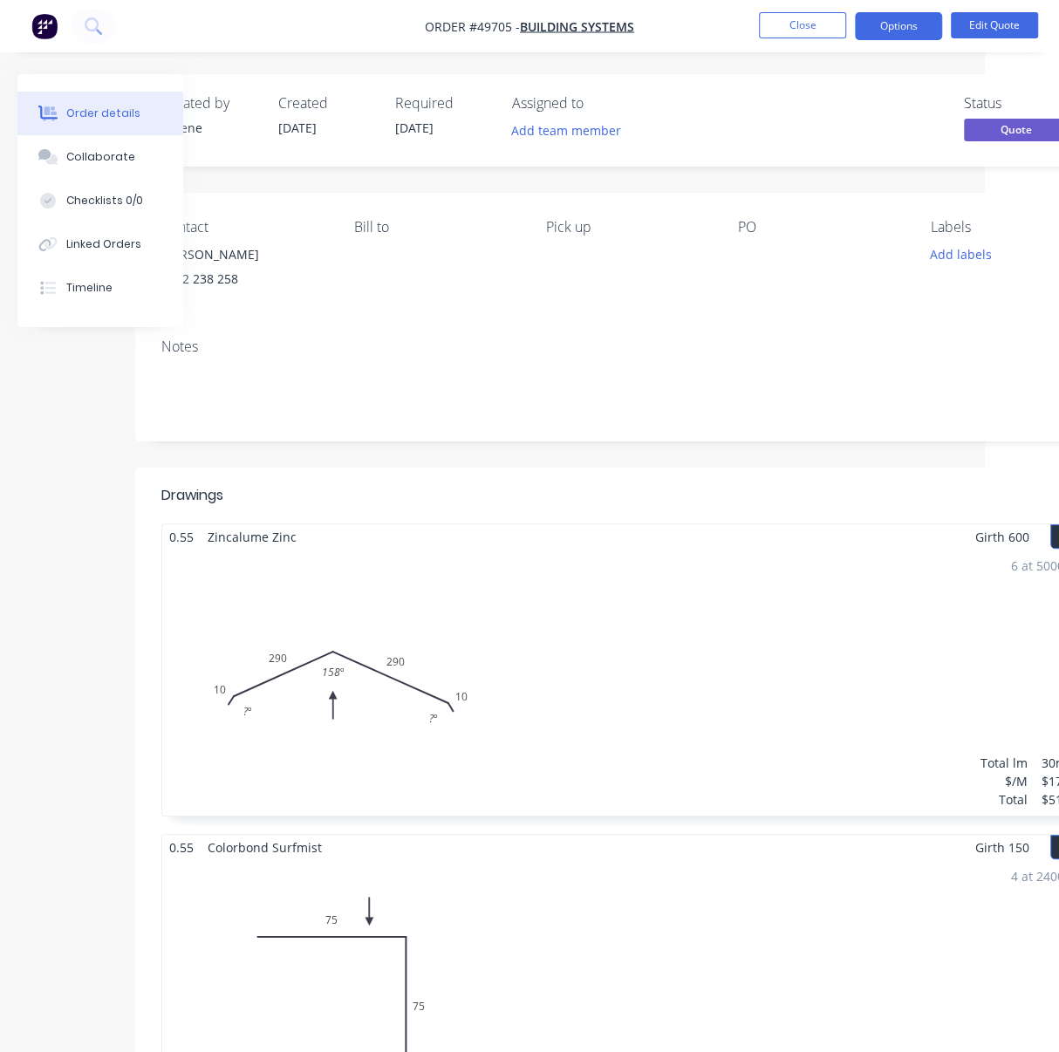
drag, startPoint x: 474, startPoint y: 475, endPoint x: 775, endPoint y: 492, distance: 301.4
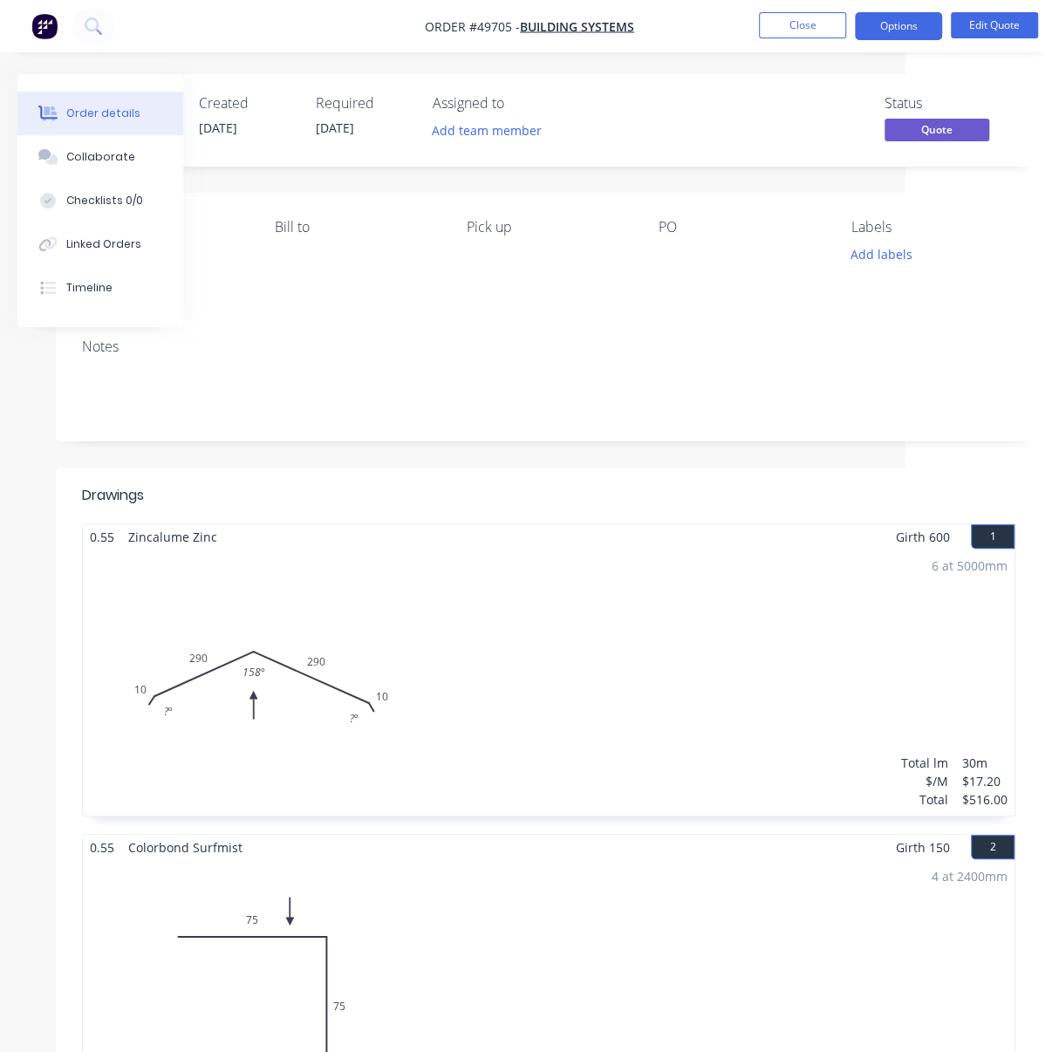
drag, startPoint x: 740, startPoint y: 340, endPoint x: 830, endPoint y: 338, distance: 90.7
click at [819, 37] on button "Close" at bounding box center [802, 25] width 87 height 26
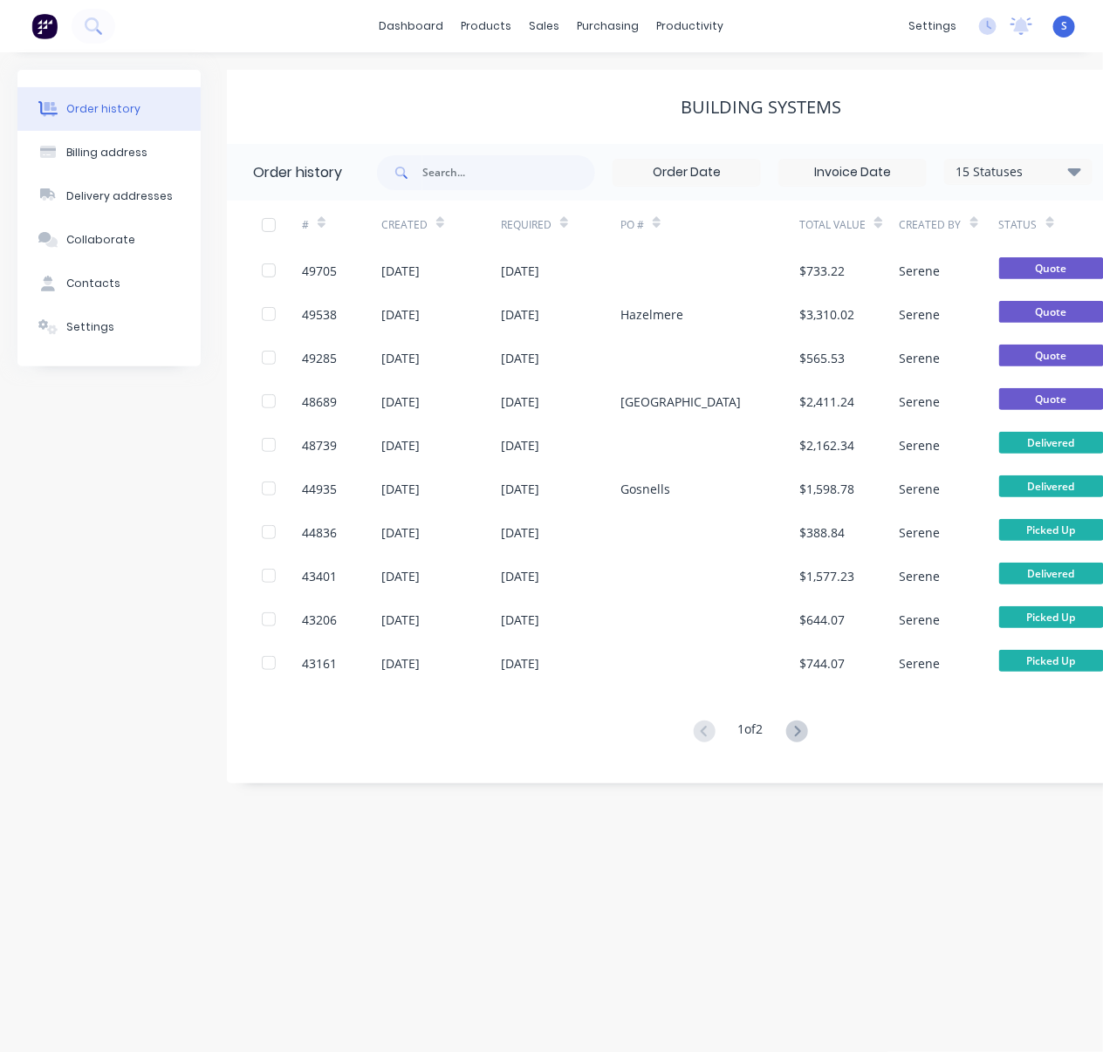
drag, startPoint x: 578, startPoint y: 950, endPoint x: 606, endPoint y: 952, distance: 28.0
click at [578, 950] on div "Order history Billing address Delivery addresses Collaborate Contacts Settings …" at bounding box center [551, 552] width 1103 height 1000
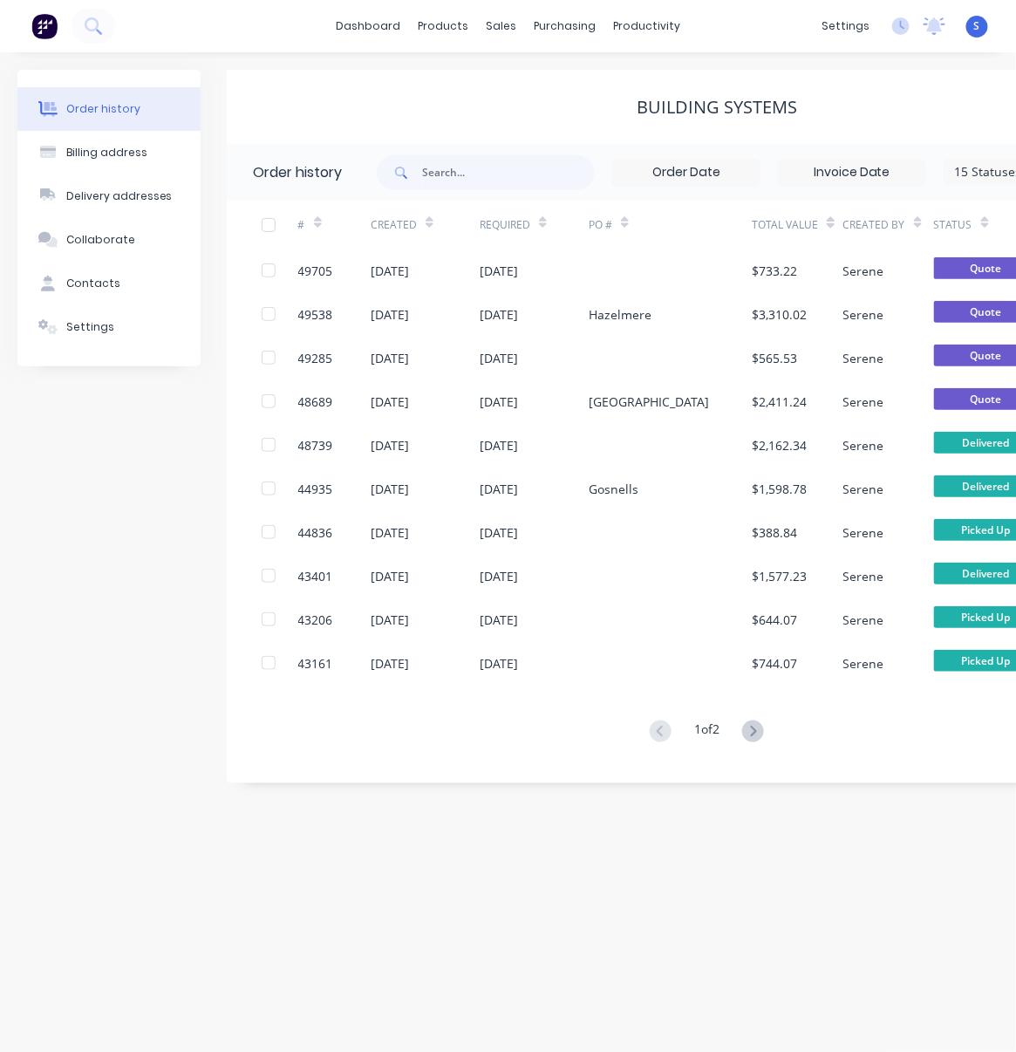
click at [483, 62] on div "Order history Billing address Delivery addresses Collaborate Contacts Settings …" at bounding box center [508, 552] width 1016 height 1000
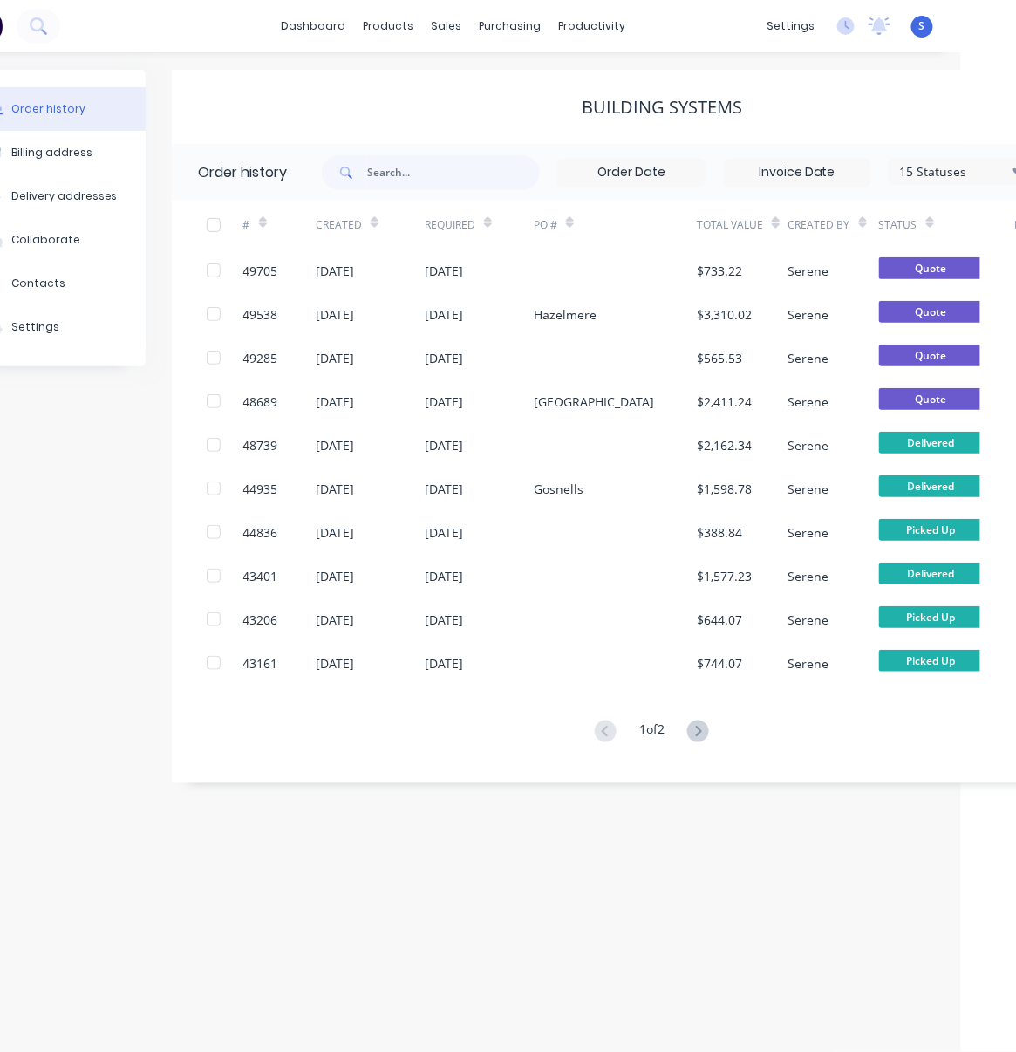
scroll to position [0, 195]
drag, startPoint x: 460, startPoint y: 114, endPoint x: 656, endPoint y: 120, distance: 196.4
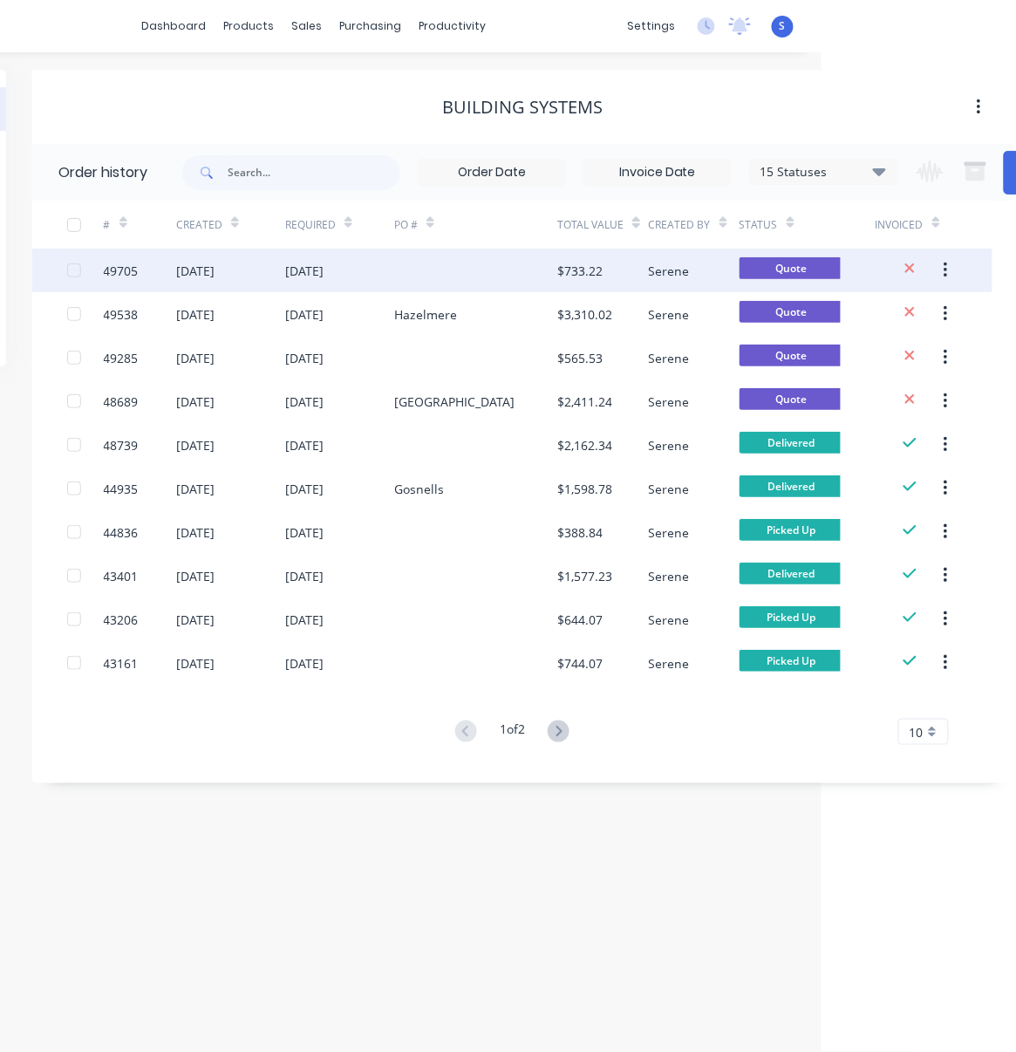
click at [458, 275] on div at bounding box center [475, 271] width 163 height 44
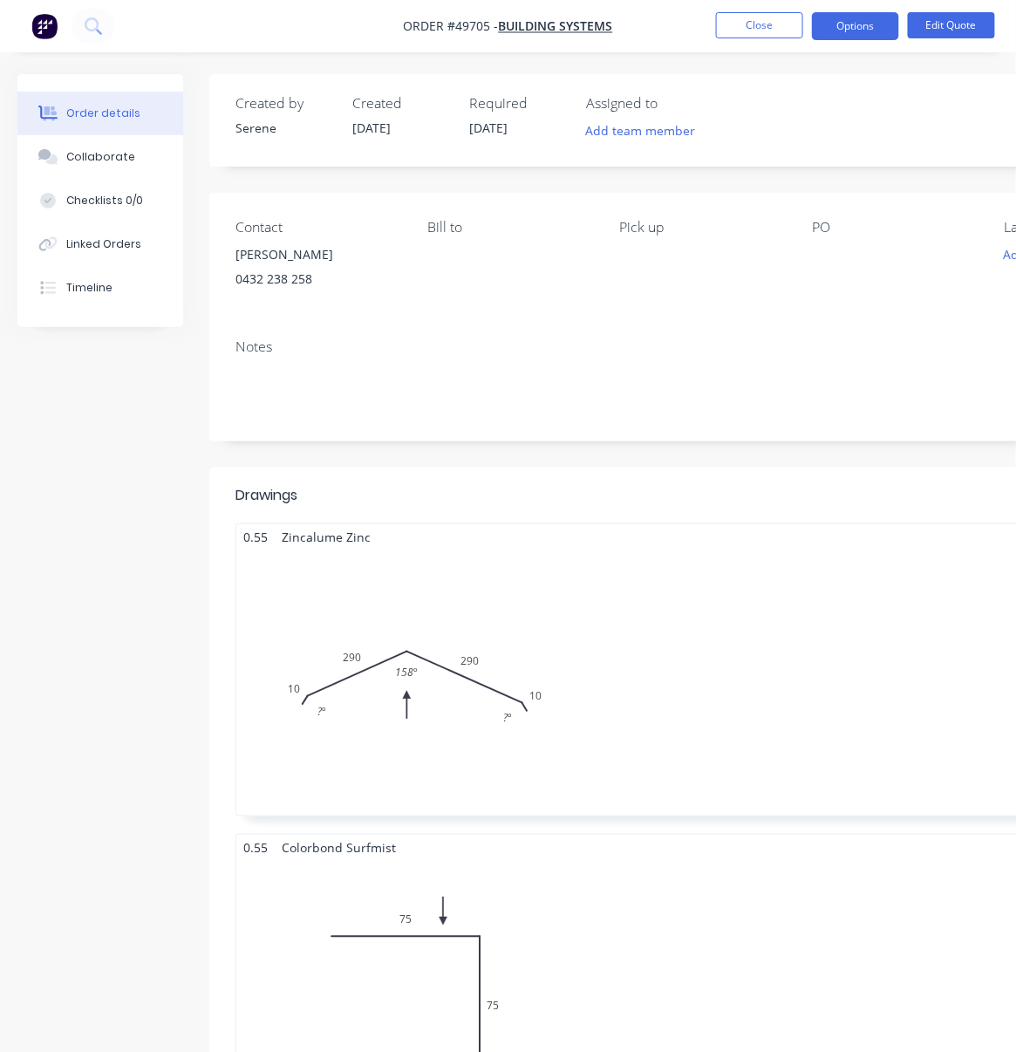
scroll to position [0, 195]
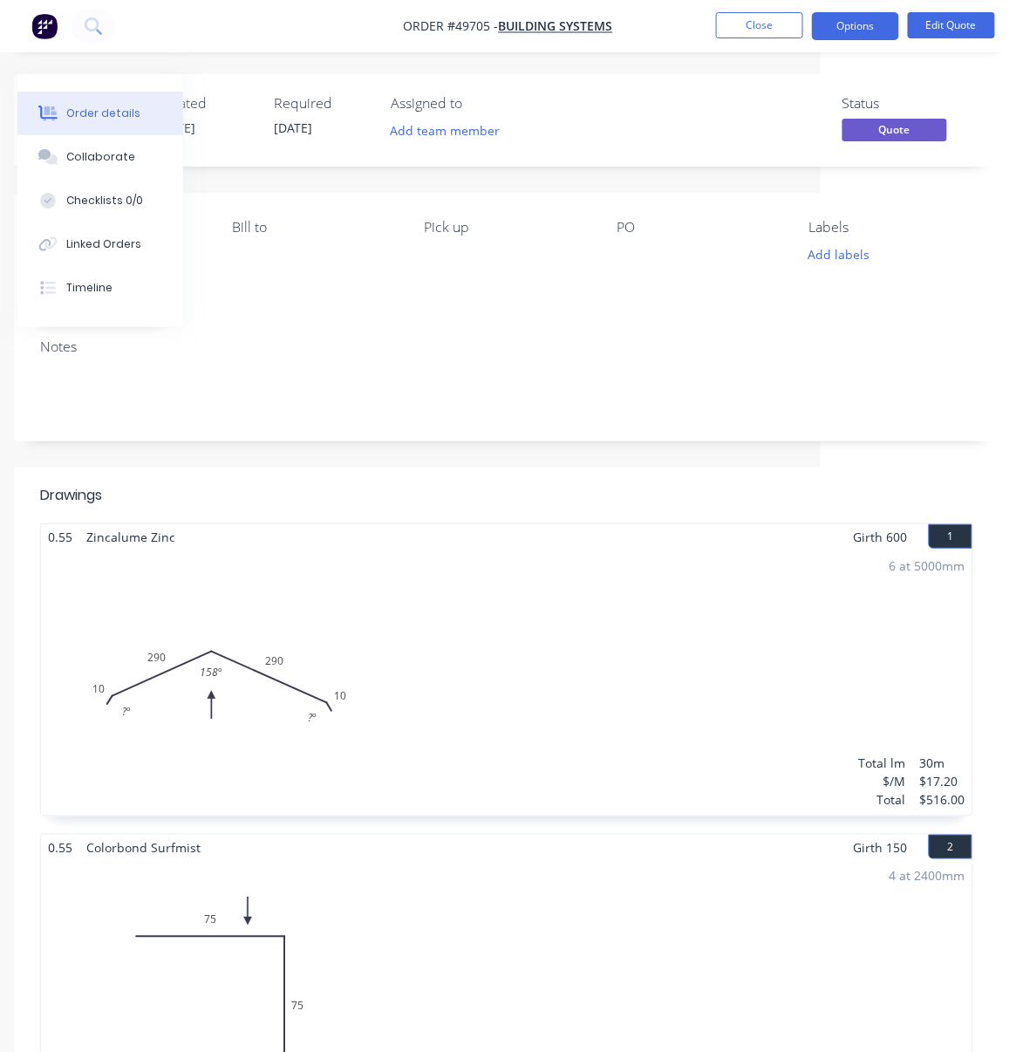
drag, startPoint x: 540, startPoint y: 533, endPoint x: 919, endPoint y: 525, distance: 378.7
click at [964, 18] on button "Edit Quote" at bounding box center [951, 25] width 87 height 26
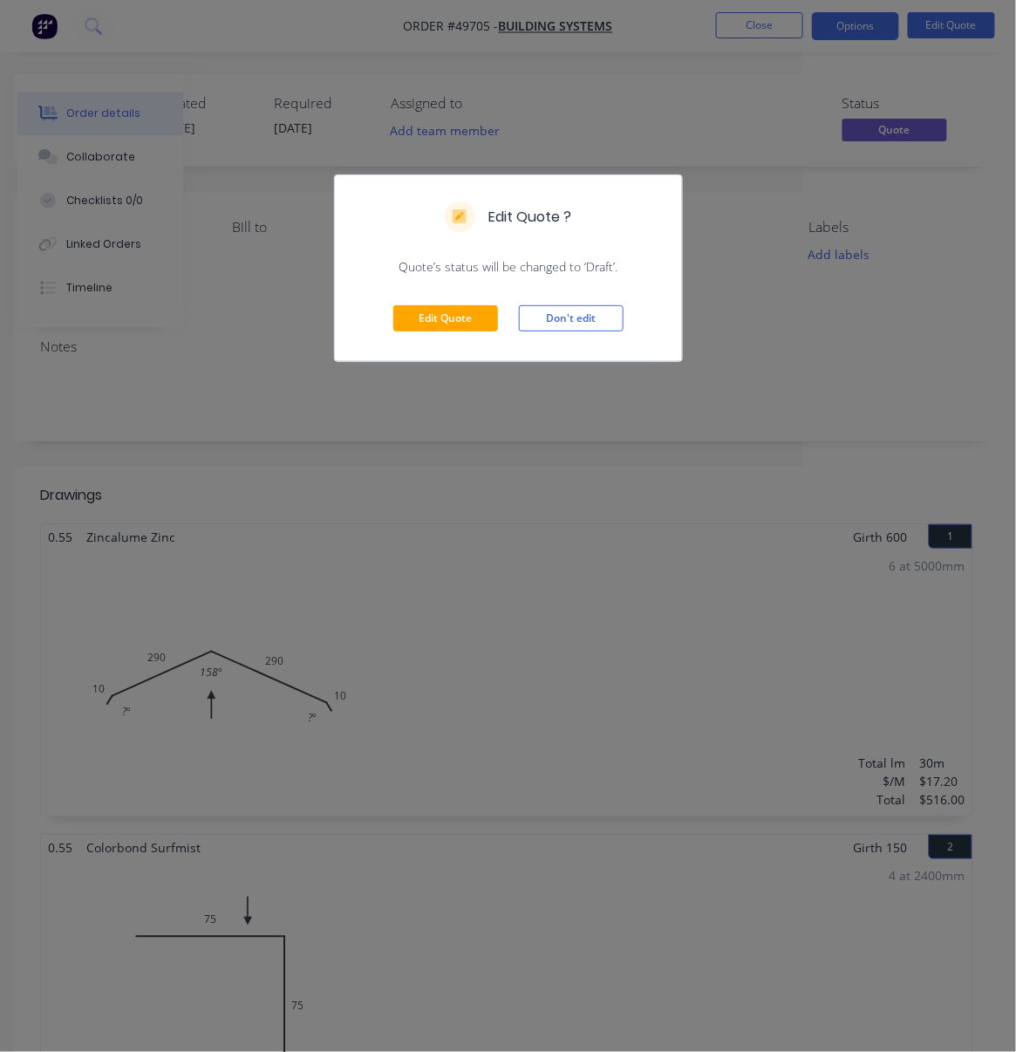
click at [427, 318] on div "Edit Quote Don't edit" at bounding box center [508, 318] width 347 height 85
click at [442, 331] on button "Edit Quote" at bounding box center [445, 318] width 105 height 26
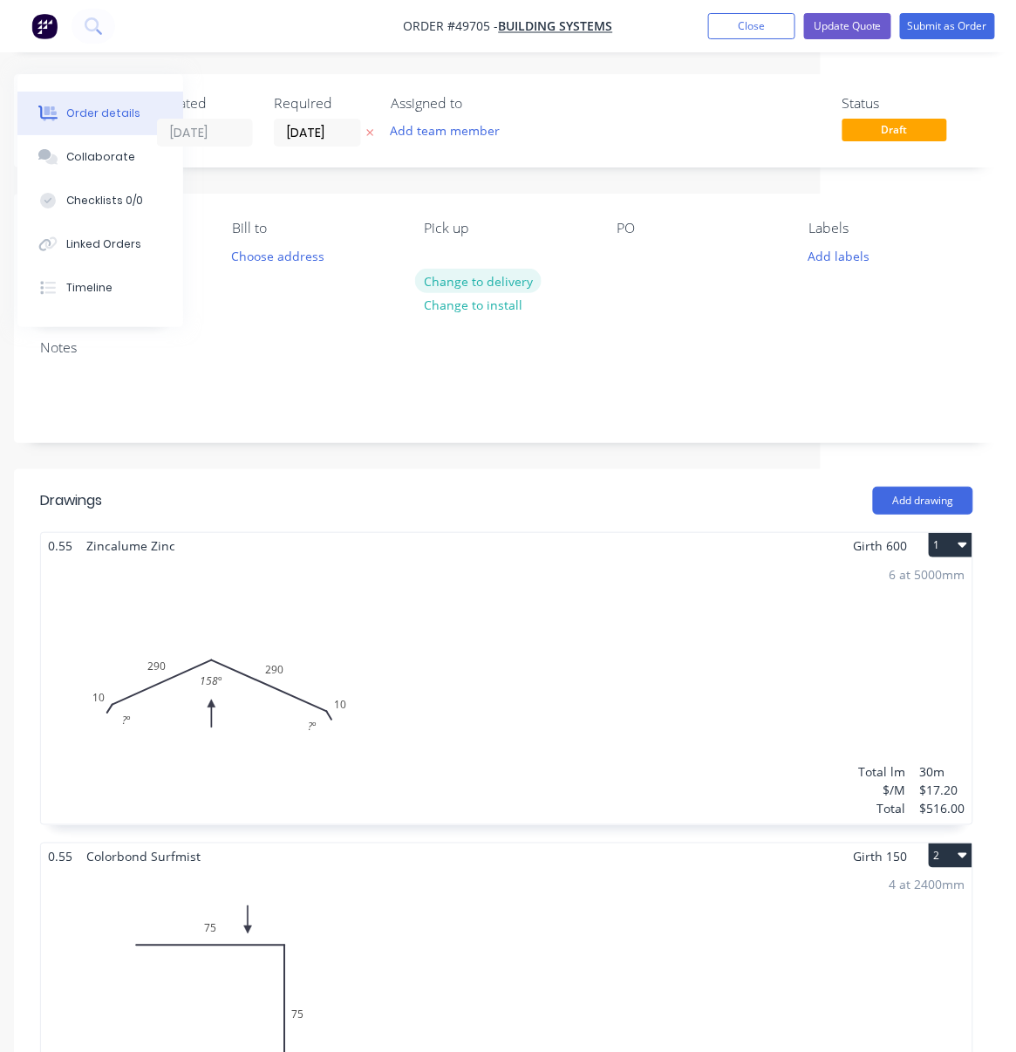
click at [480, 284] on button "Change to delivery" at bounding box center [478, 281] width 127 height 24
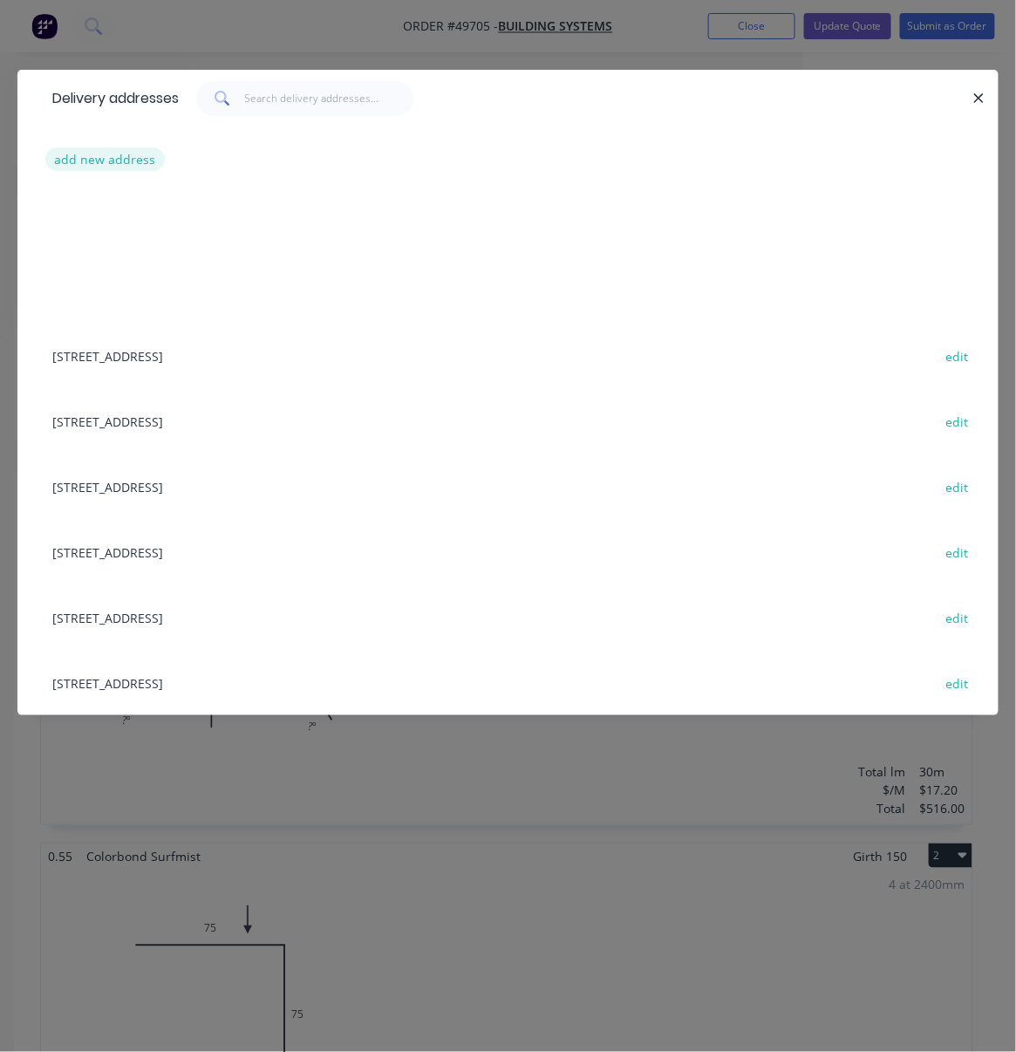
click at [108, 167] on button "add new address" at bounding box center [105, 159] width 120 height 24
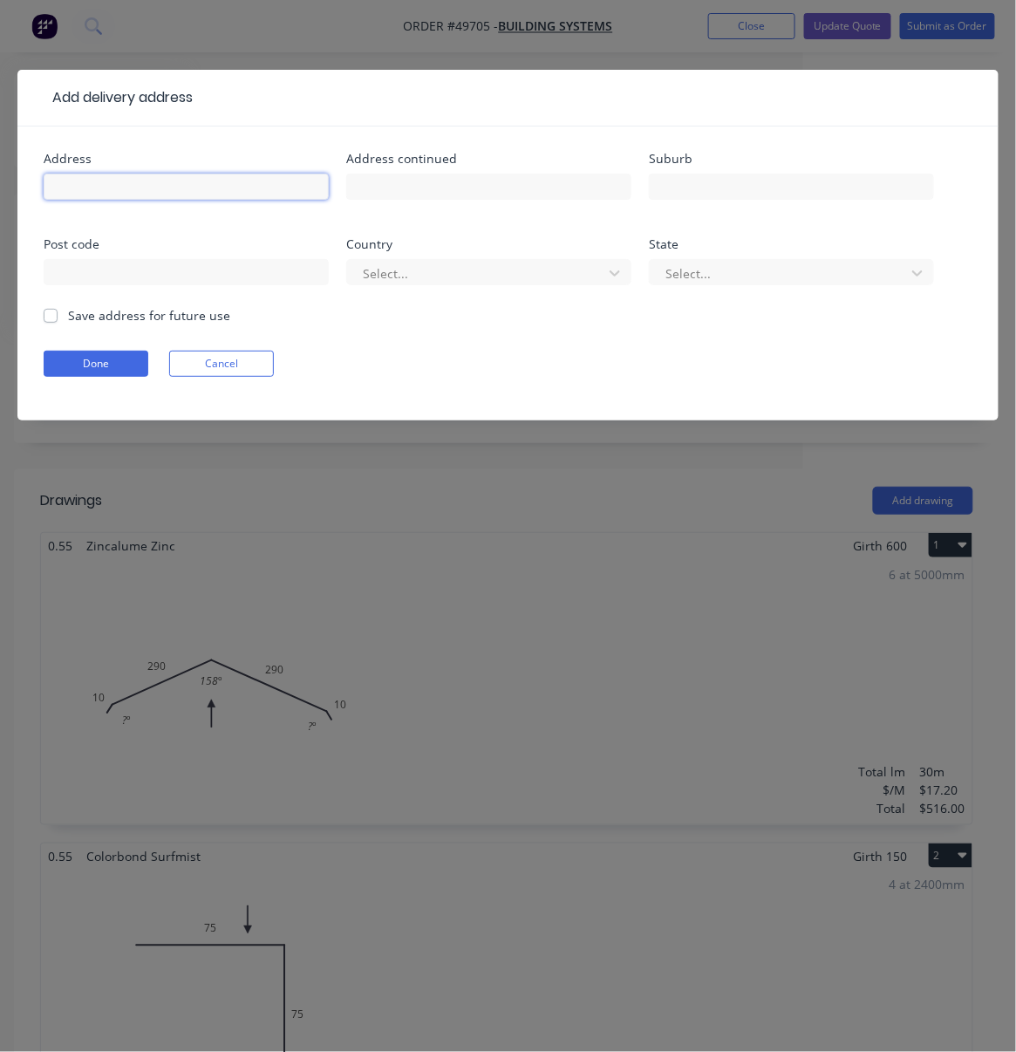
click at [97, 193] on input "text" at bounding box center [186, 187] width 285 height 26
type input "[STREET_ADDRESS],"
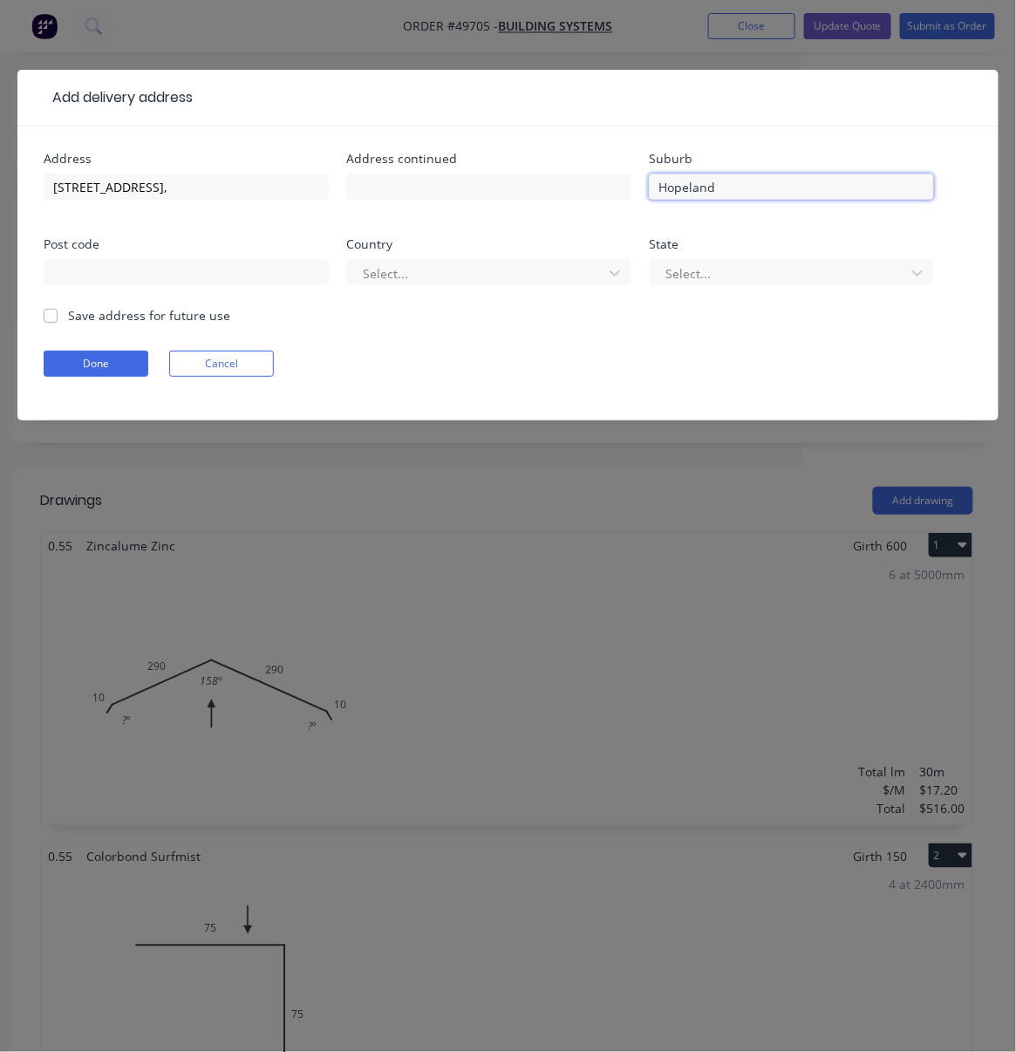
type input "Hopeland"
click at [92, 377] on button "Done" at bounding box center [96, 364] width 105 height 26
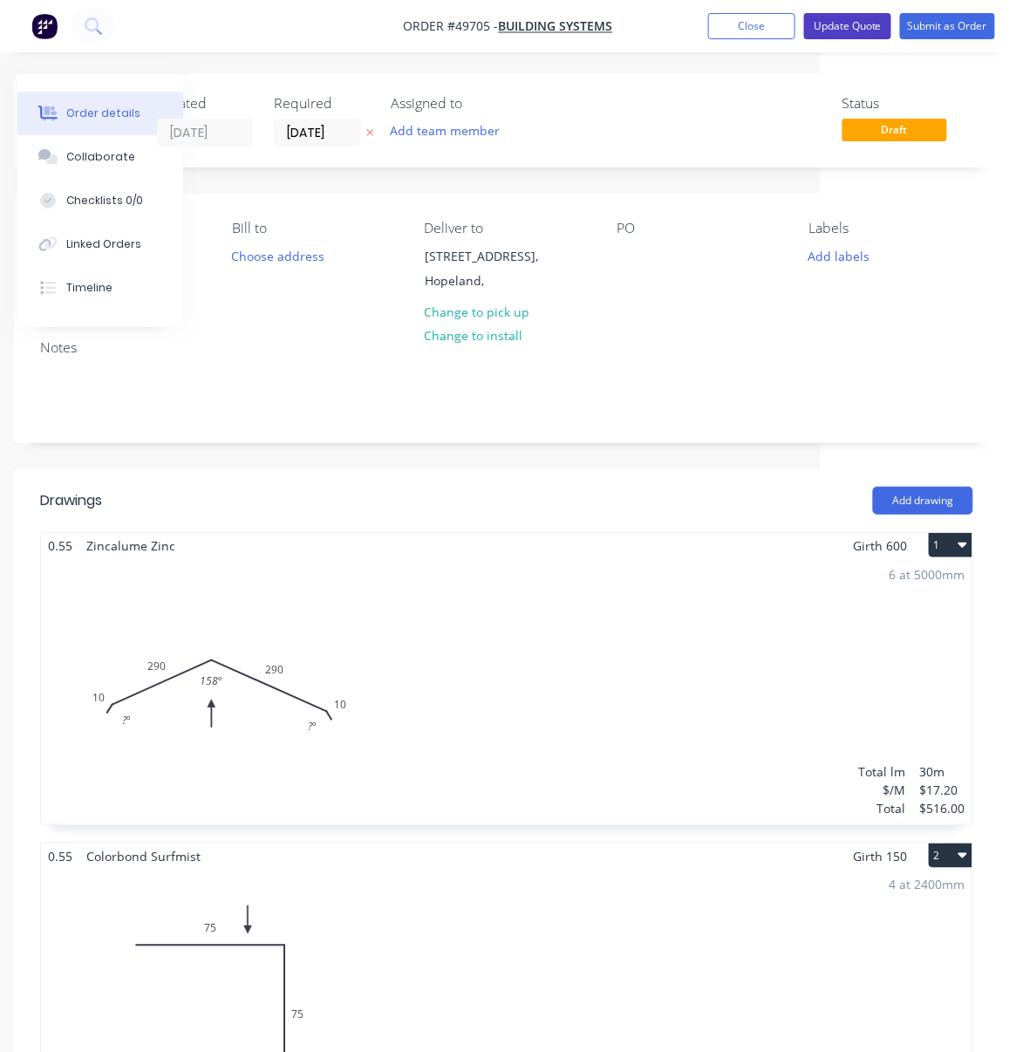
click at [844, 34] on button "Update Quote" at bounding box center [847, 26] width 87 height 26
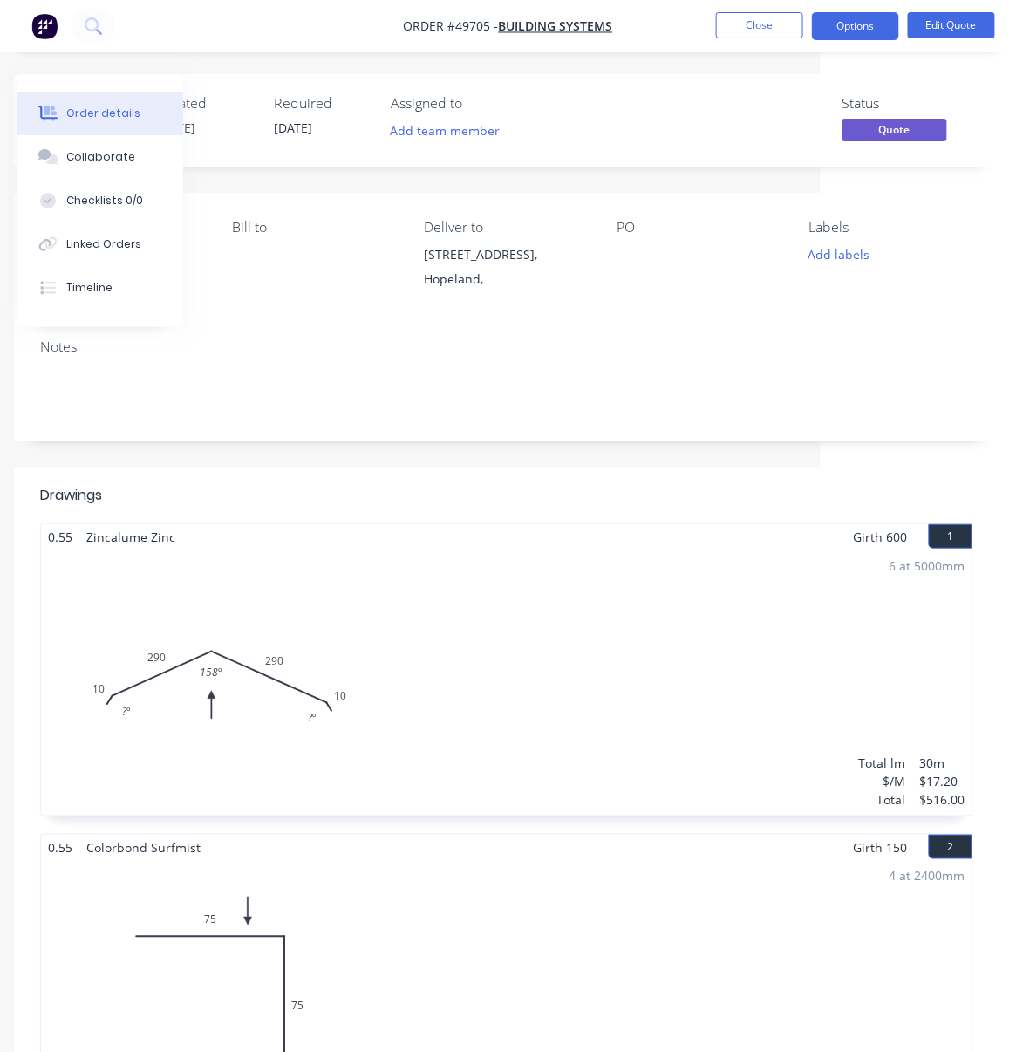
click at [504, 502] on header "Drawings" at bounding box center [507, 496] width 986 height 56
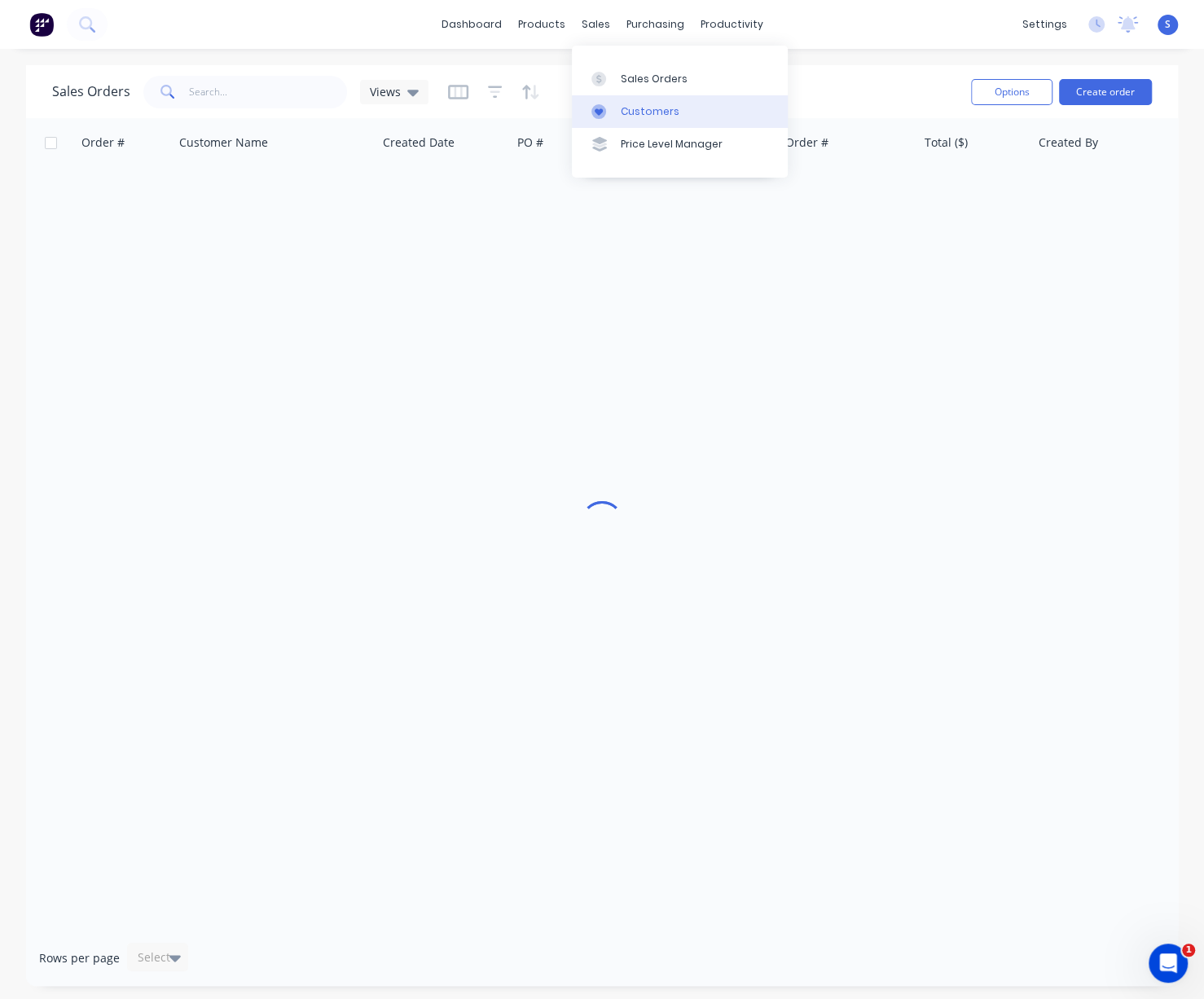
click at [666, 105] on link "Customers" at bounding box center [679, 111] width 216 height 33
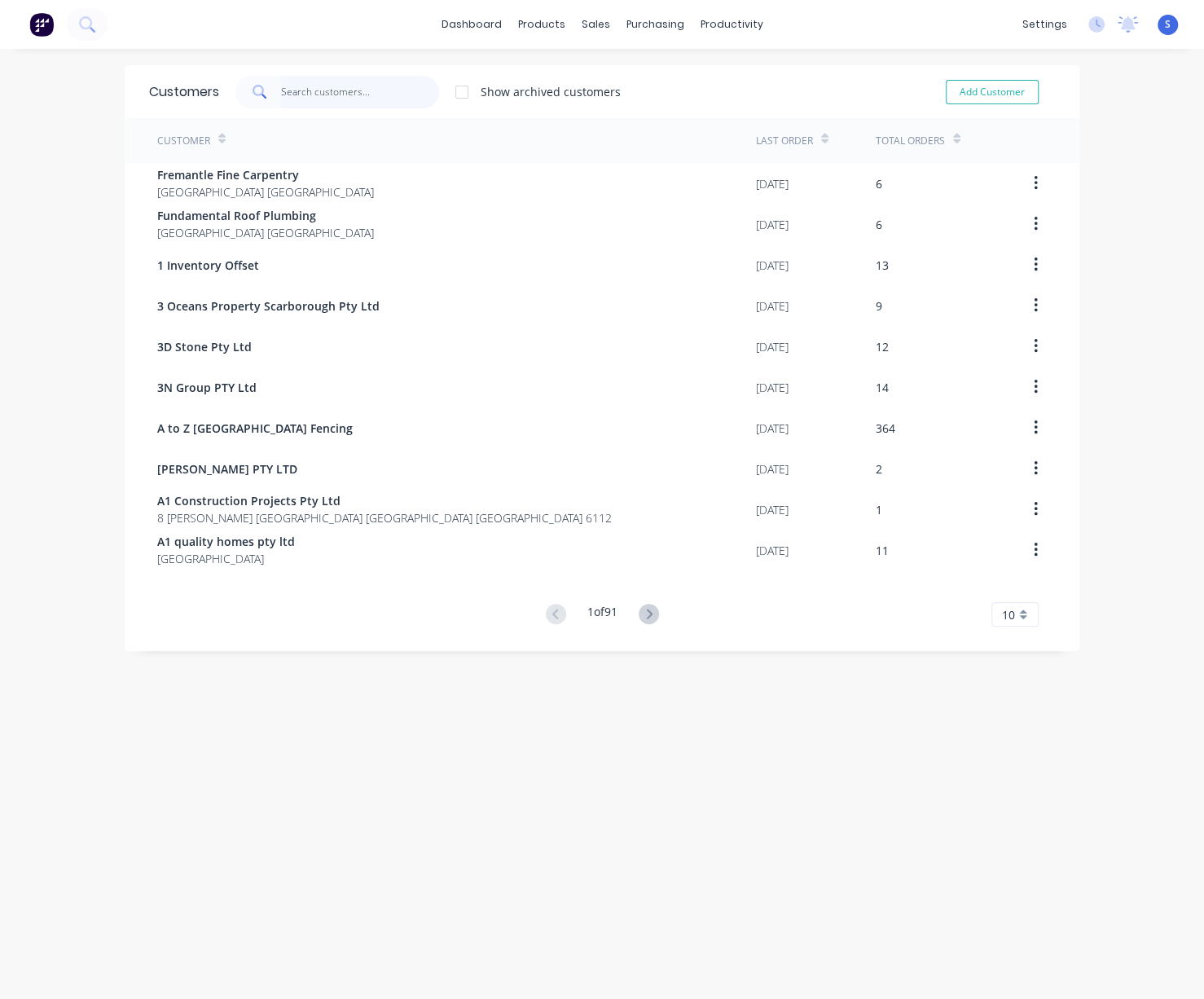
click at [303, 86] on input "text" at bounding box center [361, 92] width 159 height 33
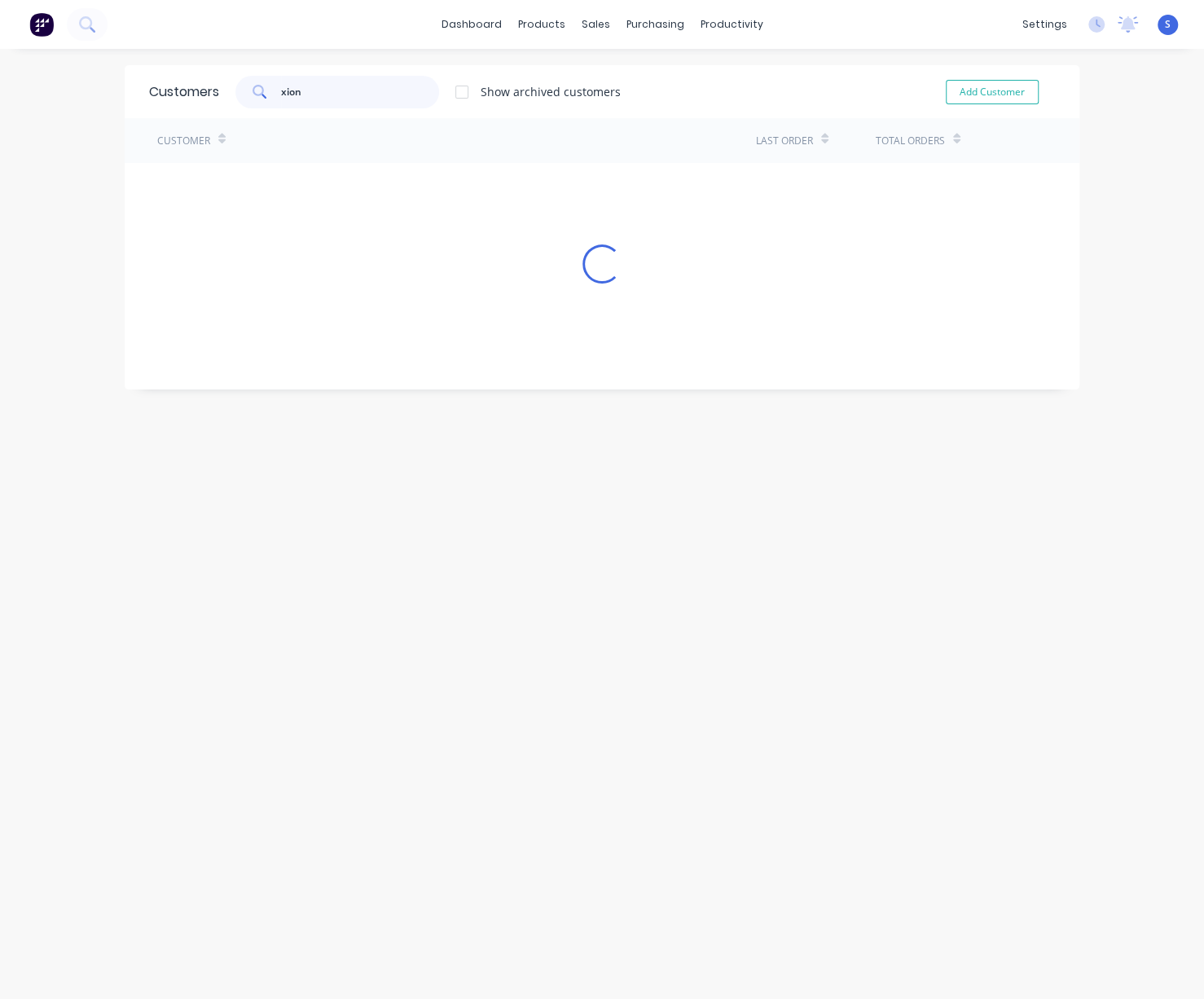
type input "xiong"
click at [257, 87] on div "xiong" at bounding box center [337, 92] width 204 height 33
type input "x"
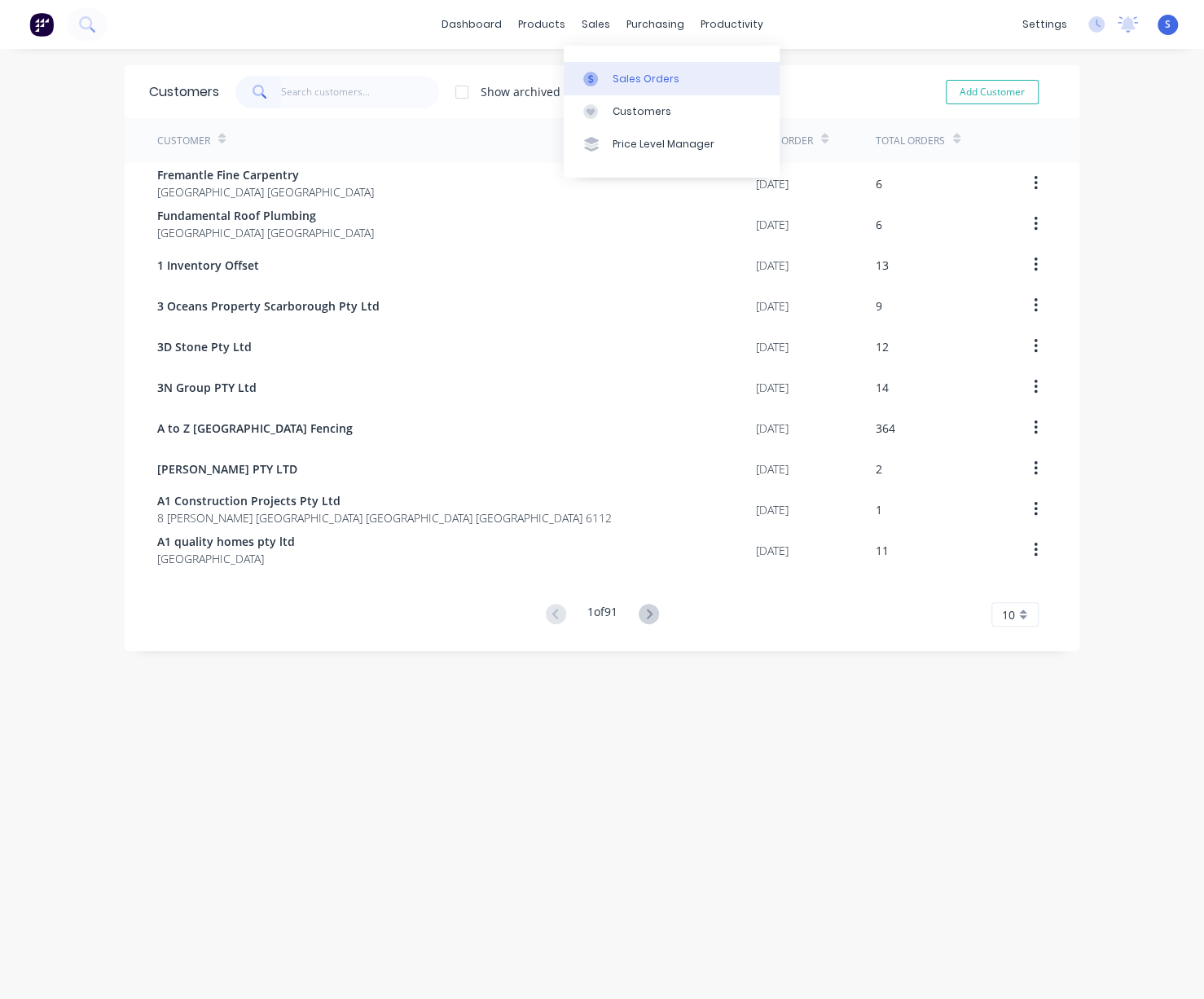
click at [642, 85] on div "Sales Orders" at bounding box center [646, 79] width 67 height 15
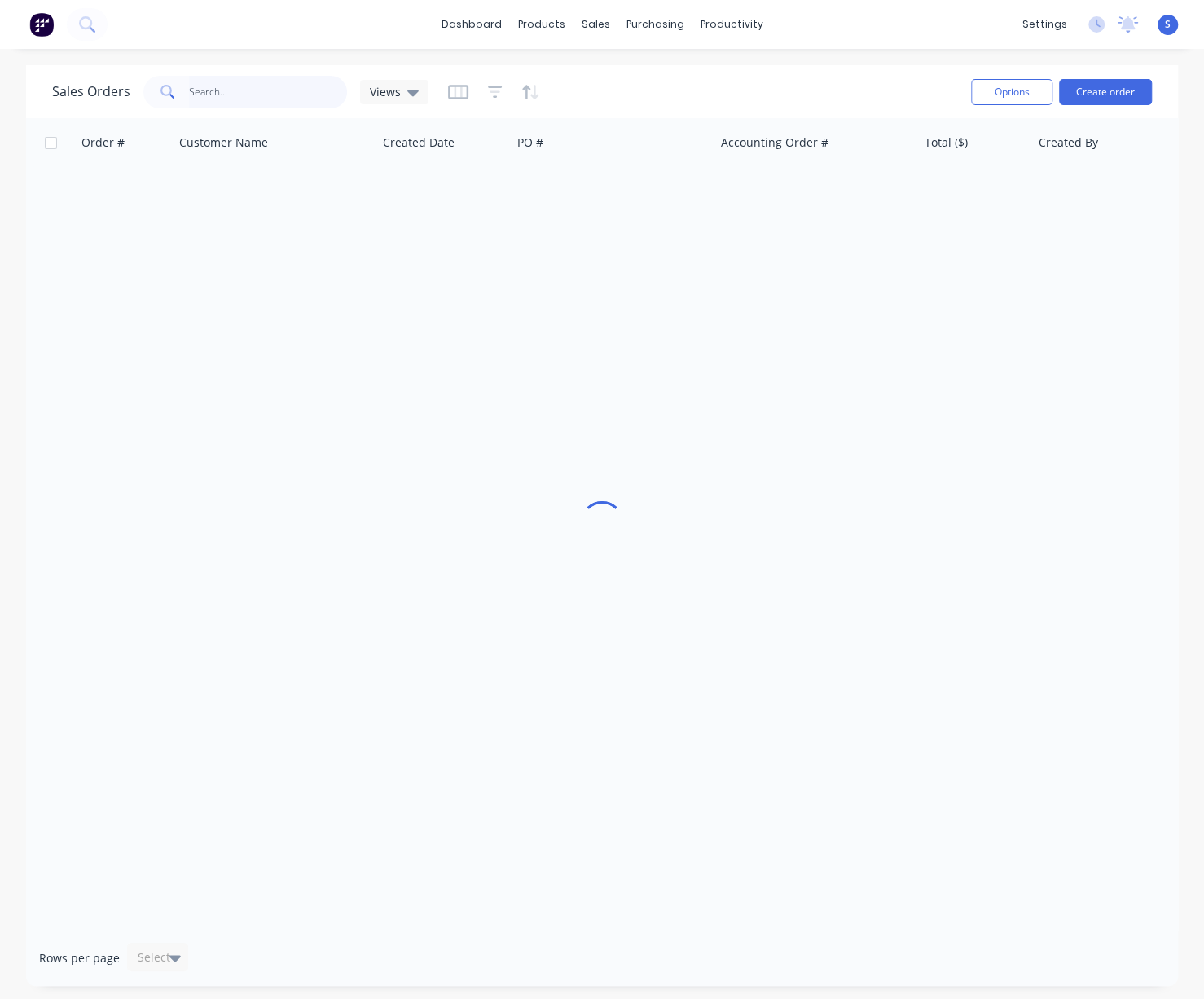
click at [271, 84] on input "text" at bounding box center [268, 92] width 159 height 33
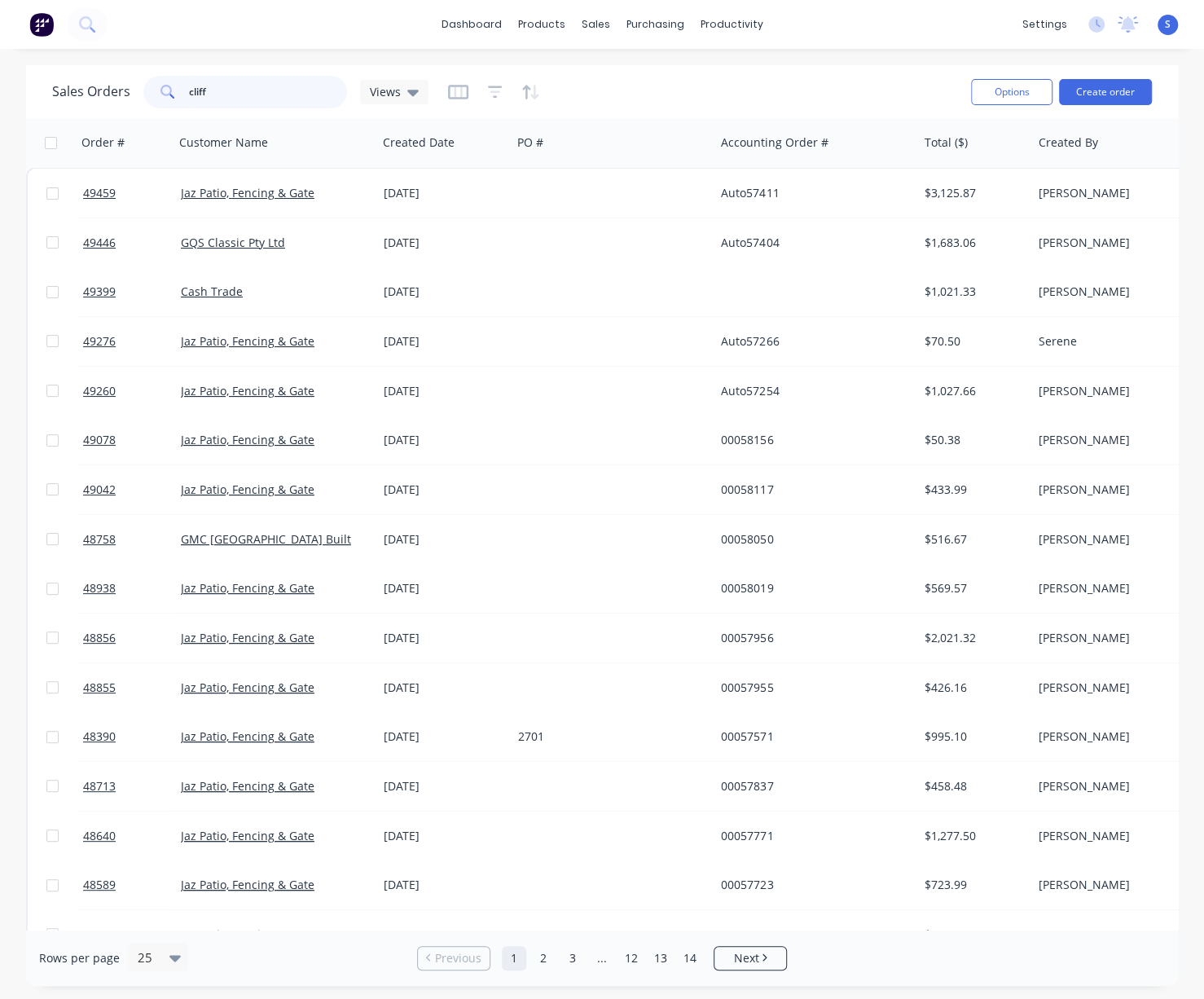
type input "cliff"
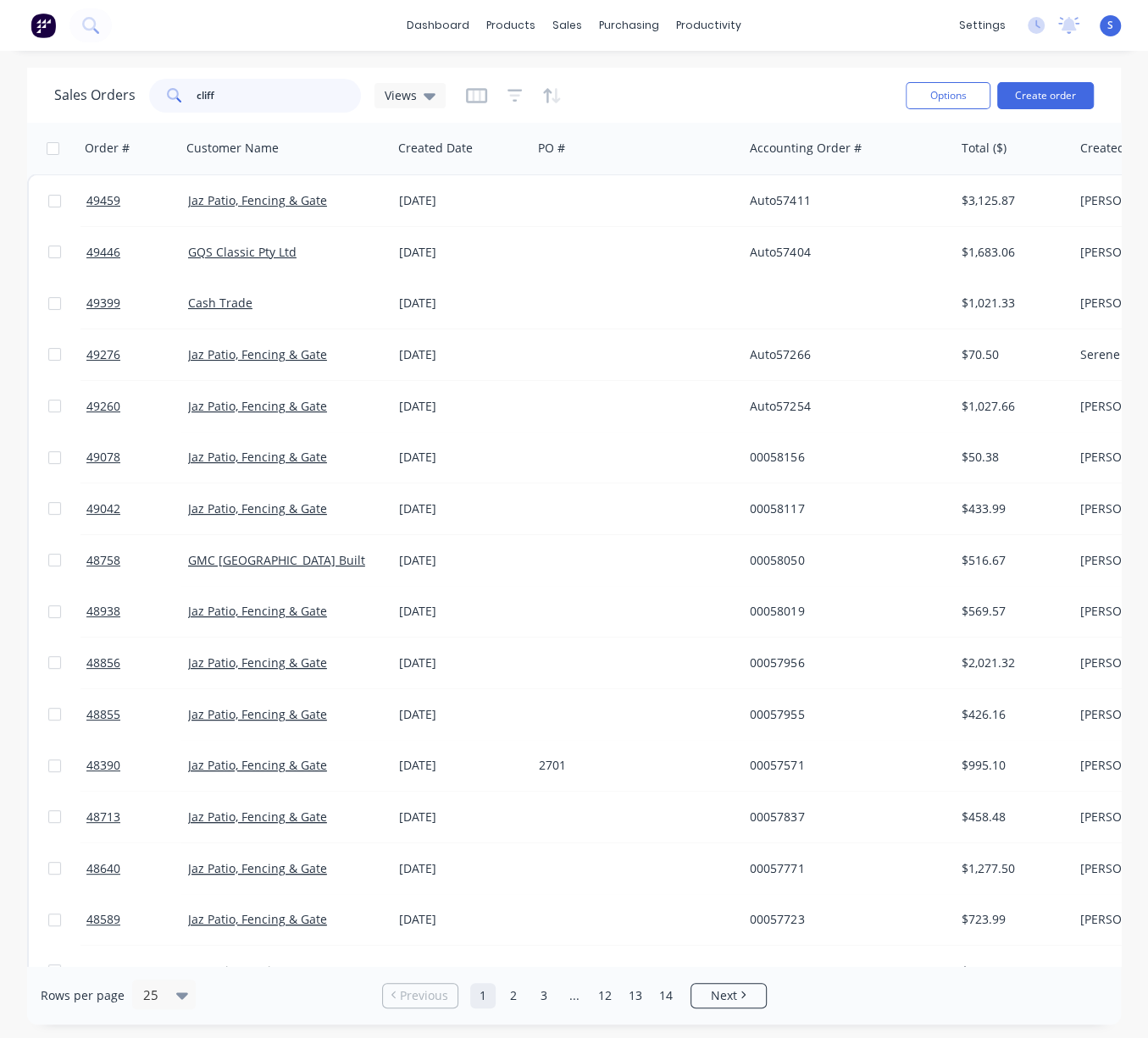
drag, startPoint x: 213, startPoint y: 90, endPoint x: 160, endPoint y: 89, distance: 53.0
click at [166, 89] on div "cliff" at bounding box center [255, 95] width 212 height 34
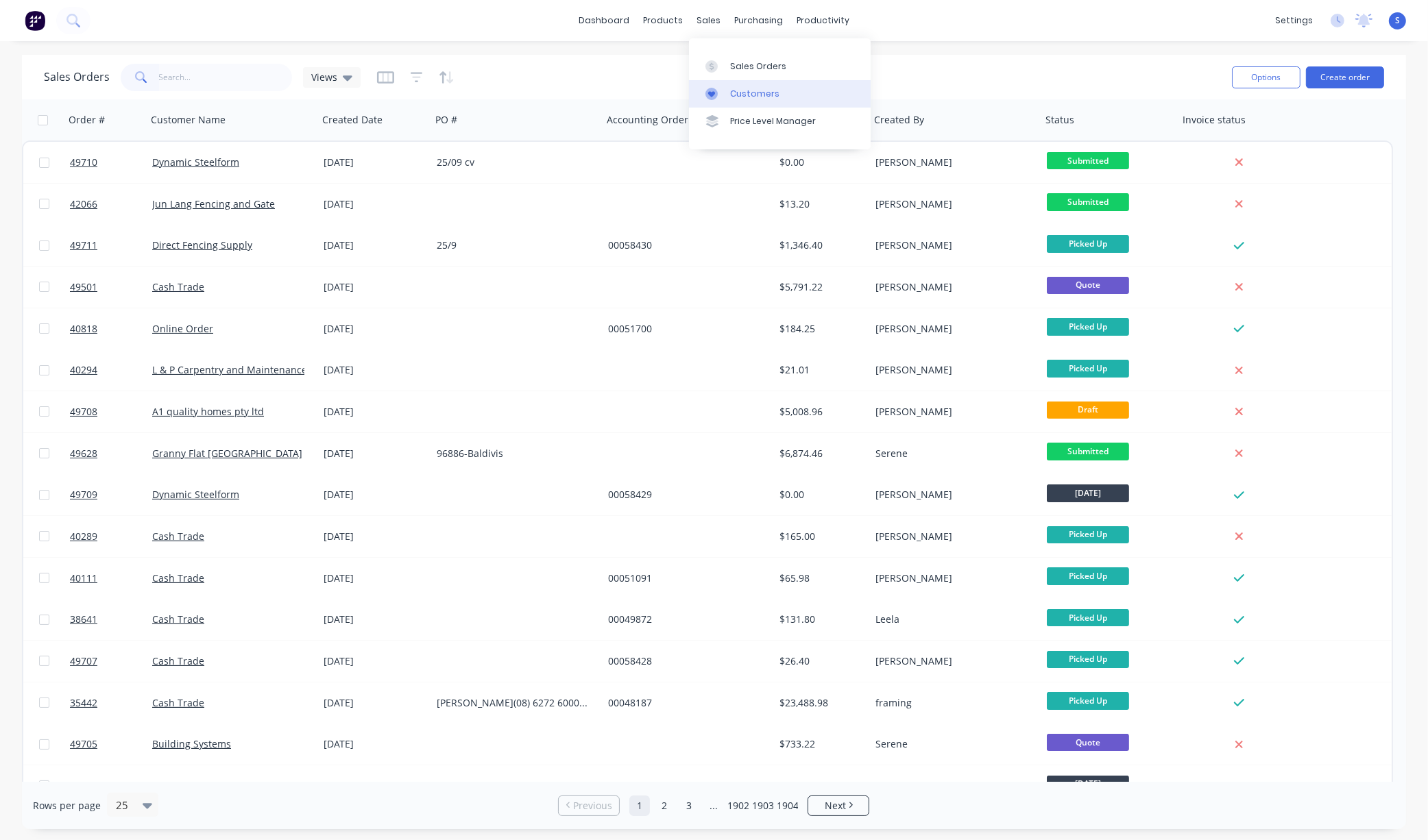
click at [761, 100] on div "Customers" at bounding box center [754, 94] width 50 height 13
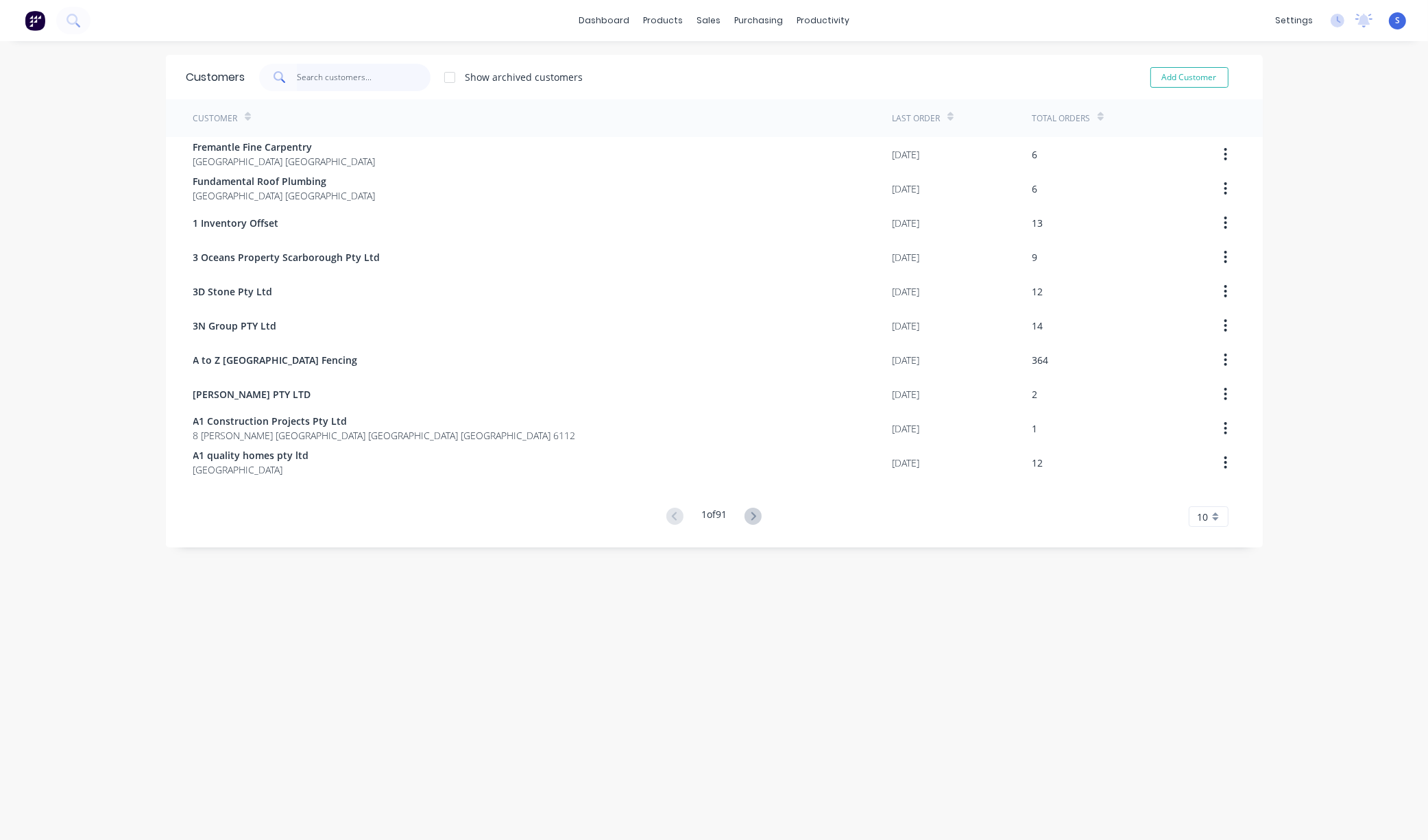
click at [347, 79] on input "text" at bounding box center [364, 77] width 134 height 28
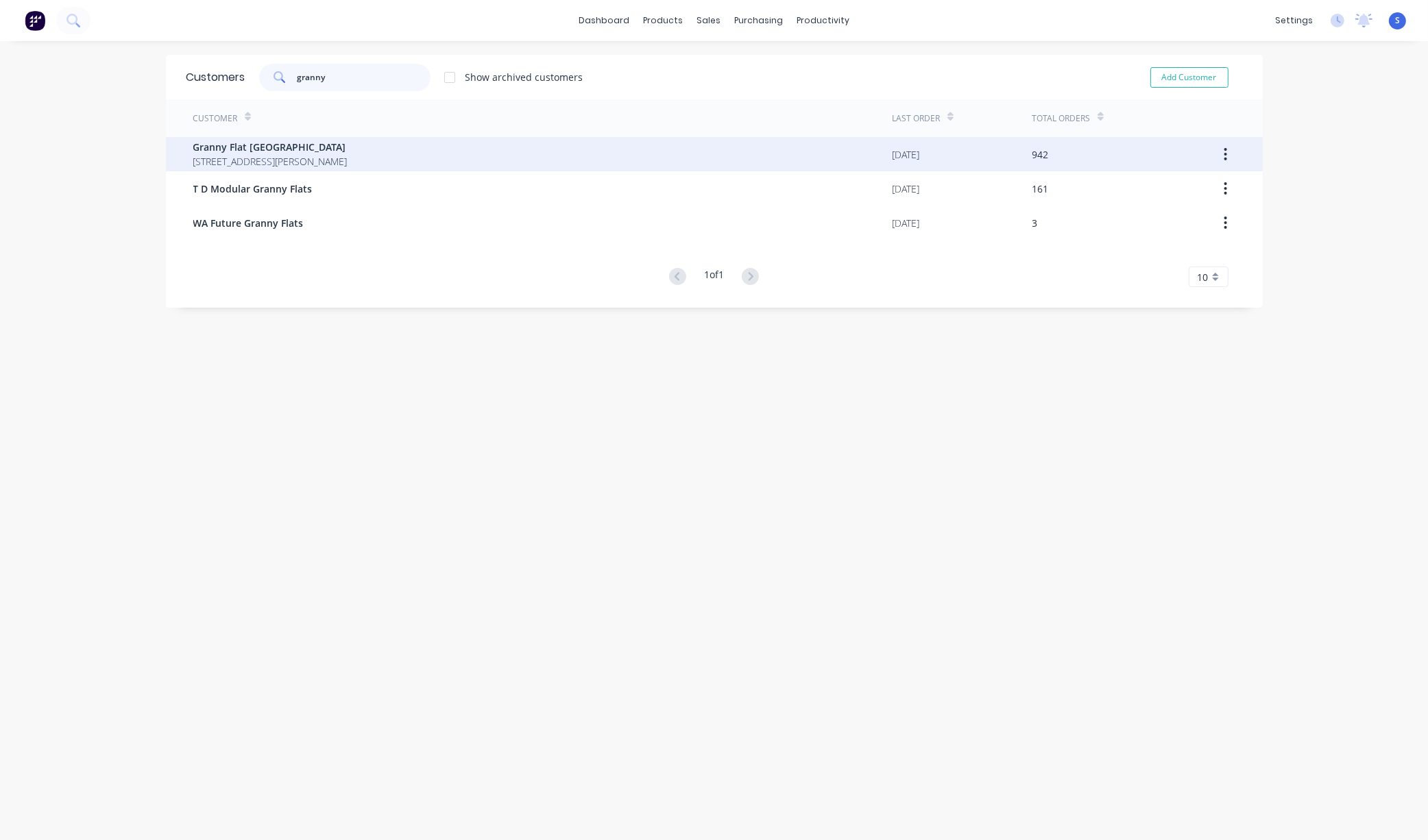
type input "granny"
click at [314, 160] on span "92 McCoy st Booragoon Western Australia Australia" at bounding box center [270, 161] width 154 height 14
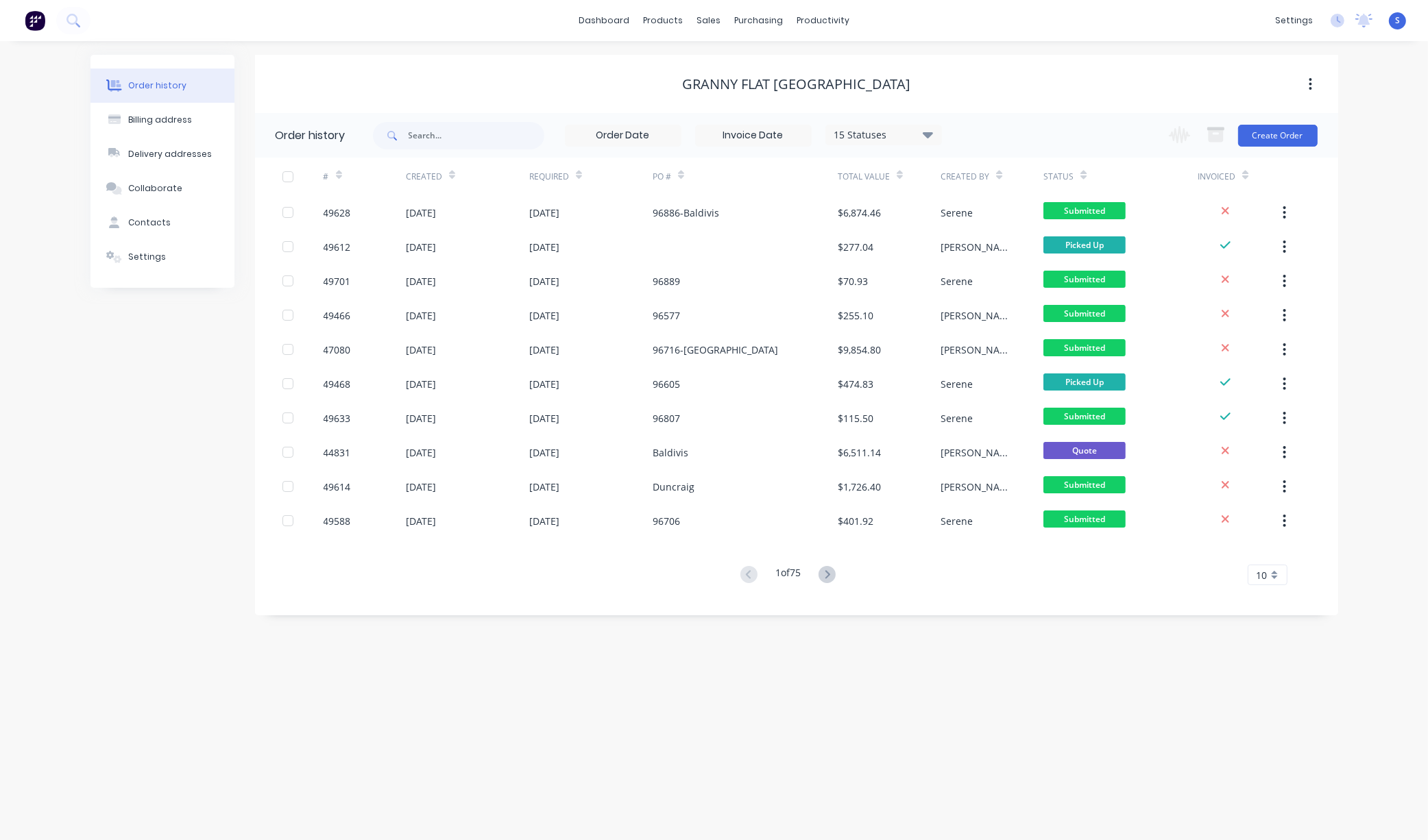
drag, startPoint x: 429, startPoint y: 86, endPoint x: 622, endPoint y: 97, distance: 193.3
drag, startPoint x: 712, startPoint y: 717, endPoint x: 790, endPoint y: 724, distance: 78.3
click at [795, 763] on div "Order history Billing address Delivery addresses Collaborate Contacts Settings …" at bounding box center [714, 440] width 1428 height 799
click at [828, 572] on icon at bounding box center [828, 575] width 17 height 17
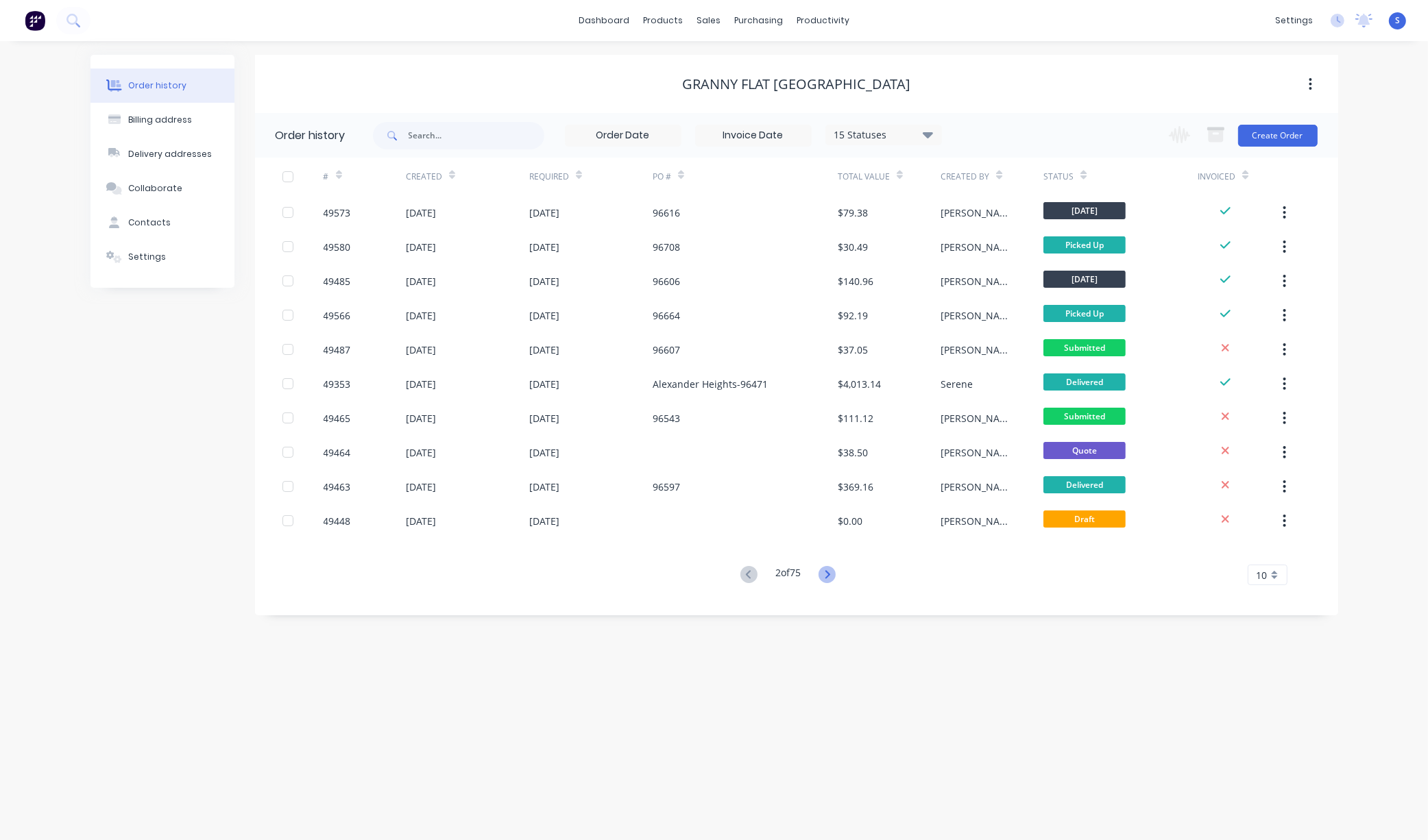
click at [830, 572] on icon at bounding box center [828, 574] width 5 height 8
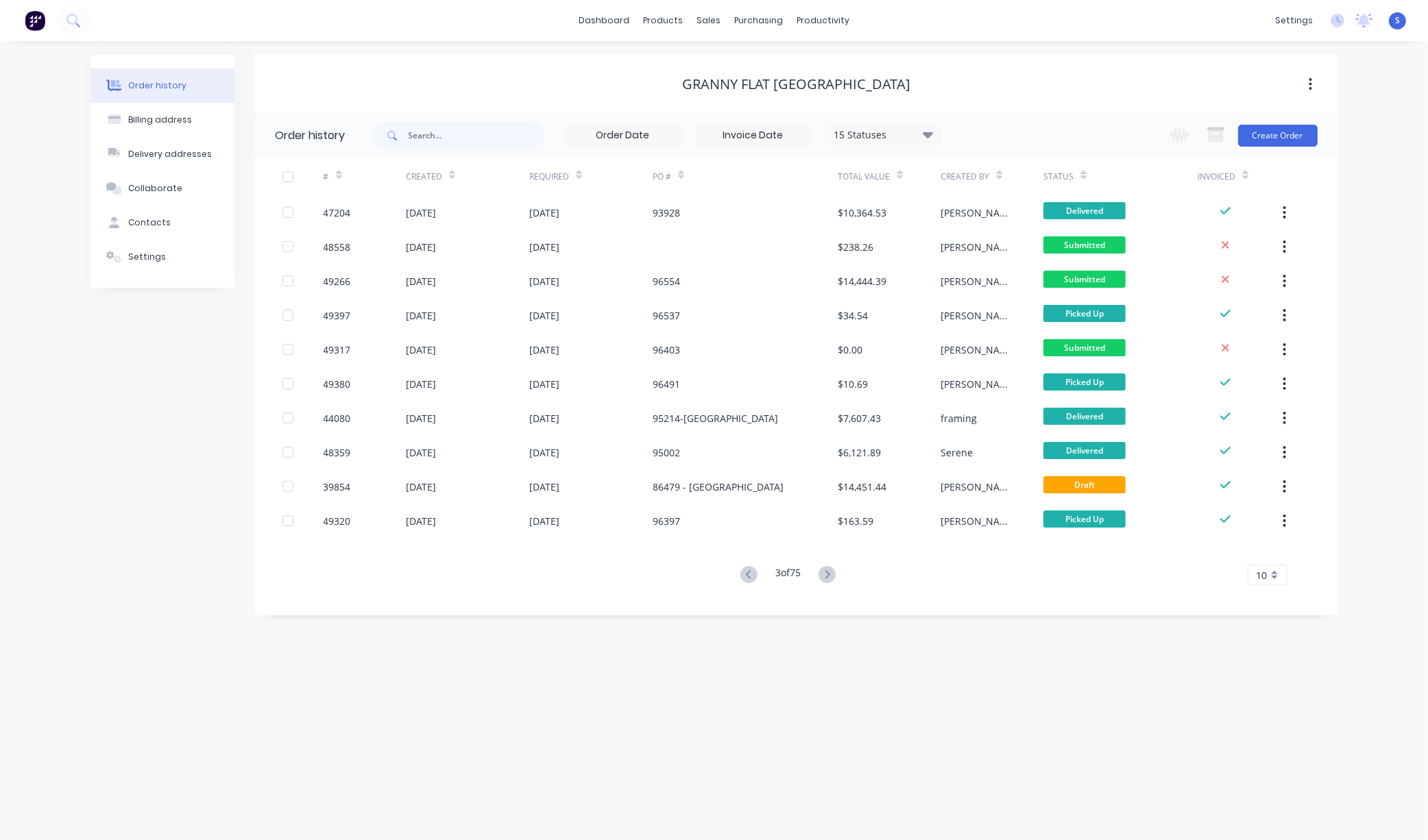
click at [830, 572] on icon at bounding box center [828, 574] width 5 height 8
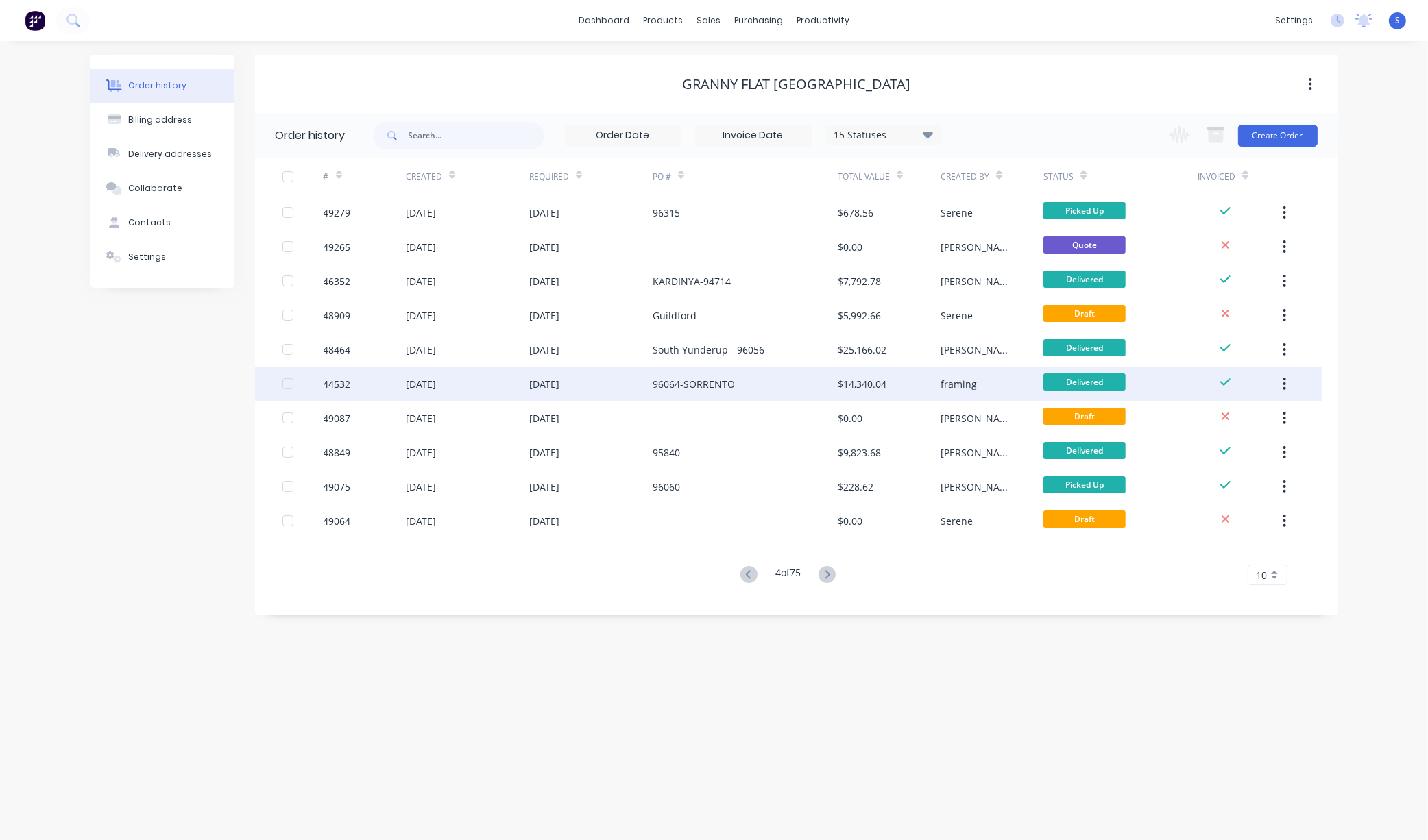
click at [677, 385] on div "96064-SORRENTO" at bounding box center [693, 384] width 83 height 14
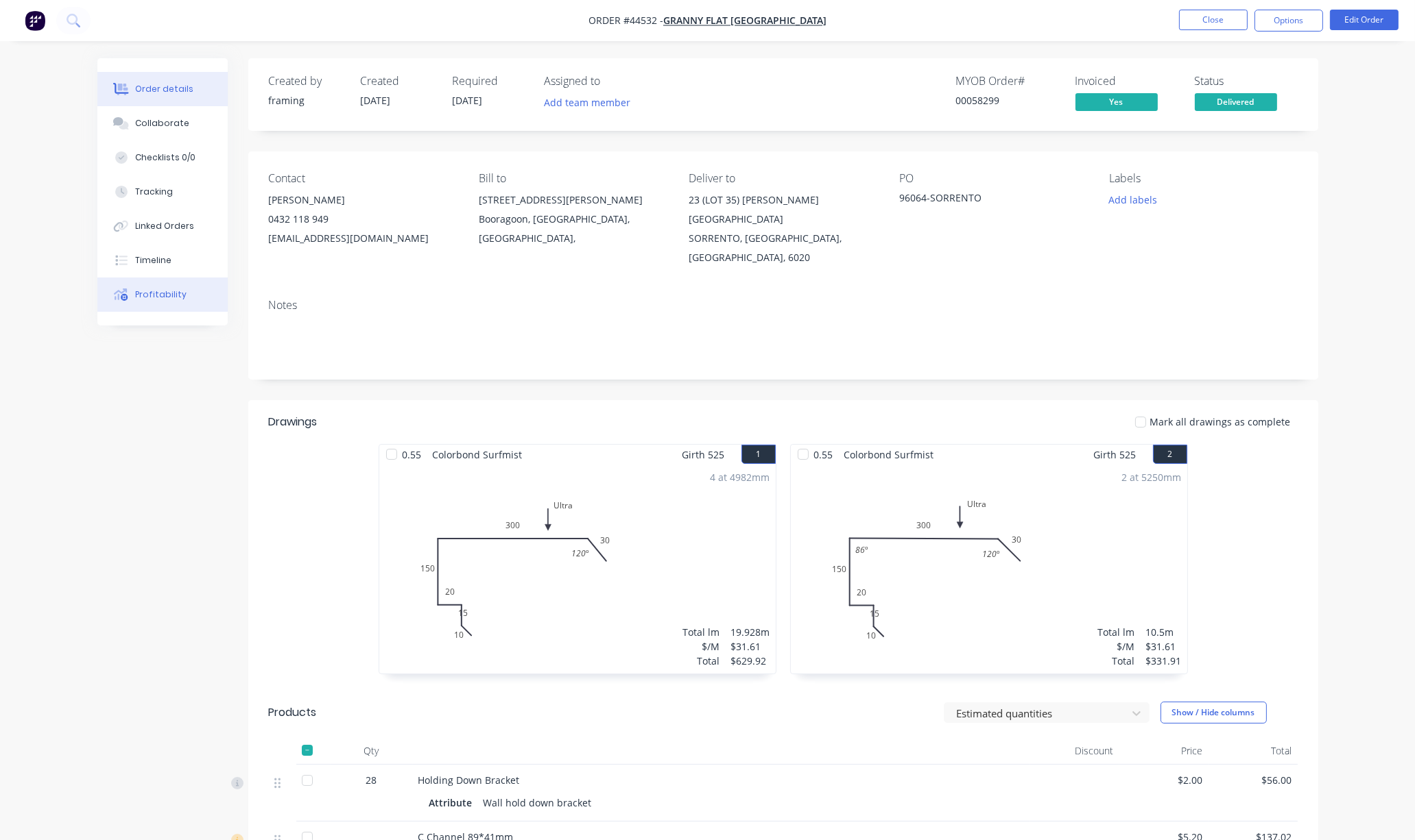
click at [149, 301] on div "Profitability" at bounding box center [160, 295] width 51 height 13
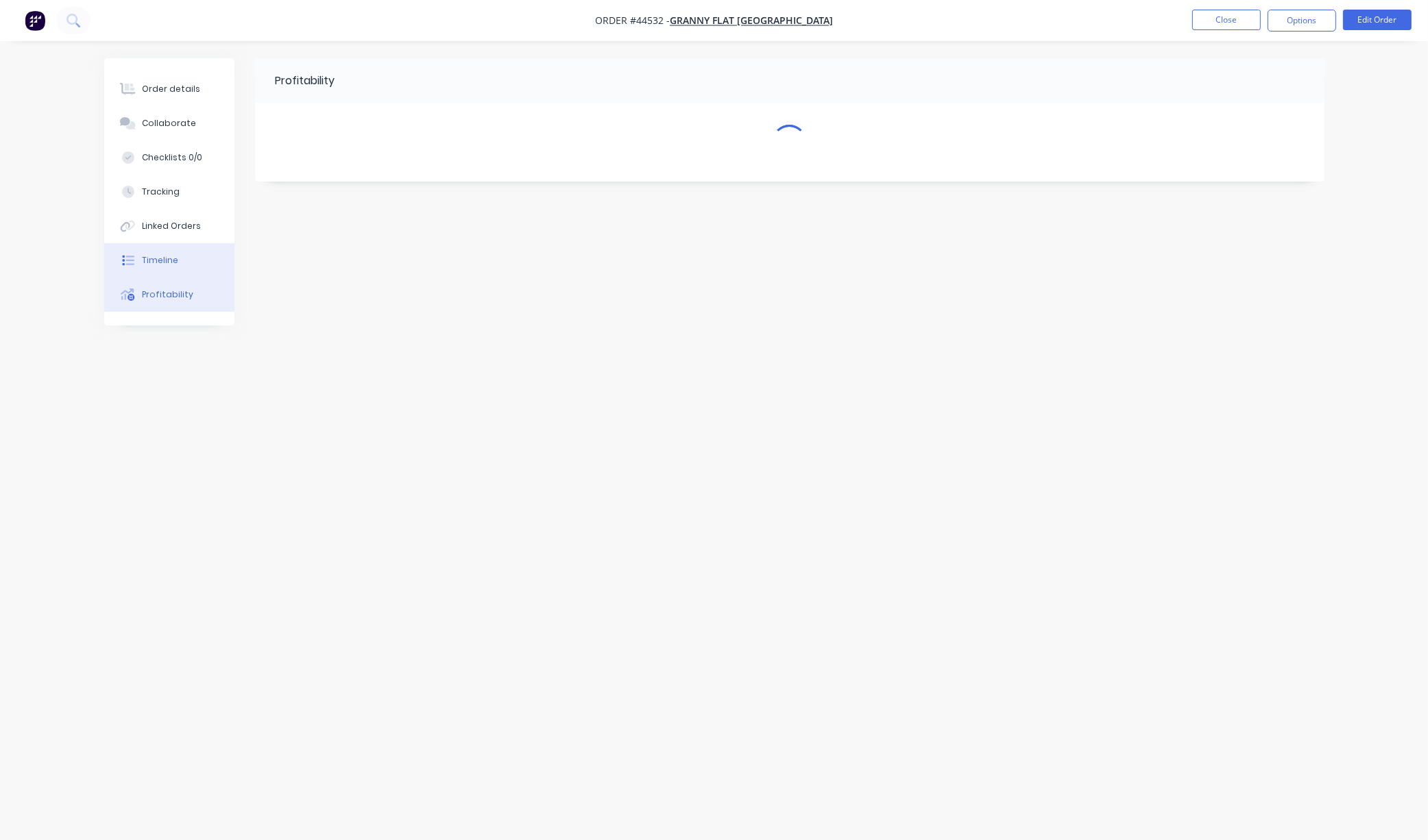
click at [153, 266] on div "Timeline" at bounding box center [160, 261] width 36 height 13
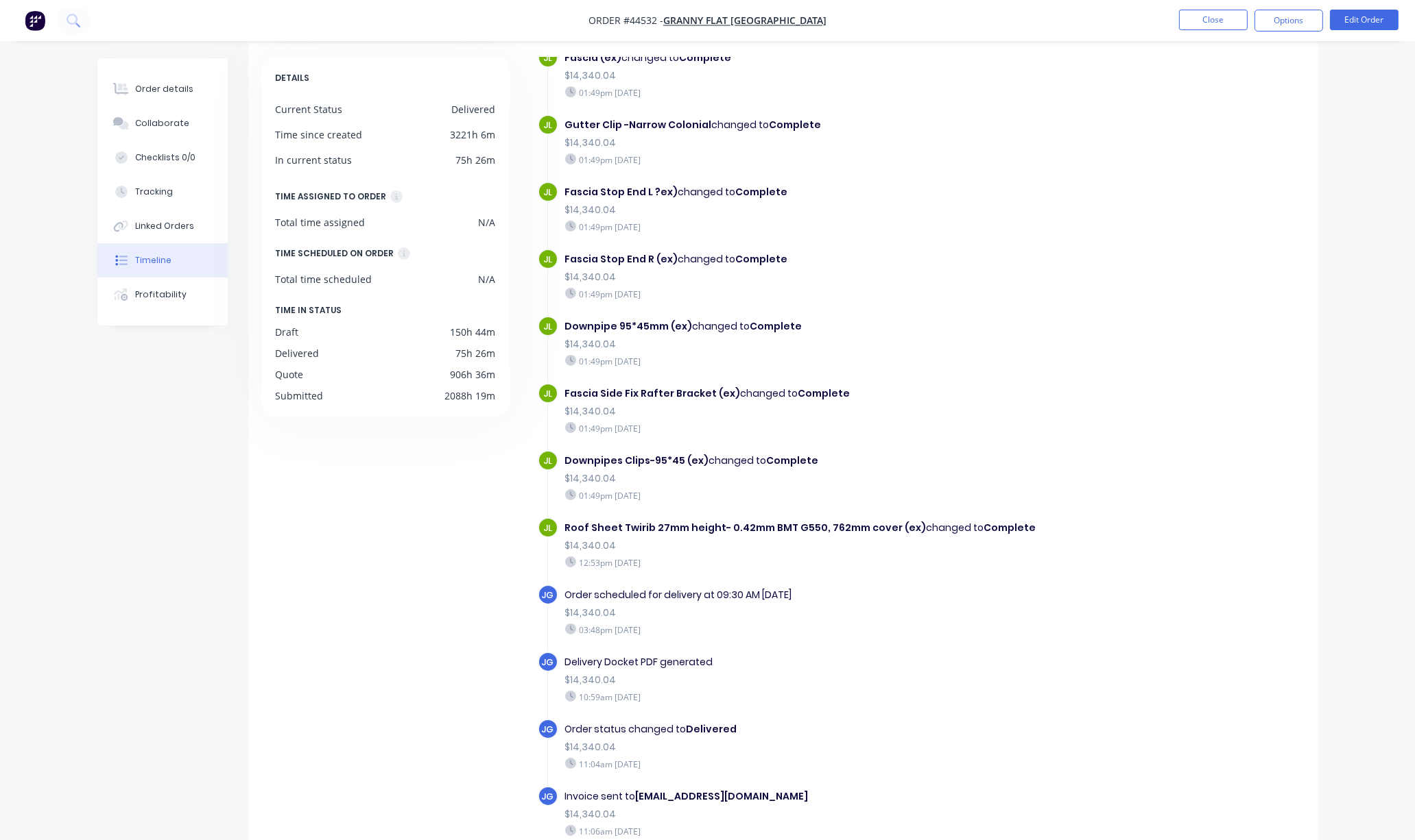
scroll to position [96, 0]
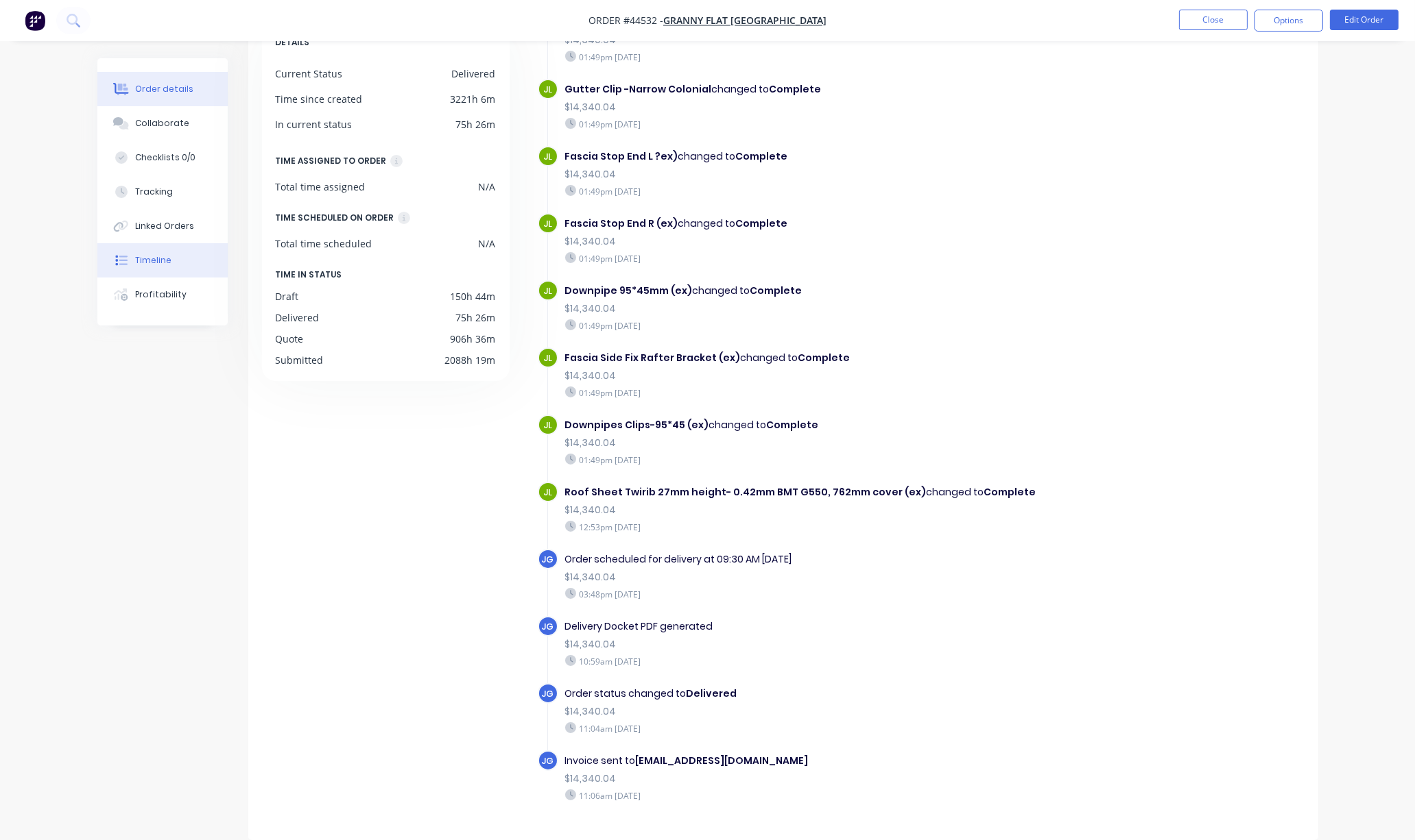
click at [159, 94] on div "Order details" at bounding box center [164, 90] width 58 height 13
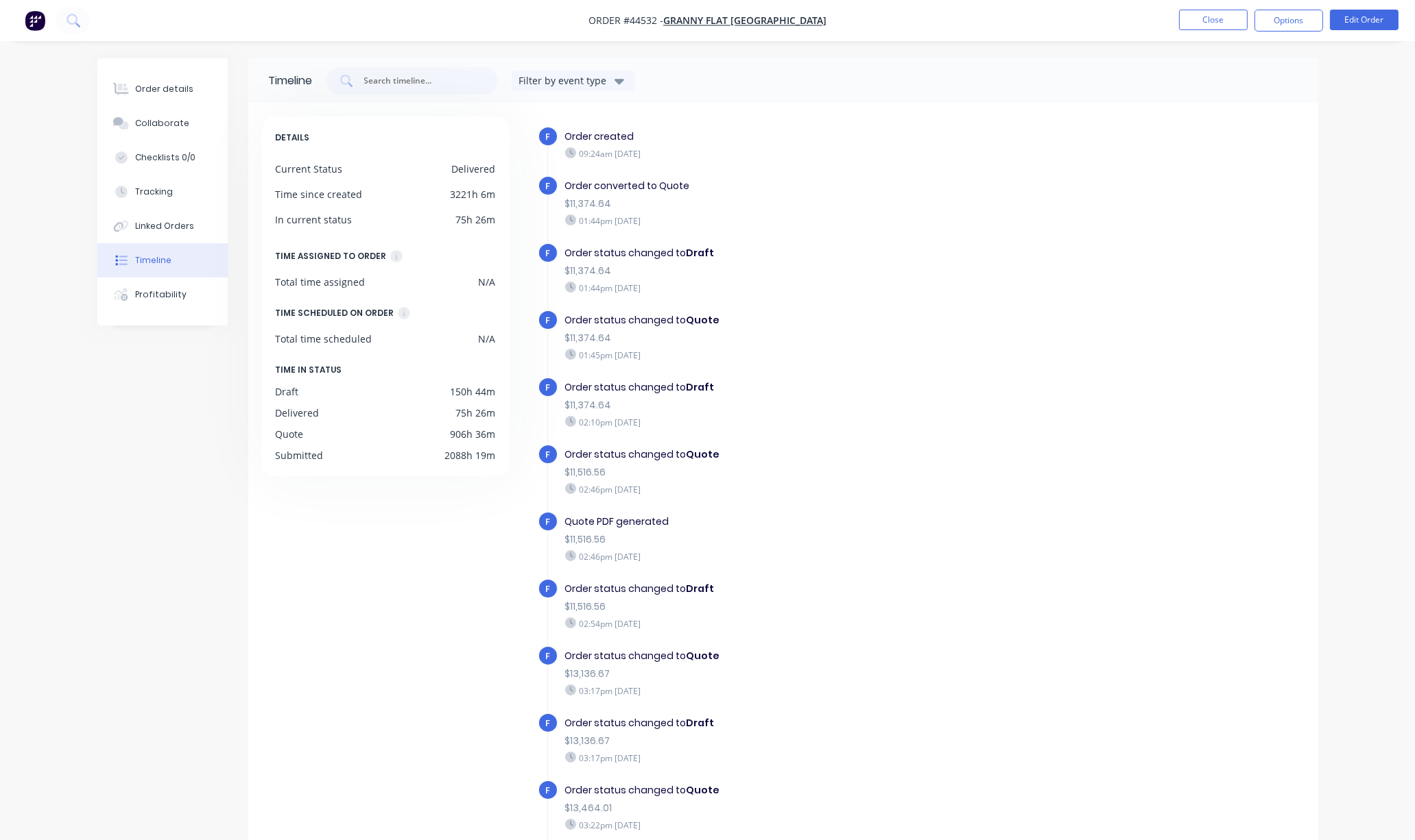
drag, startPoint x: 894, startPoint y: 211, endPoint x: 781, endPoint y: 219, distance: 113.3
click at [894, 211] on div "Order converted to Quote $11,374.64 01:44pm Wednesday 14/05/25" at bounding box center [802, 203] width 488 height 55
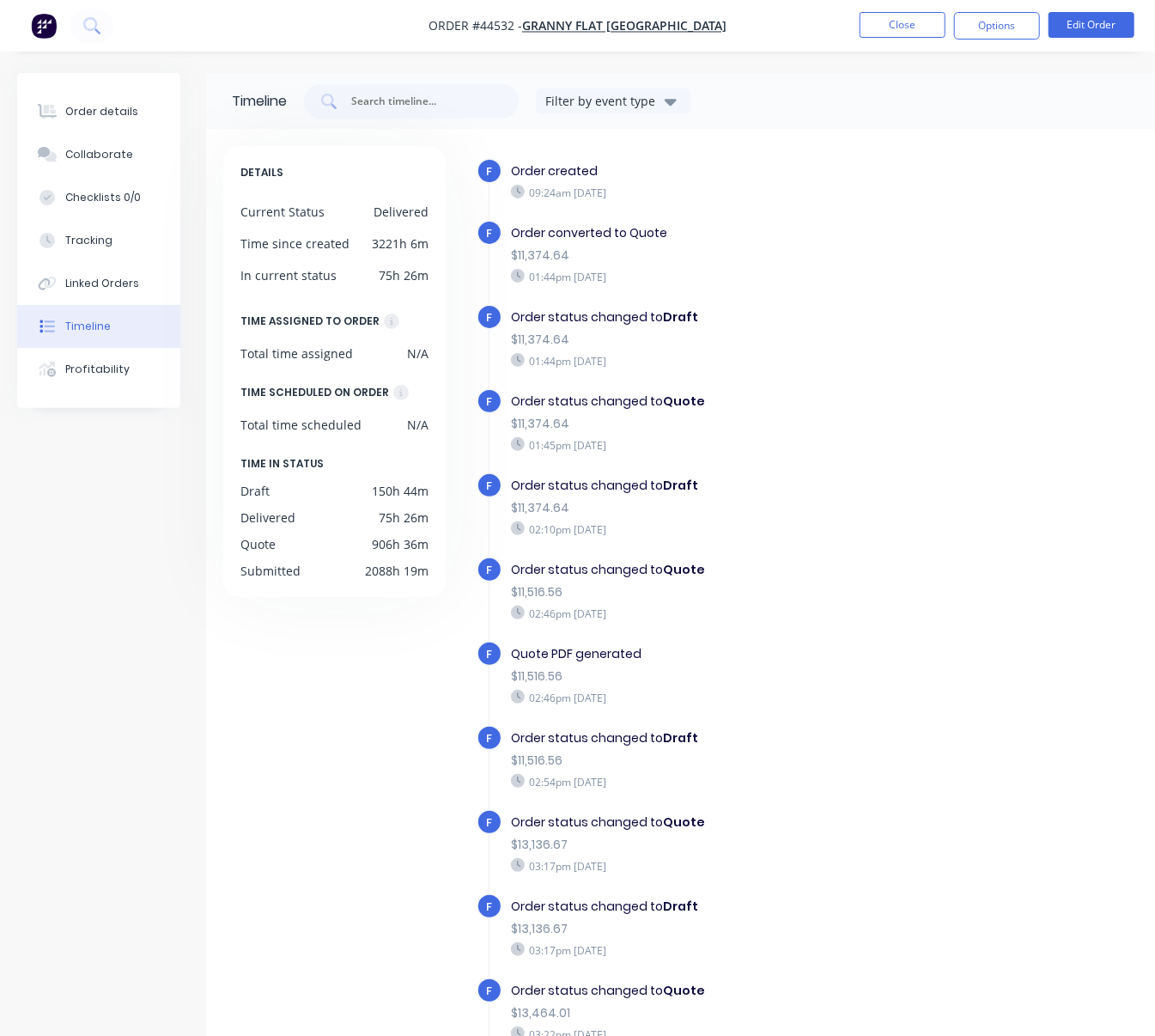
click at [764, 207] on div "f Order created 09:24am Wednesday 14/05/25" at bounding box center [719, 189] width 485 height 62
click at [905, 28] on button "Close" at bounding box center [902, 25] width 86 height 26
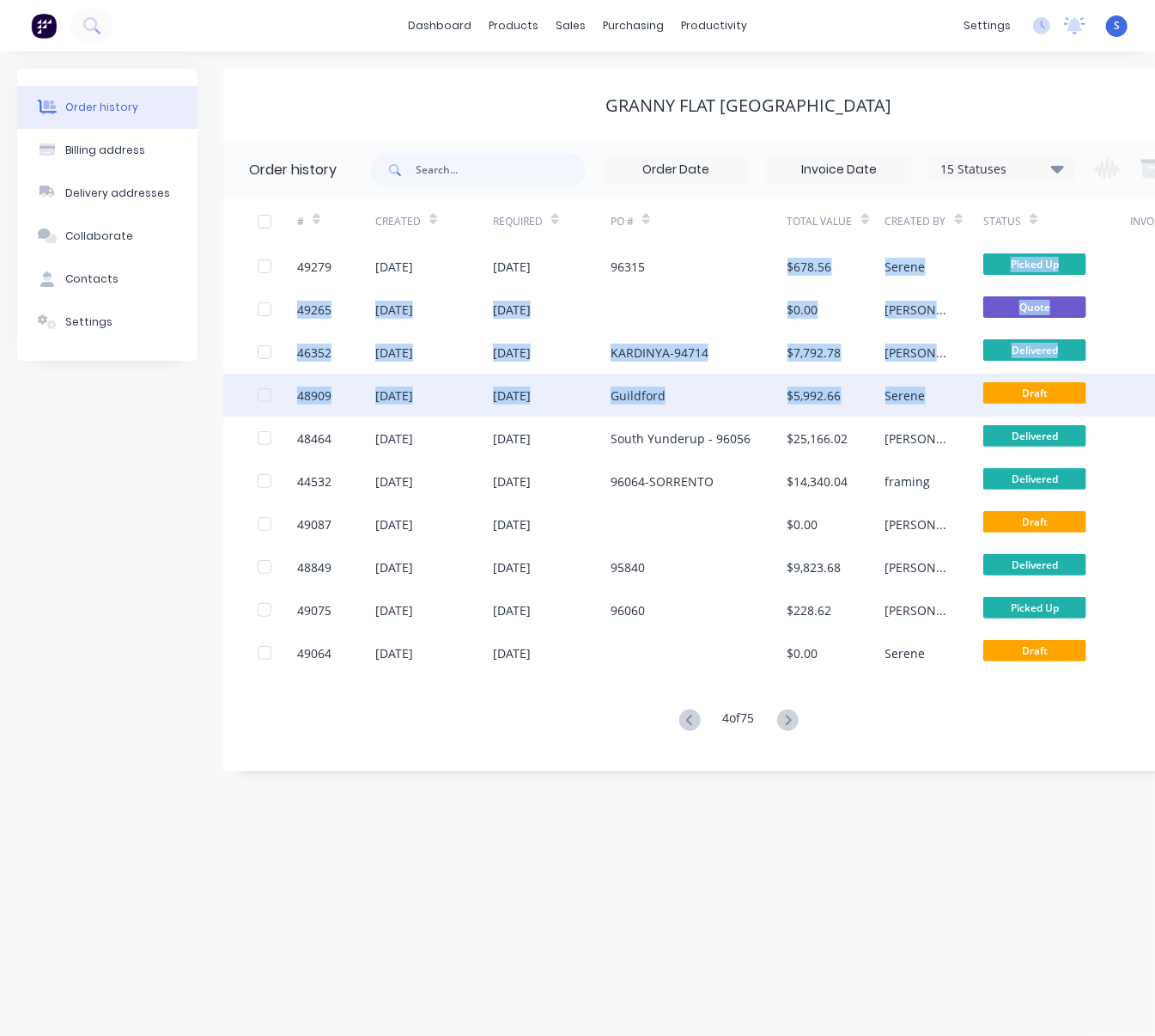
drag, startPoint x: 792, startPoint y: 286, endPoint x: 938, endPoint y: 414, distance: 194.2
click at [938, 414] on div "49279 15 Sep 2025 23 Sep 2025 96315 $678.56 Serene Picked Up 49265 15 Sep 2025 …" at bounding box center [738, 460] width 1031 height 429
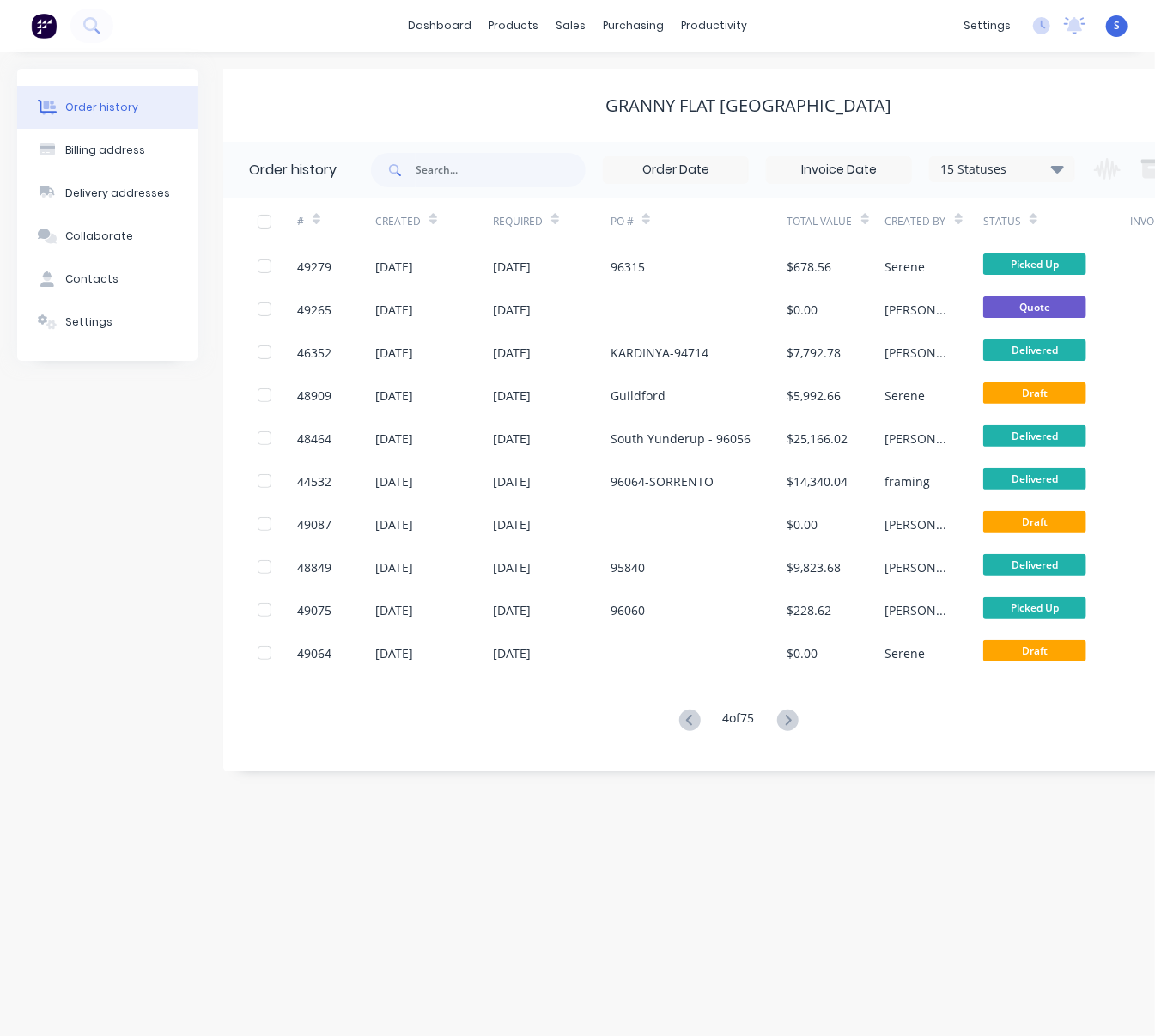
drag, startPoint x: 225, startPoint y: 874, endPoint x: 199, endPoint y: 892, distance: 31.6
click at [225, 874] on div "Order history Billing address Delivery addresses Collaborate Contacts Settings …" at bounding box center [577, 544] width 1155 height 985
click at [293, 108] on div "Granny Flat [GEOGRAPHIC_DATA]" at bounding box center [749, 105] width 1052 height 21
click at [624, 124] on div "Customers" at bounding box center [628, 118] width 62 height 16
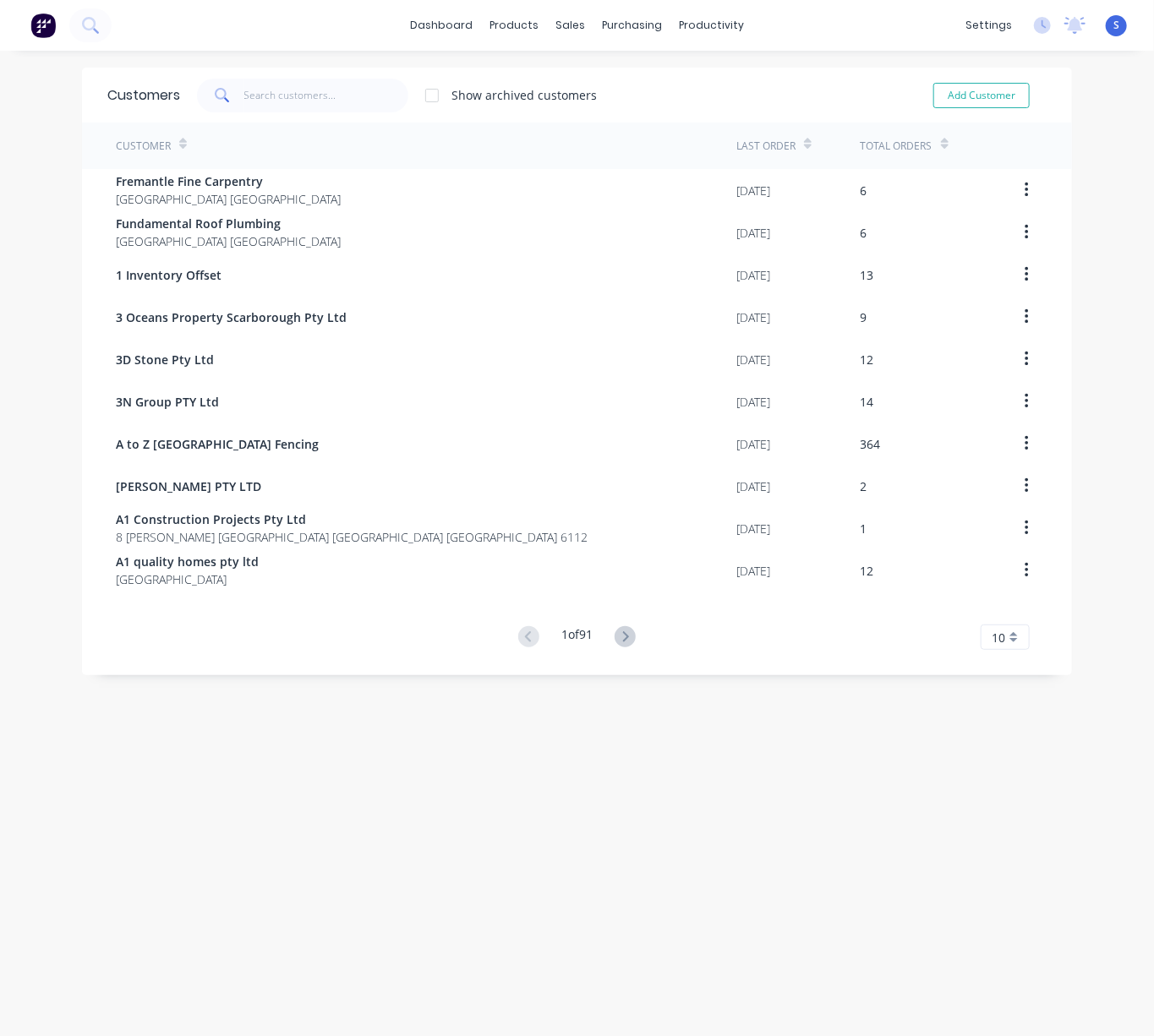
click at [487, 833] on div "Customers Show archived customers Add Customer Customer Last Order Total Orders…" at bounding box center [577, 560] width 1154 height 986
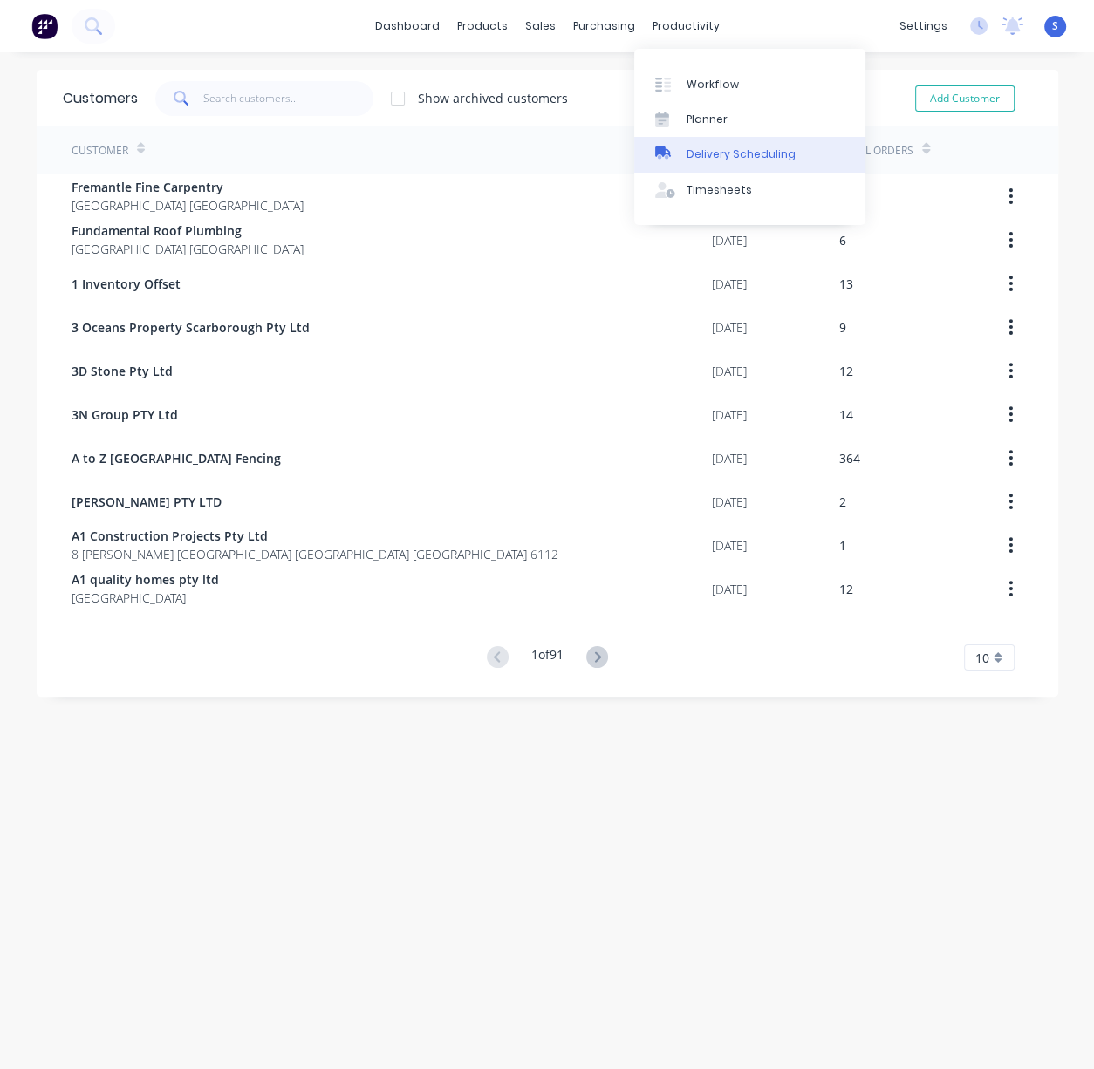
click at [725, 162] on div "Delivery Scheduling" at bounding box center [741, 155] width 109 height 16
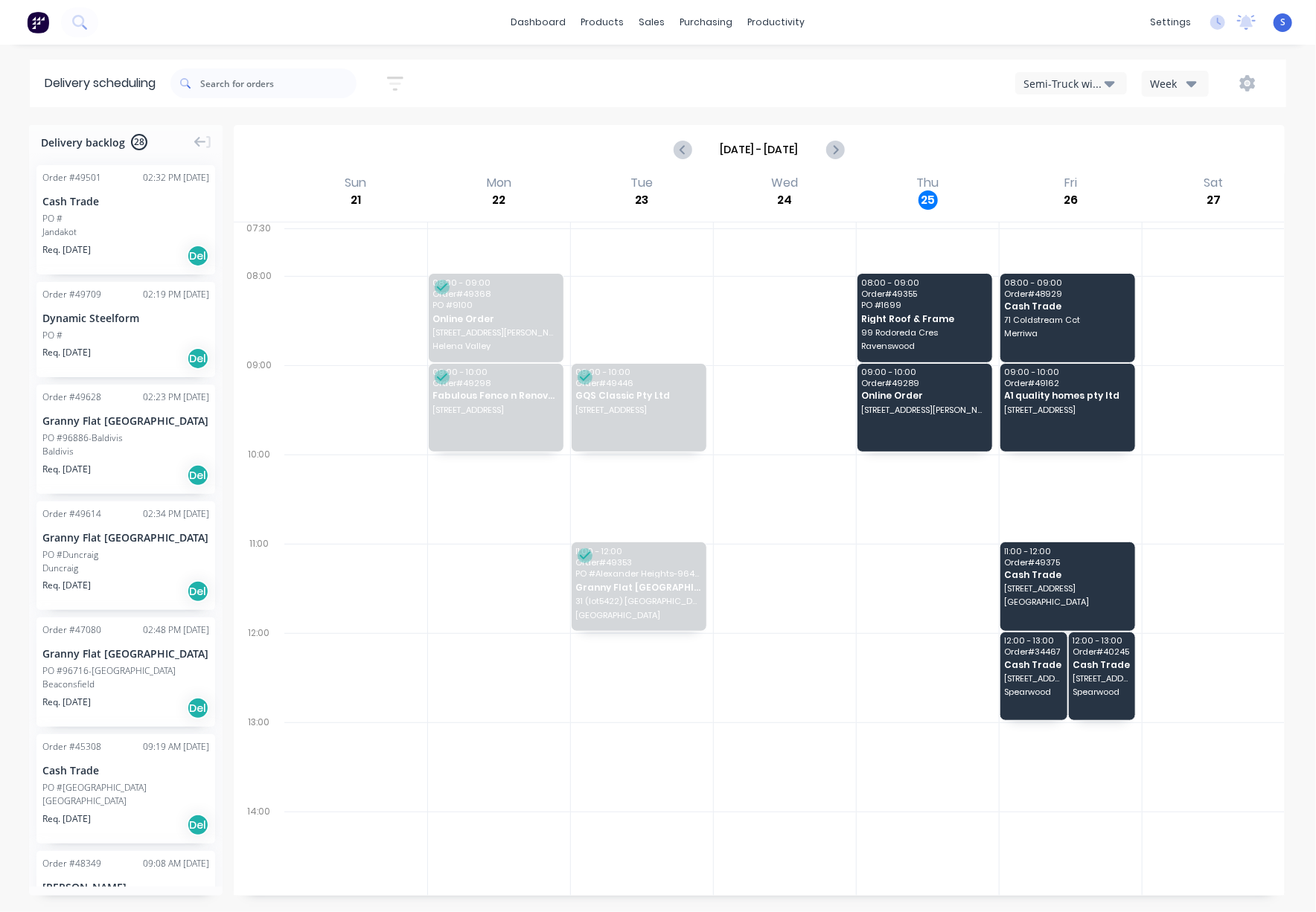
click at [1071, 86] on div "Semi-Truck with Hiab" at bounding box center [1063, 84] width 81 height 15
click at [1076, 145] on div "Steelframing Truck" at bounding box center [1090, 151] width 148 height 30
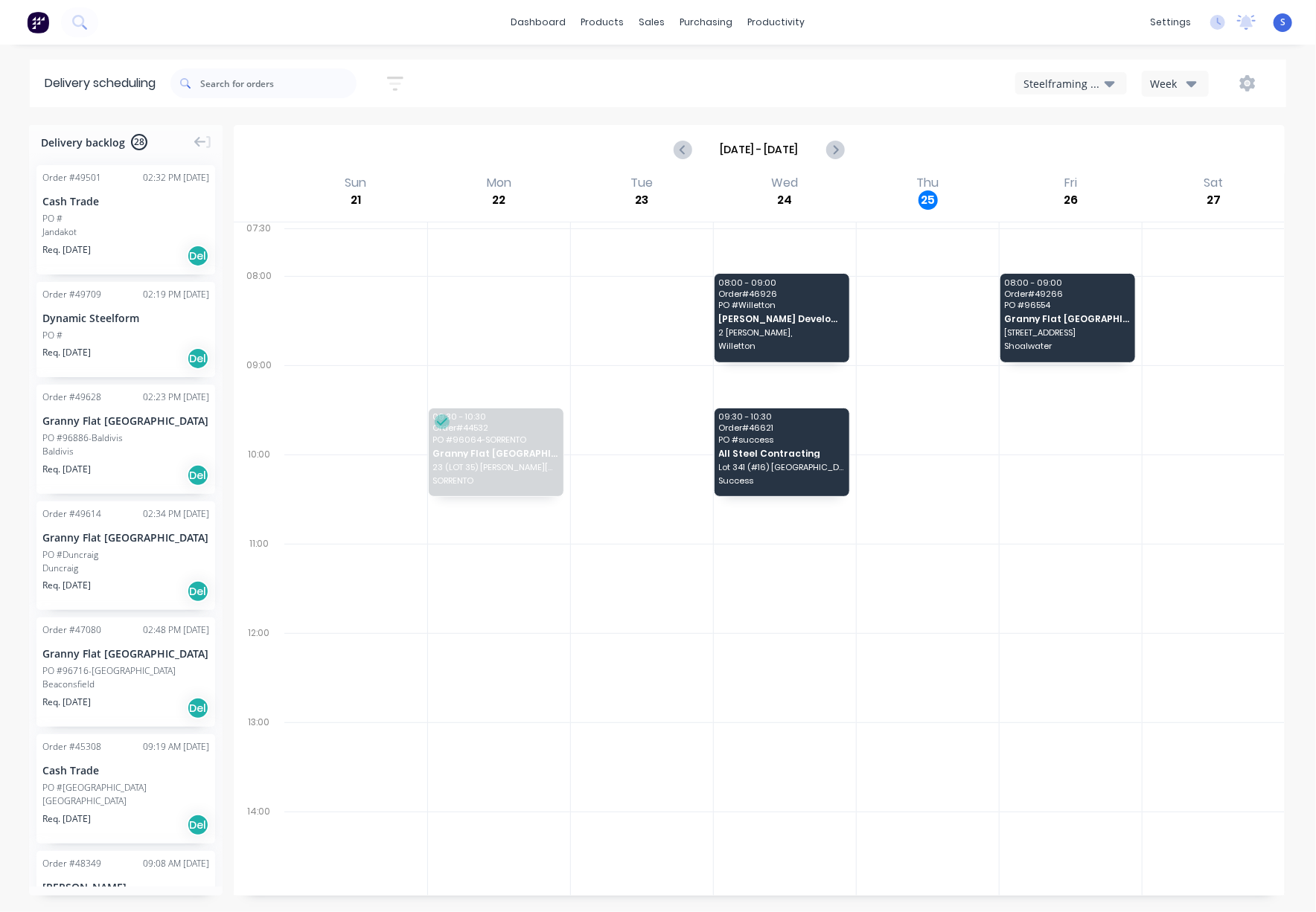
drag, startPoint x: 1063, startPoint y: 69, endPoint x: 1067, endPoint y: 76, distance: 8.1
click at [1067, 76] on div "Sort by Most recent Created date Required date Order number Customer name Most …" at bounding box center [729, 83] width 1116 height 42
click at [1067, 76] on div "Steelframing Truck" at bounding box center [1063, 84] width 81 height 15
click at [254, 88] on input "text" at bounding box center [278, 83] width 156 height 30
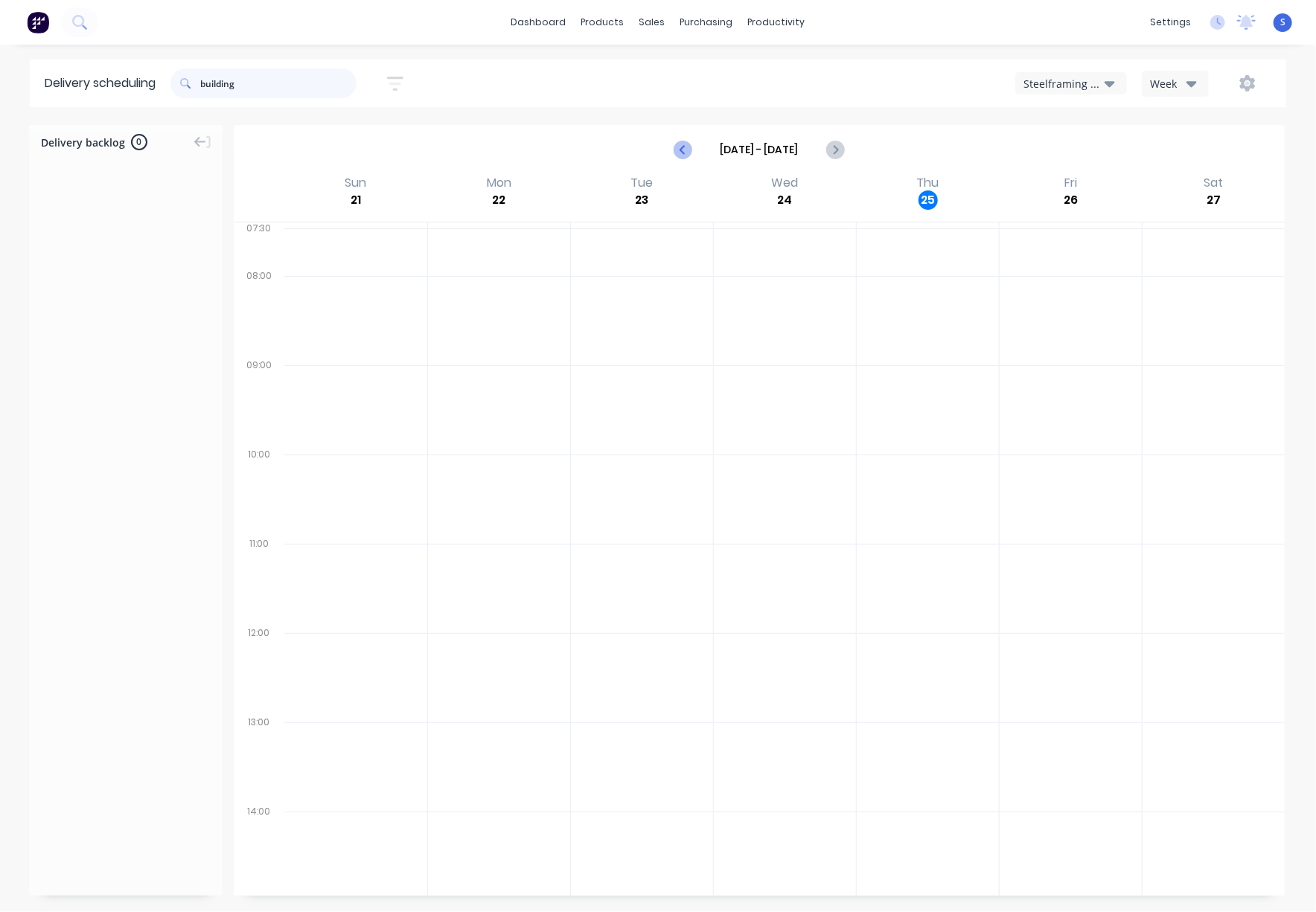
type input "building"
click at [678, 159] on icon "Previous page" at bounding box center [684, 149] width 18 height 18
click at [675, 159] on icon "Previous page" at bounding box center [684, 149] width 18 height 18
click at [1038, 82] on div "Steelframing Truck" at bounding box center [1063, 84] width 81 height 15
click at [1063, 124] on div "Semi-Truck with Hiab" at bounding box center [1090, 121] width 148 height 30
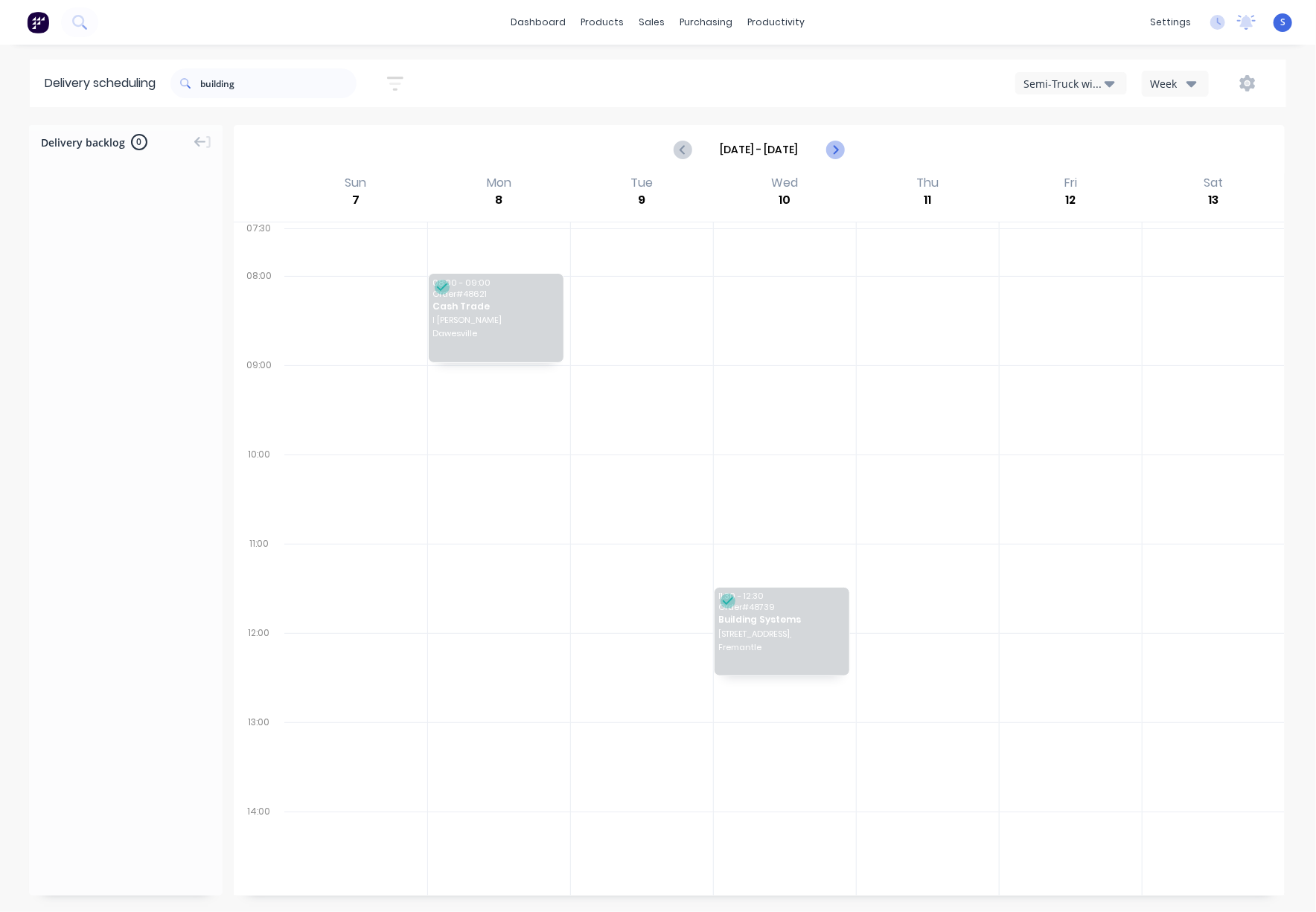
click at [830, 155] on icon "Next page" at bounding box center [835, 149] width 18 height 18
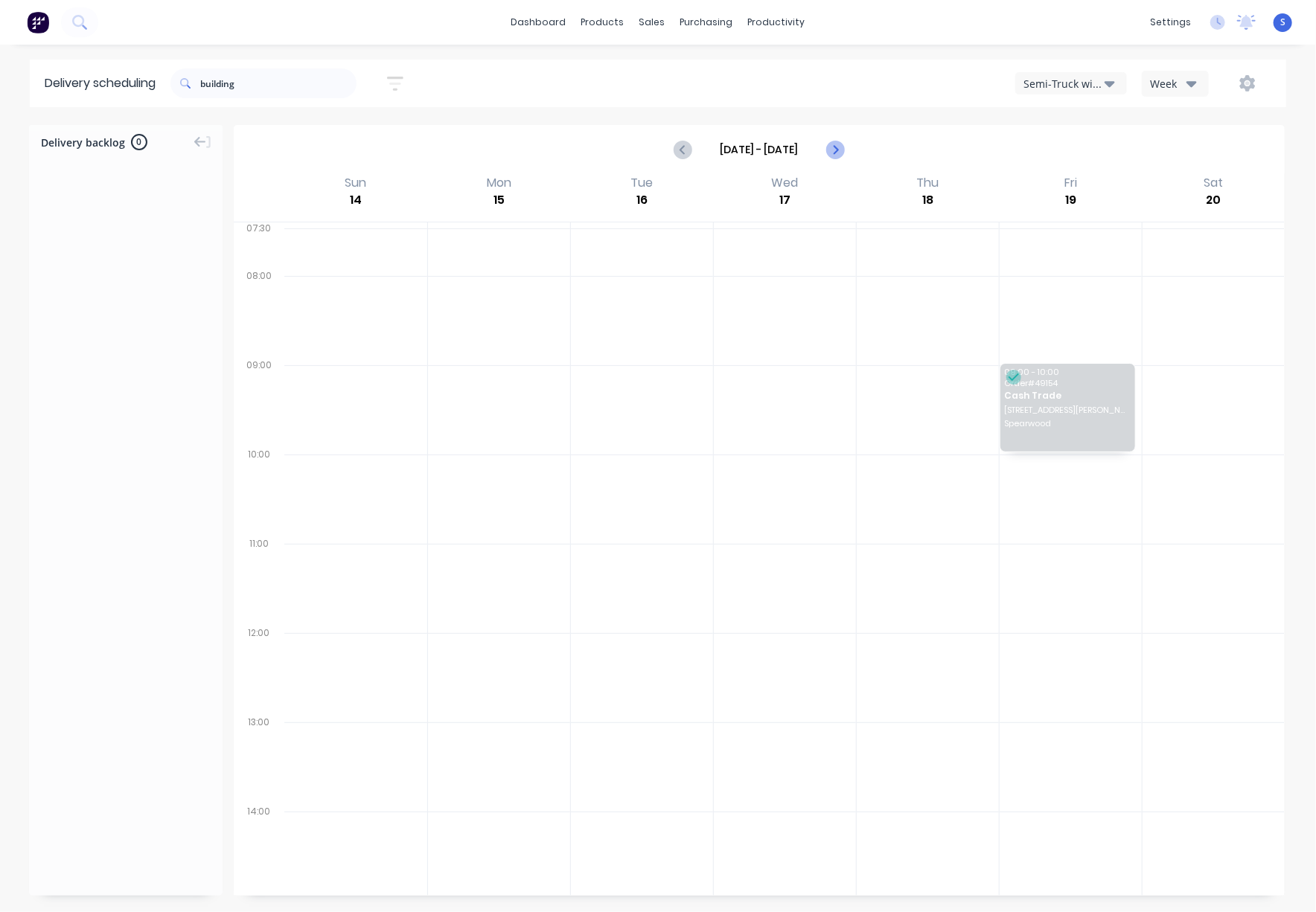
click at [830, 155] on icon "Next page" at bounding box center [835, 149] width 18 height 18
click at [680, 153] on icon "Previous page" at bounding box center [684, 149] width 18 height 18
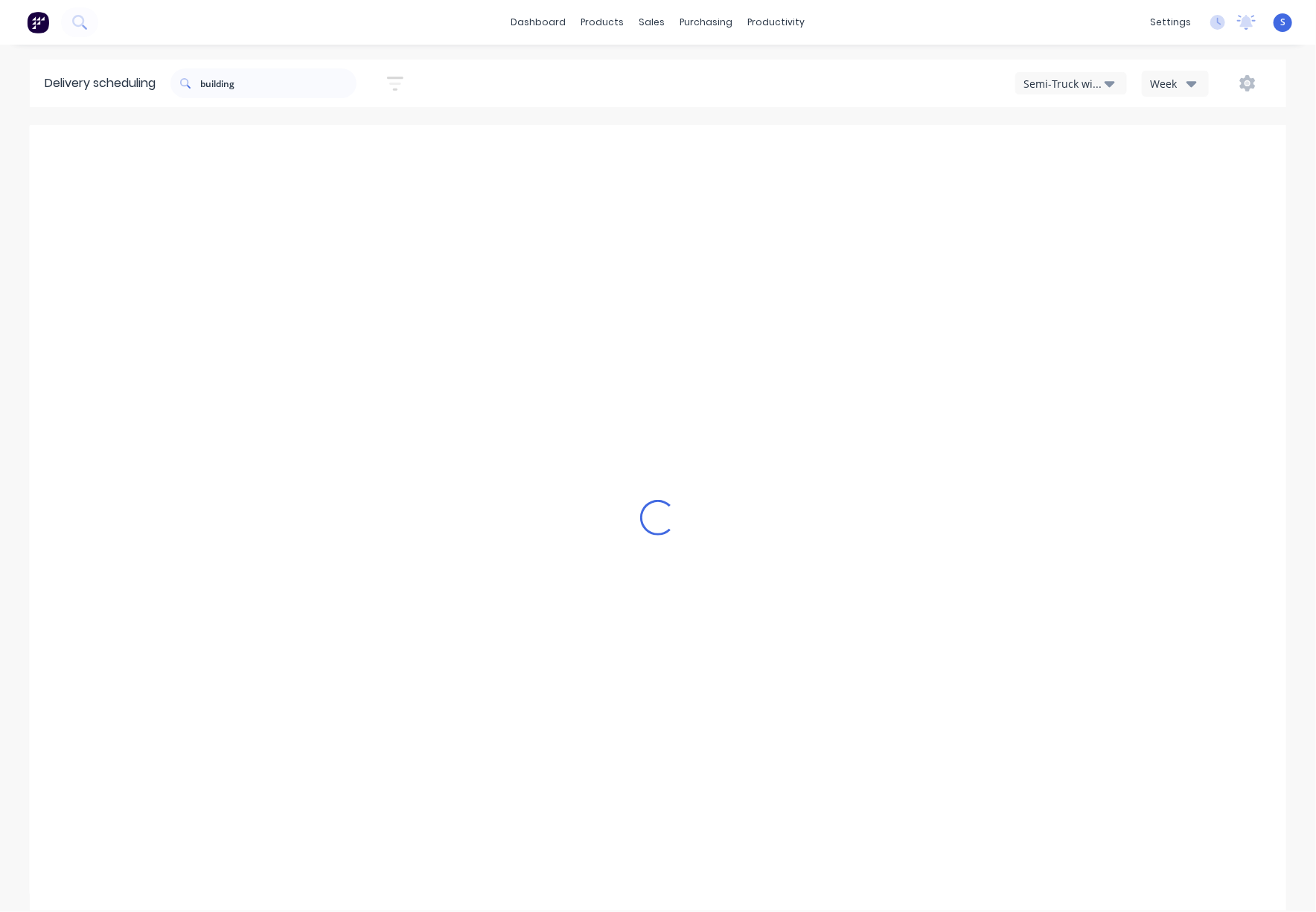
click at [680, 153] on icon "Previous page" at bounding box center [684, 149] width 18 height 18
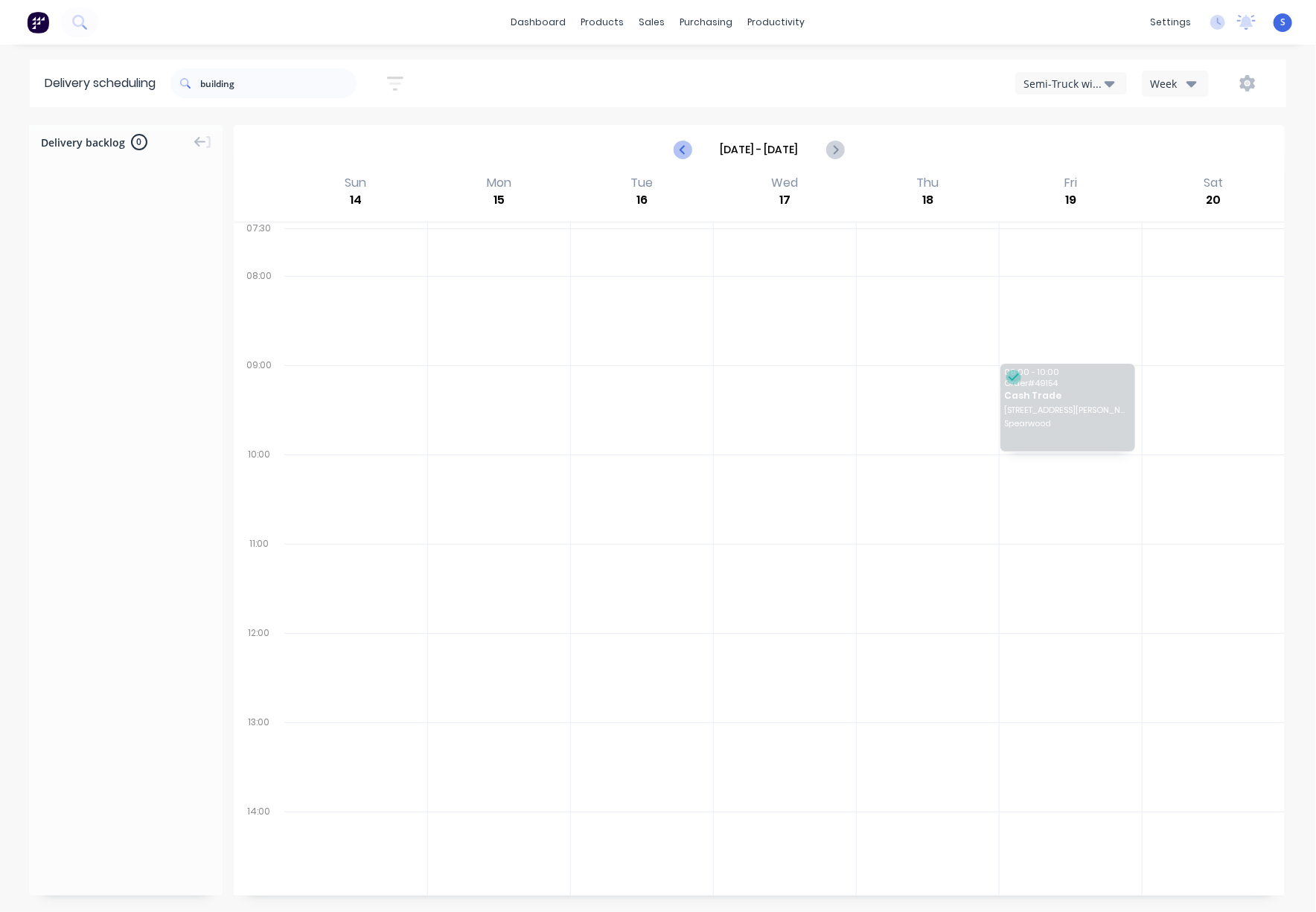
click at [681, 153] on icon "Previous page" at bounding box center [684, 149] width 18 height 18
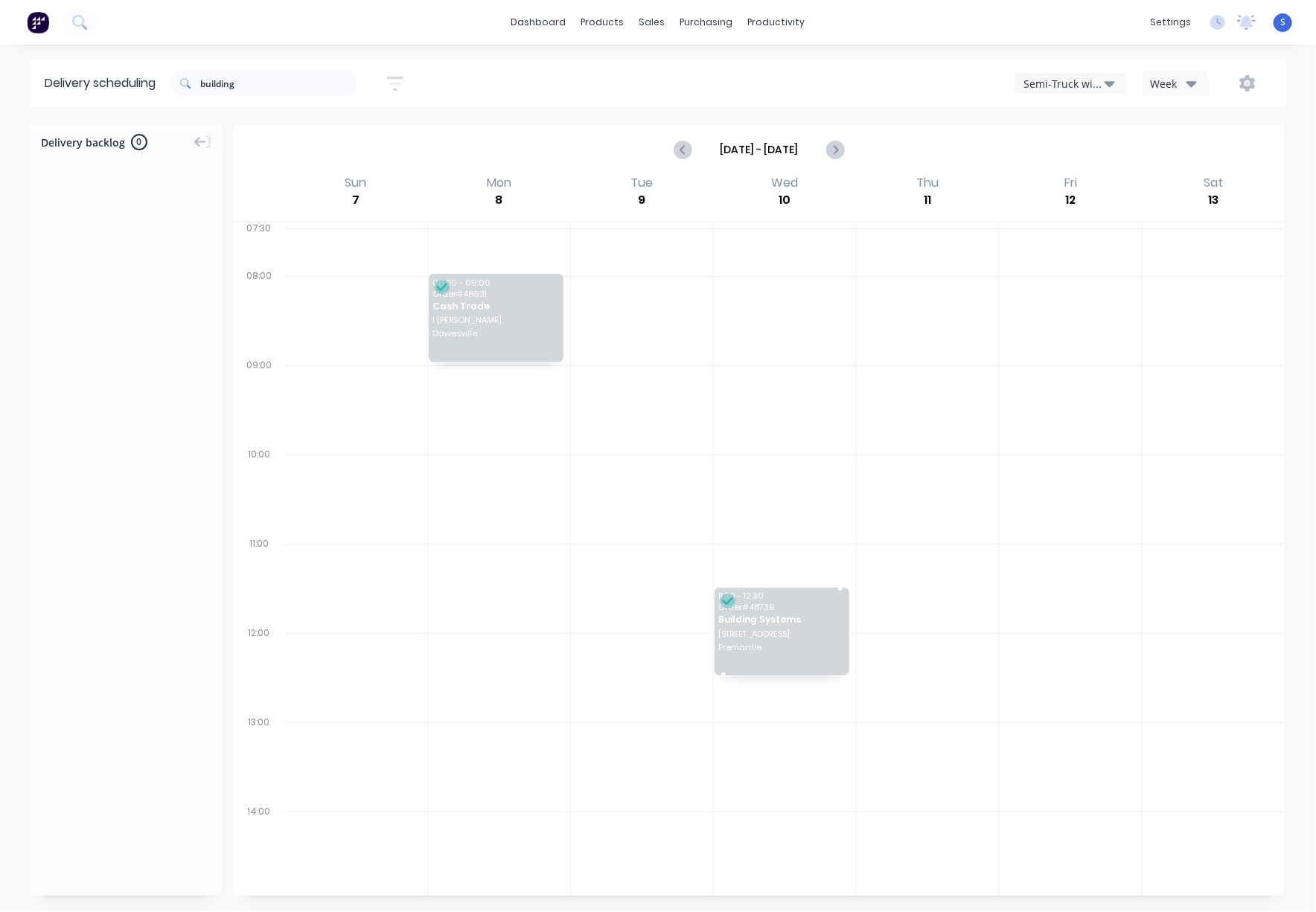
click at [778, 652] on span "Fremantle" at bounding box center [782, 648] width 125 height 9
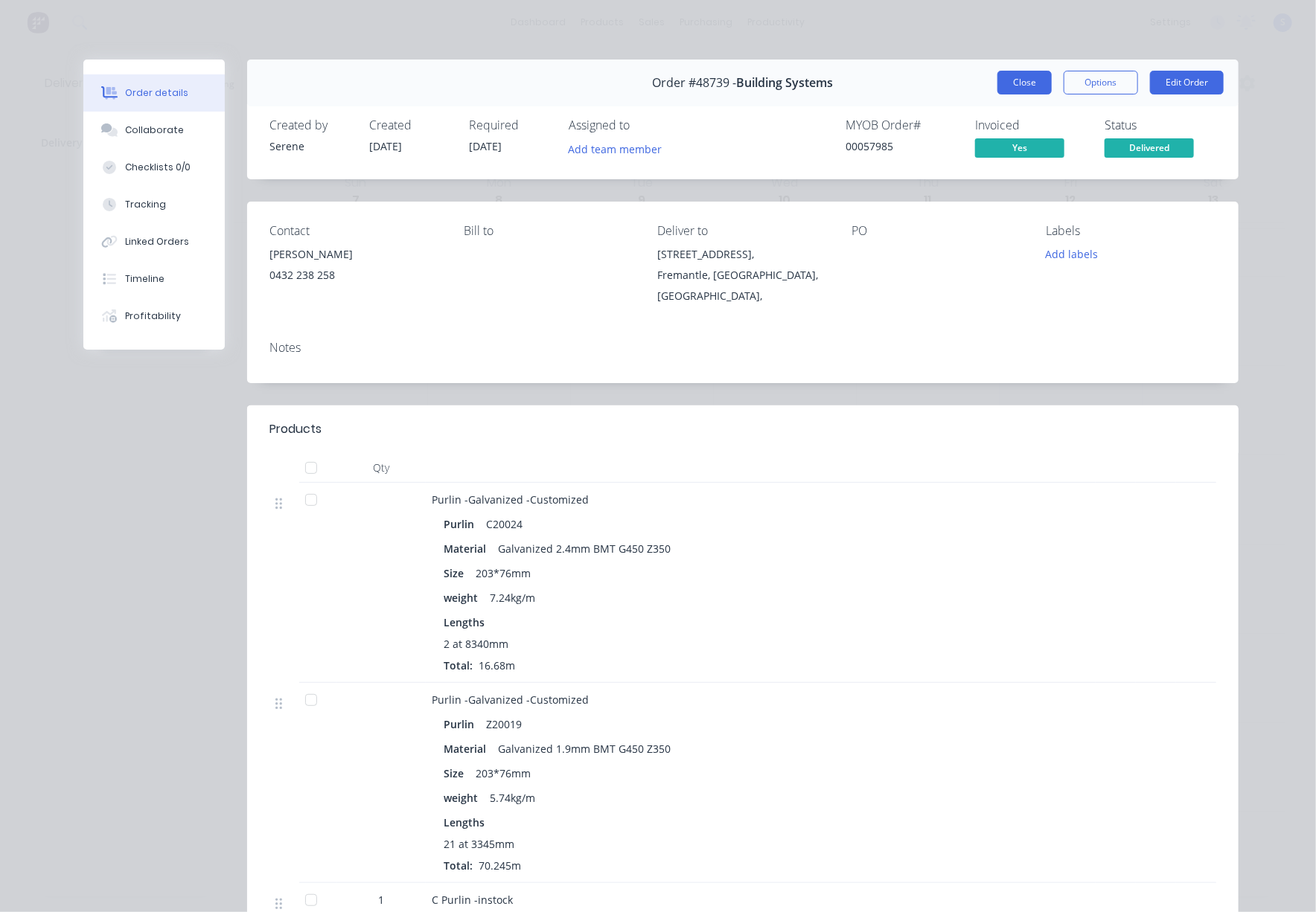
click at [1008, 78] on button "Close" at bounding box center [1025, 83] width 55 height 24
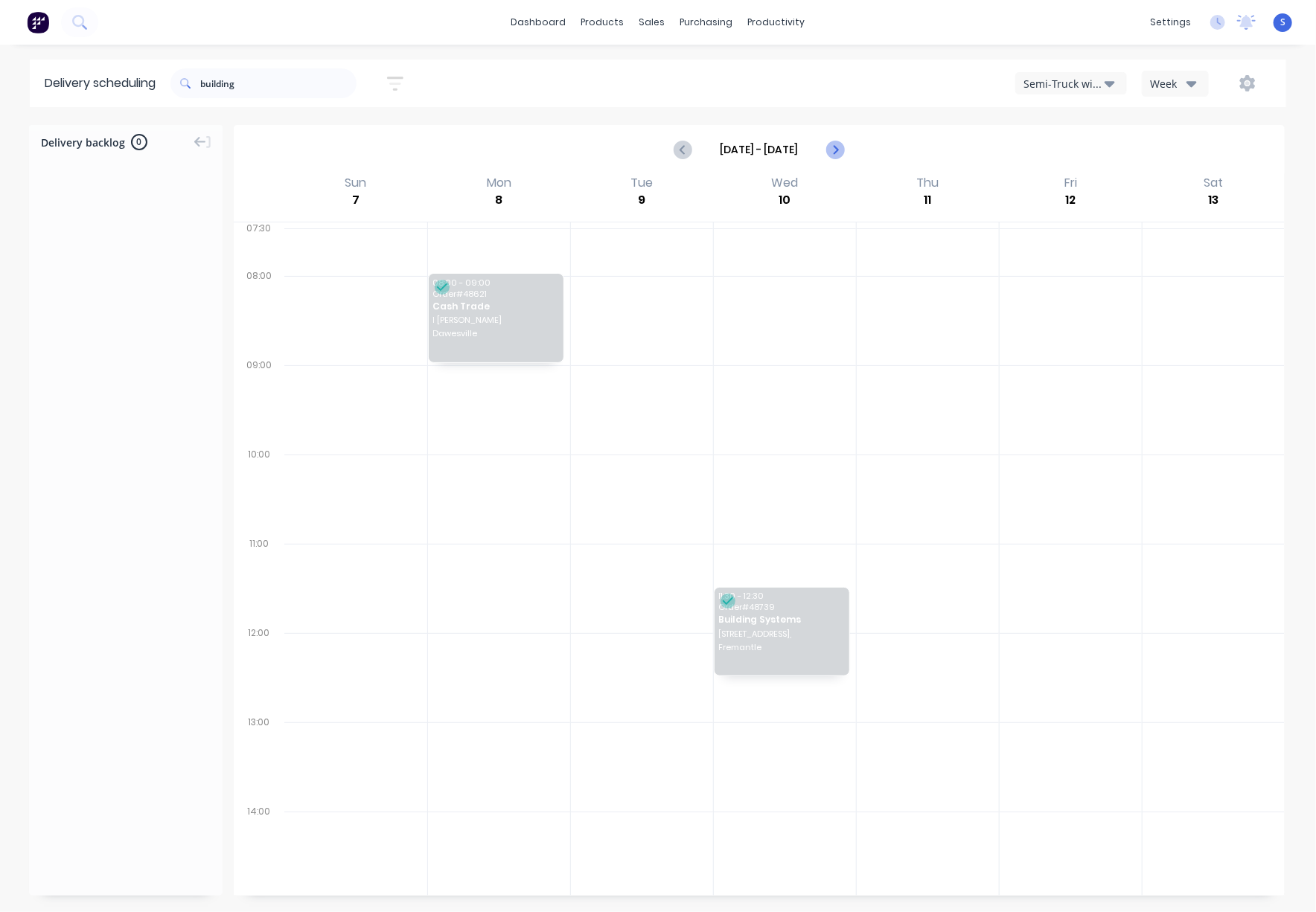
click at [837, 146] on button "Next page" at bounding box center [835, 149] width 30 height 30
type input "Sep 14 - Sep 20"
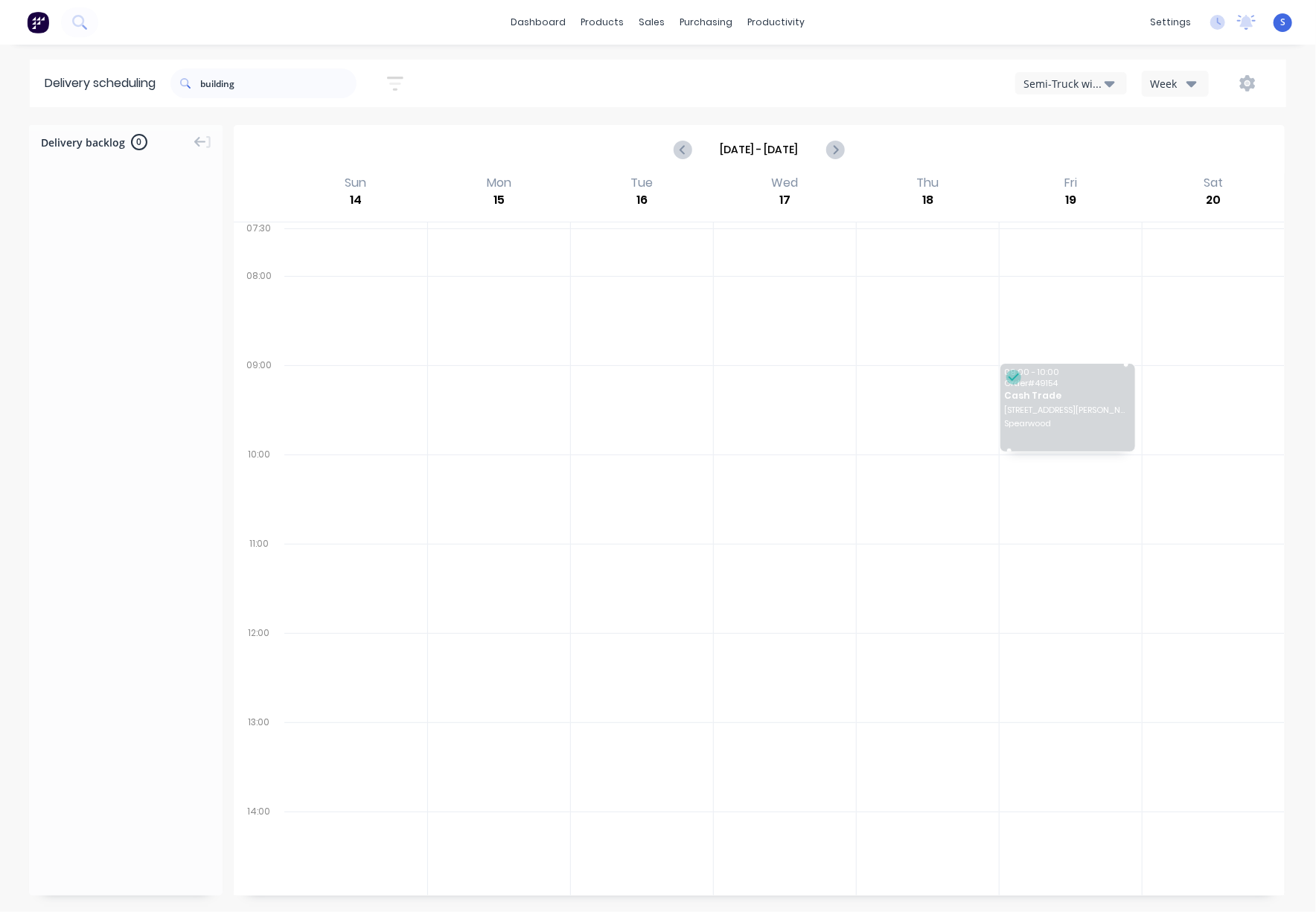
click at [1056, 400] on span "Cash Trade" at bounding box center [1068, 395] width 125 height 9
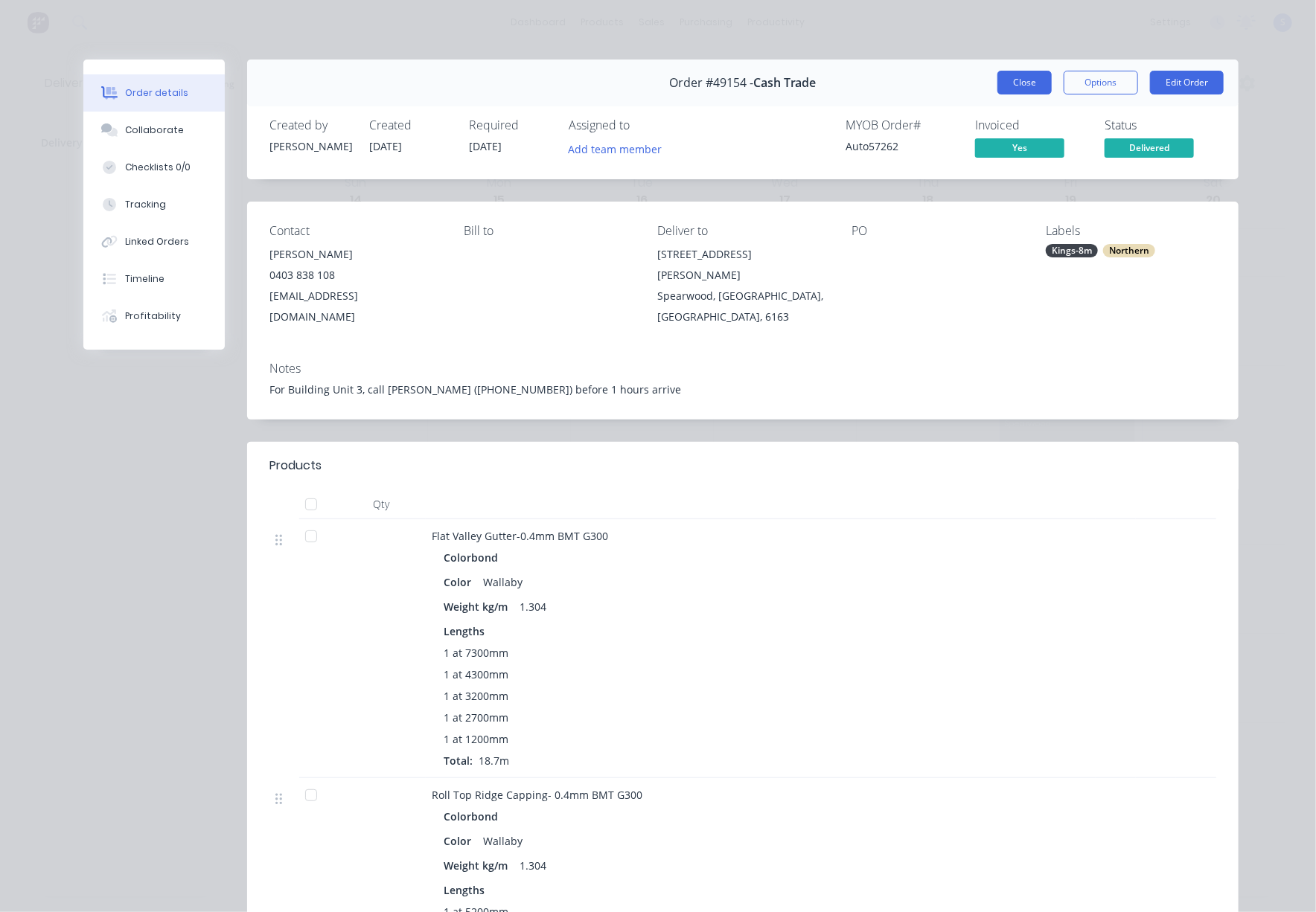
click at [1016, 92] on button "Close" at bounding box center [1025, 83] width 55 height 24
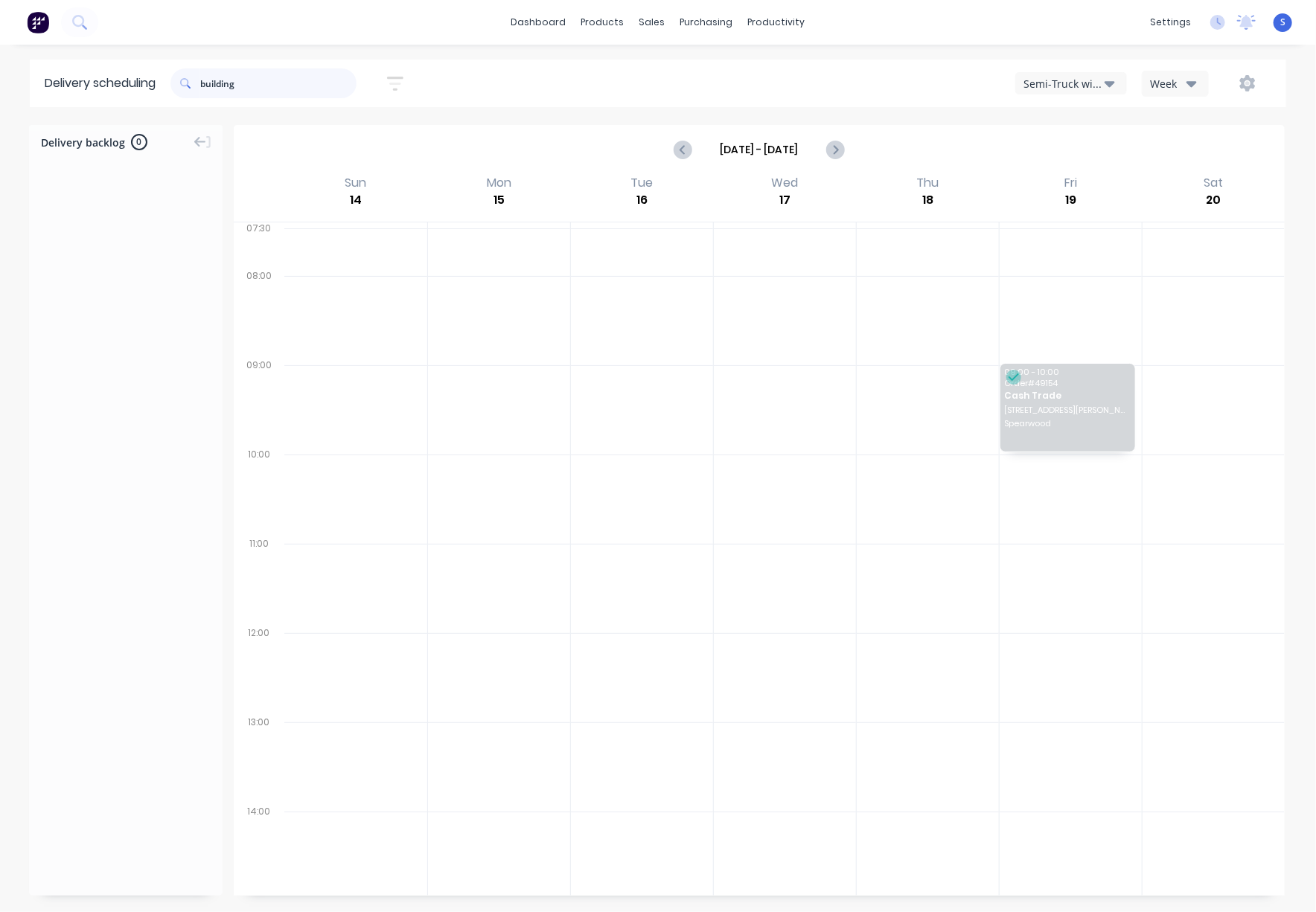
drag, startPoint x: 317, startPoint y: 76, endPoint x: 154, endPoint y: 79, distance: 163.0
click at [154, 79] on header "Delivery scheduling building Sort by Most recent Created date Required date Ord…" at bounding box center [658, 84] width 1256 height 48
click at [697, 100] on div "Customers" at bounding box center [695, 102] width 54 height 14
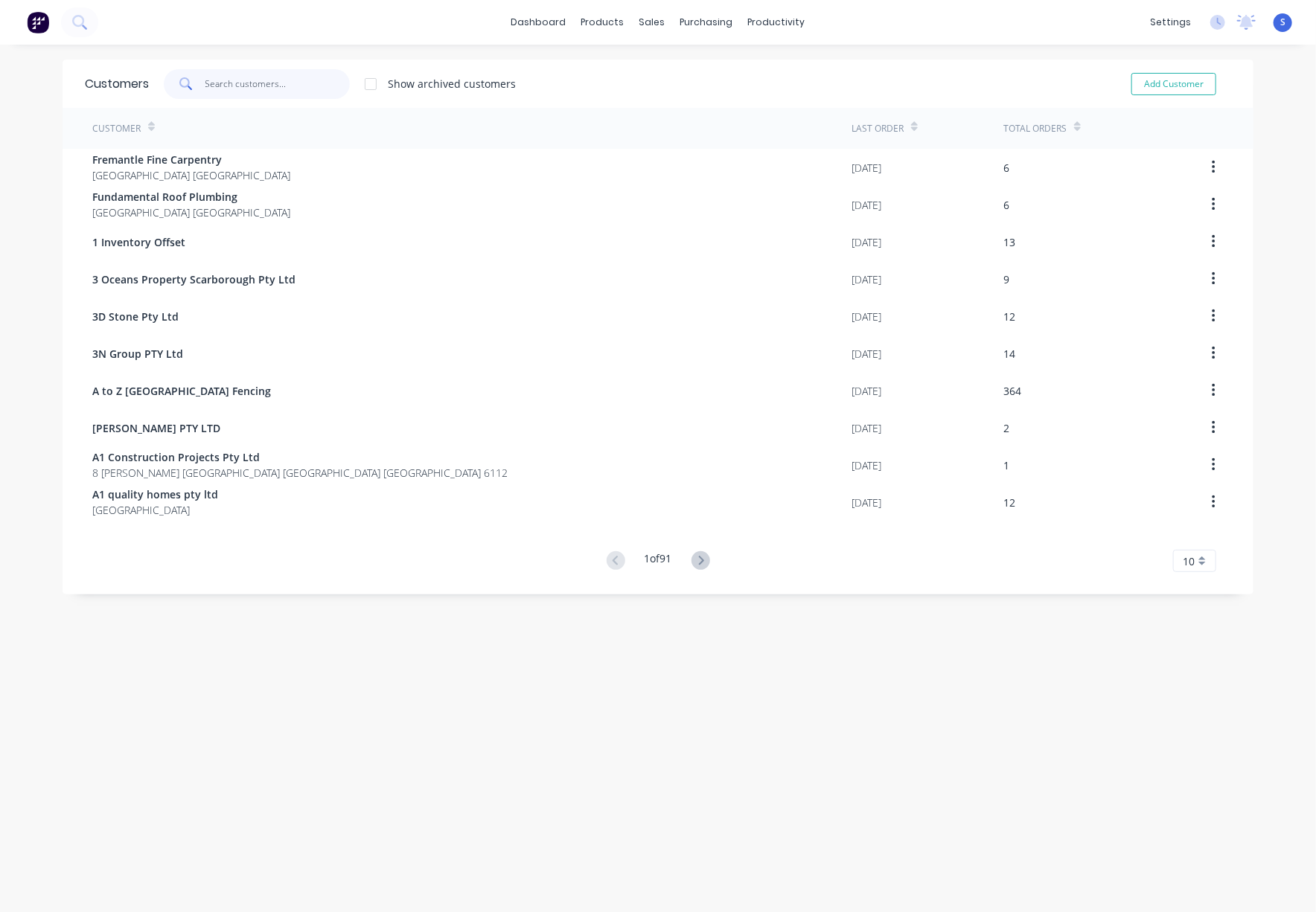
click at [279, 73] on input "text" at bounding box center [278, 84] width 145 height 30
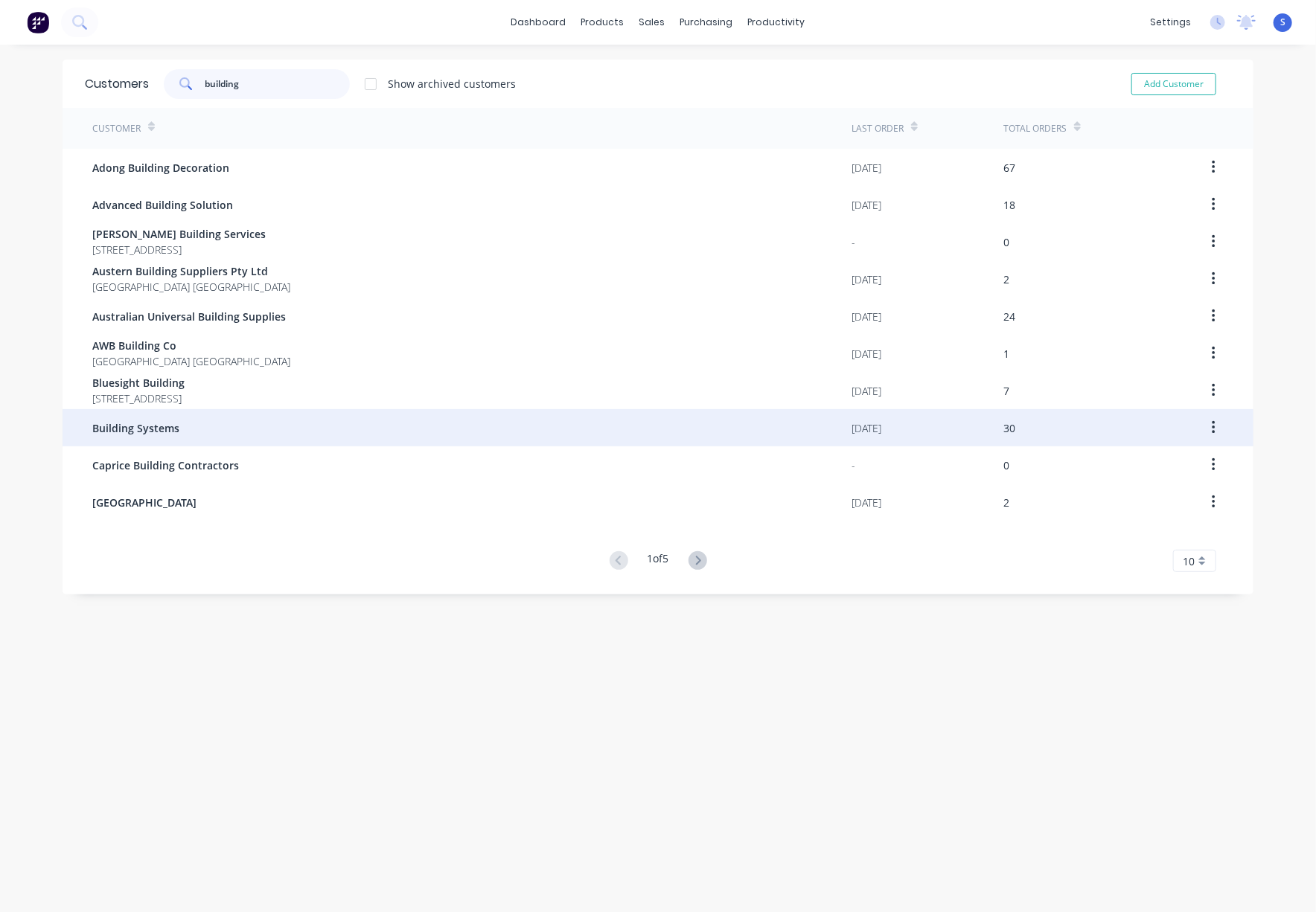
type input "building"
click at [218, 440] on div "Building Systems" at bounding box center [472, 428] width 760 height 38
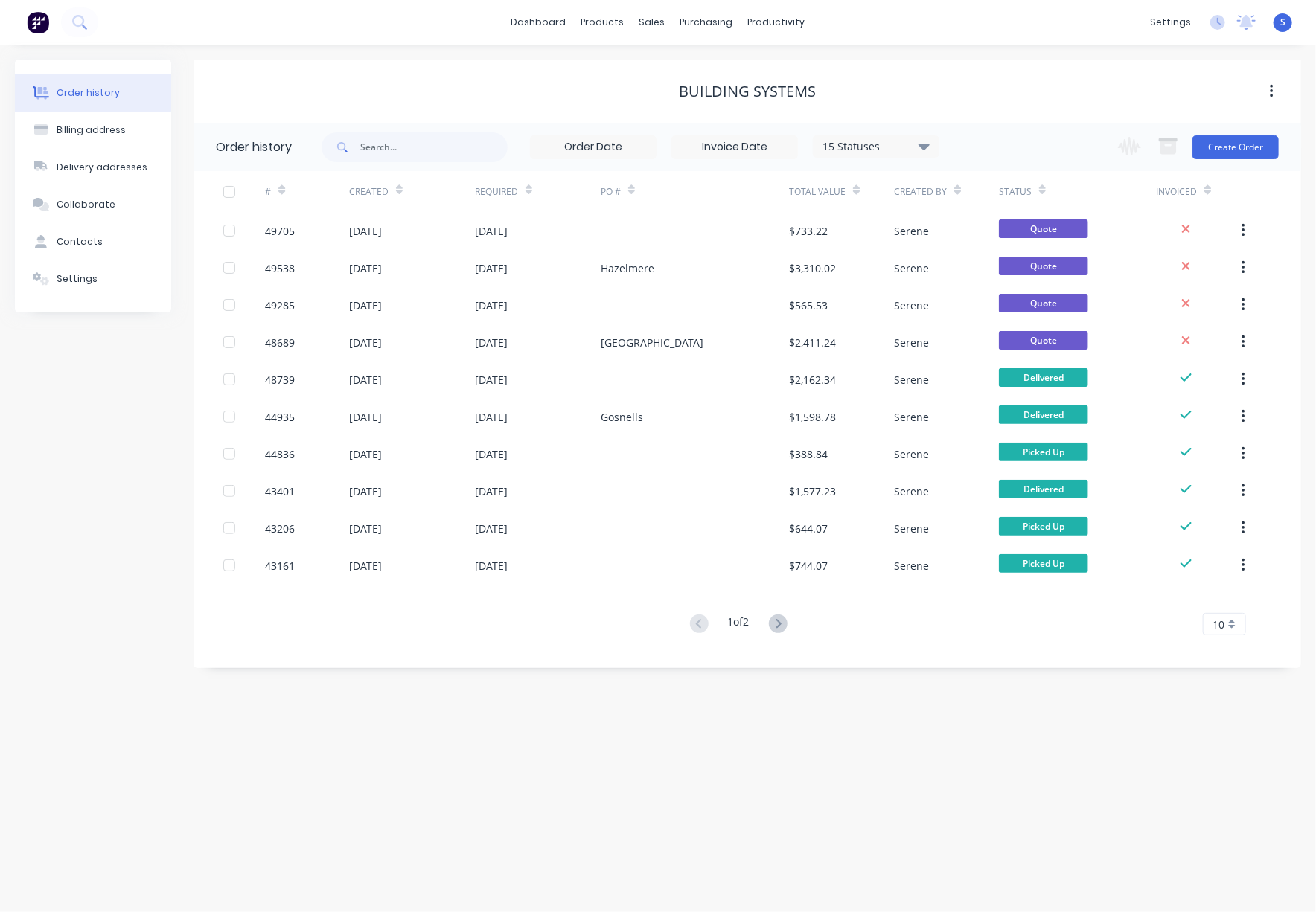
drag, startPoint x: 638, startPoint y: 735, endPoint x: 758, endPoint y: 741, distance: 120.1
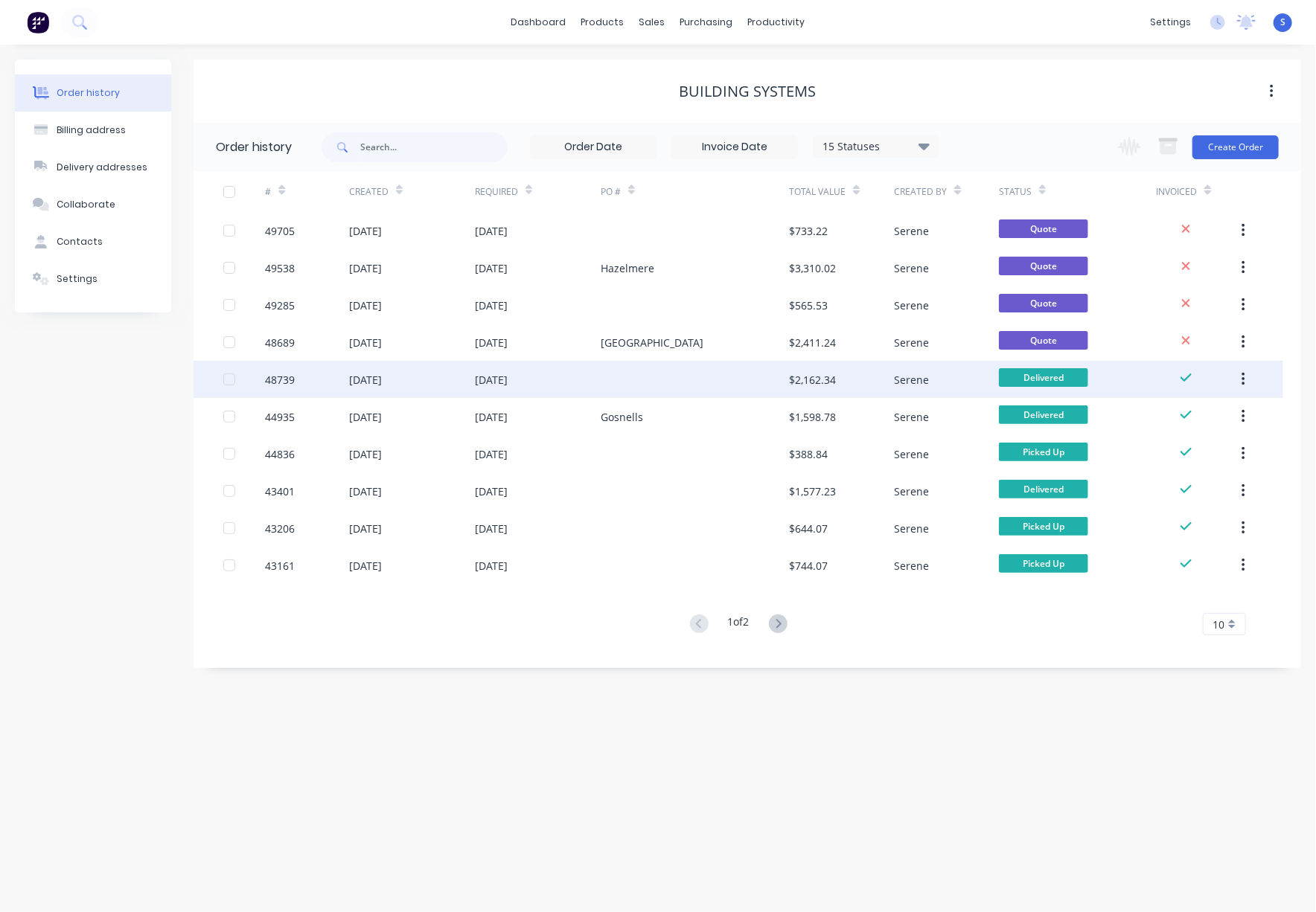
click at [630, 379] on div at bounding box center [695, 380] width 189 height 38
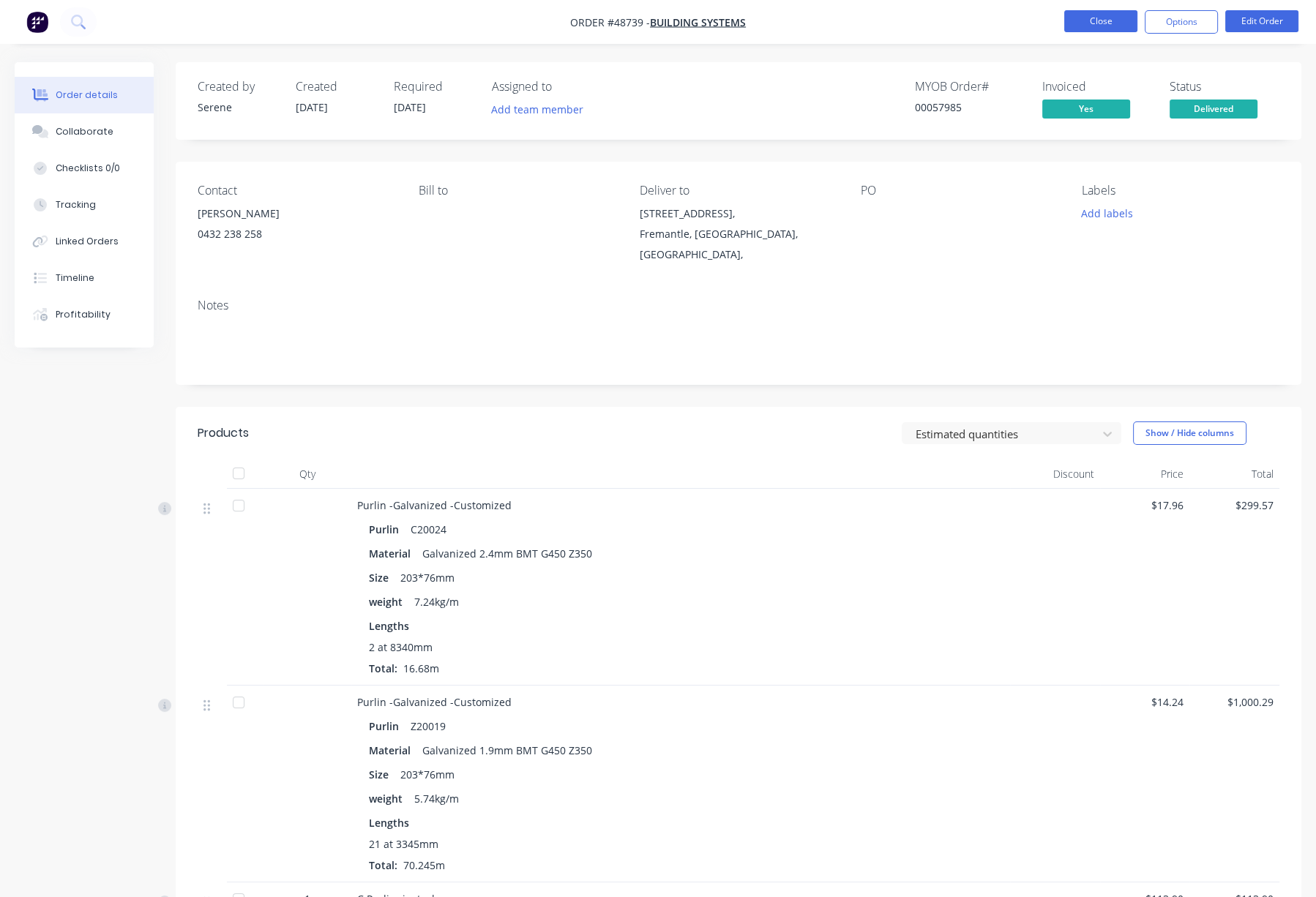
click at [1081, 12] on button "Close" at bounding box center [1100, 21] width 73 height 22
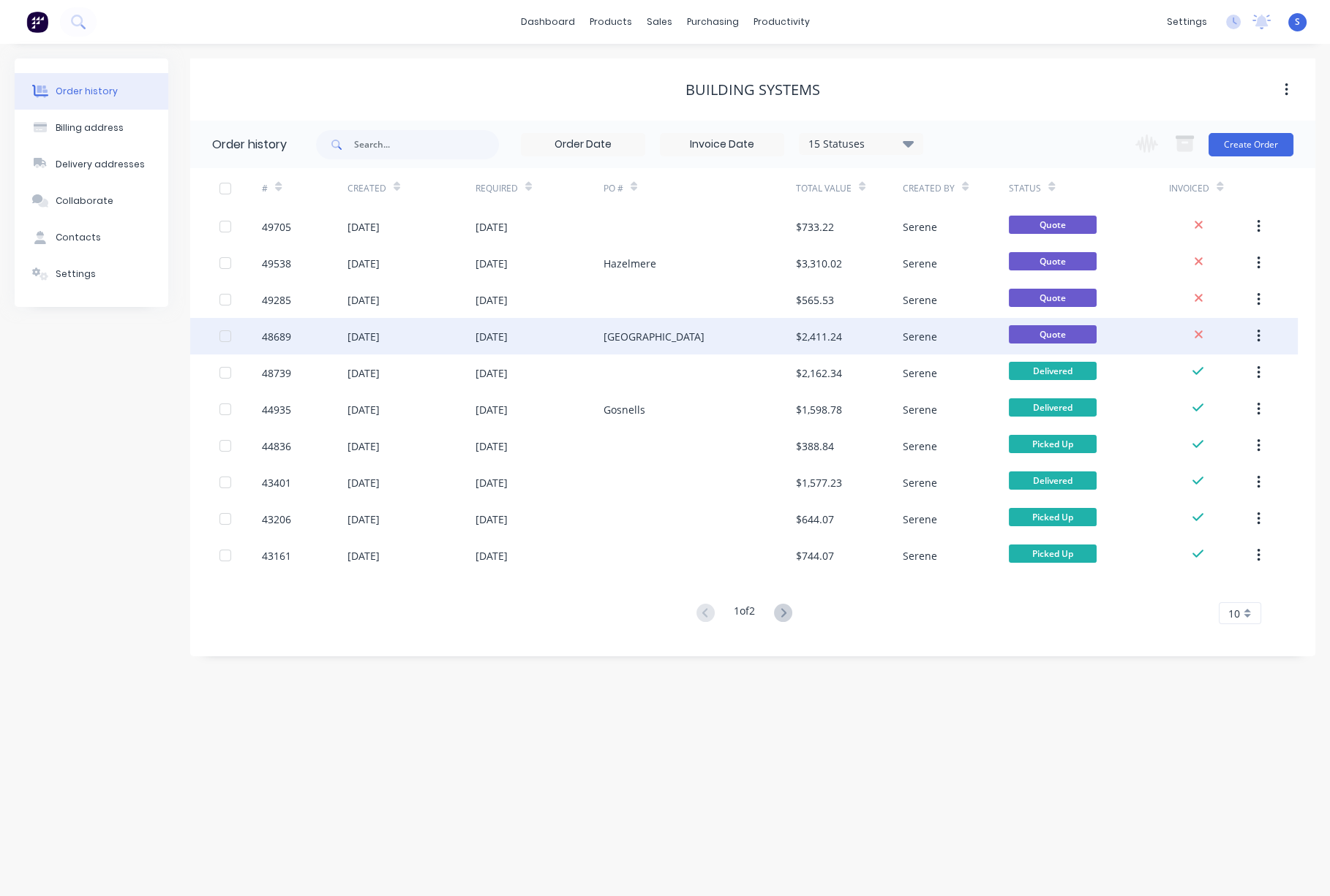
click at [740, 340] on div "[GEOGRAPHIC_DATA]" at bounding box center [699, 336] width 192 height 37
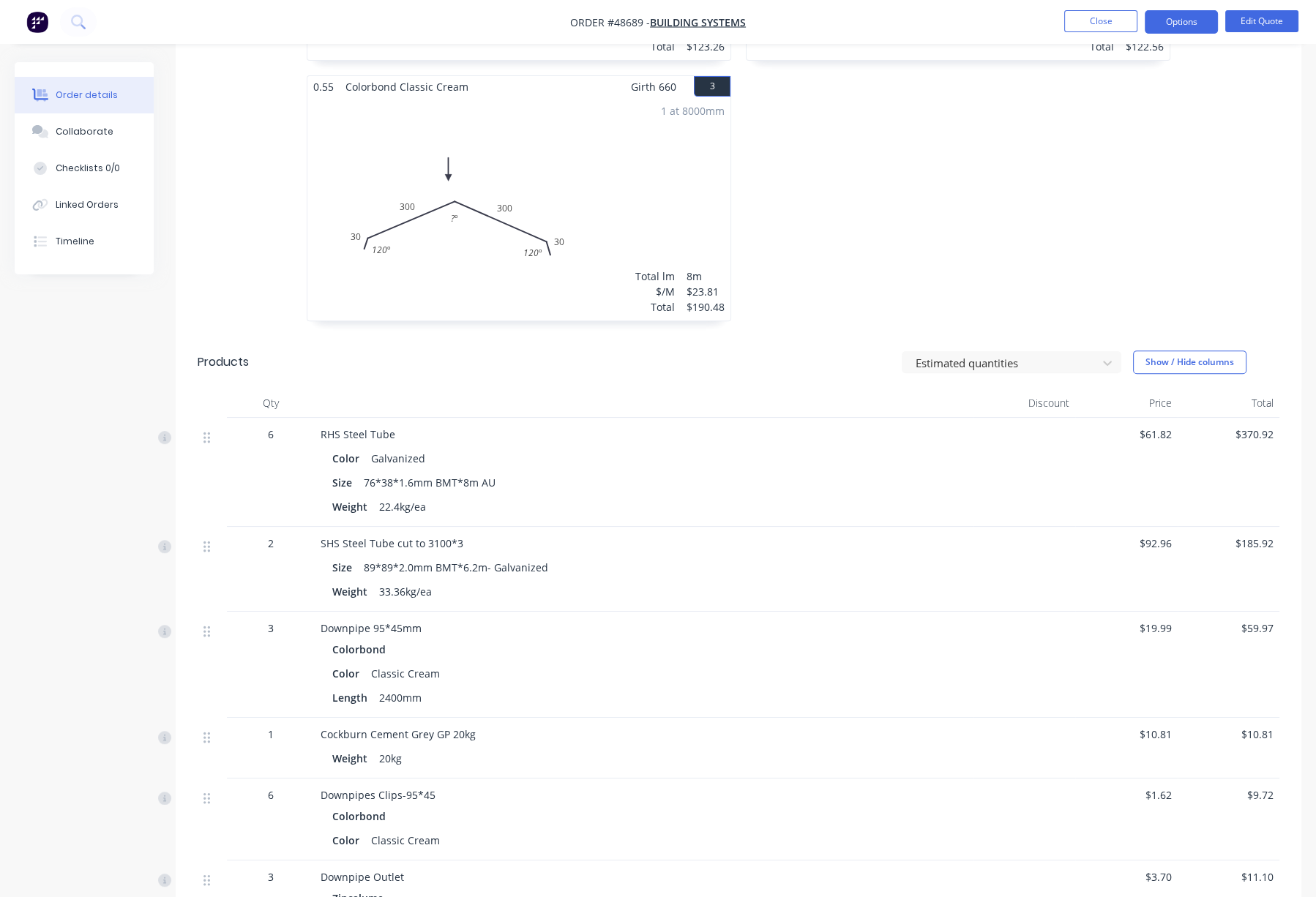
scroll to position [227, 0]
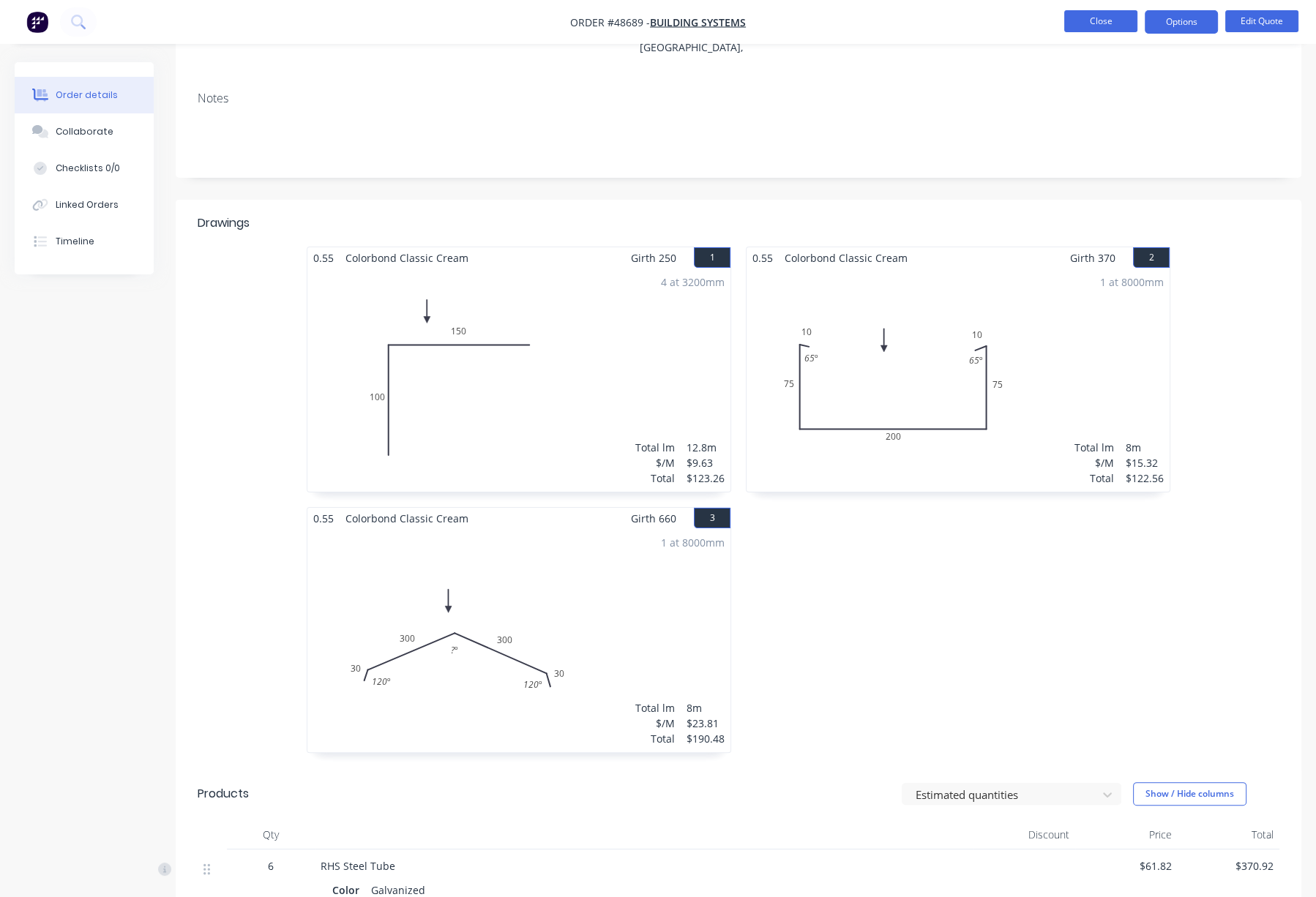
click at [1081, 21] on button "Close" at bounding box center [1100, 21] width 73 height 22
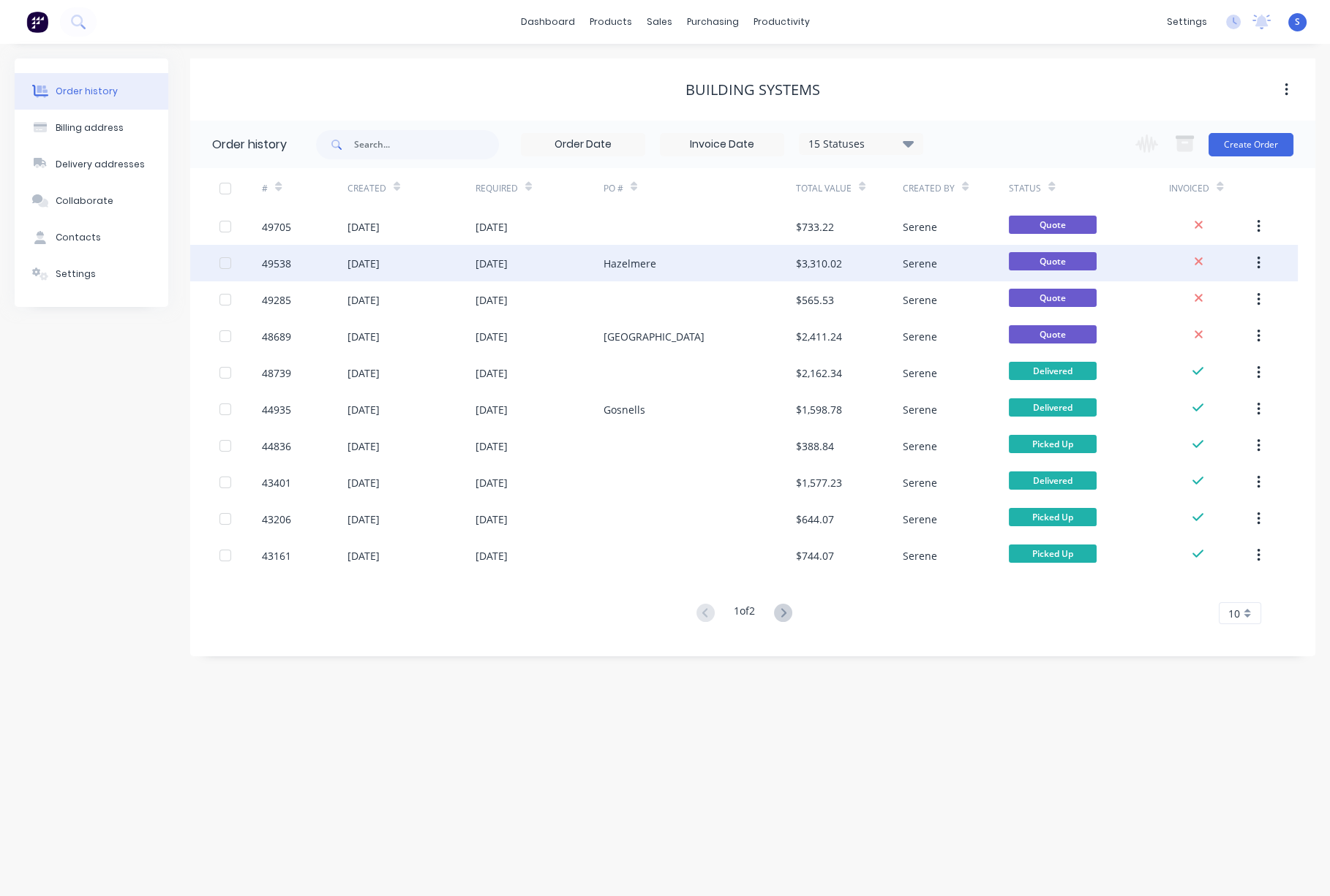
click at [654, 256] on div "Hazelmere" at bounding box center [630, 263] width 53 height 15
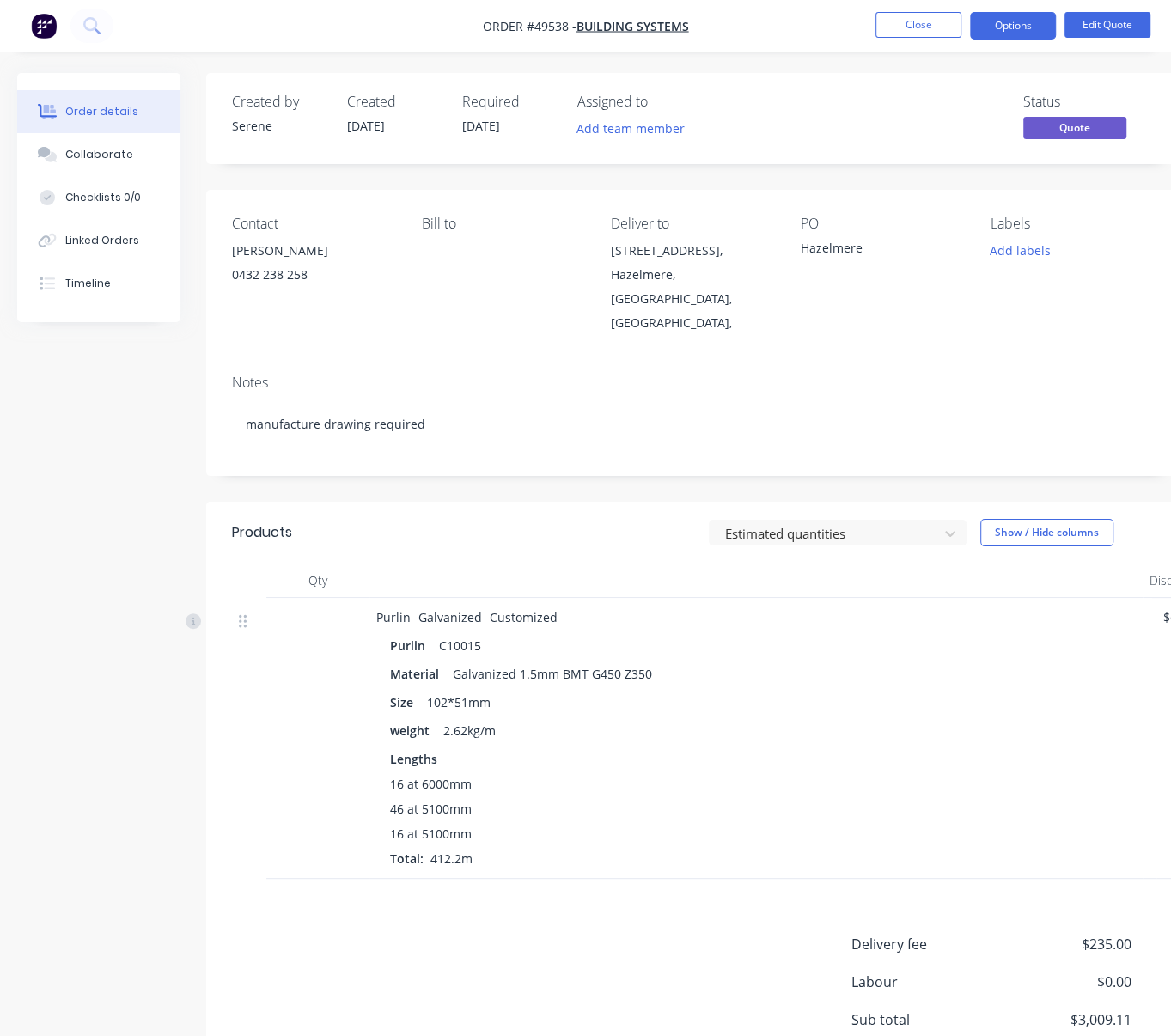
click at [656, 568] on div at bounding box center [755, 580] width 773 height 34
click at [933, 29] on button "Close" at bounding box center [918, 25] width 86 height 26
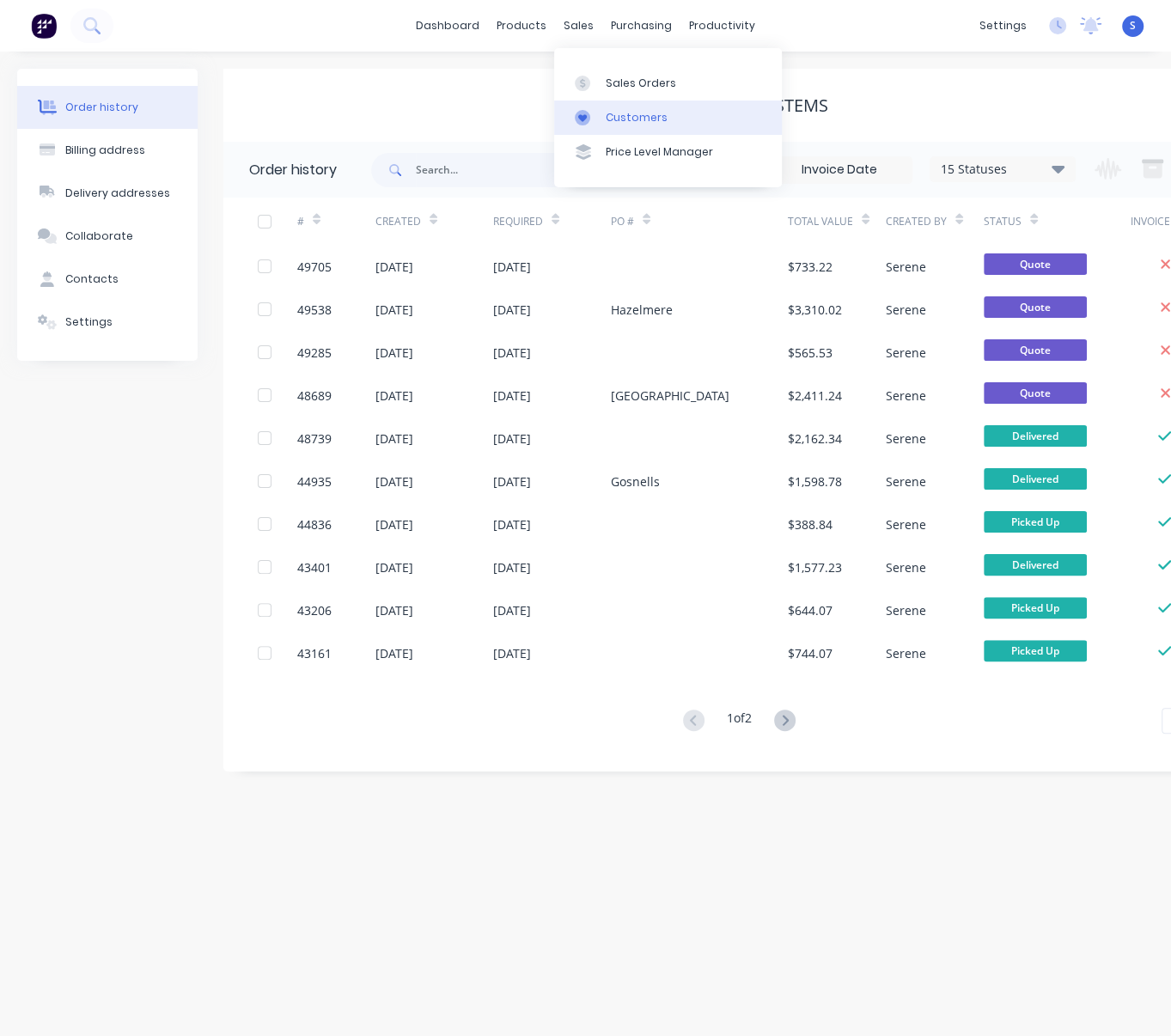
click at [618, 115] on div "Customers" at bounding box center [636, 118] width 62 height 16
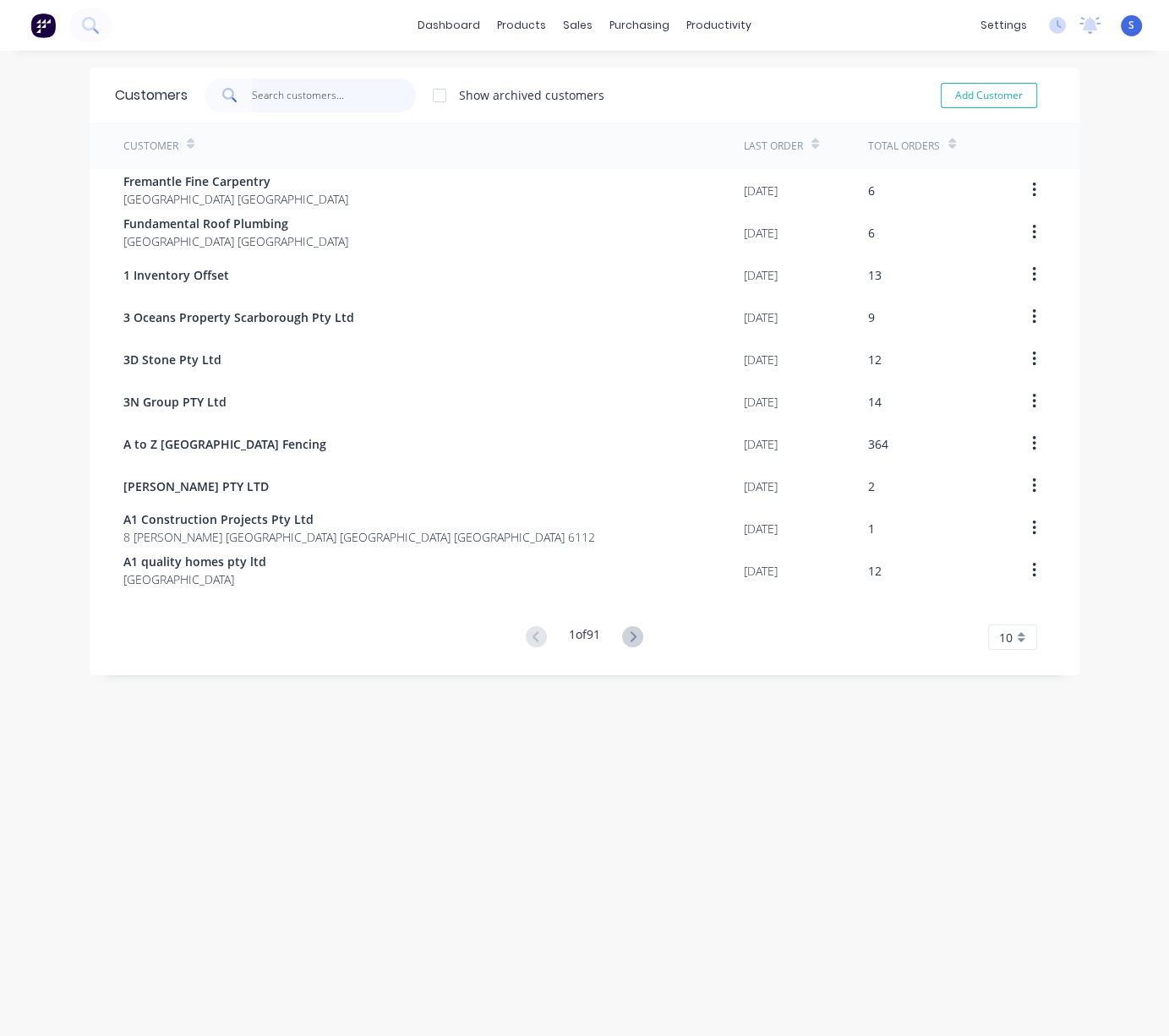
click at [359, 98] on input "text" at bounding box center [334, 95] width 165 height 34
click at [503, 876] on div "Customers Show archived customers Add Customer Customer Last Order Total Orders…" at bounding box center [584, 560] width 1169 height 986
click at [479, 908] on div "Customers Show archived customers Add Customer Customer Last Order Total Orders…" at bounding box center [584, 560] width 1169 height 986
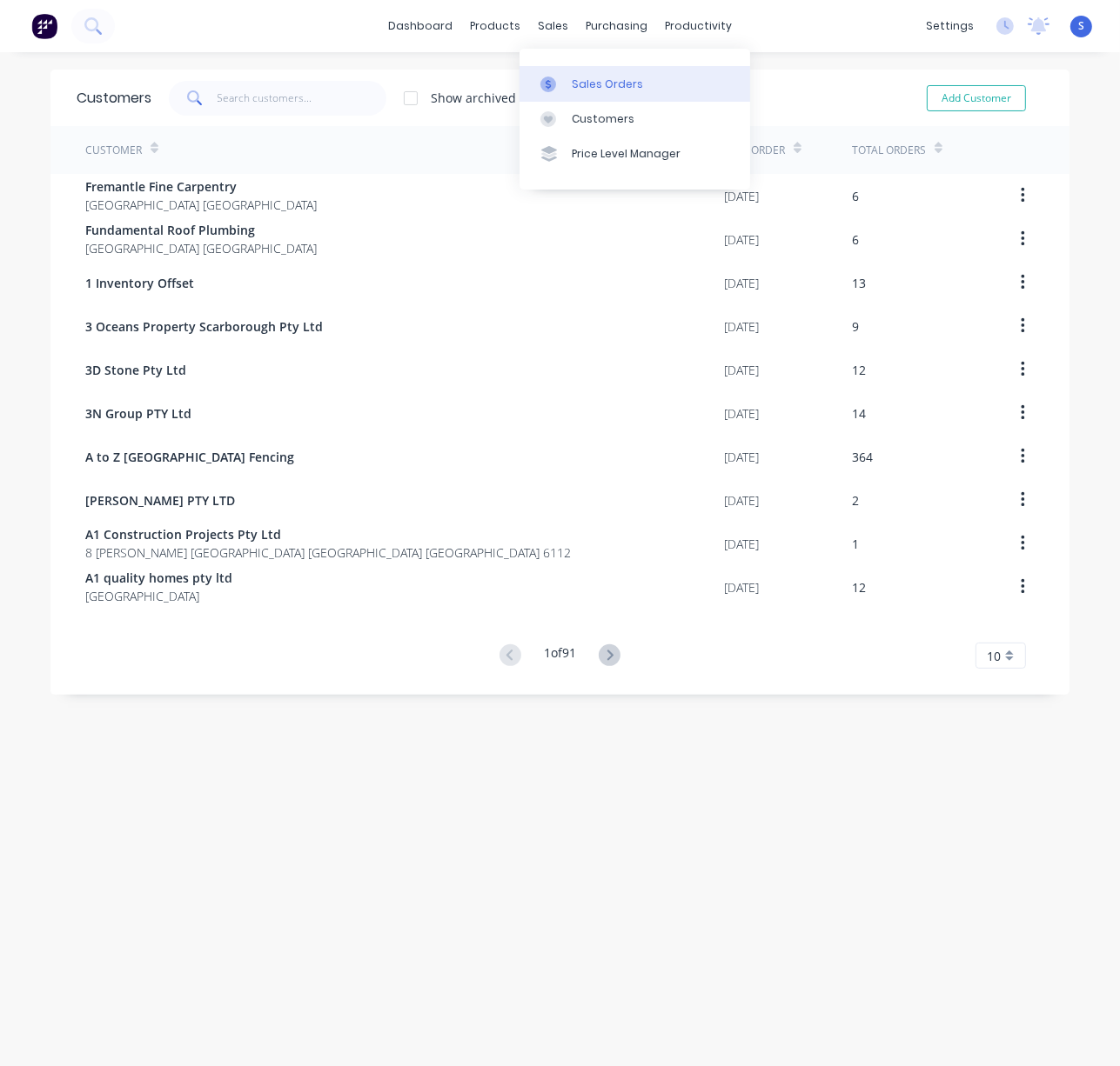
click at [588, 82] on div "Sales Orders" at bounding box center [607, 85] width 72 height 16
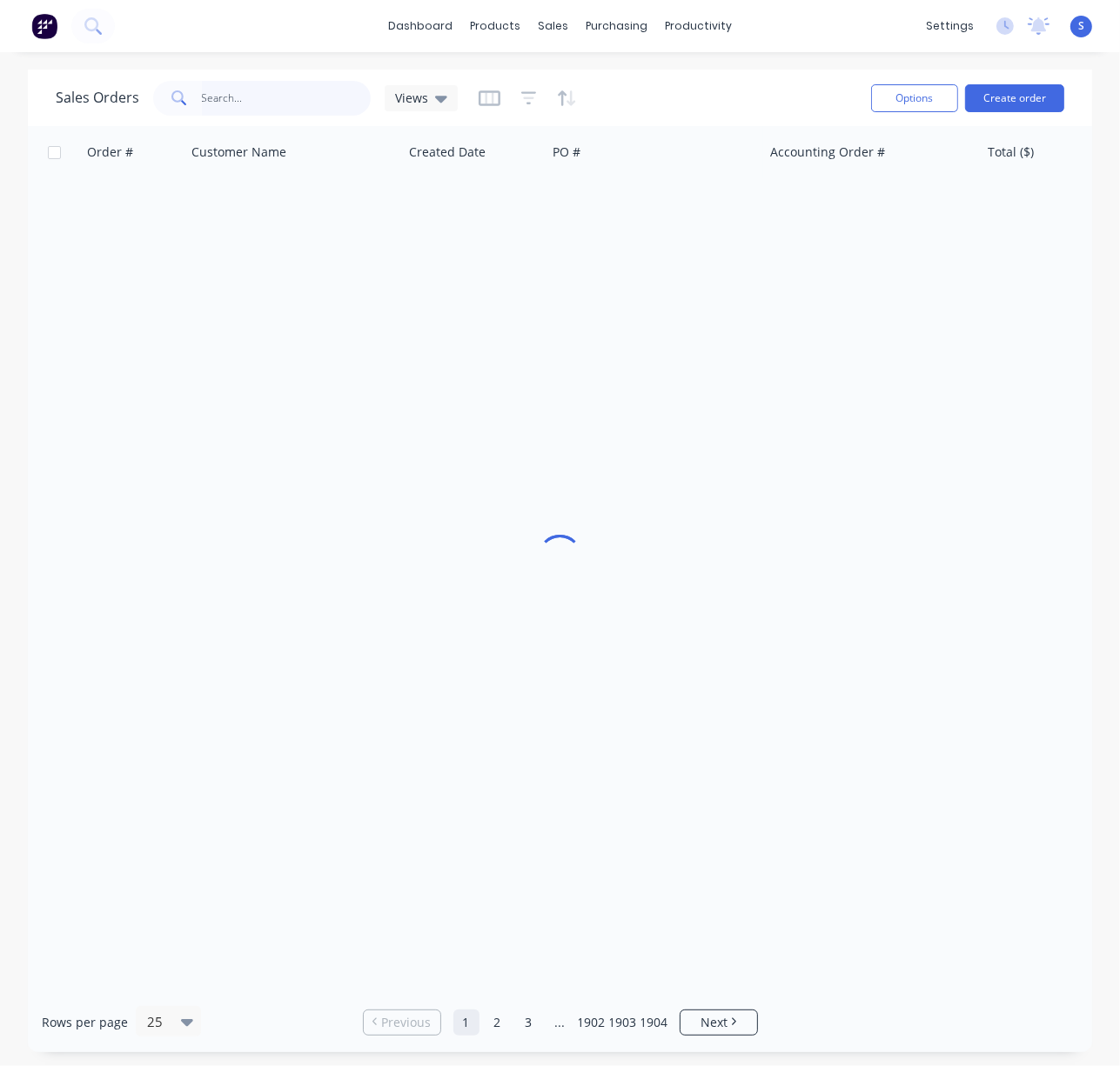
click at [271, 90] on input "text" at bounding box center [286, 98] width 170 height 35
type input "47080"
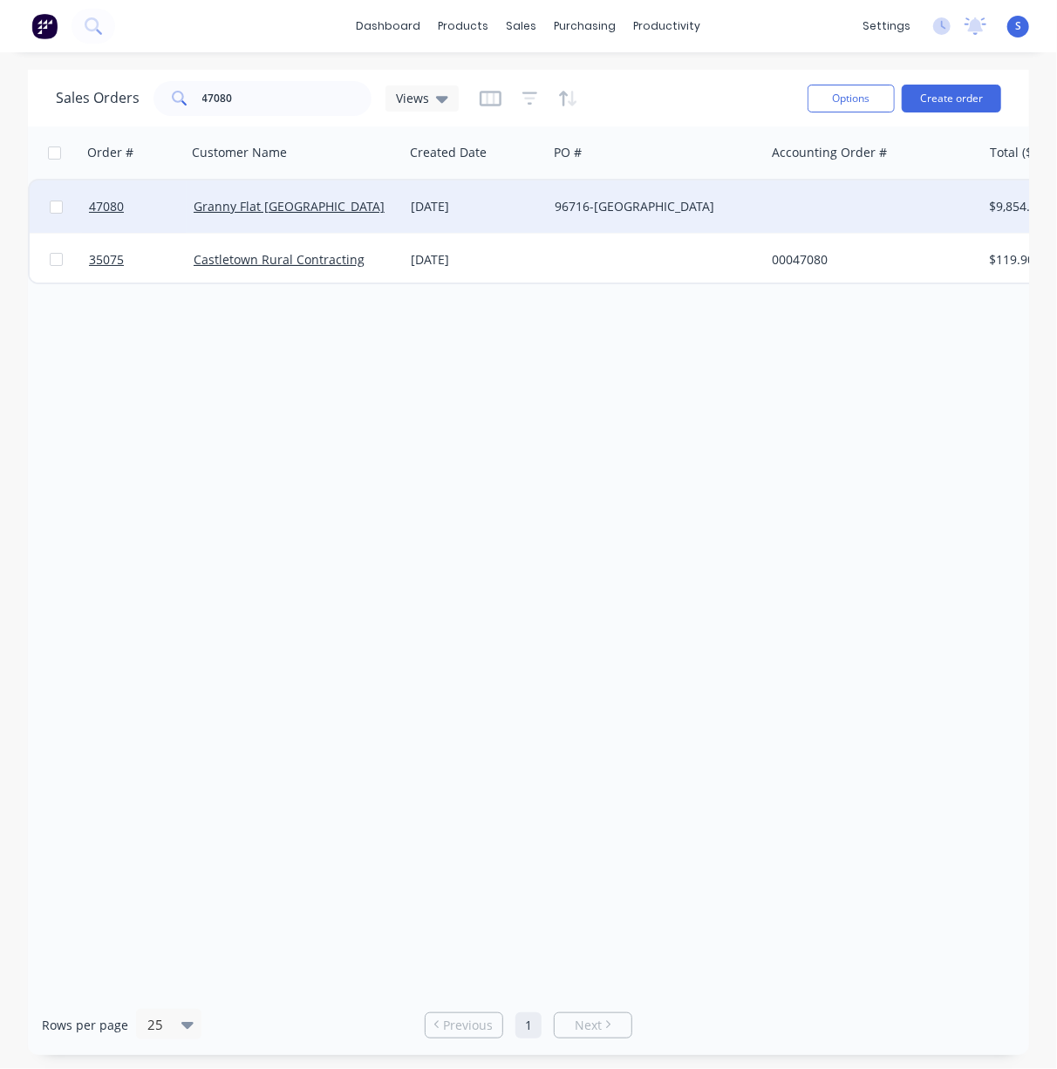
click at [451, 207] on div "[DATE]" at bounding box center [476, 206] width 130 height 17
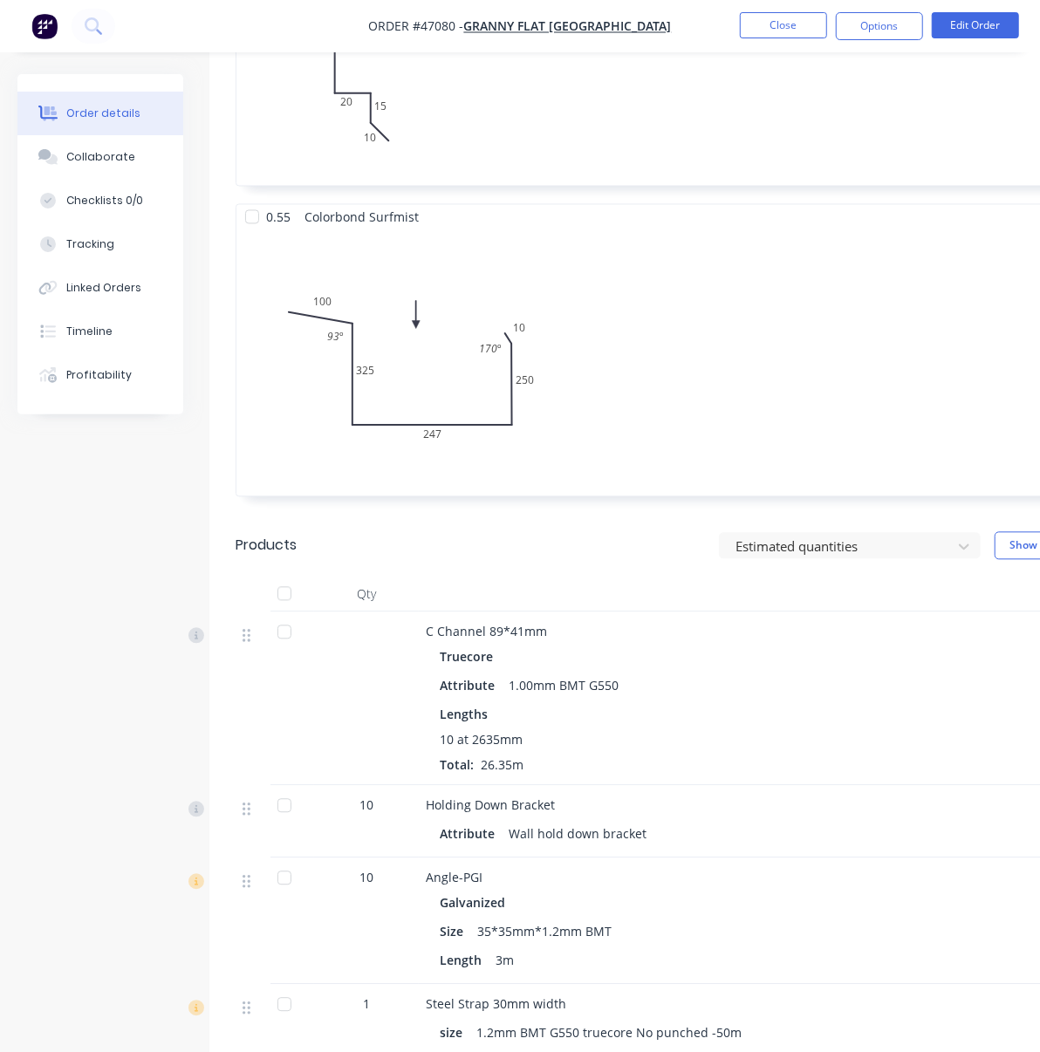
scroll to position [1900, 0]
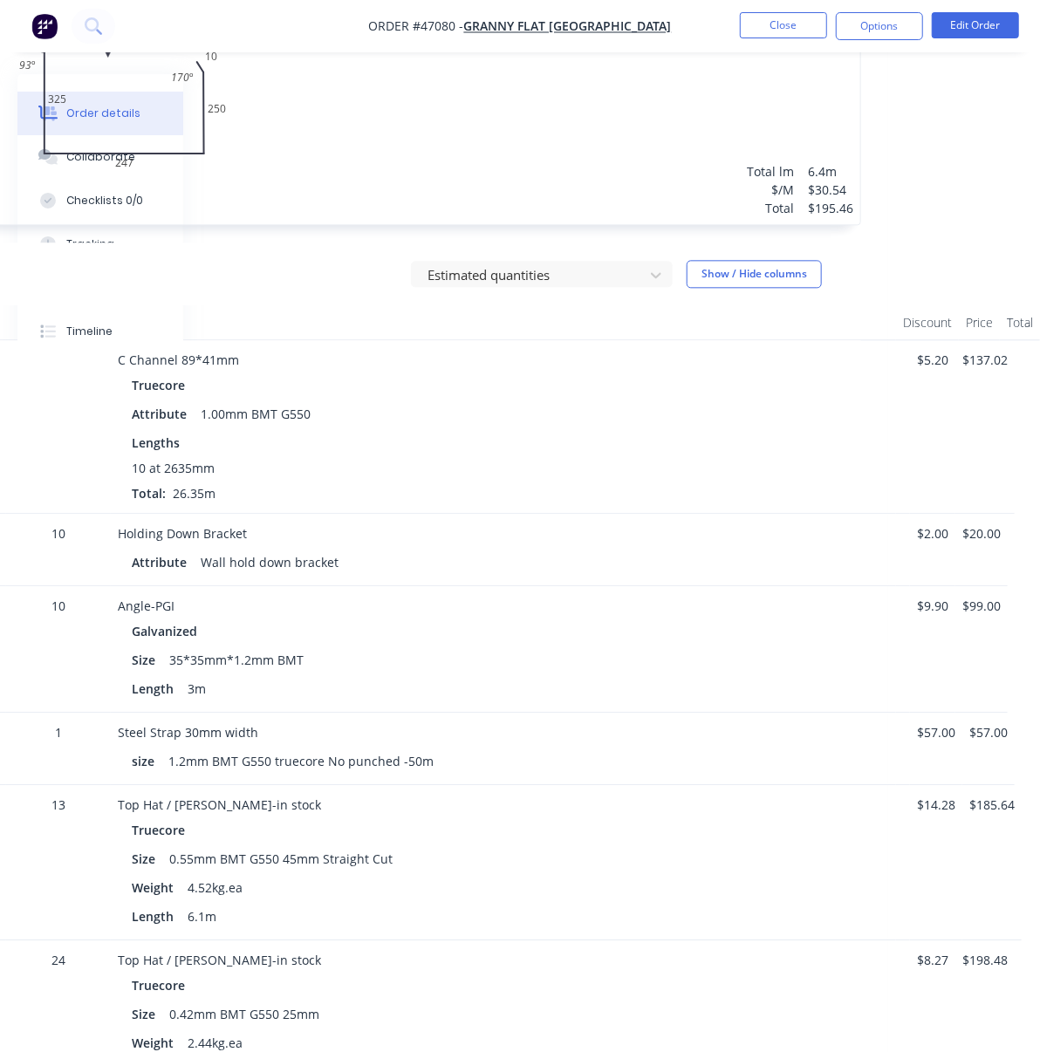
drag, startPoint x: 618, startPoint y: 570, endPoint x: 797, endPoint y: 551, distance: 179.9
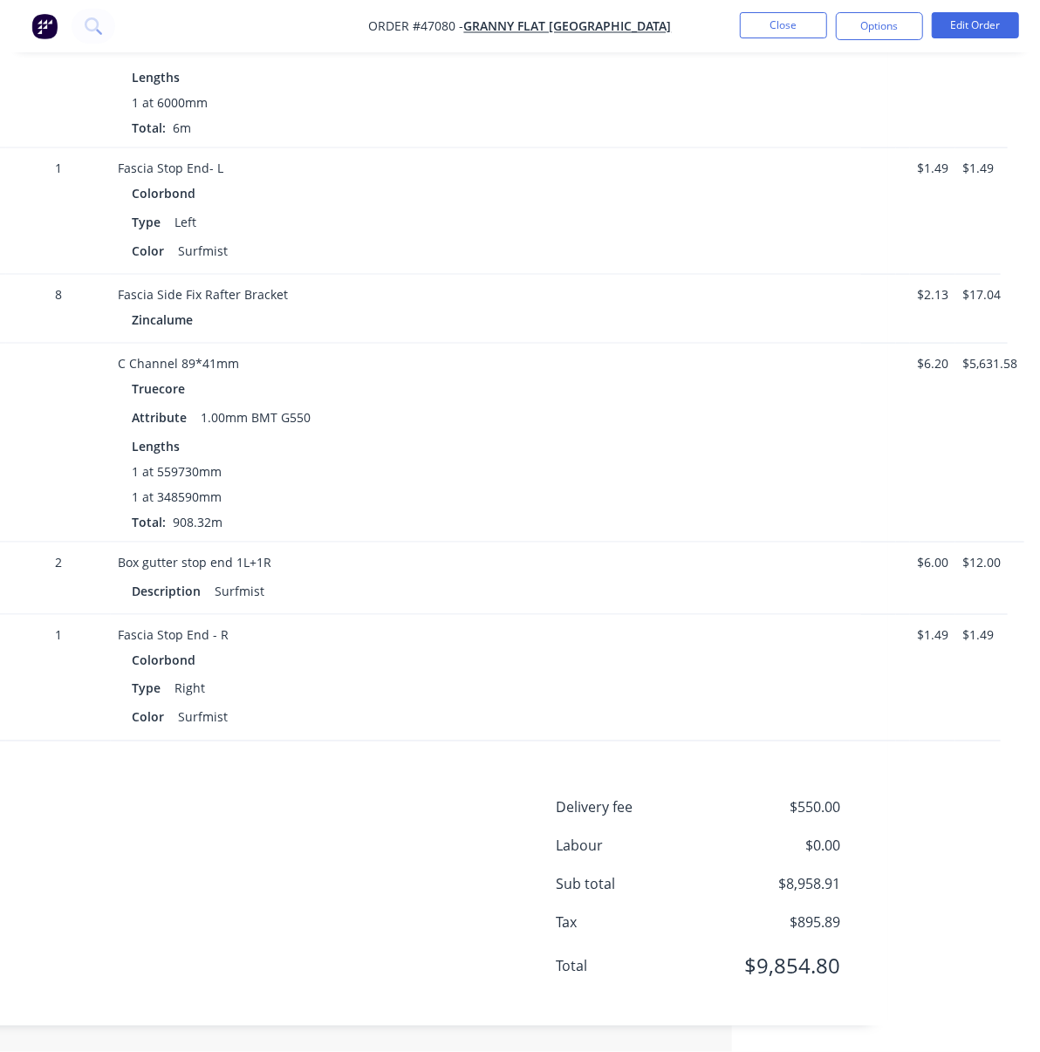
scroll to position [4496, 312]
click at [606, 304] on div "Fascia Side Fix Rafter Bracket Zincalume" at bounding box center [503, 309] width 785 height 69
click at [782, 22] on button "Close" at bounding box center [783, 25] width 87 height 26
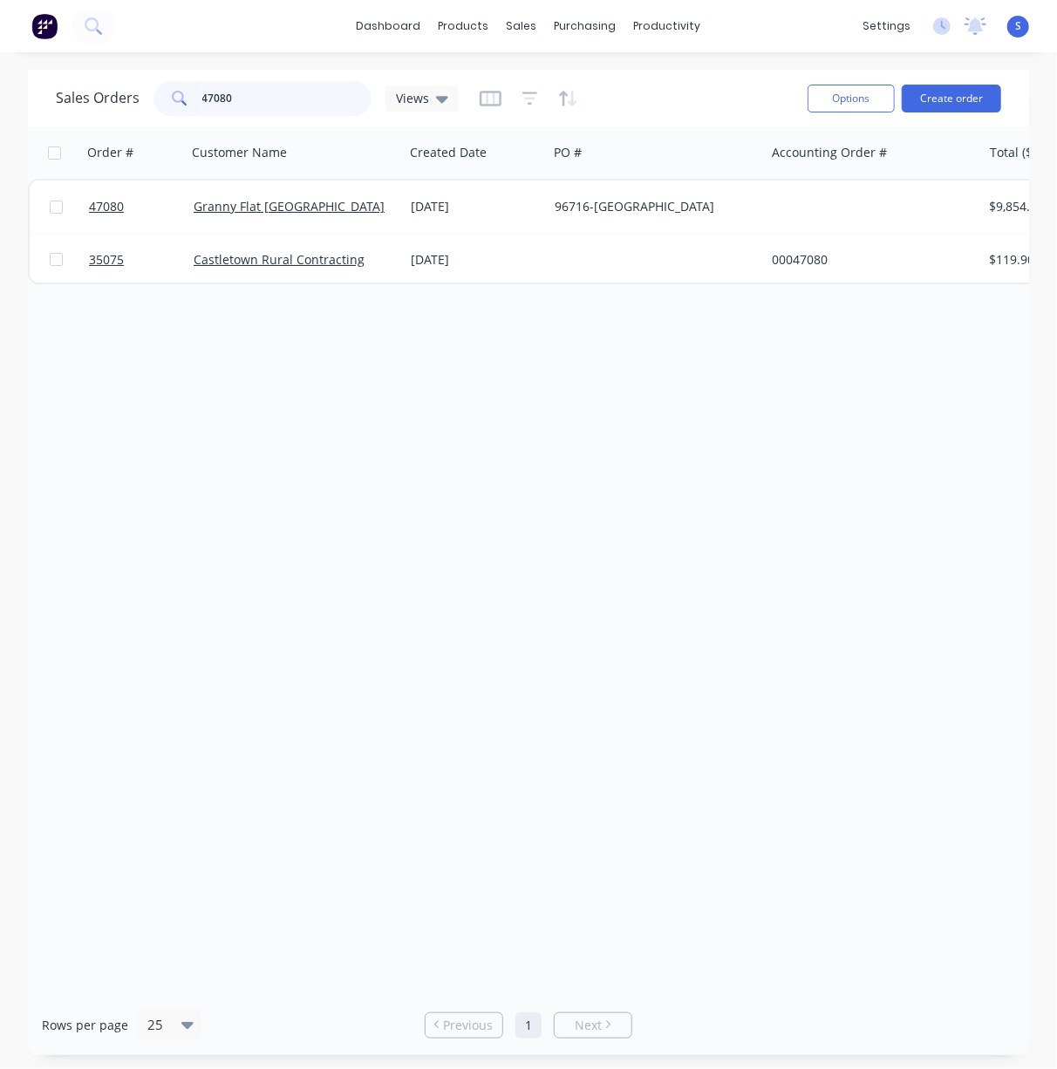
drag, startPoint x: 271, startPoint y: 87, endPoint x: 165, endPoint y: 90, distance: 106.5
click at [165, 90] on div "47080" at bounding box center [263, 98] width 218 height 35
type input "44831"
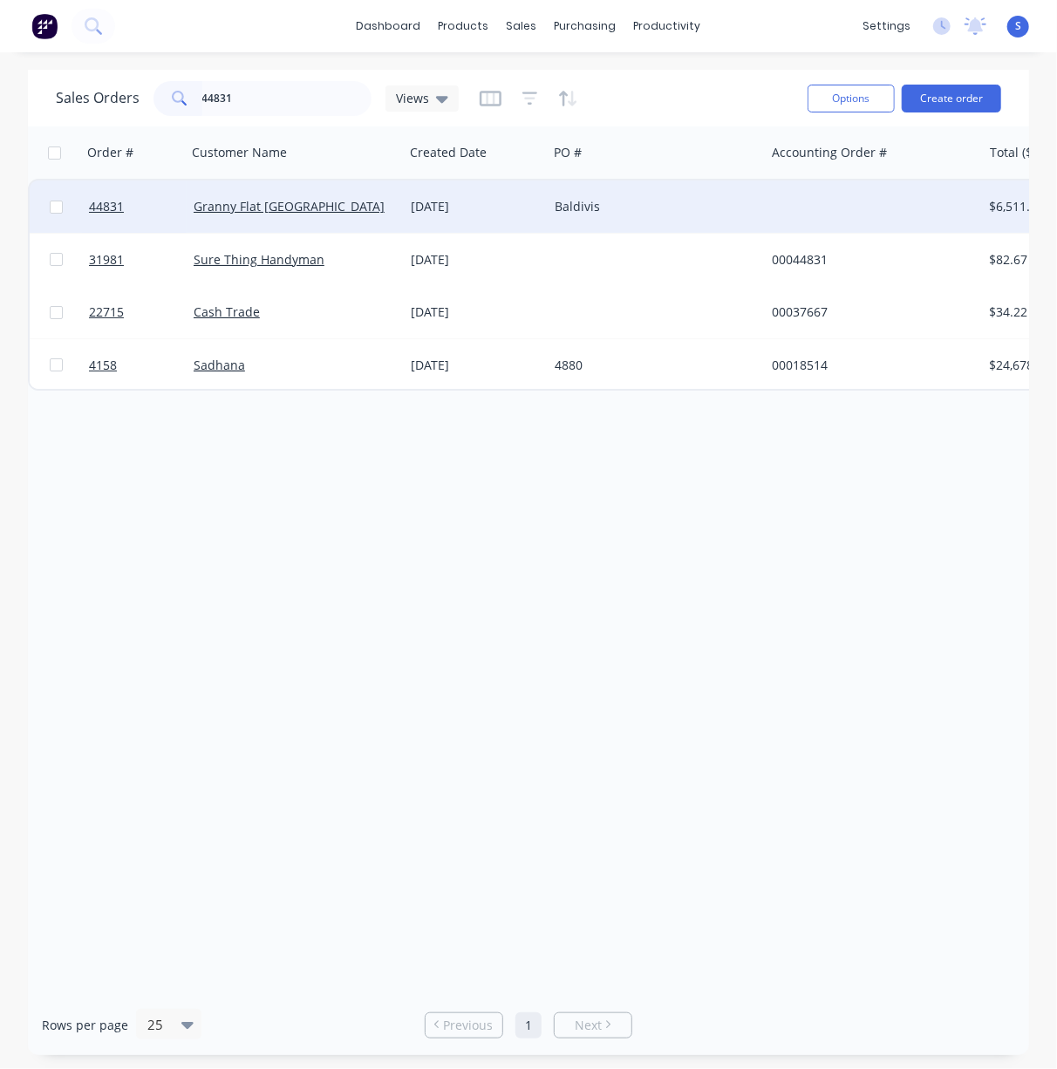
click at [383, 214] on div "Granny Flat [GEOGRAPHIC_DATA]" at bounding box center [291, 206] width 194 height 17
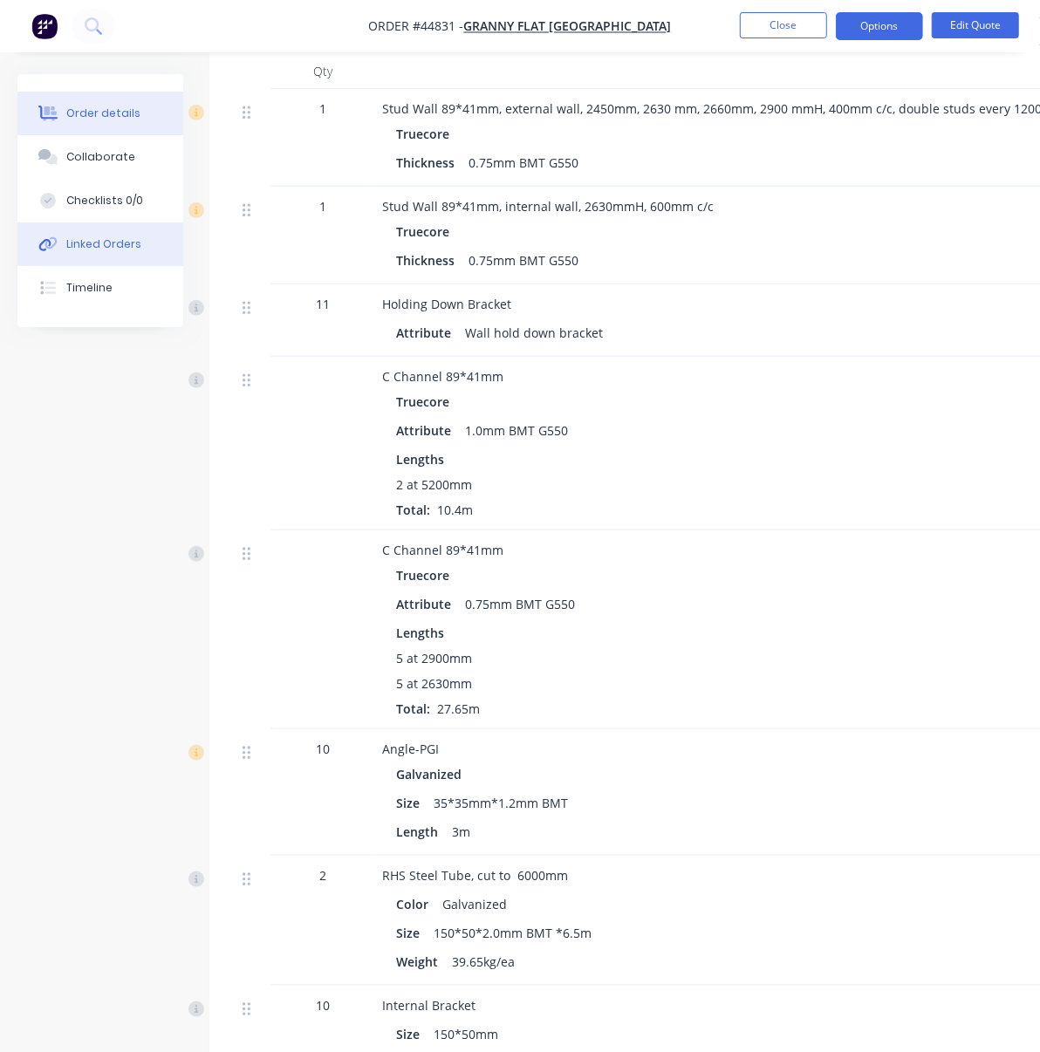
click at [89, 247] on div "Linked Orders" at bounding box center [103, 244] width 75 height 16
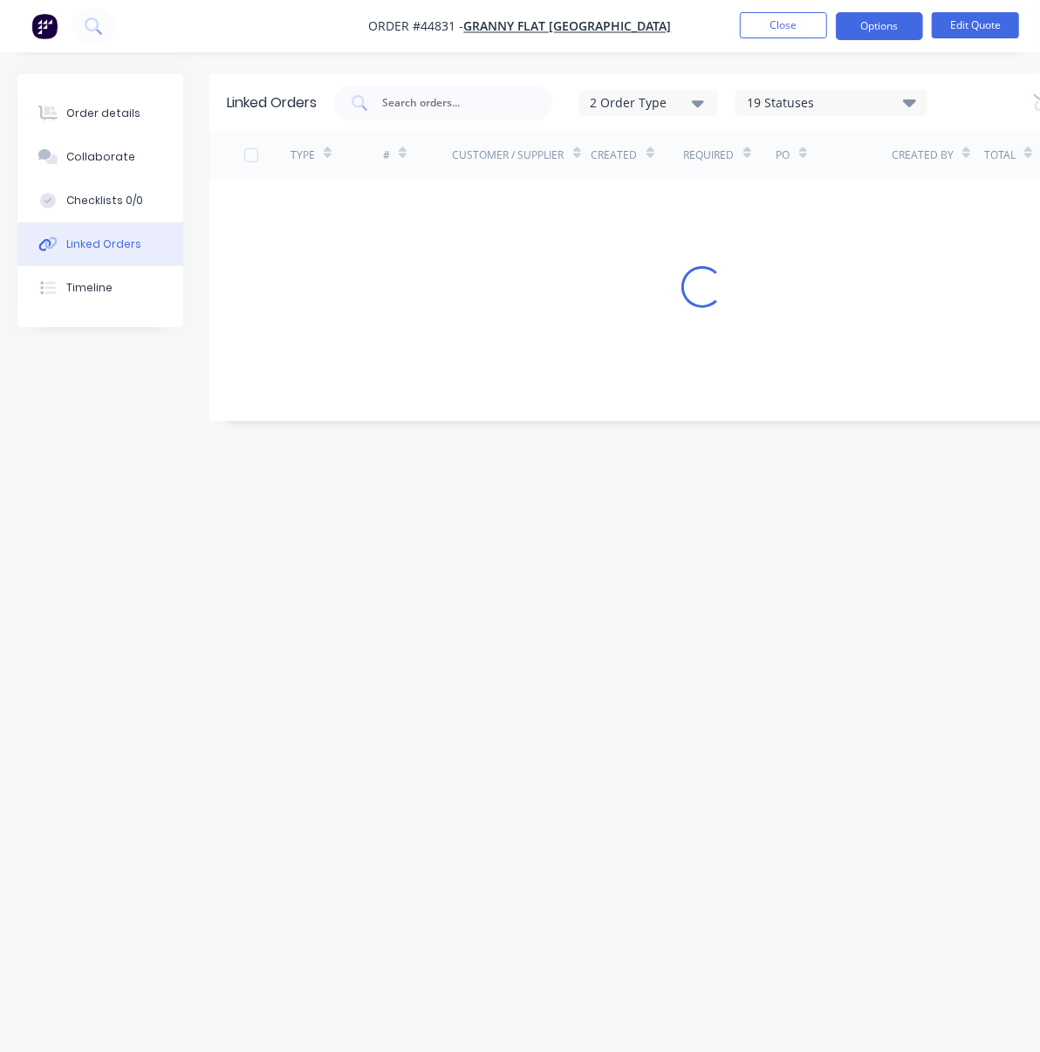
scroll to position [17, 0]
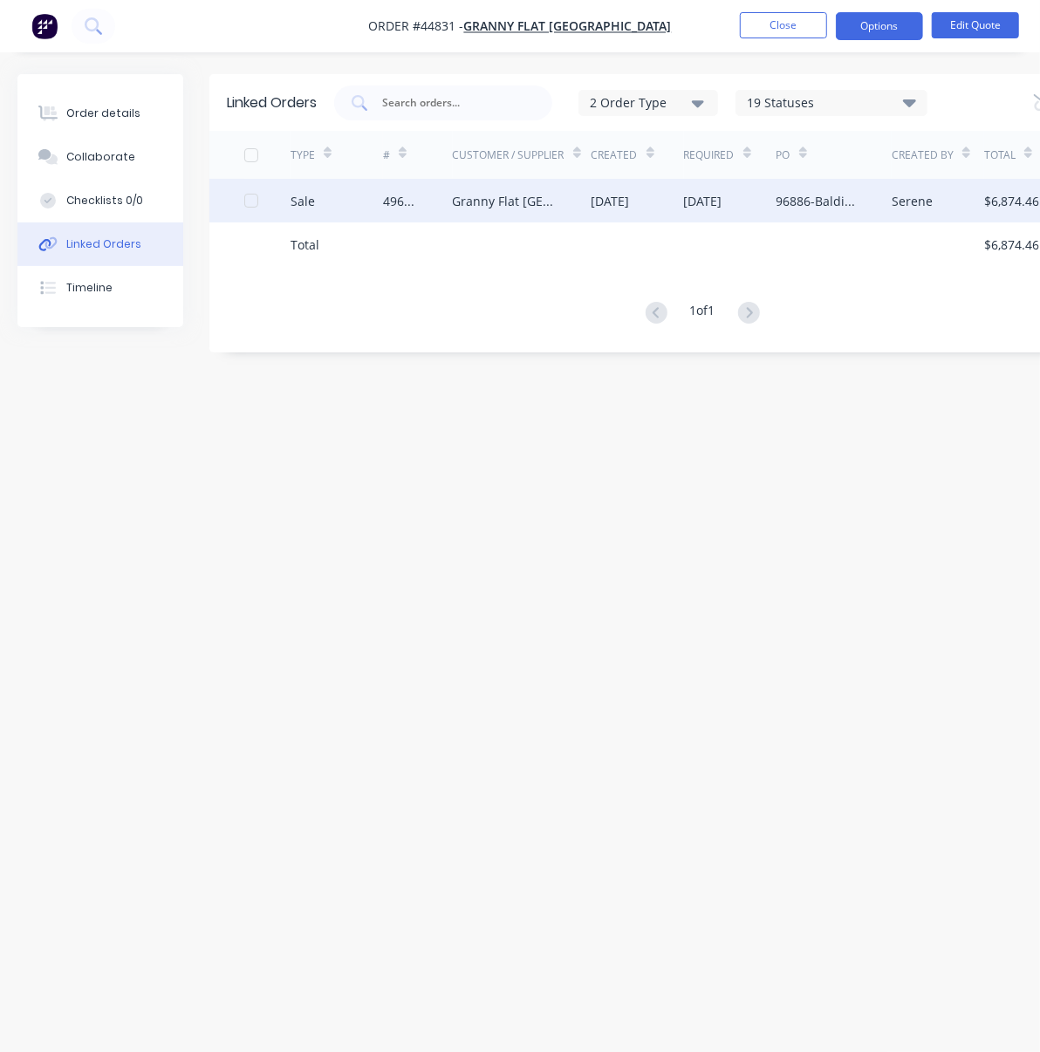
click at [591, 192] on div "[DATE]" at bounding box center [610, 201] width 38 height 18
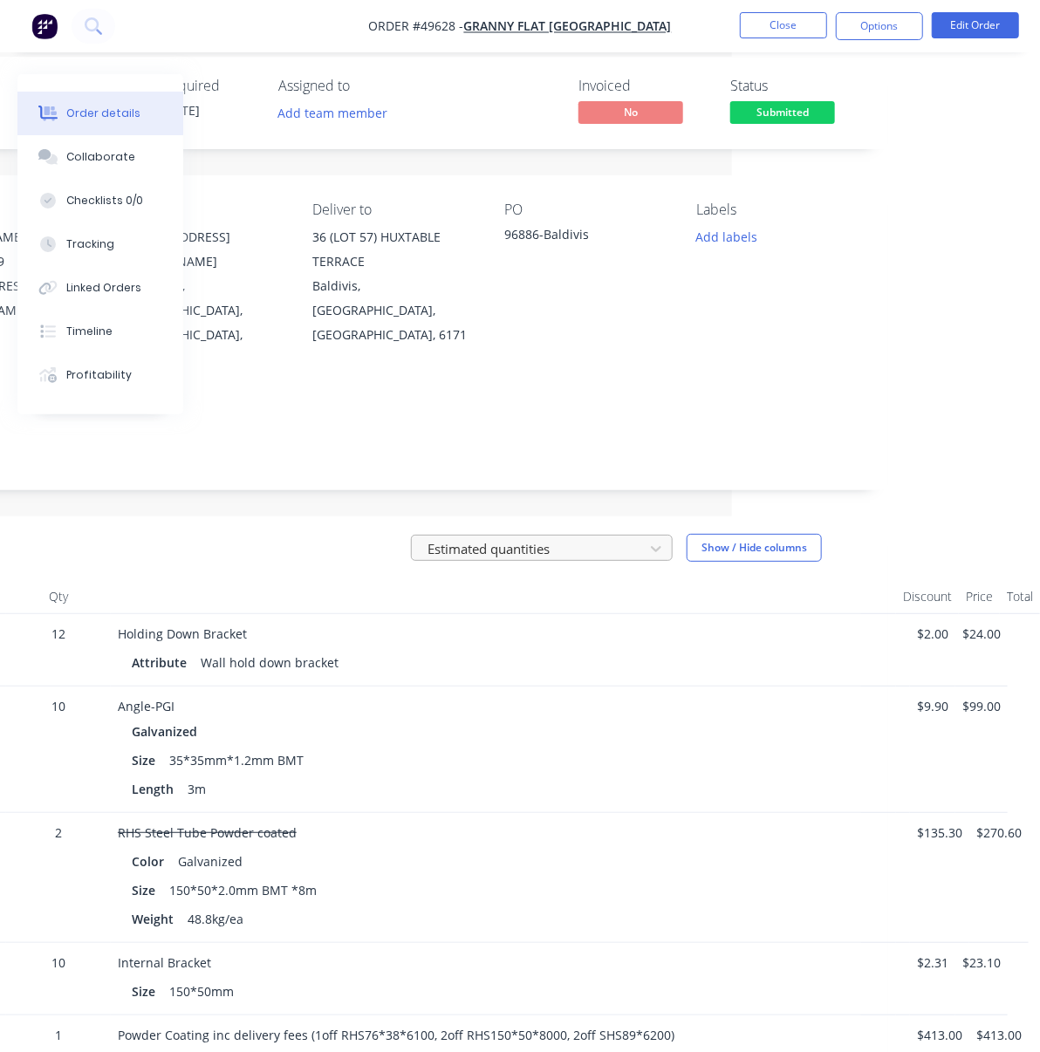
drag, startPoint x: 290, startPoint y: 539, endPoint x: 609, endPoint y: 539, distance: 319.3
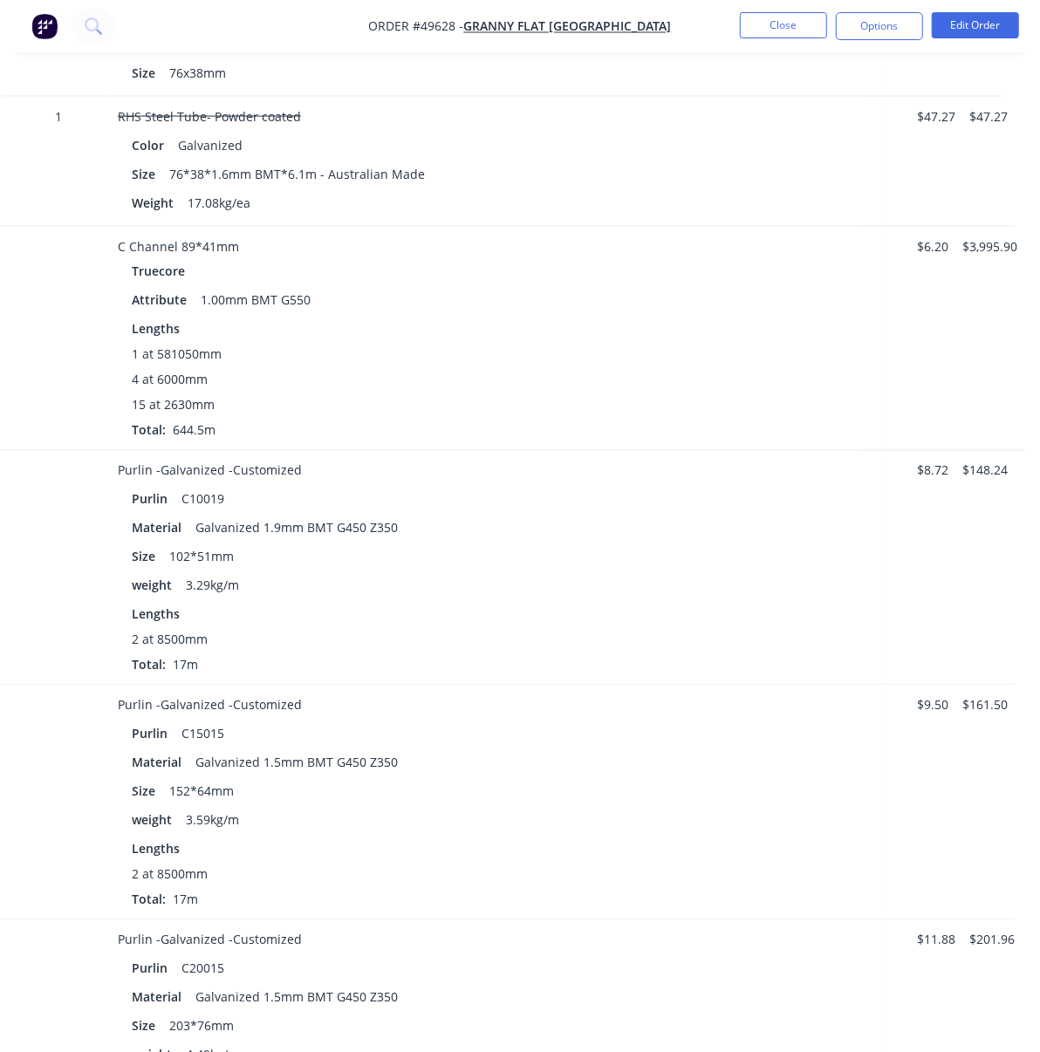
scroll to position [1657, 312]
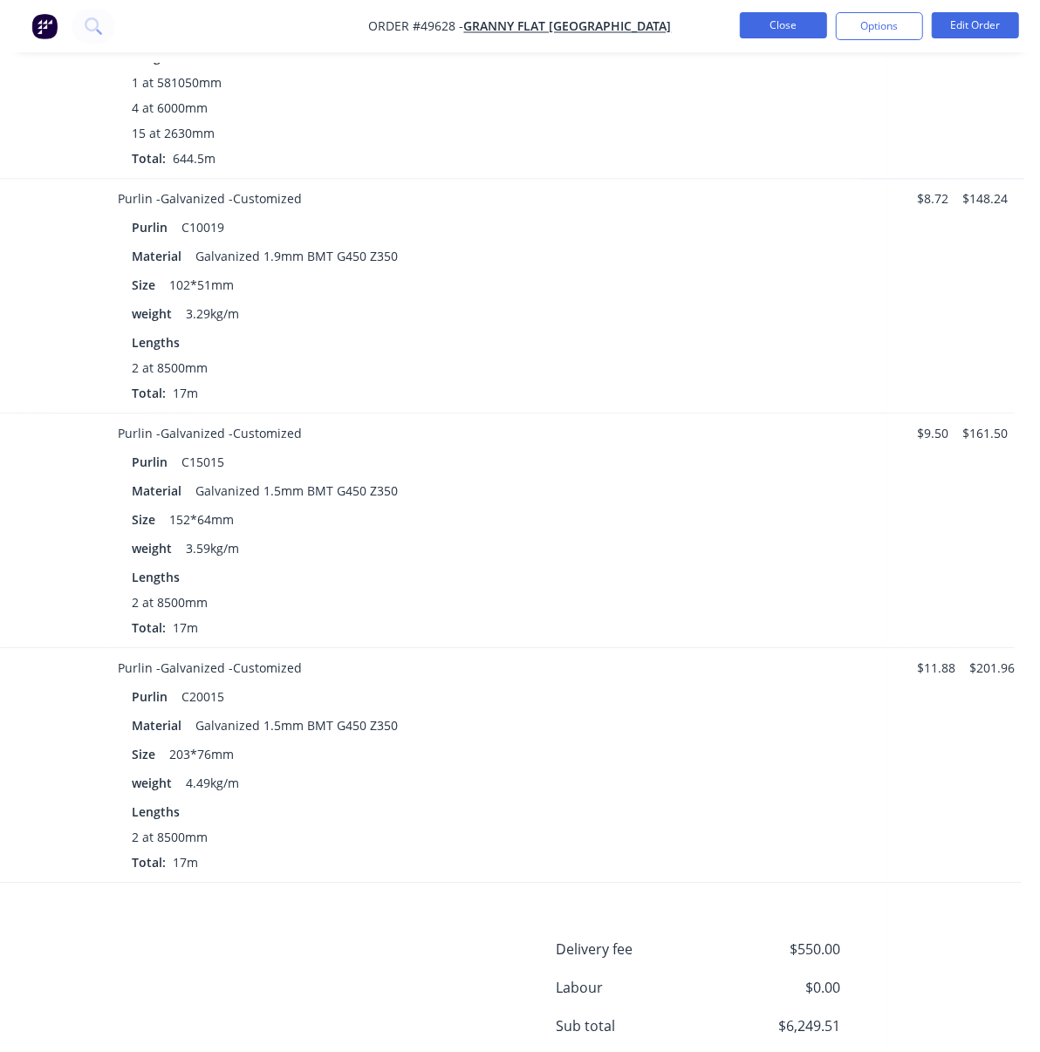
click at [794, 34] on button "Close" at bounding box center [783, 25] width 87 height 26
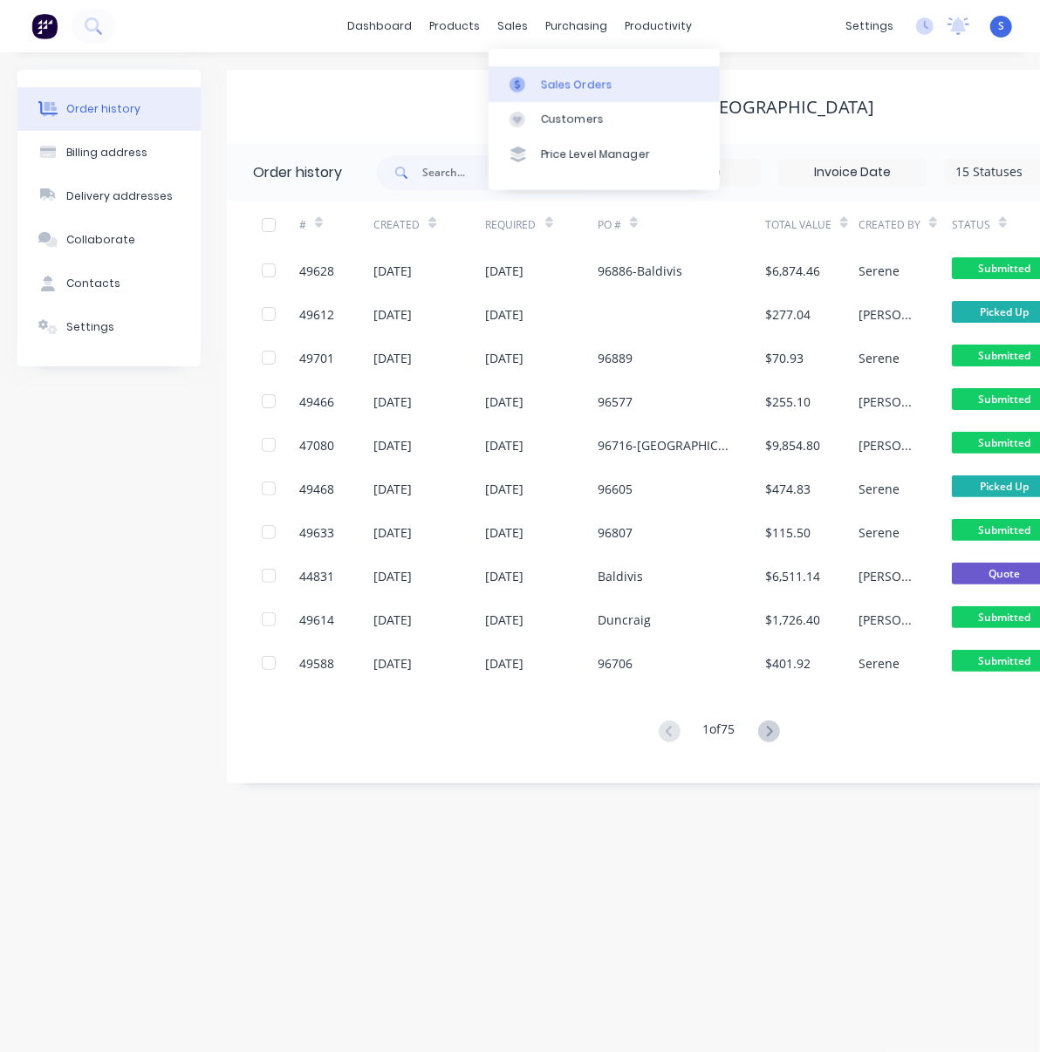
click at [550, 83] on div "Sales Orders" at bounding box center [577, 85] width 72 height 16
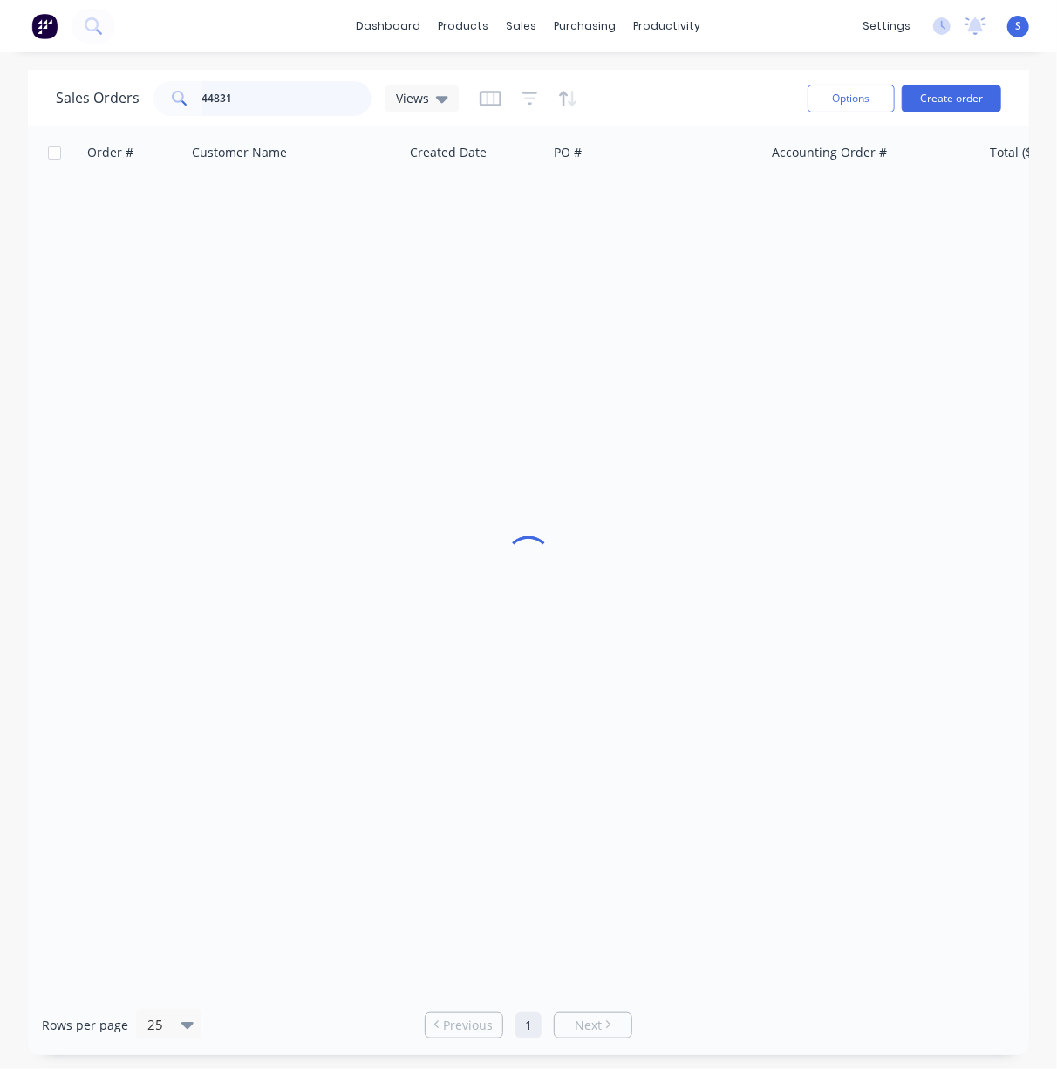
drag, startPoint x: 272, startPoint y: 96, endPoint x: 200, endPoint y: 99, distance: 72.5
click at [204, 97] on input "44831" at bounding box center [287, 98] width 170 height 35
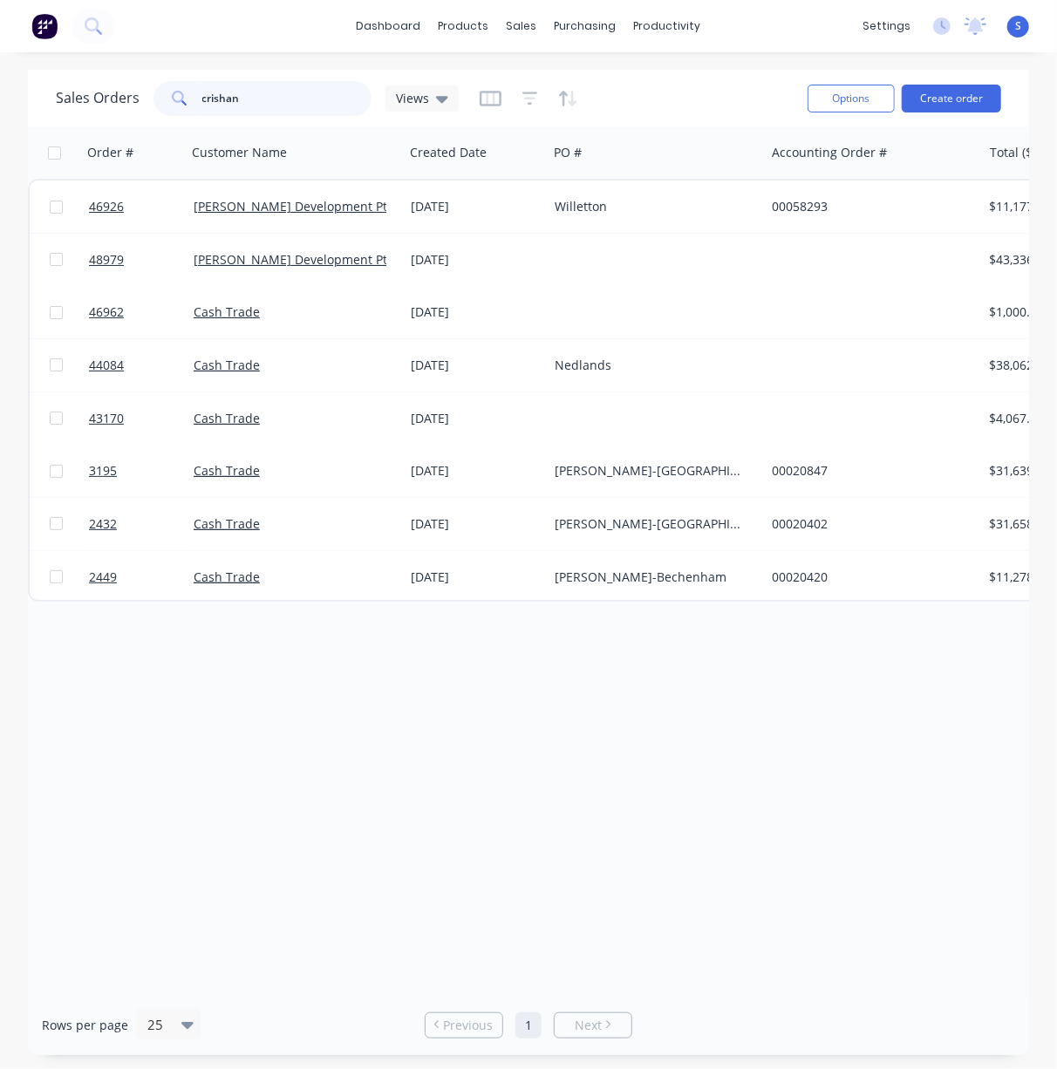
type input "crishan"
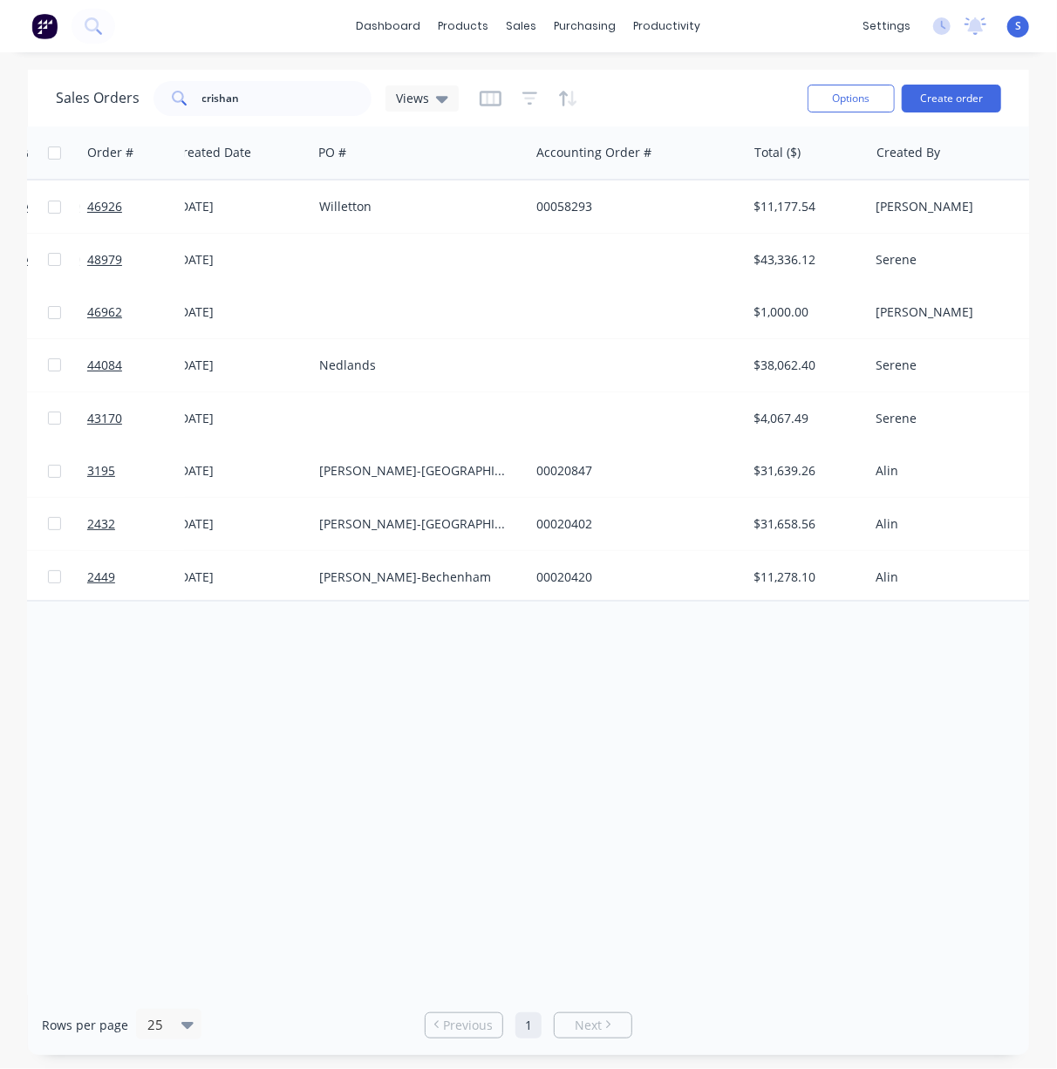
drag, startPoint x: 567, startPoint y: 697, endPoint x: 789, endPoint y: 691, distance: 221.7
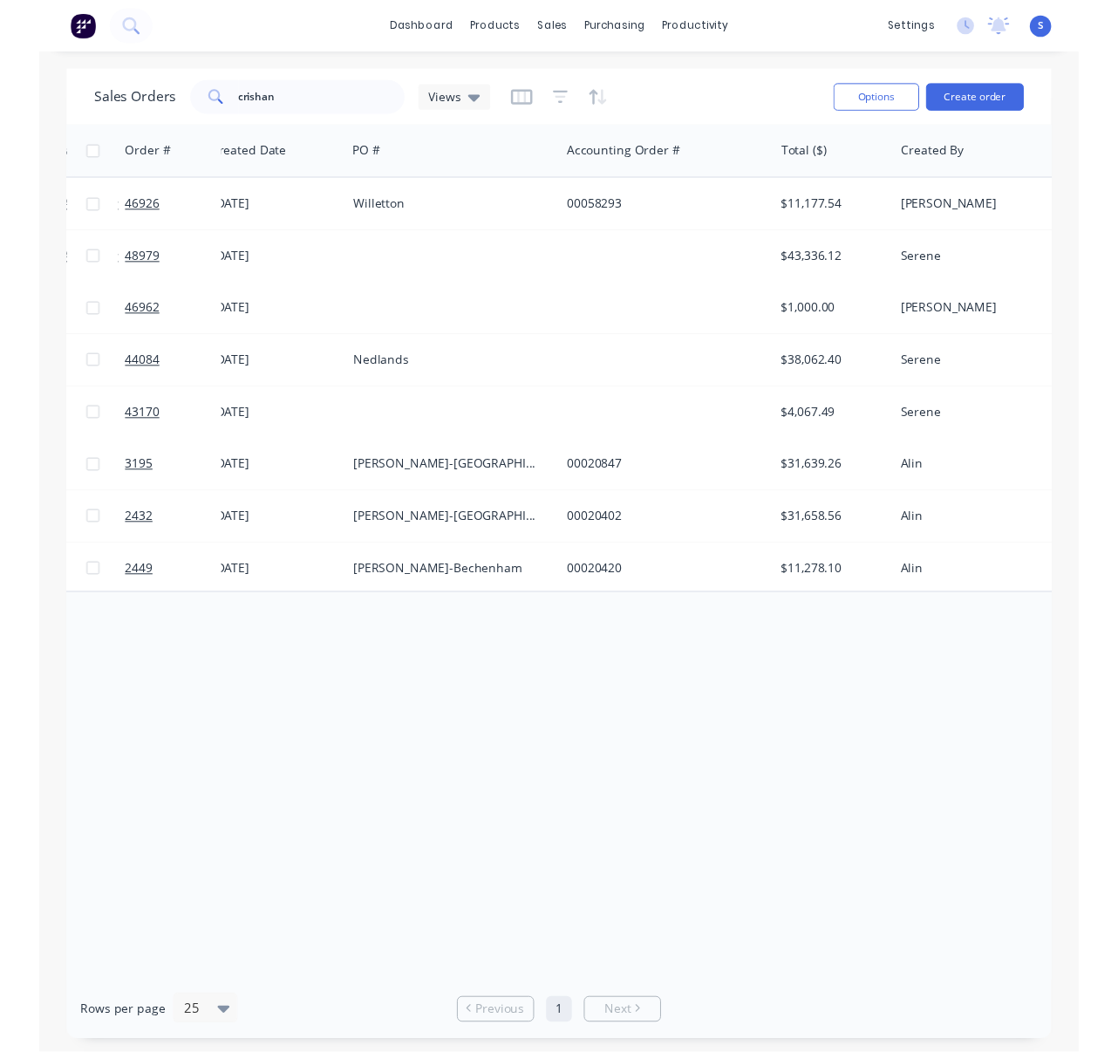
scroll to position [0, 283]
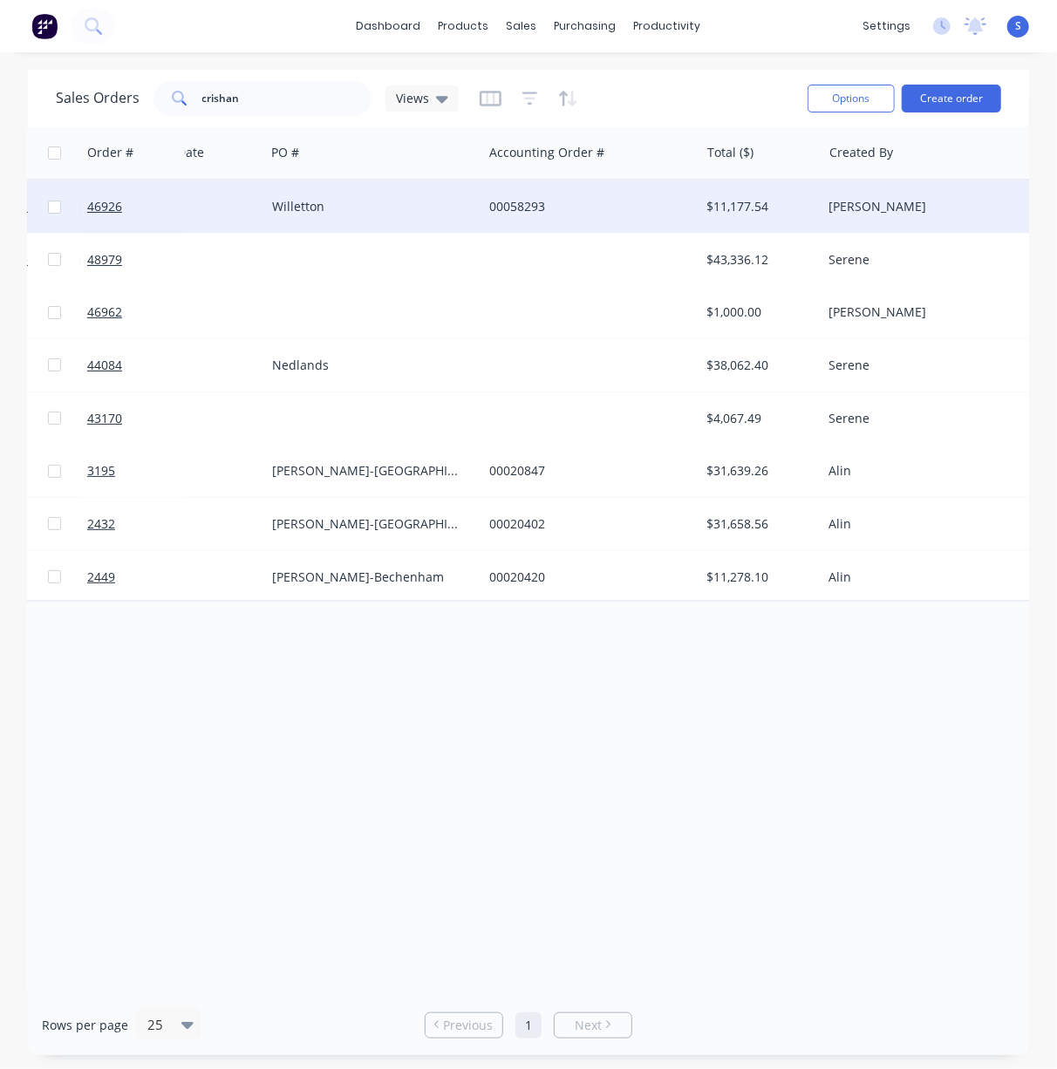
click at [509, 199] on div "00058293" at bounding box center [586, 206] width 194 height 17
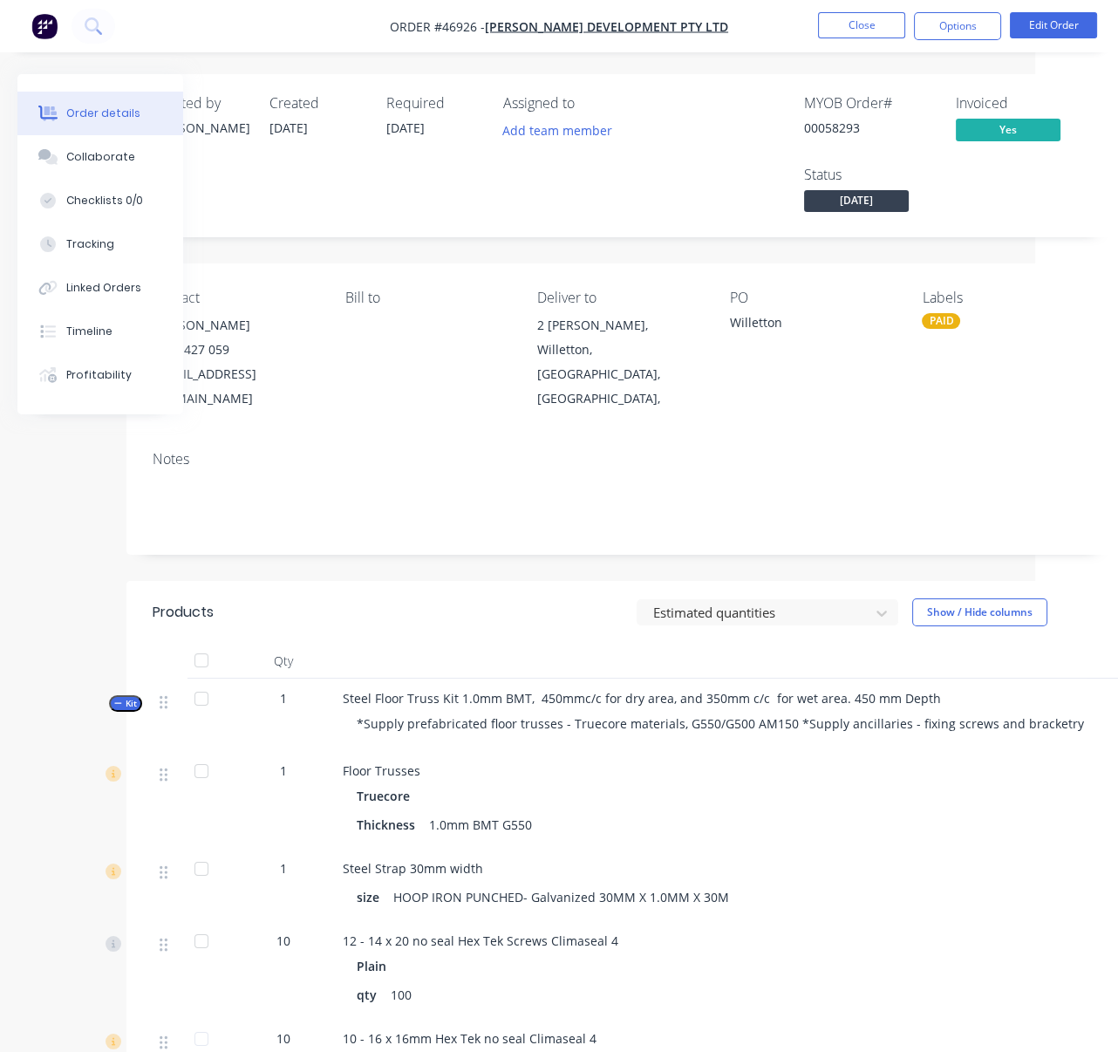
drag, startPoint x: 558, startPoint y: 597, endPoint x: 666, endPoint y: 588, distance: 108.5
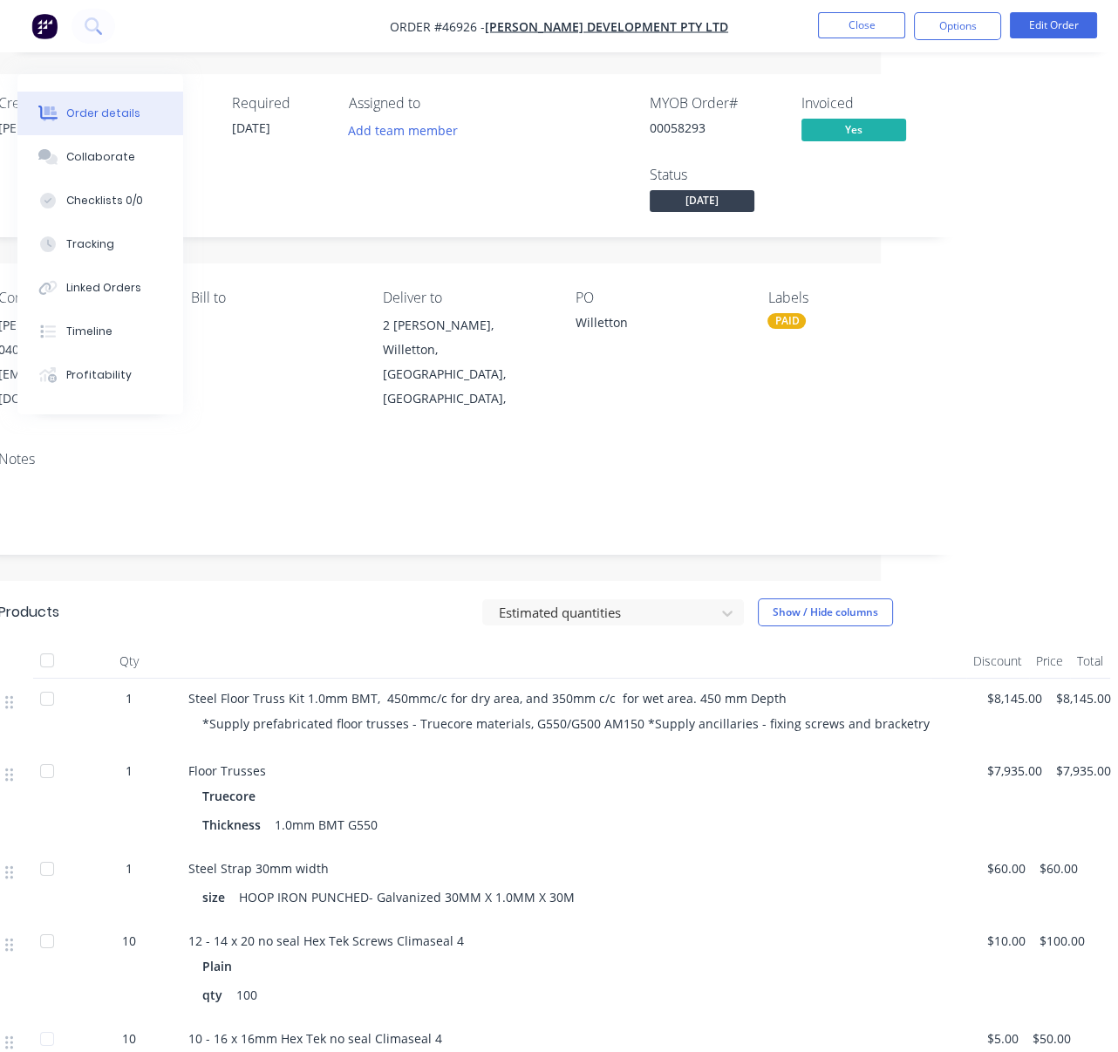
drag, startPoint x: 399, startPoint y: 605, endPoint x: 537, endPoint y: 591, distance: 139.5
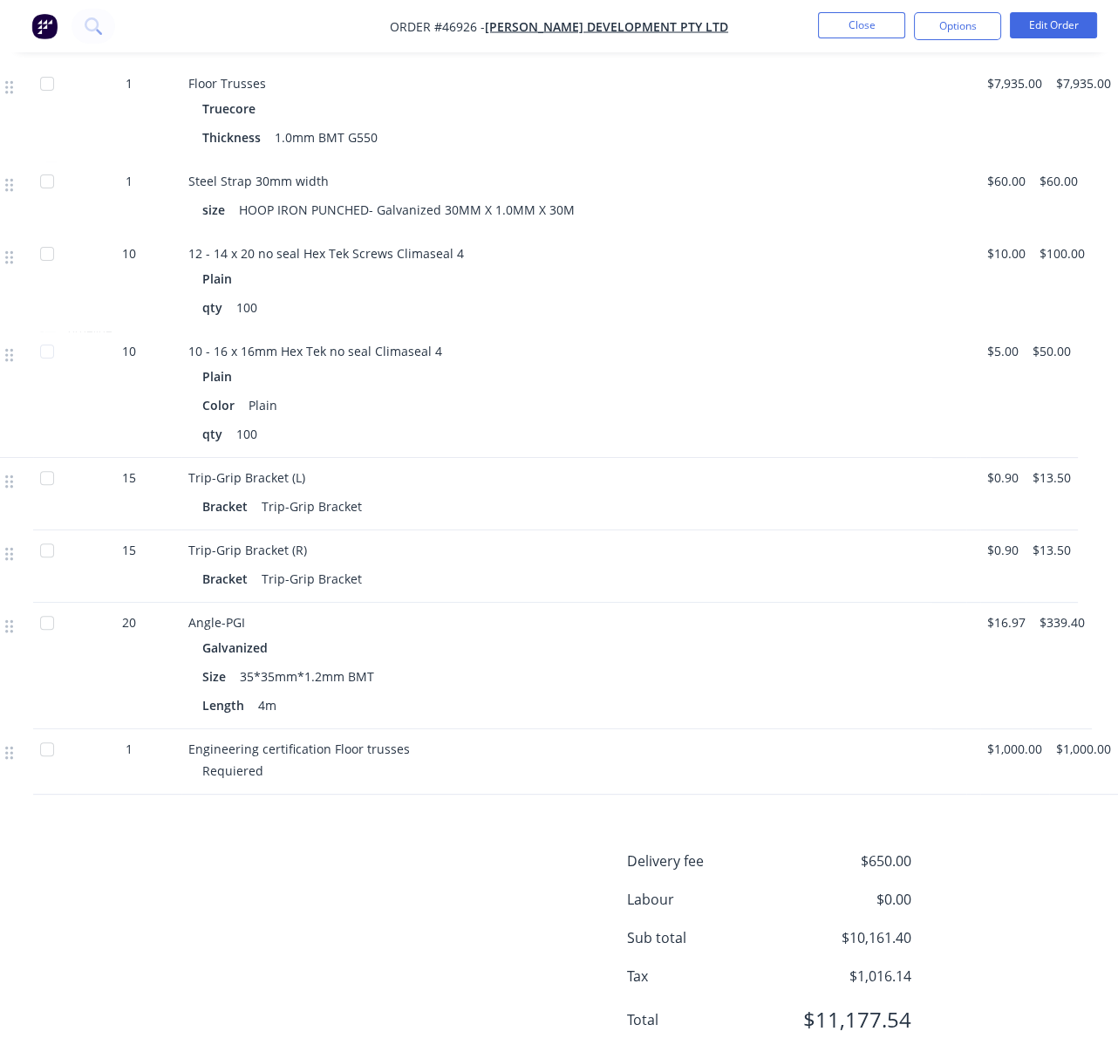
scroll to position [826, 249]
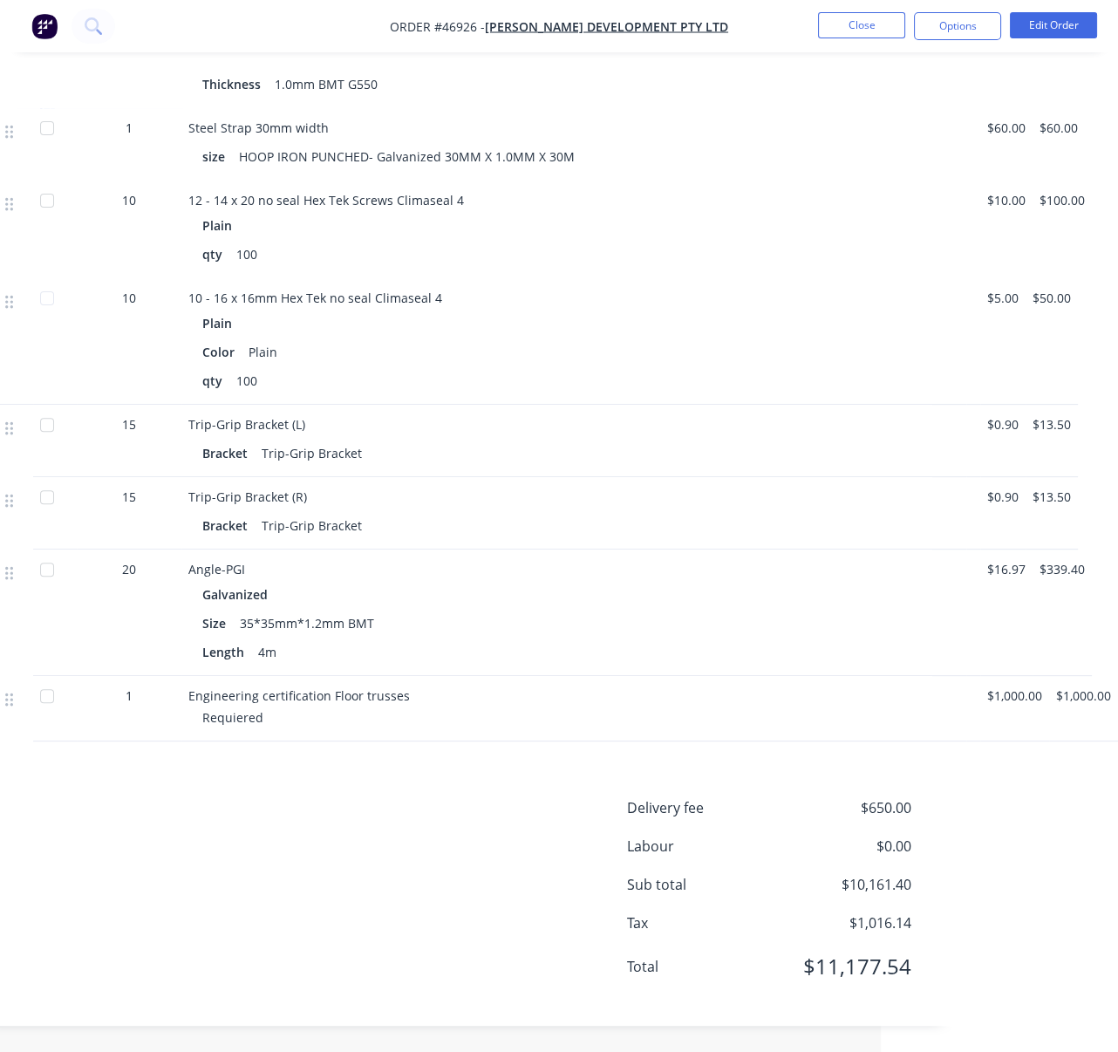
drag, startPoint x: 449, startPoint y: 797, endPoint x: 420, endPoint y: 791, distance: 30.3
click at [449, 797] on div "Delivery fee $650.00 Labour $0.00 Sub total $10,161.40 Tax $1,016.14 Total $11,…" at bounding box center [465, 898] width 934 height 202
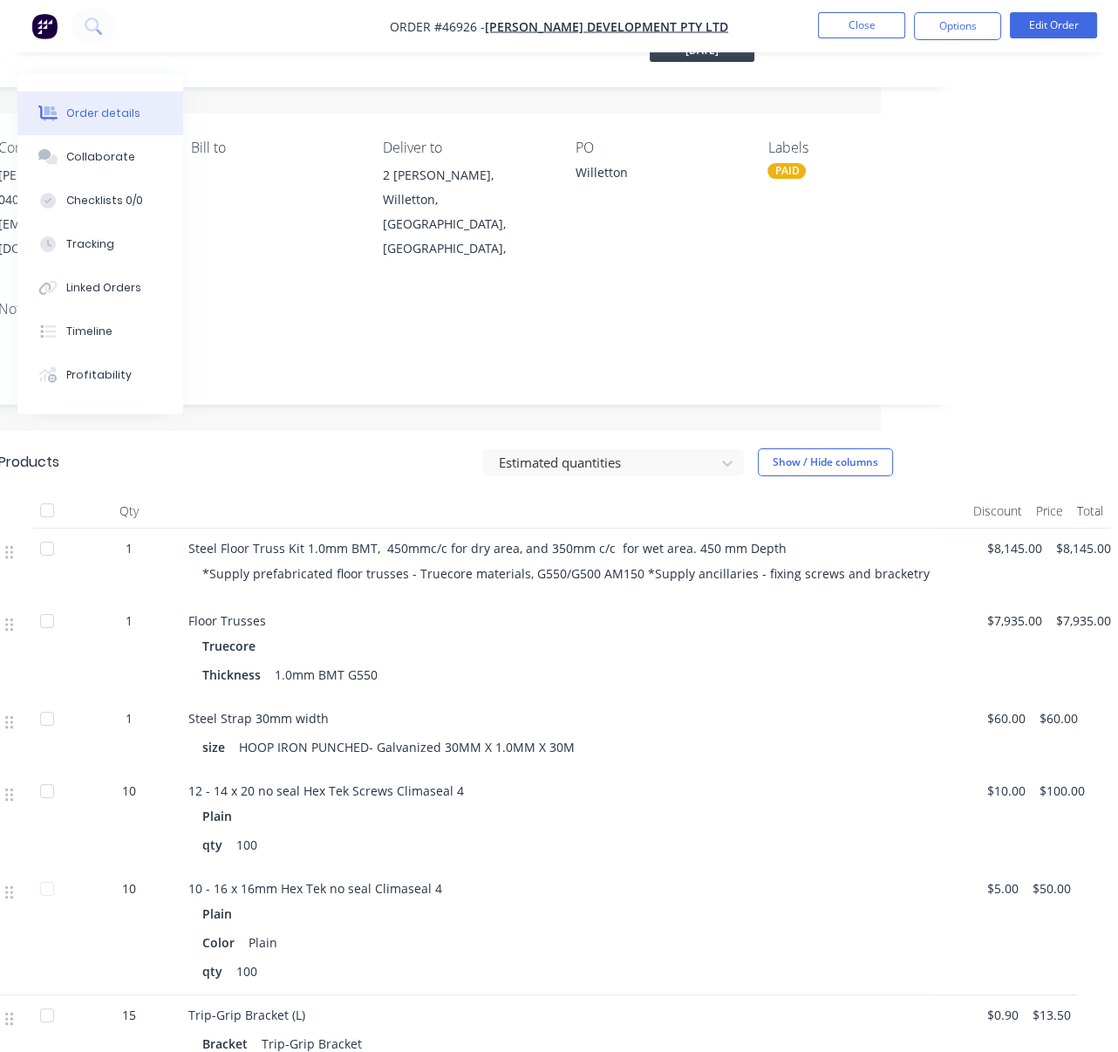
scroll to position [0, 249]
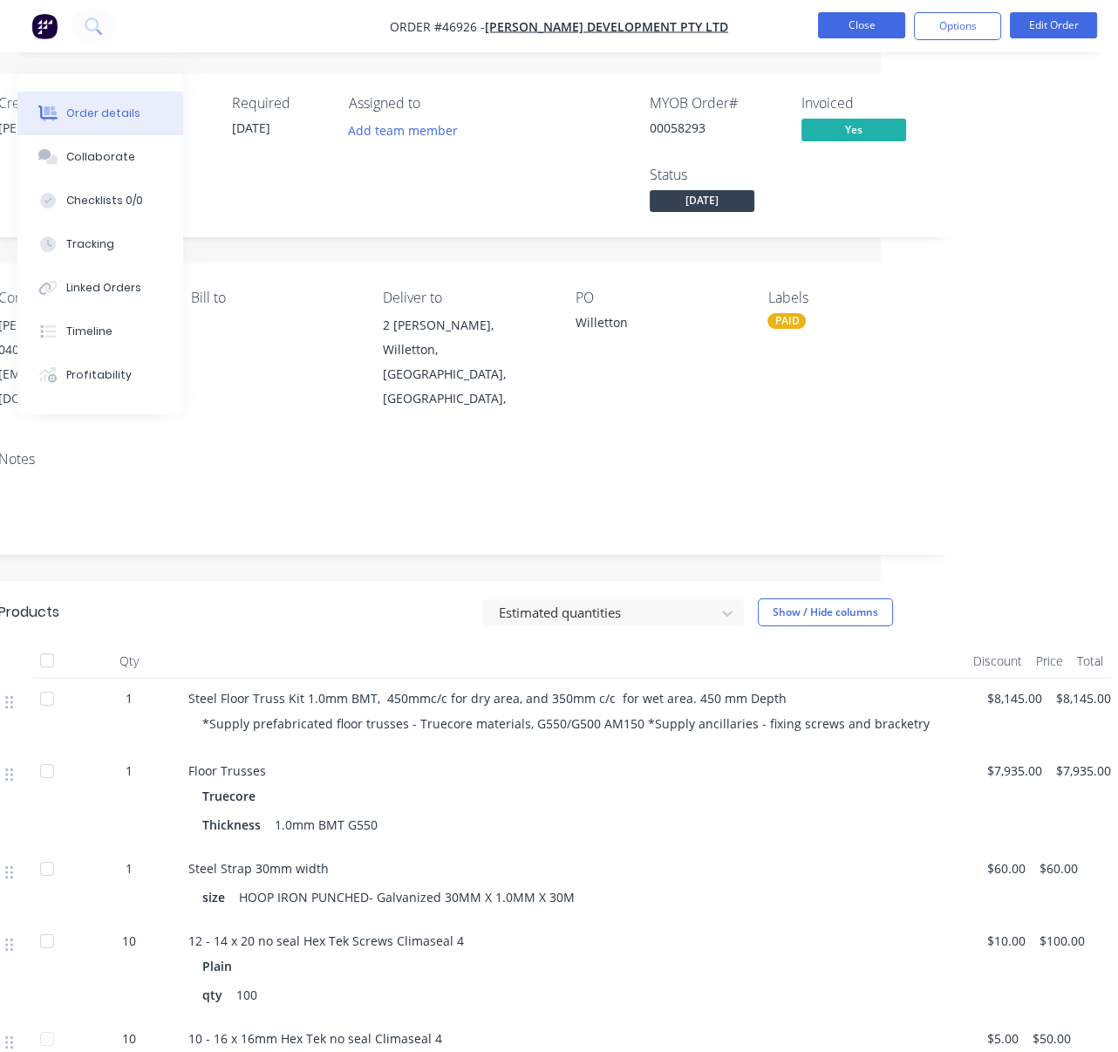
click at [871, 24] on button "Close" at bounding box center [861, 25] width 87 height 26
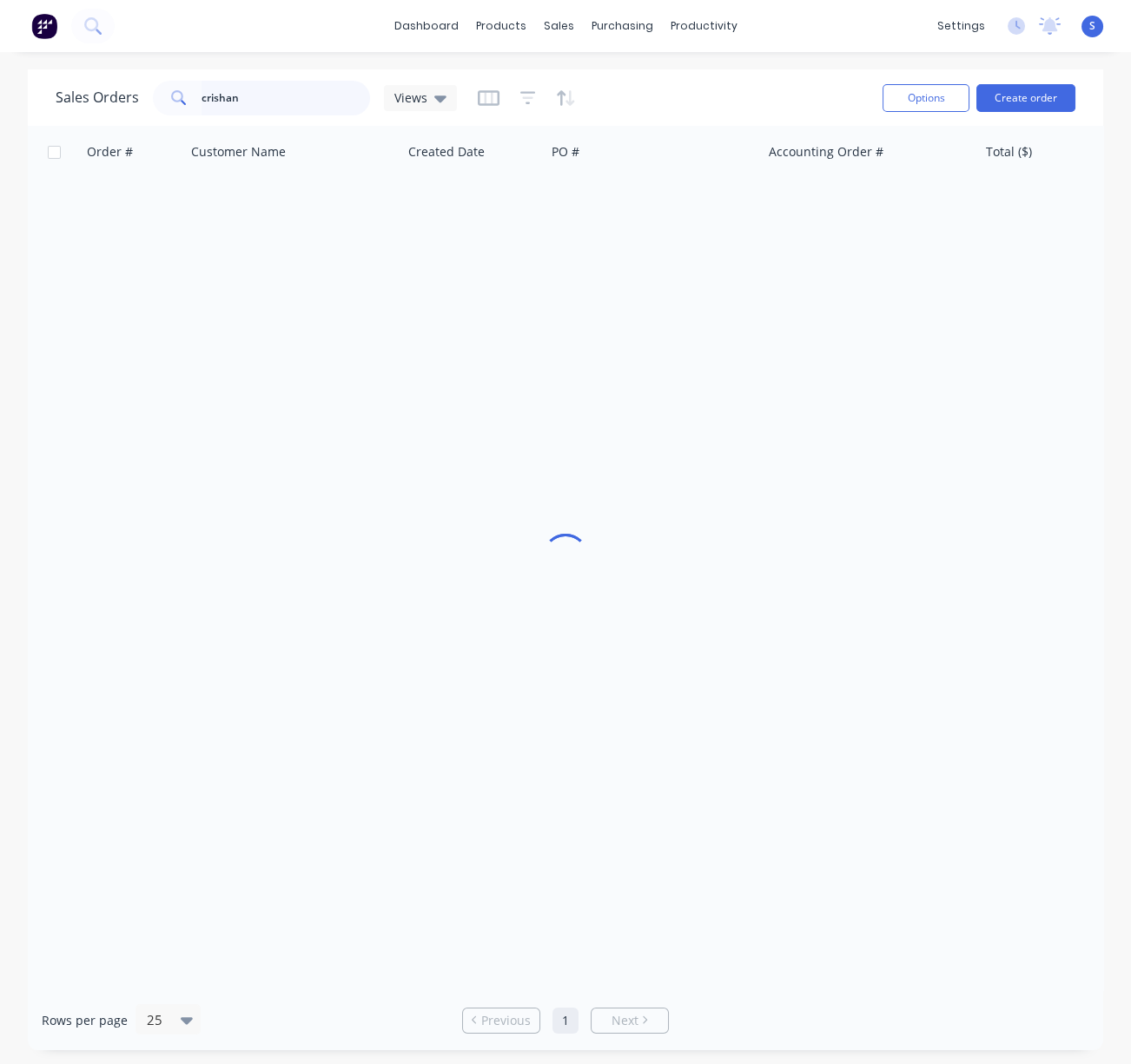
drag, startPoint x: 167, startPoint y: 101, endPoint x: 134, endPoint y: 101, distance: 33.0
click at [135, 101] on div "Sales Orders crishan Views" at bounding box center [256, 98] width 401 height 35
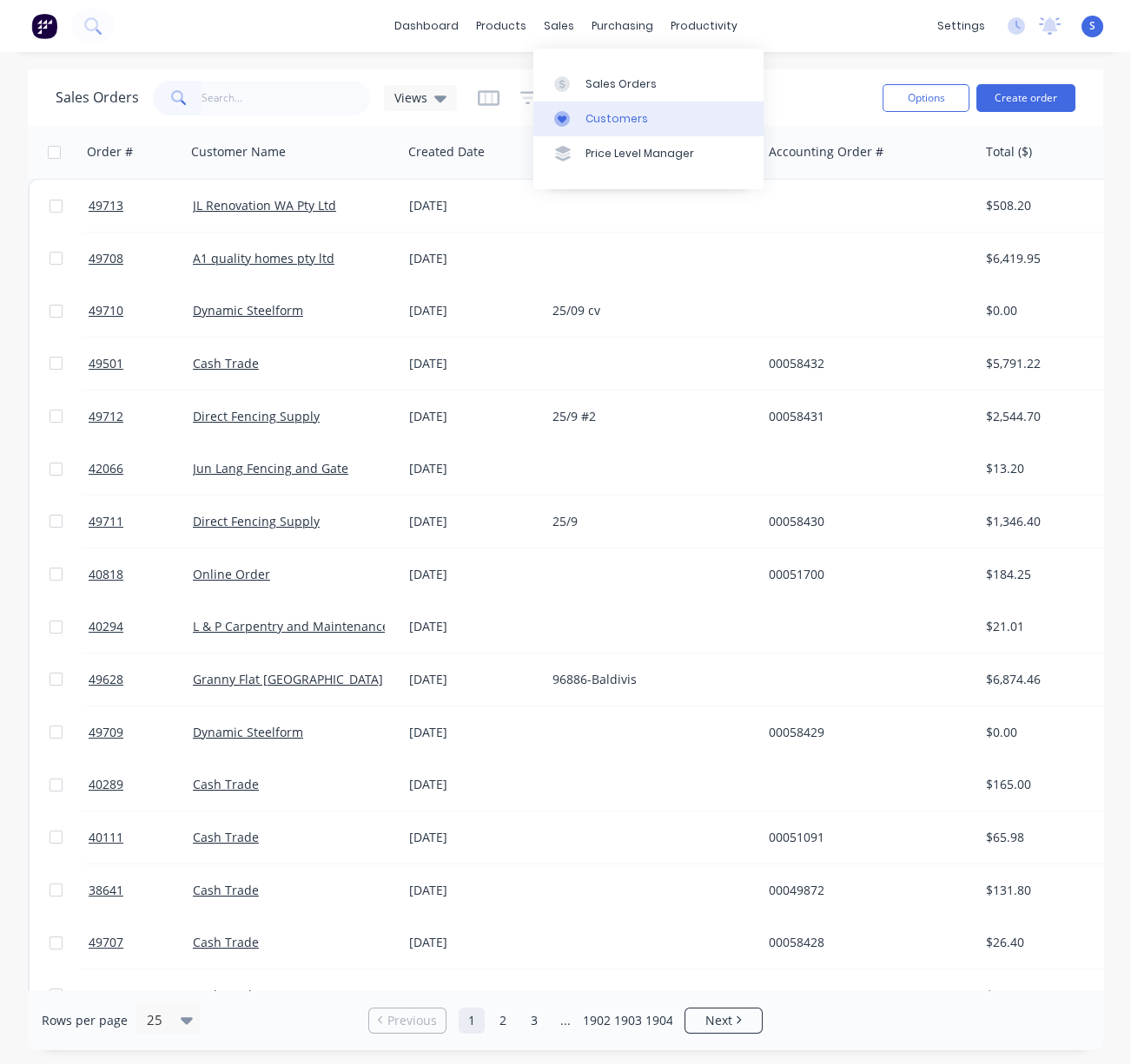
click at [597, 119] on div "Customers" at bounding box center [616, 119] width 63 height 16
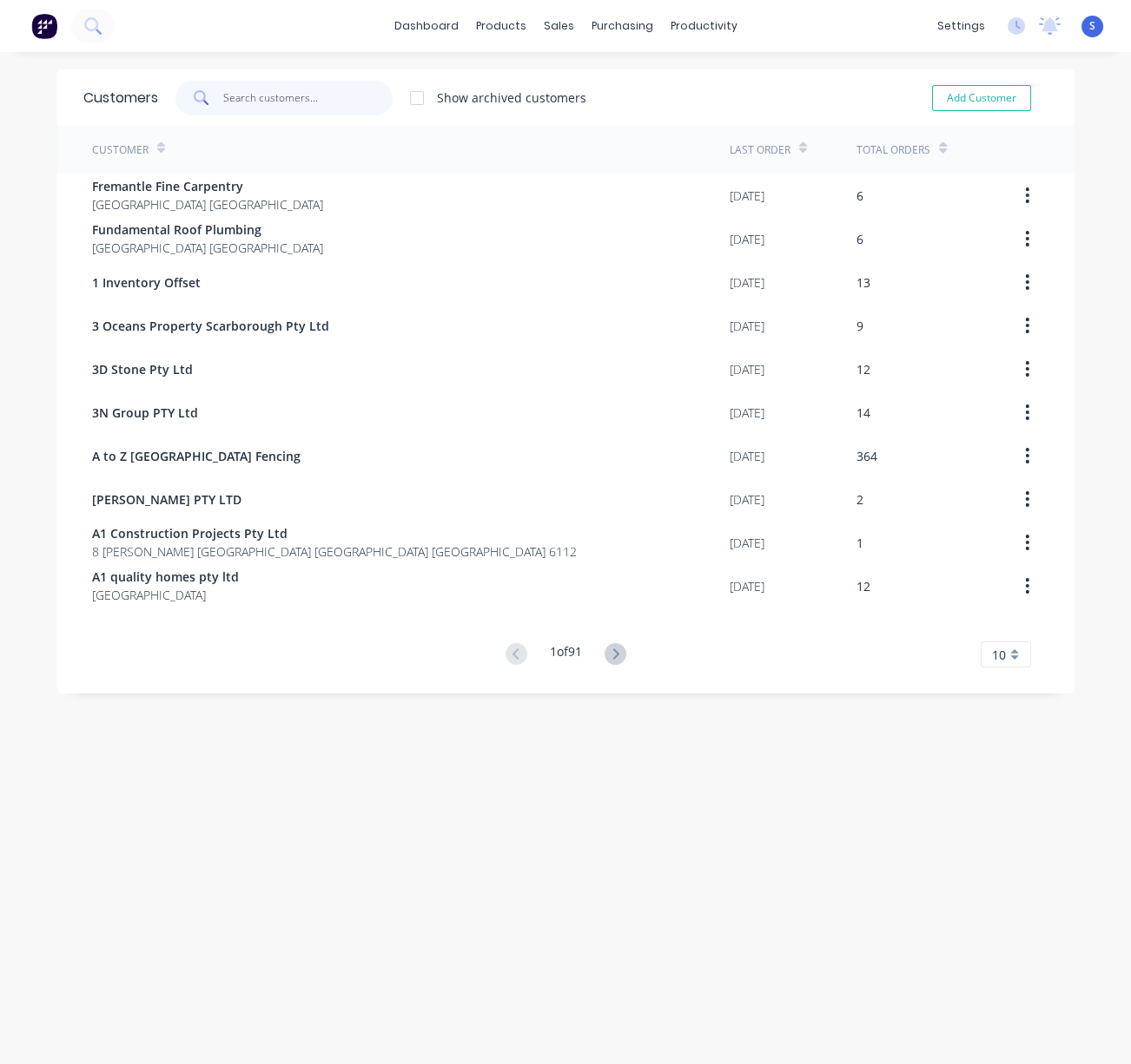
click at [261, 99] on input "text" at bounding box center [308, 98] width 169 height 35
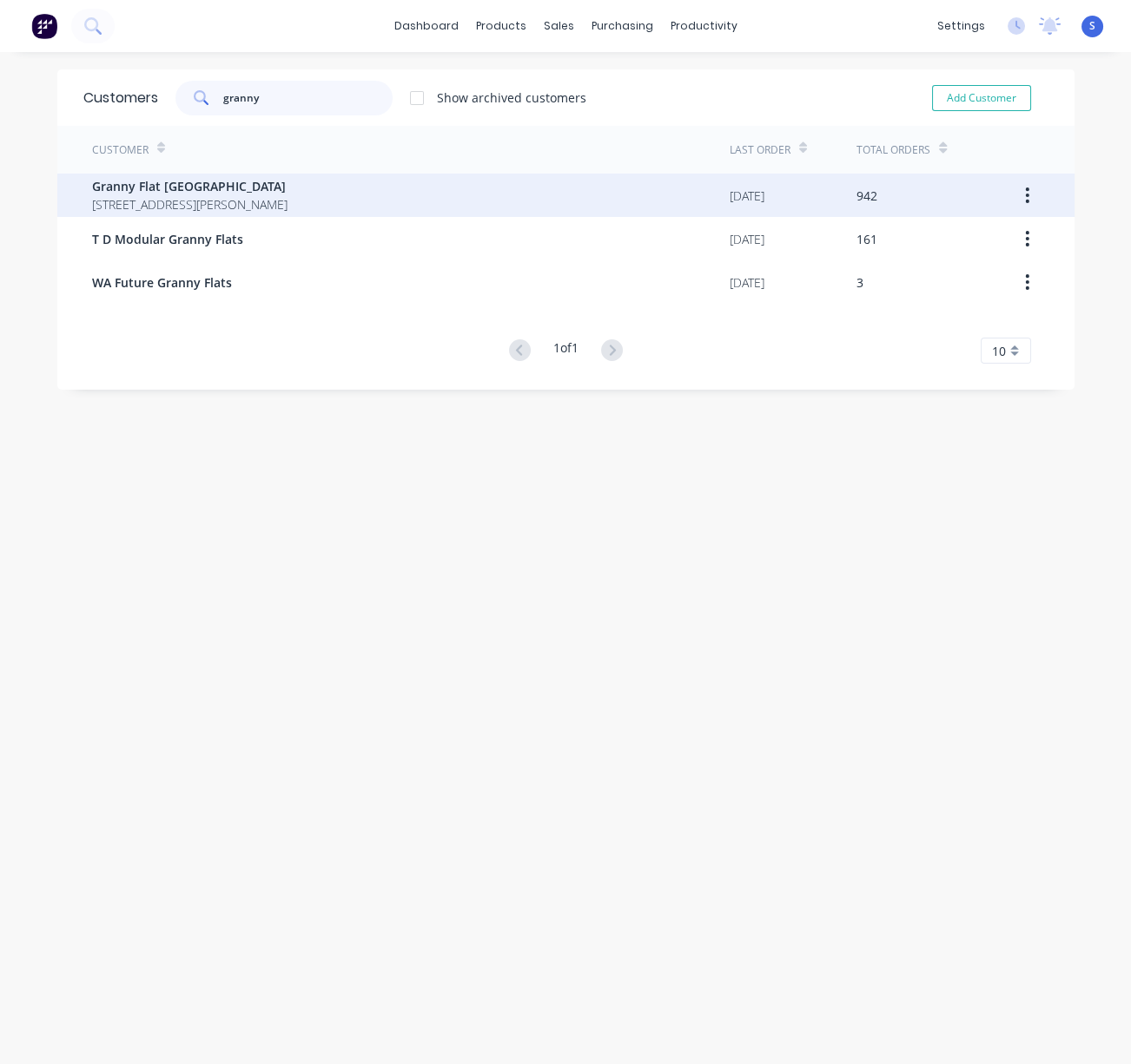
type input "granny"
click at [288, 189] on span "Granny Flat [GEOGRAPHIC_DATA]" at bounding box center [189, 186] width 195 height 18
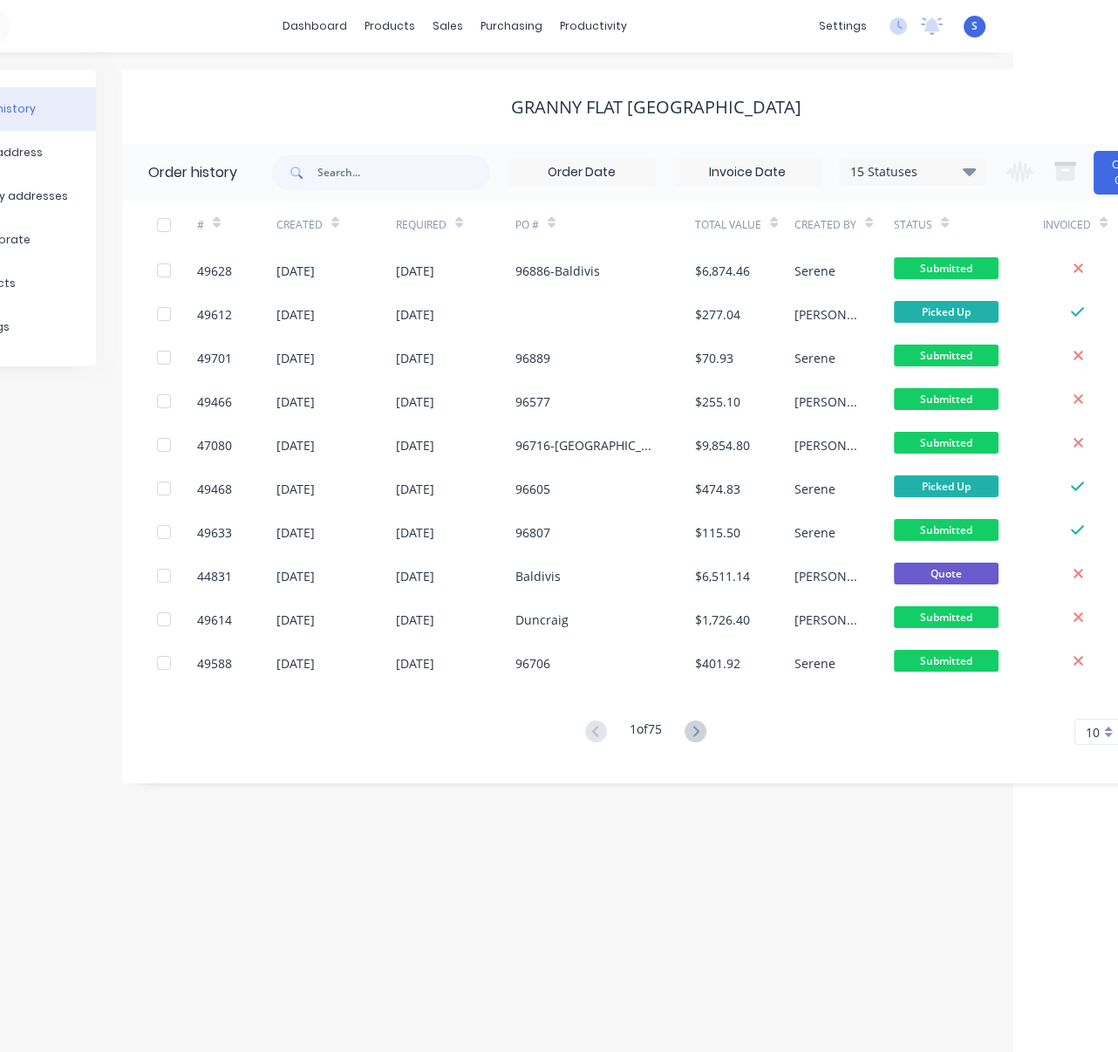
scroll to position [0, 181]
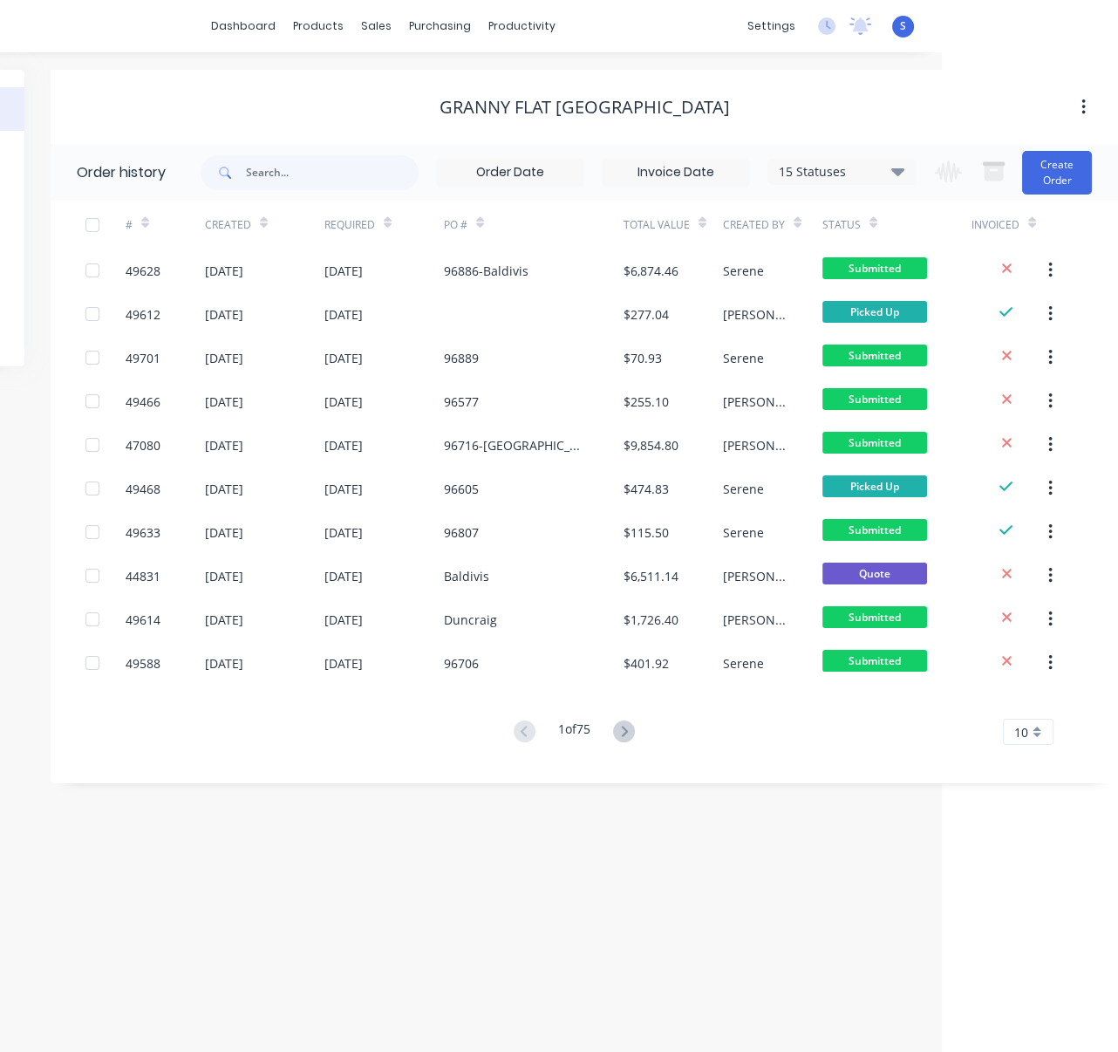
drag, startPoint x: 423, startPoint y: 846, endPoint x: 601, endPoint y: 850, distance: 178.0
click at [285, 175] on input "text" at bounding box center [332, 172] width 173 height 35
type input "alexander"
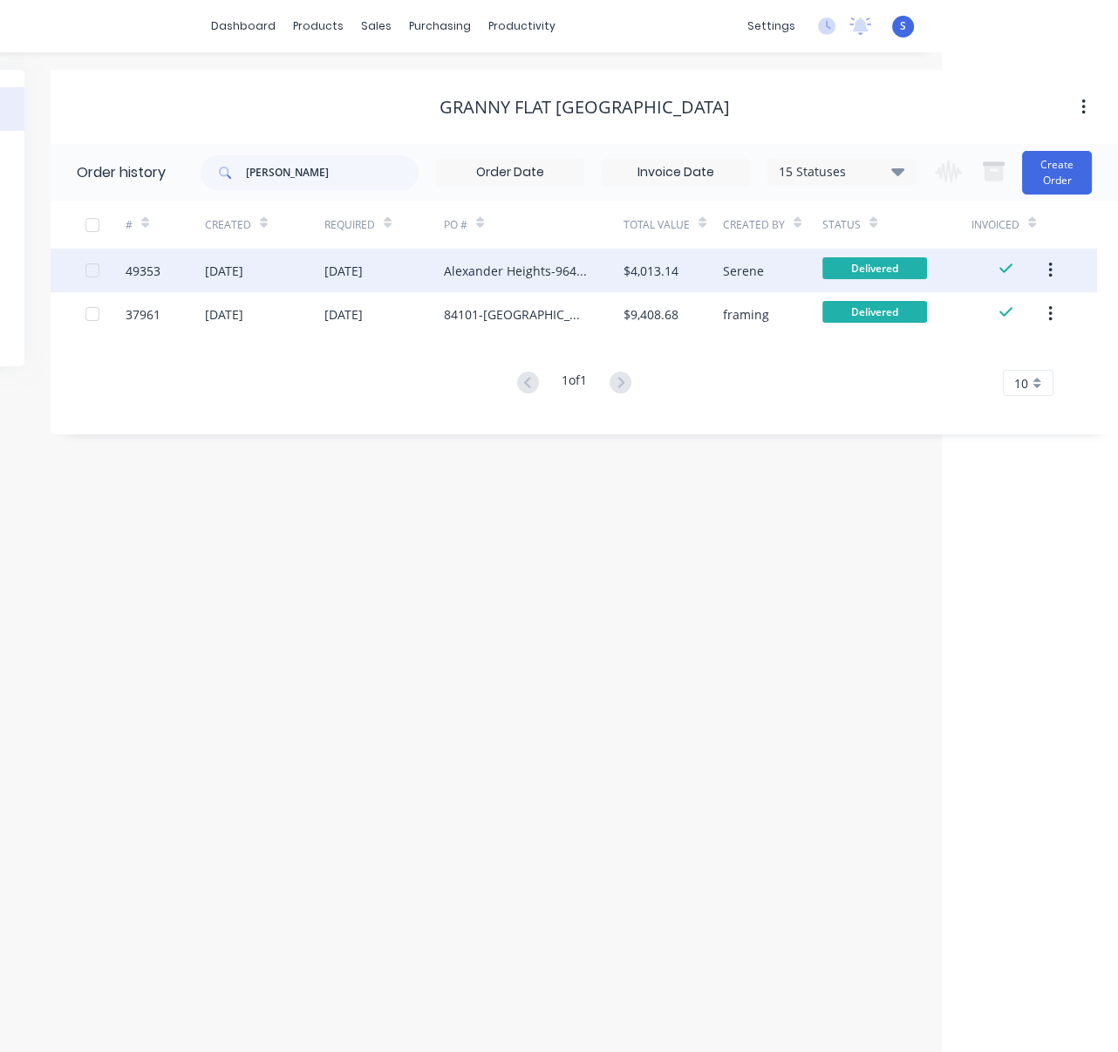
click at [428, 277] on div "[DATE]" at bounding box center [384, 271] width 120 height 44
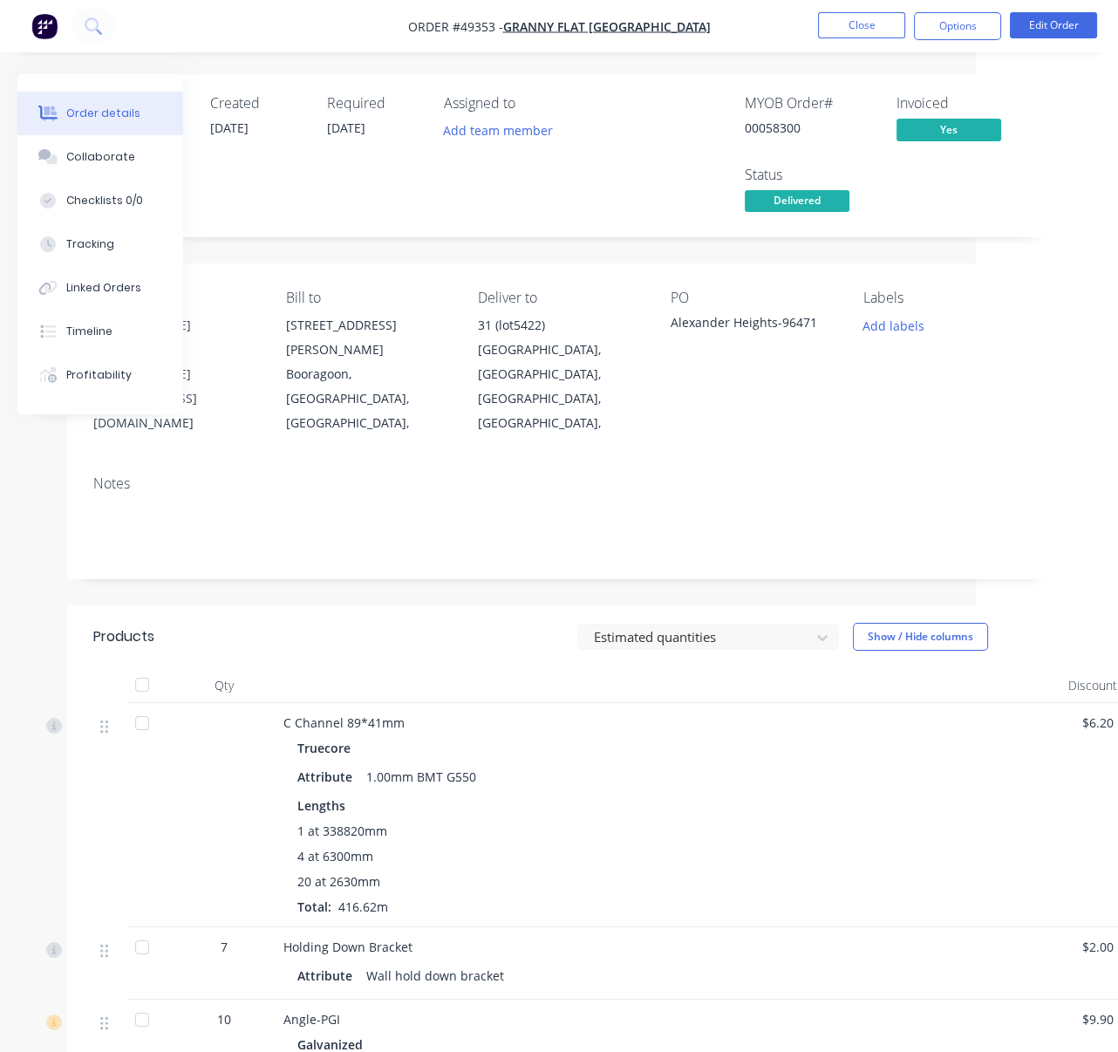
drag, startPoint x: 506, startPoint y: 625, endPoint x: 710, endPoint y: 633, distance: 204.3
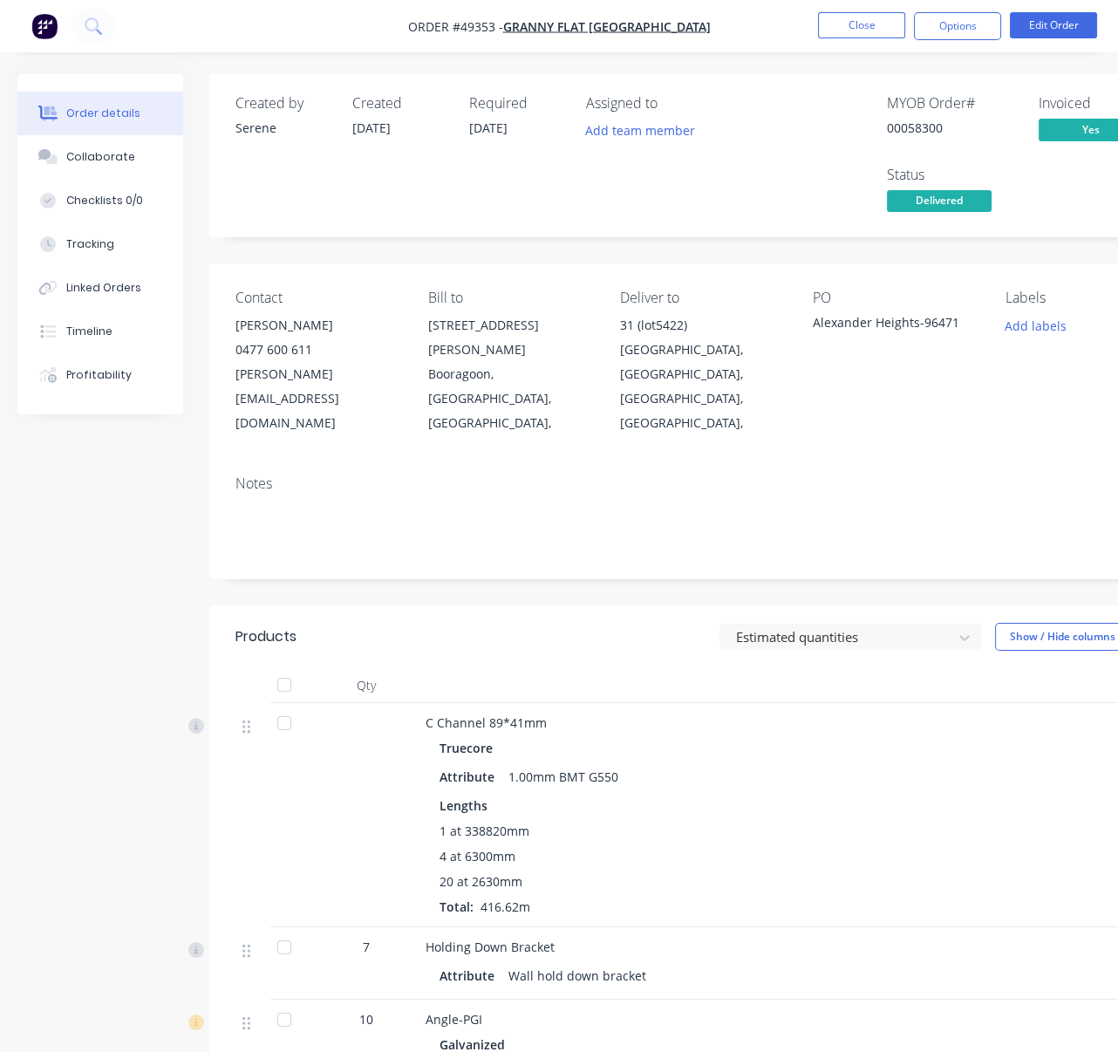
drag, startPoint x: 406, startPoint y: 599, endPoint x: 183, endPoint y: 604, distance: 222.5
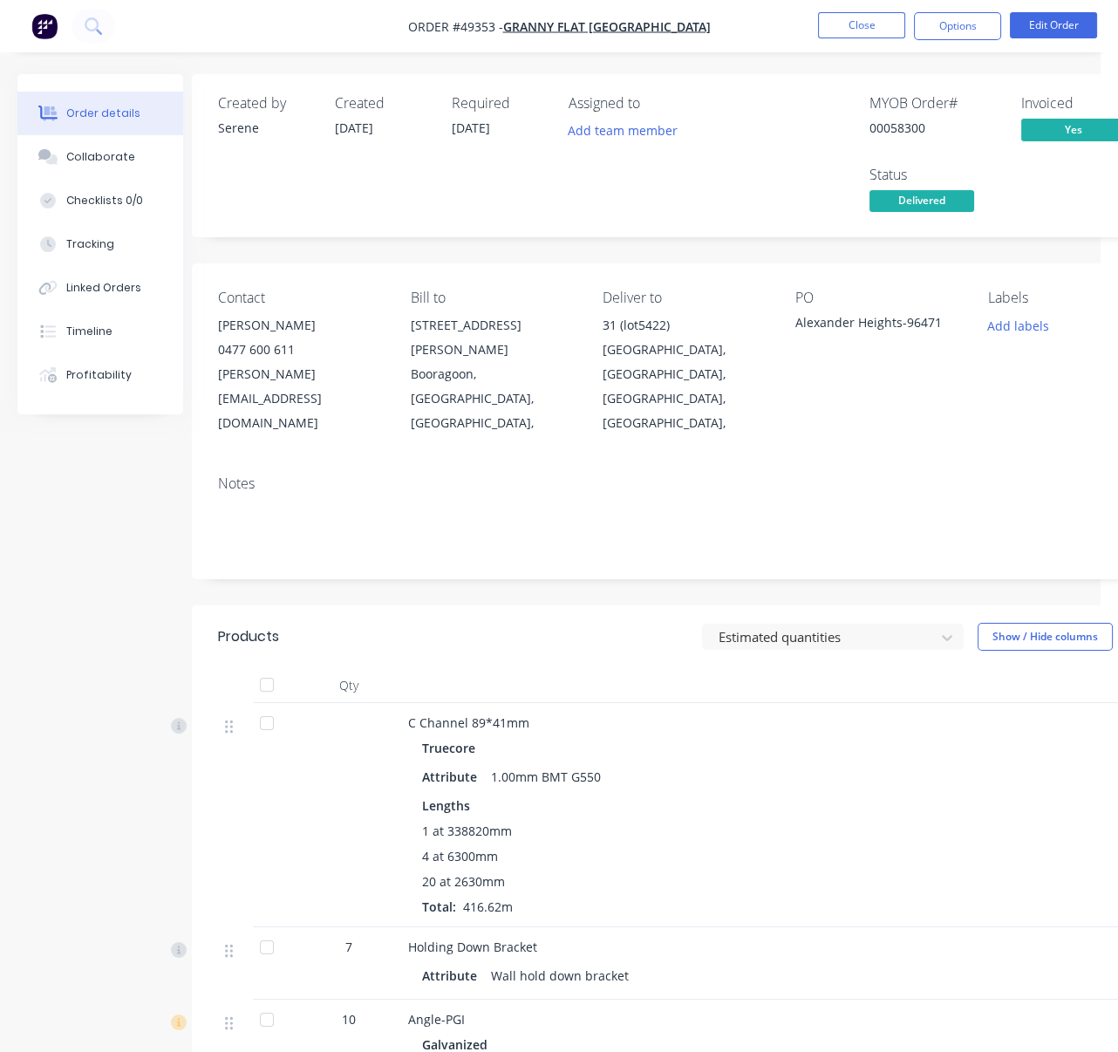
scroll to position [0, 132]
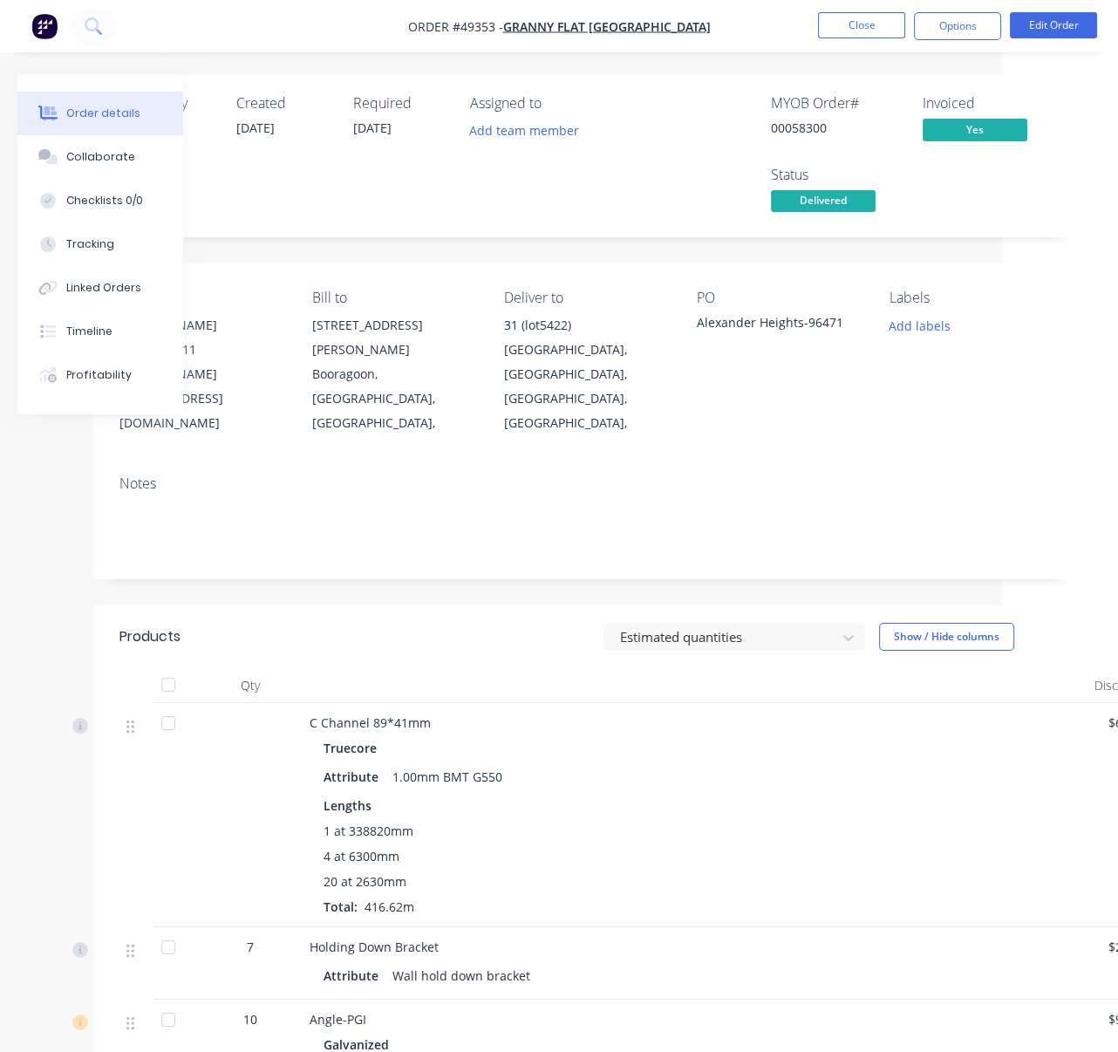
drag, startPoint x: 312, startPoint y: 651, endPoint x: 451, endPoint y: 642, distance: 139.0
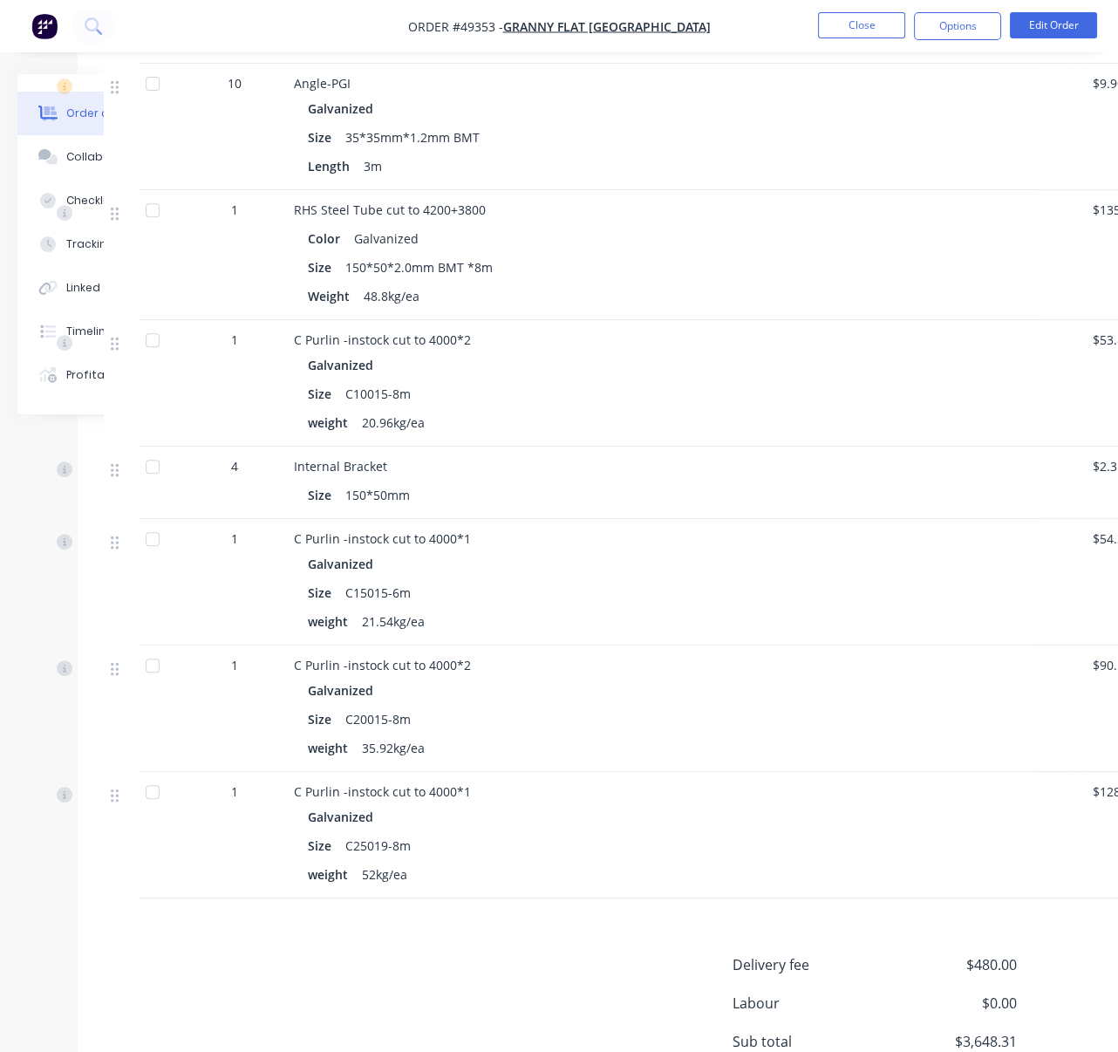
scroll to position [664, 132]
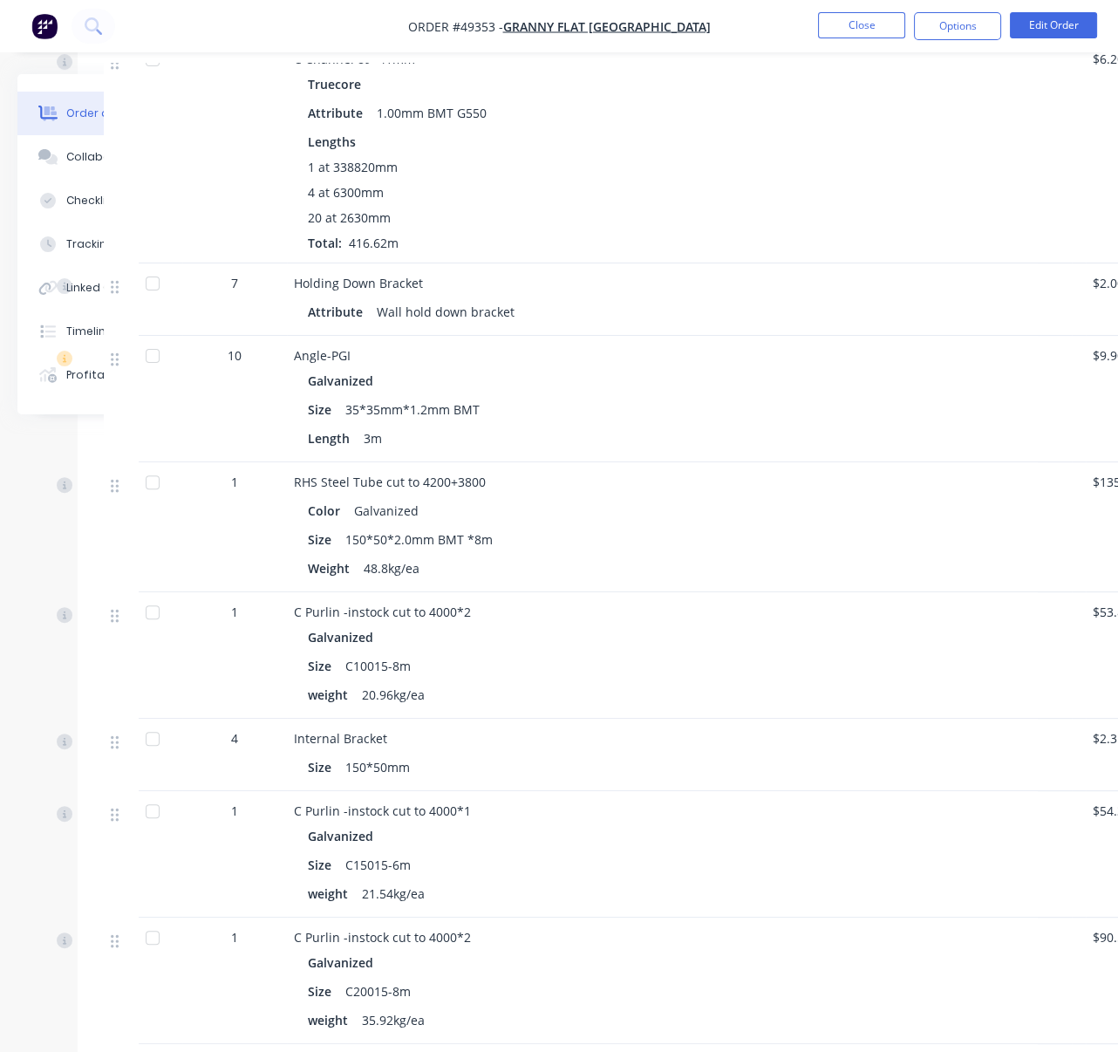
click at [733, 552] on div "Size 150*50*2.0mm BMT *8m" at bounding box center [679, 539] width 743 height 25
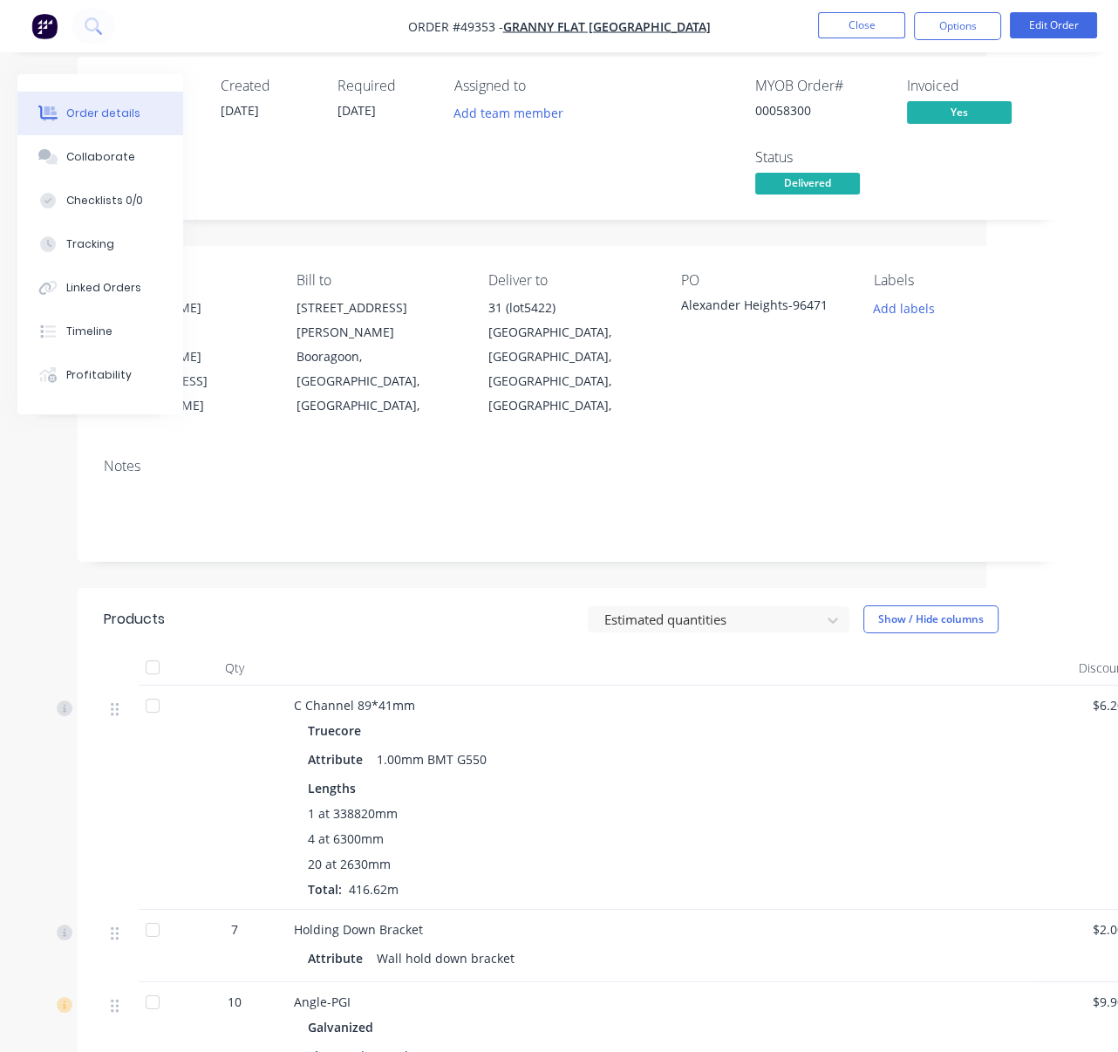
scroll to position [0, 132]
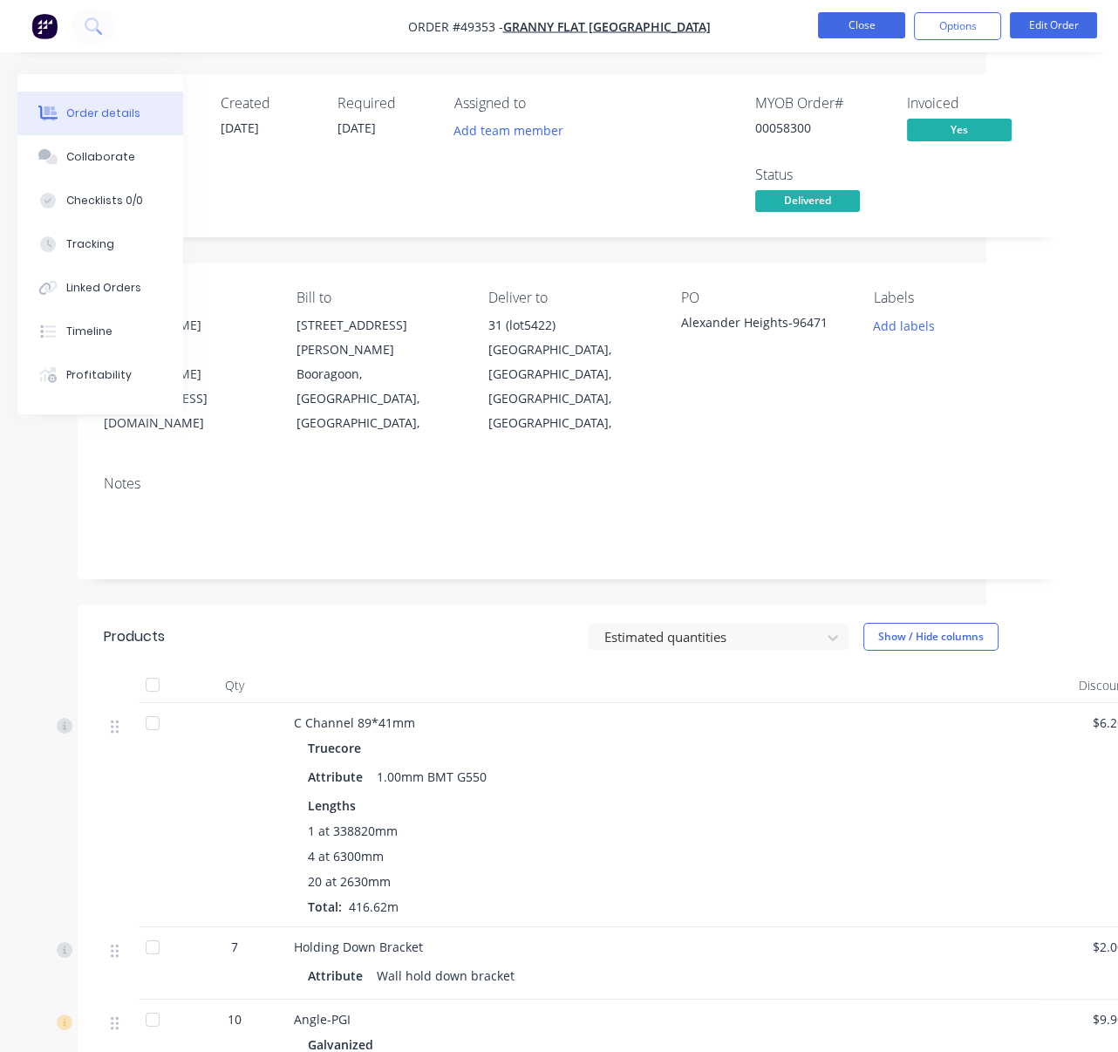
click at [856, 25] on button "Close" at bounding box center [861, 25] width 87 height 26
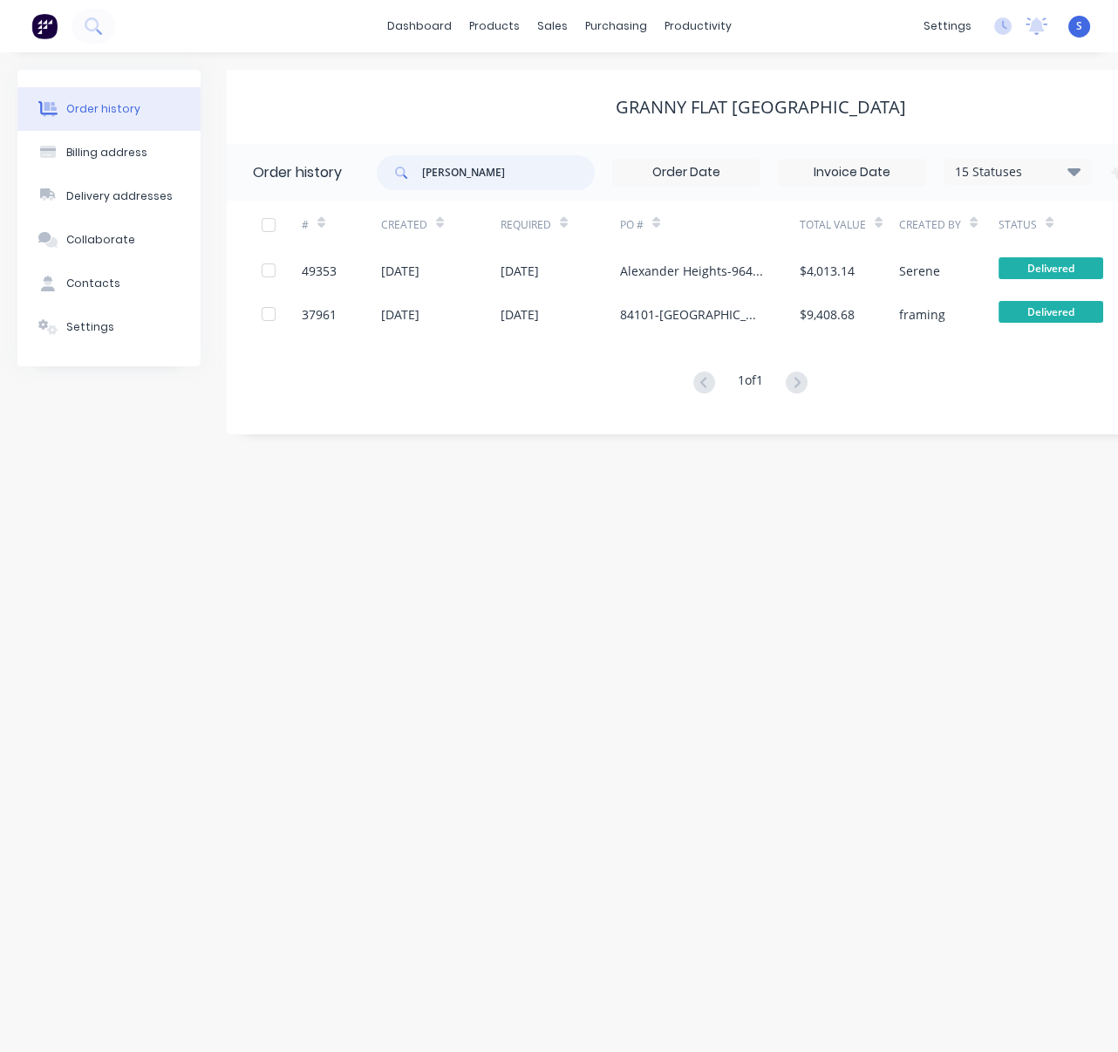
drag, startPoint x: 513, startPoint y: 172, endPoint x: 339, endPoint y: 199, distance: 175.7
click at [345, 198] on header "Order history alexander 15 Statuses Invoice Status Invoiced Not Invoiced Partia…" at bounding box center [761, 172] width 1068 height 57
click at [422, 92] on div "Granny Flat [GEOGRAPHIC_DATA]" at bounding box center [761, 107] width 1068 height 31
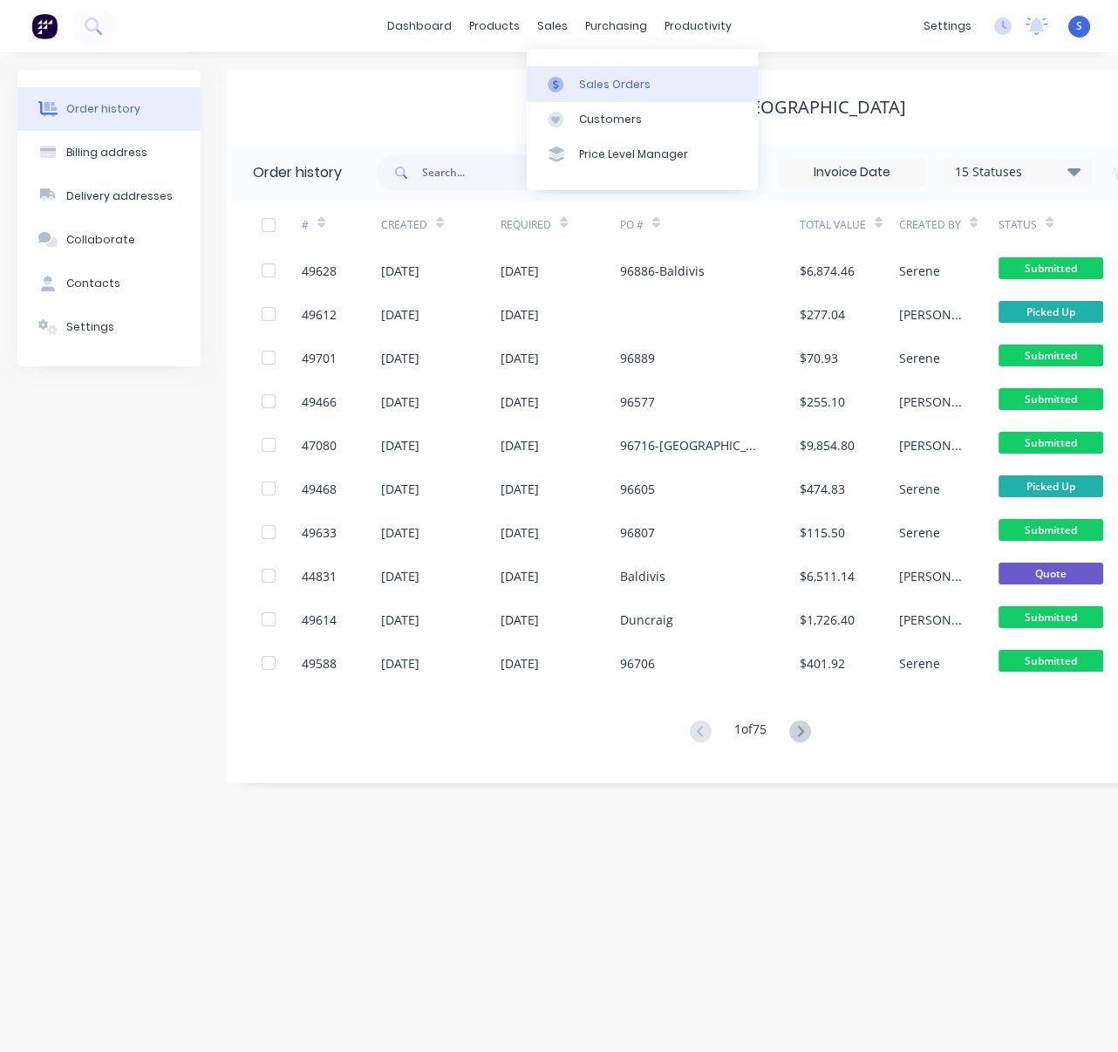
click at [598, 75] on link "Sales Orders" at bounding box center [642, 83] width 231 height 35
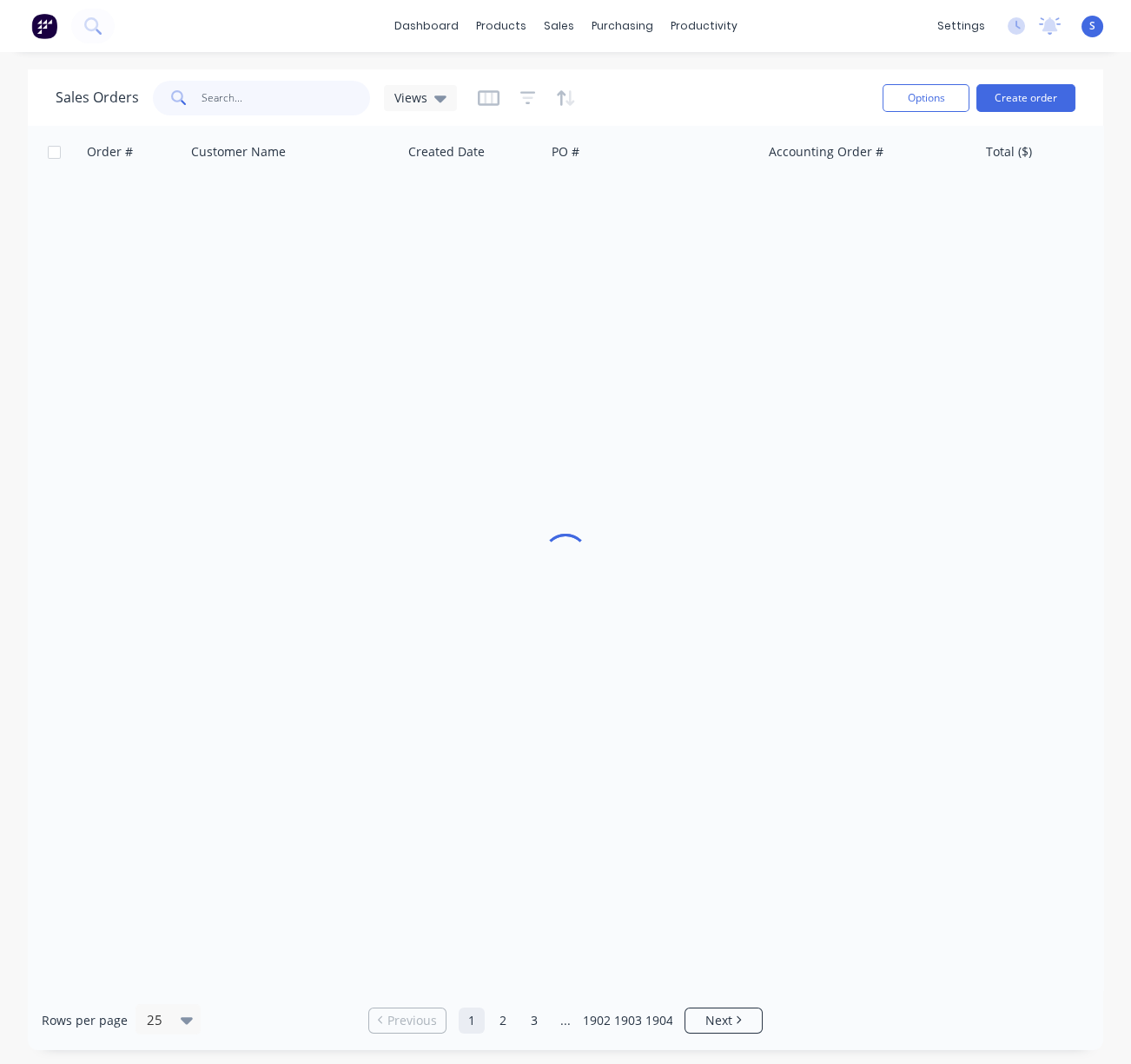
click at [283, 101] on input "text" at bounding box center [286, 98] width 169 height 35
type input "46621"
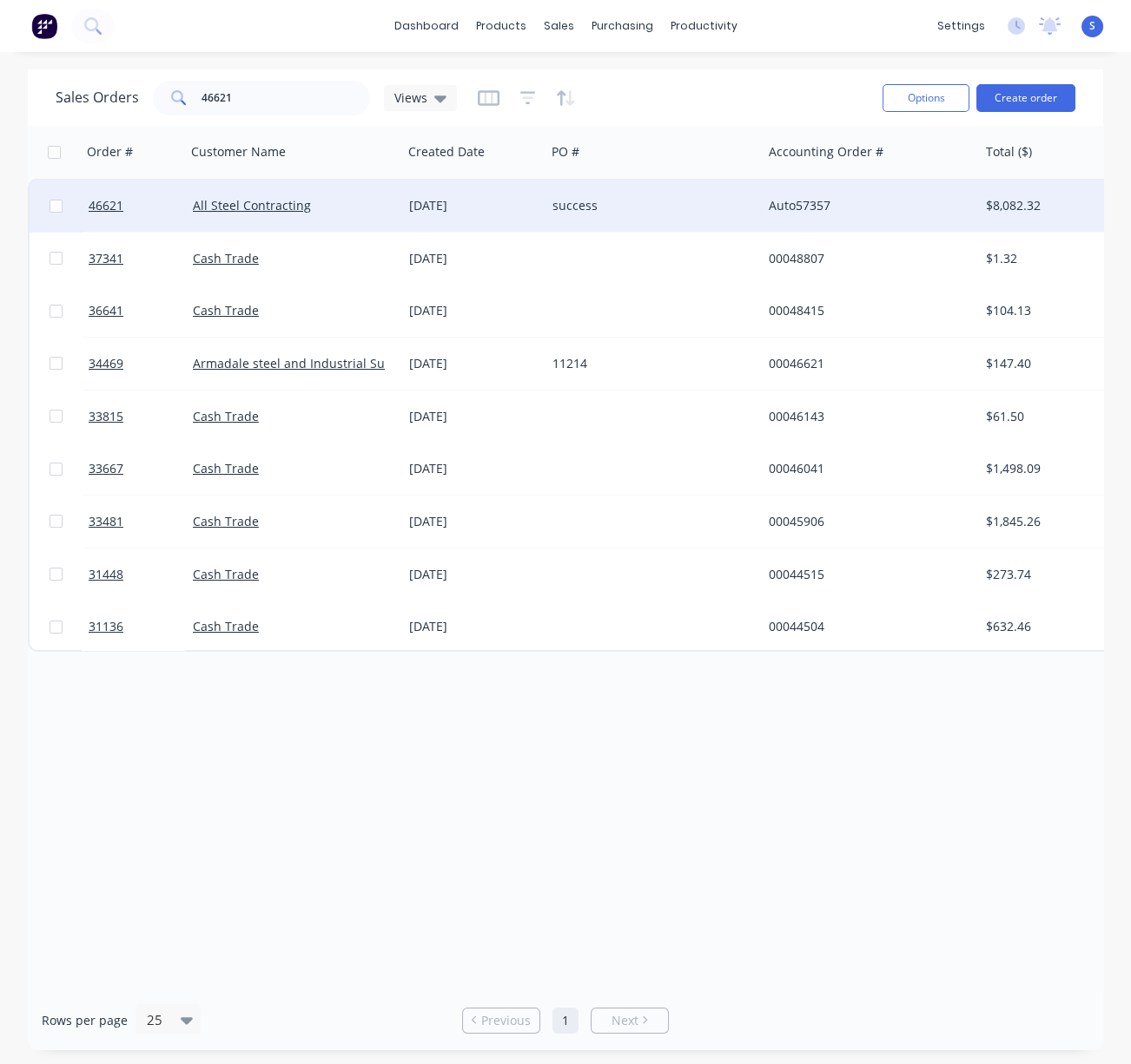
click at [472, 204] on div "[DATE]" at bounding box center [474, 205] width 129 height 17
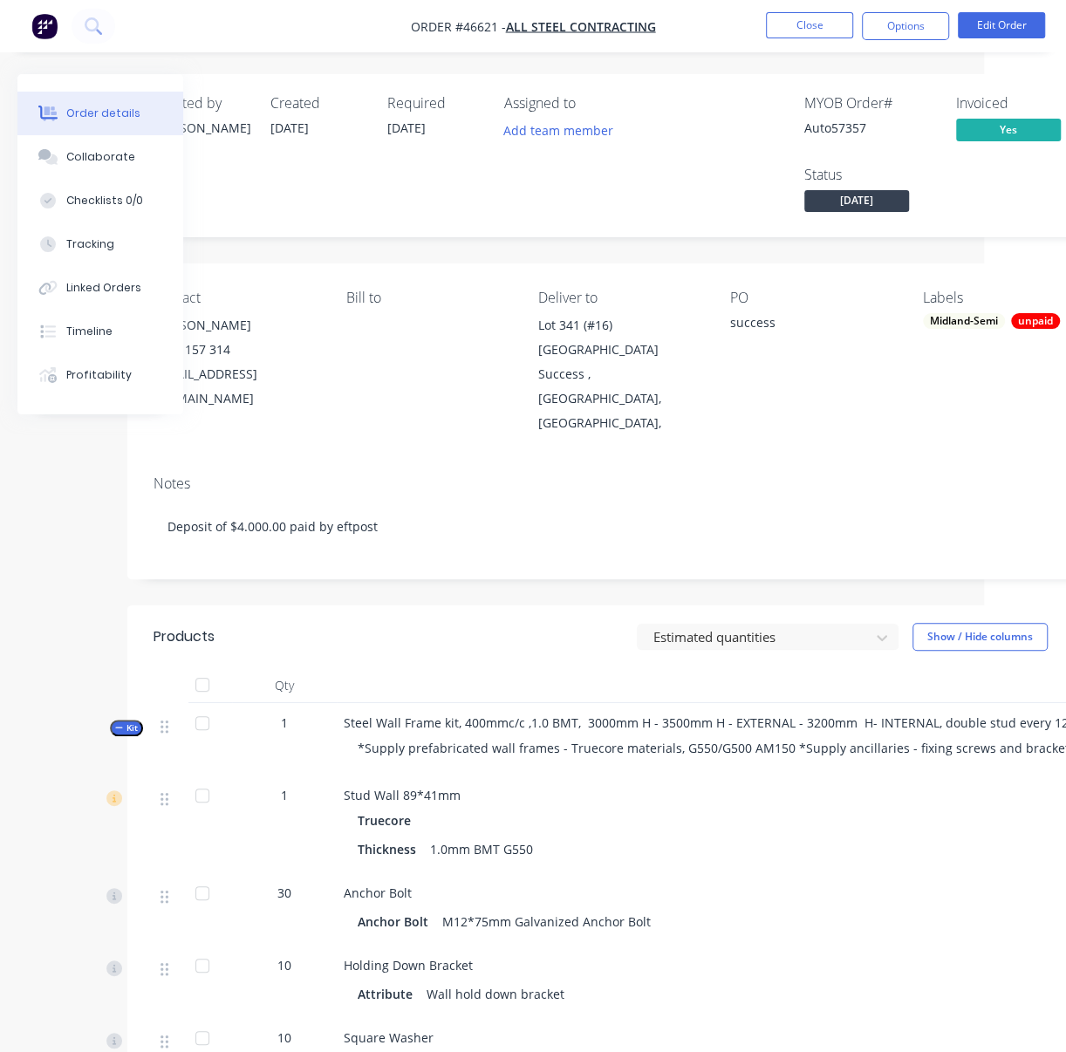
scroll to position [0, 257]
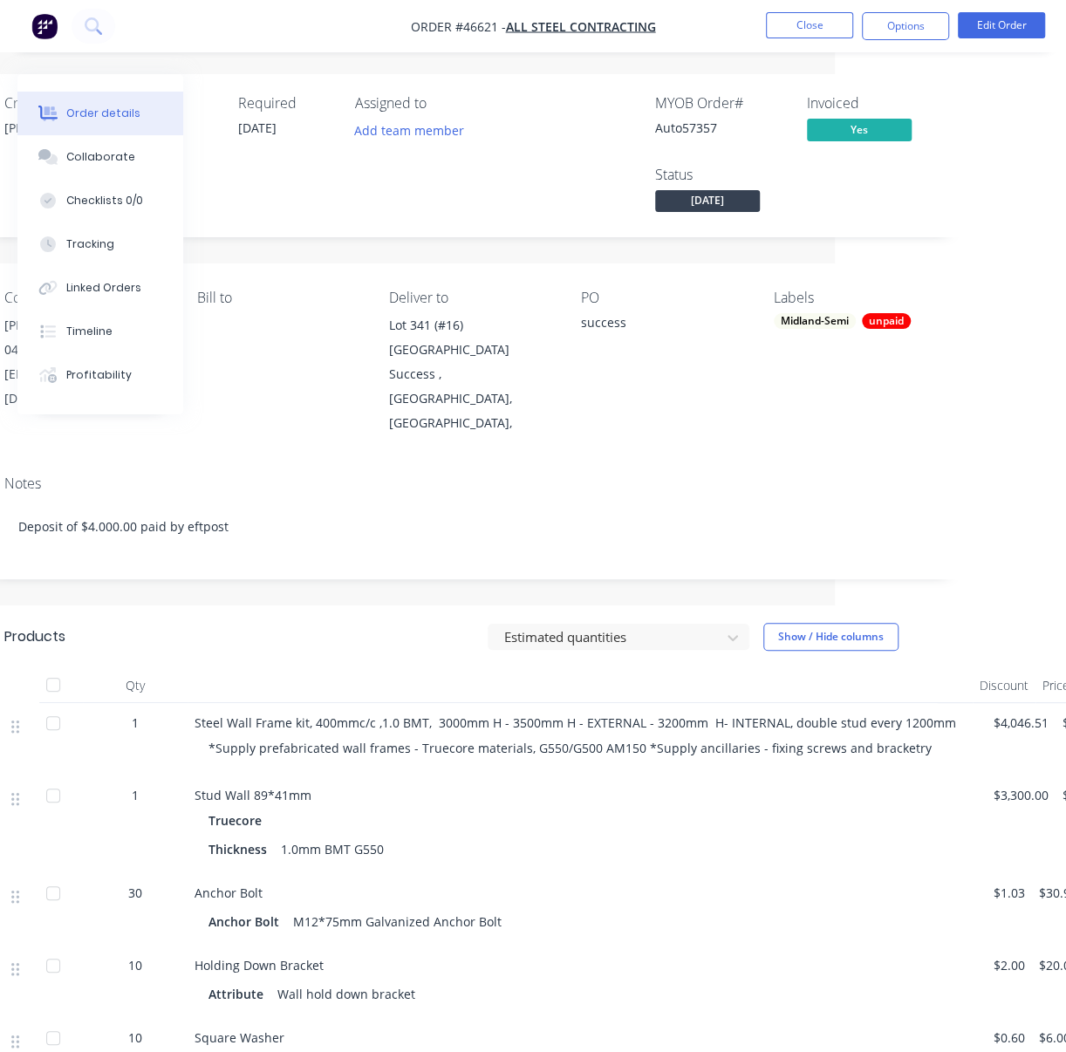
drag, startPoint x: 481, startPoint y: 605, endPoint x: 585, endPoint y: 602, distance: 104.7
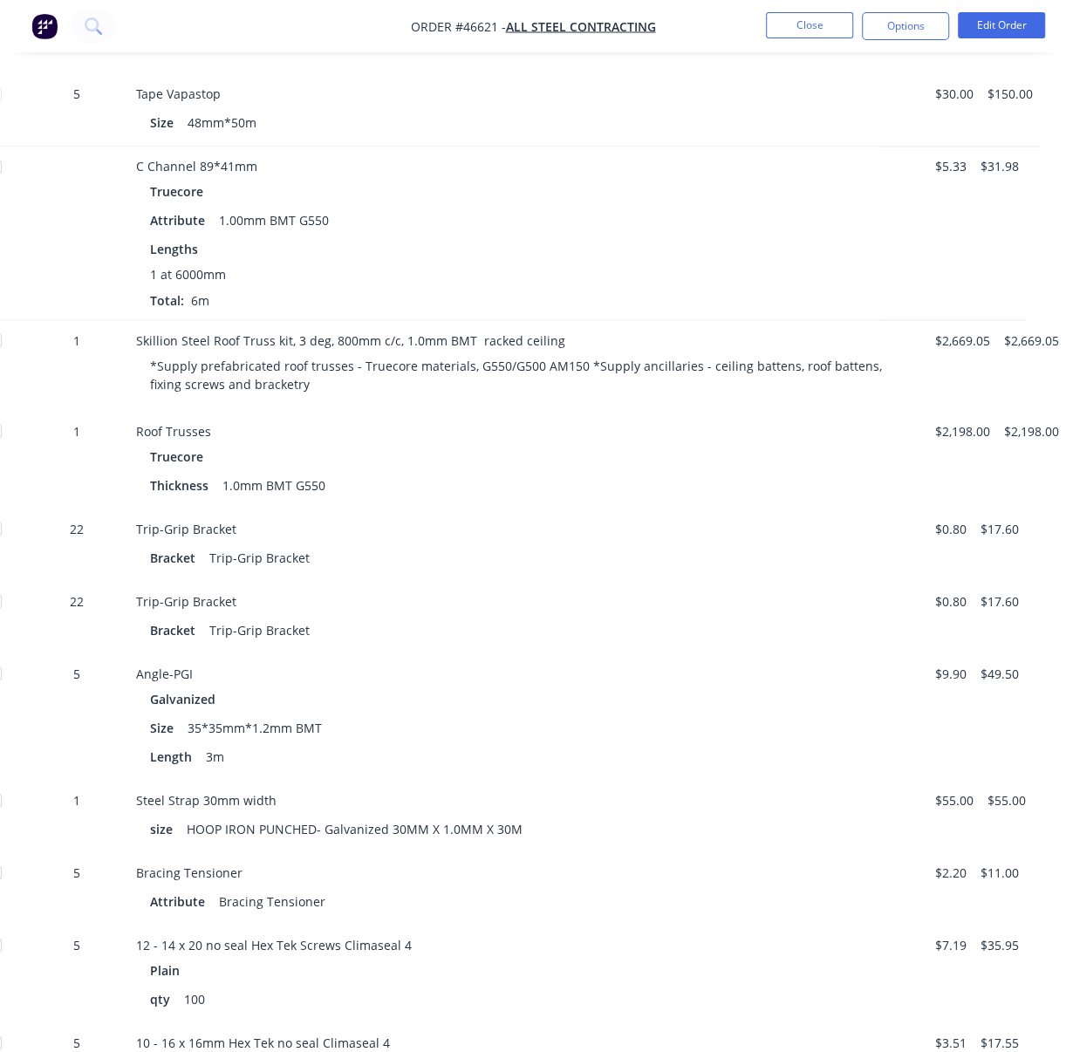
scroll to position [1628, 302]
drag, startPoint x: 669, startPoint y: 588, endPoint x: 752, endPoint y: 583, distance: 83.0
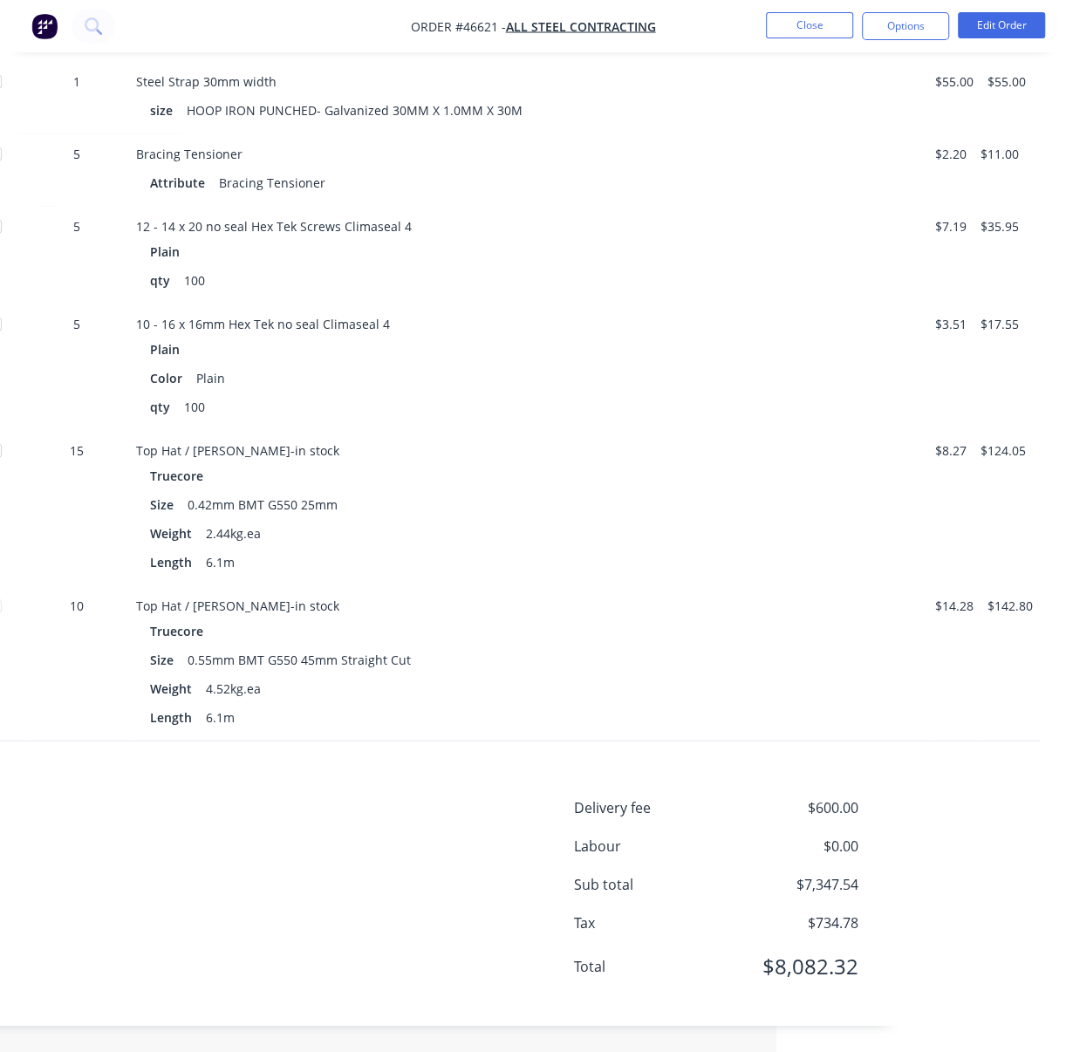
scroll to position [2524, 302]
click at [655, 564] on div "Top Hat / Batten-in stock Truecore Size 0.42mm BMT G550 25mm Weight 2.44kg.ea L…" at bounding box center [521, 508] width 785 height 155
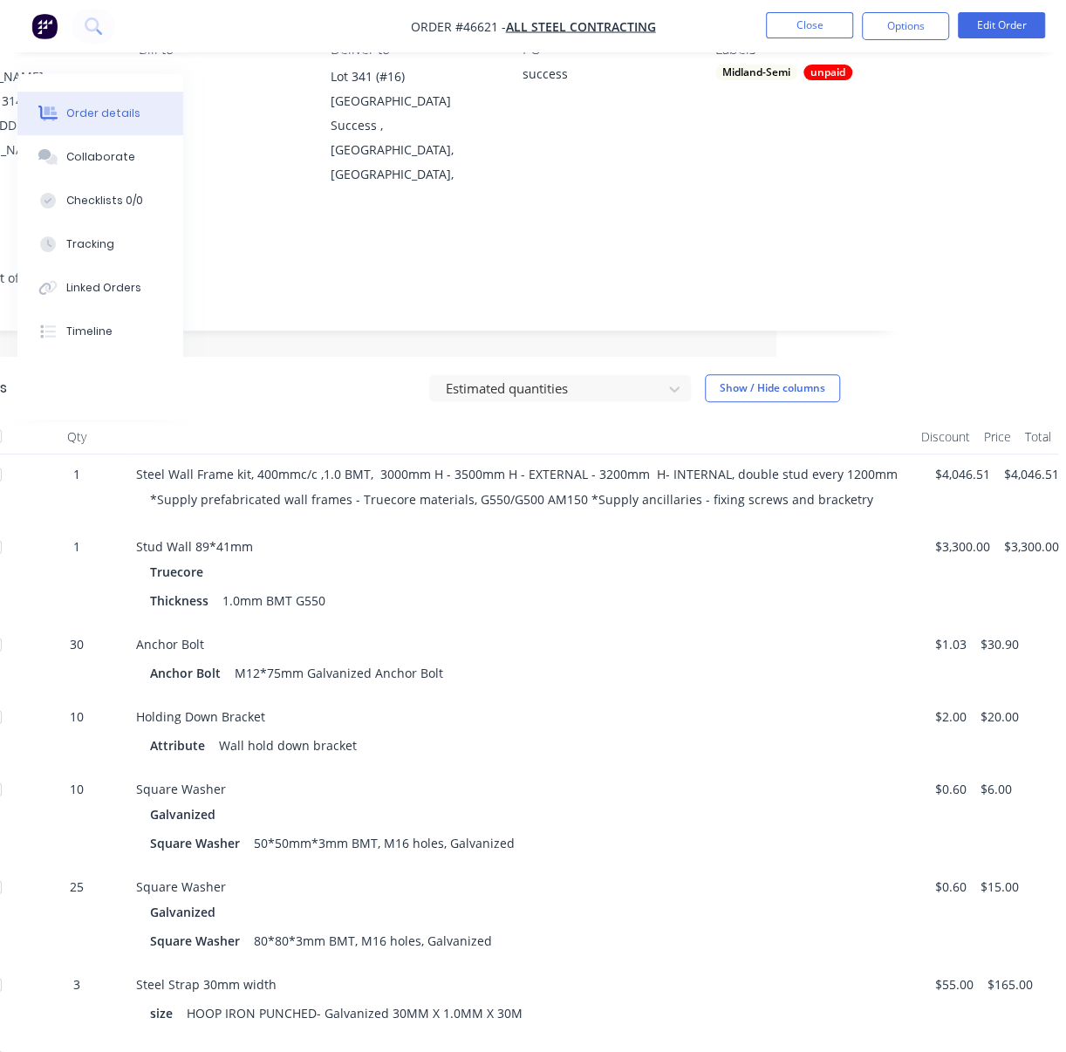
scroll to position [0, 302]
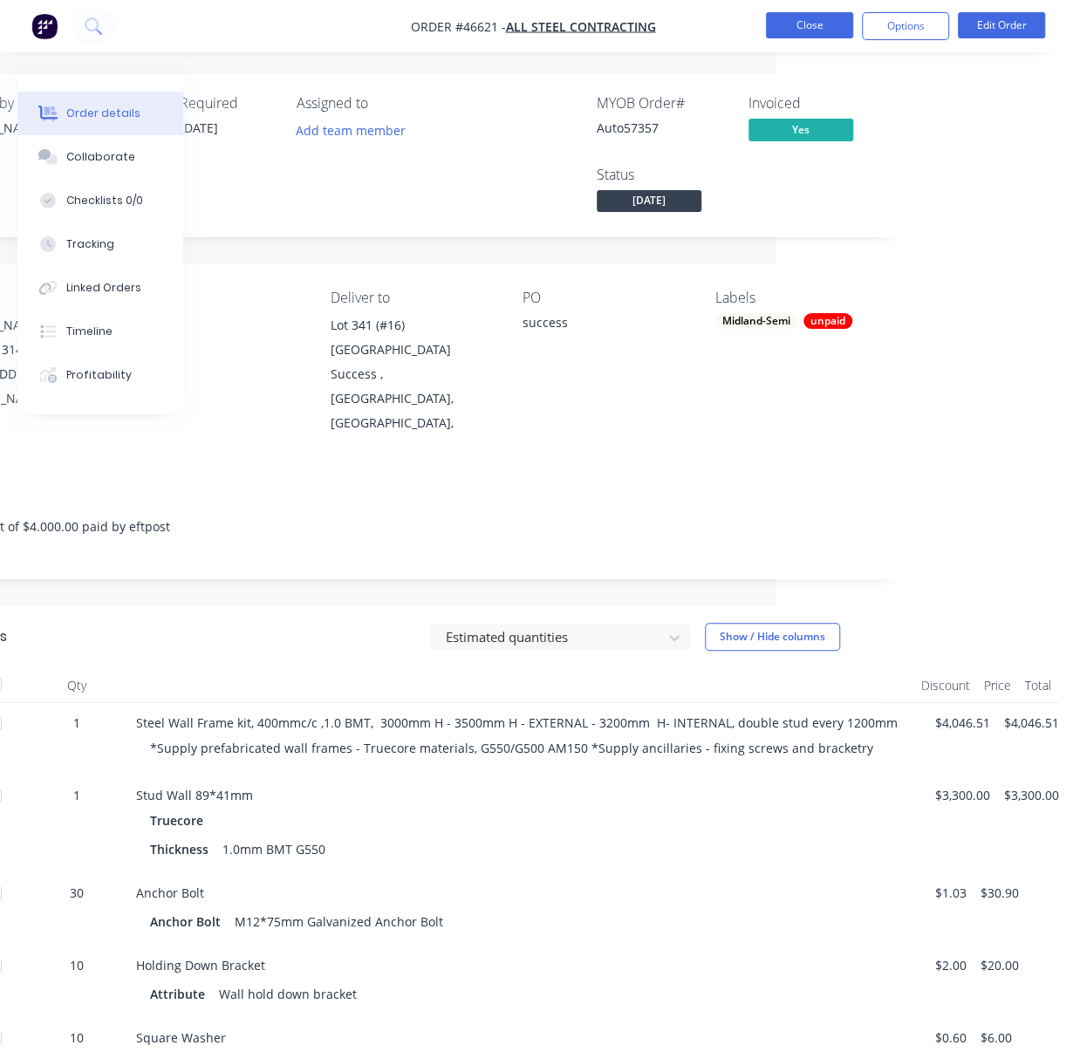
click at [809, 32] on button "Close" at bounding box center [809, 25] width 87 height 26
